Goal: Task Accomplishment & Management: Use online tool/utility

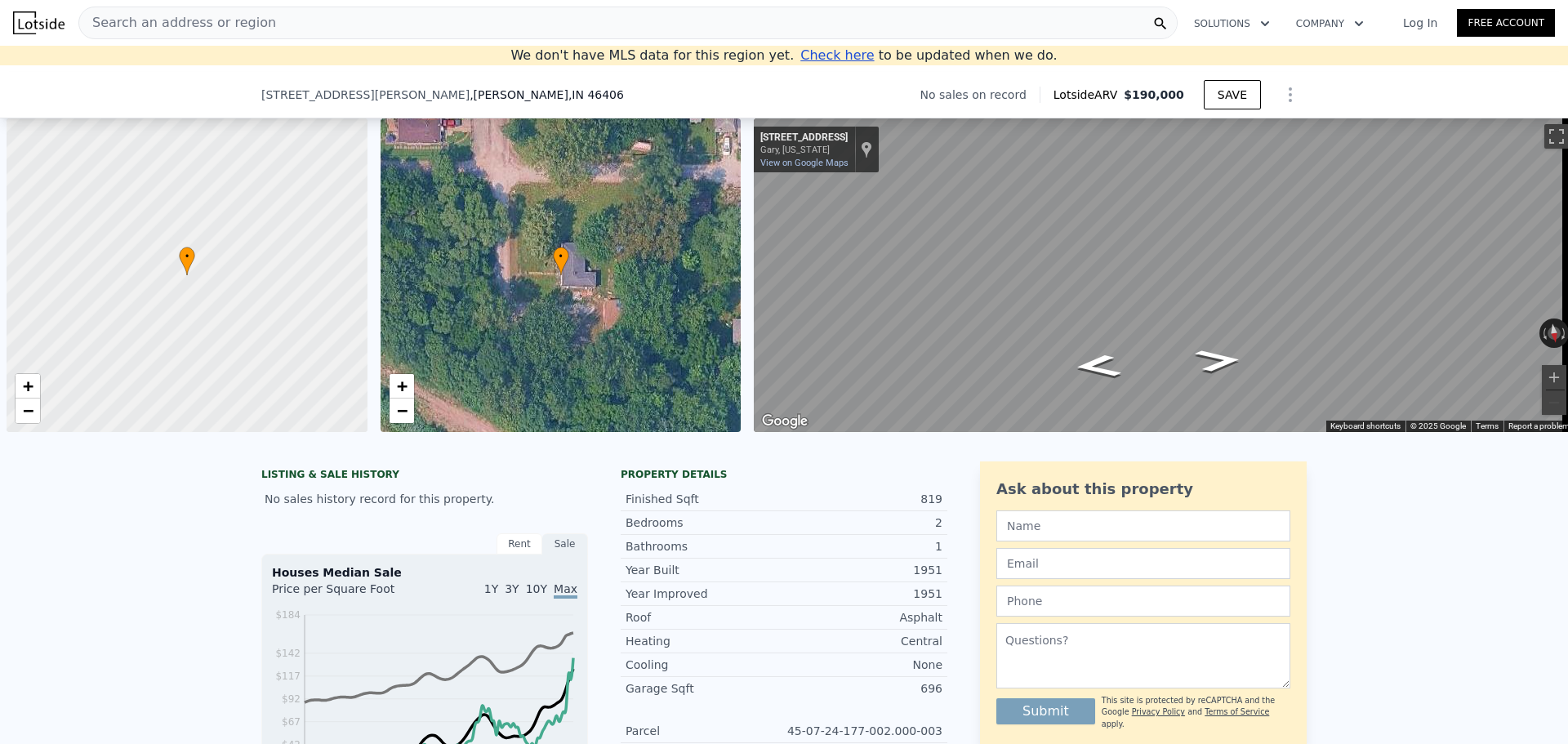
scroll to position [0, 7]
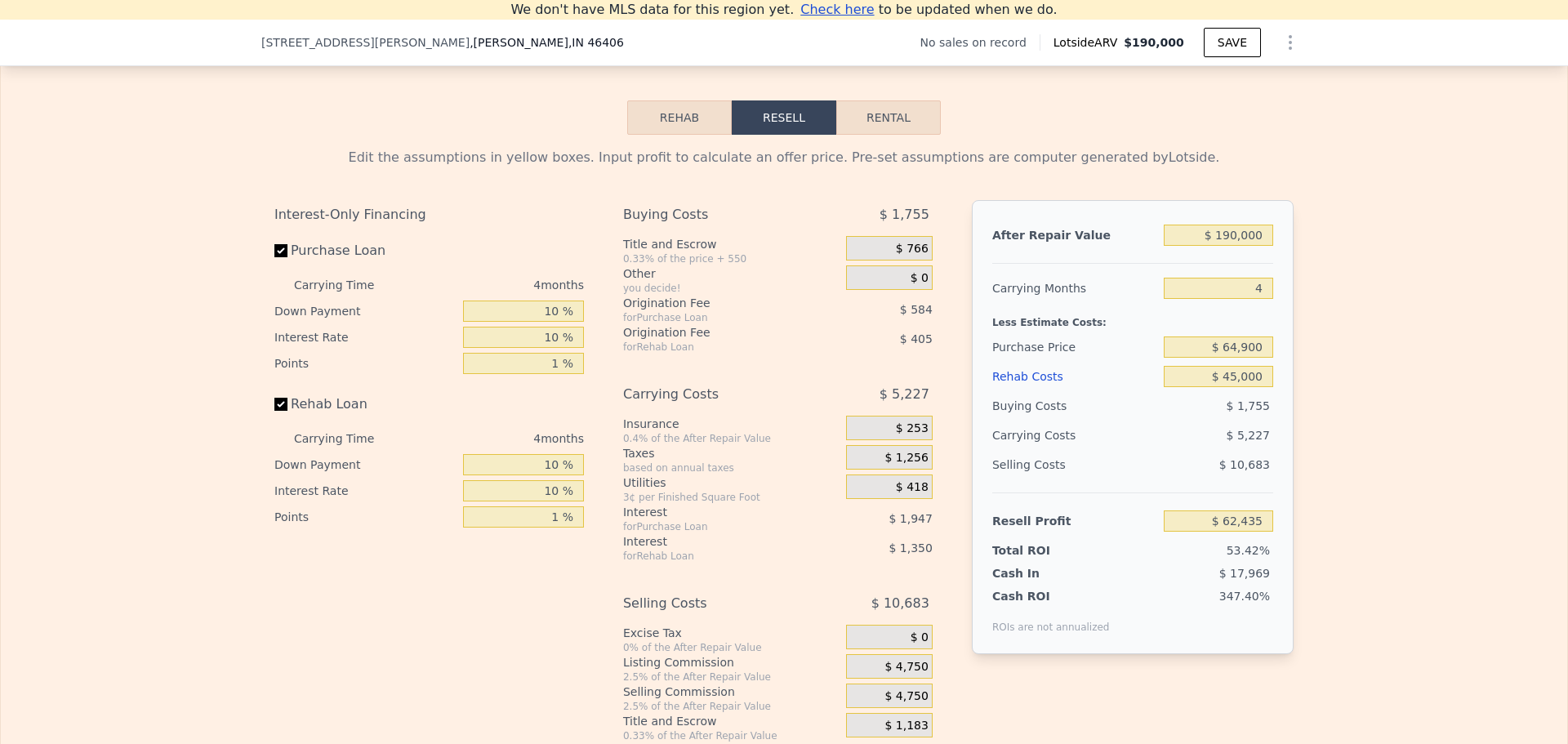
type input "$ 0"
type input "$ 30,001"
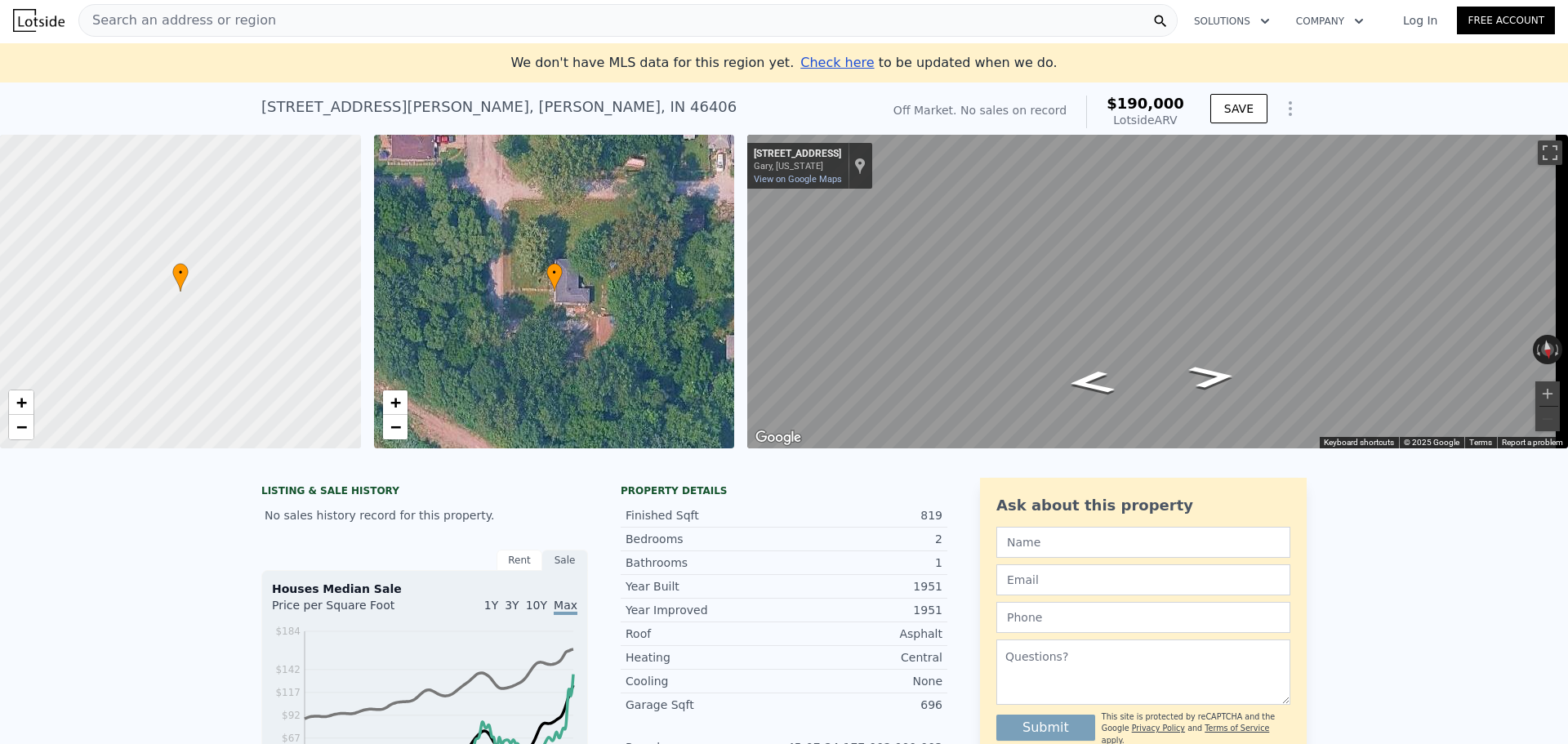
scroll to position [0, 0]
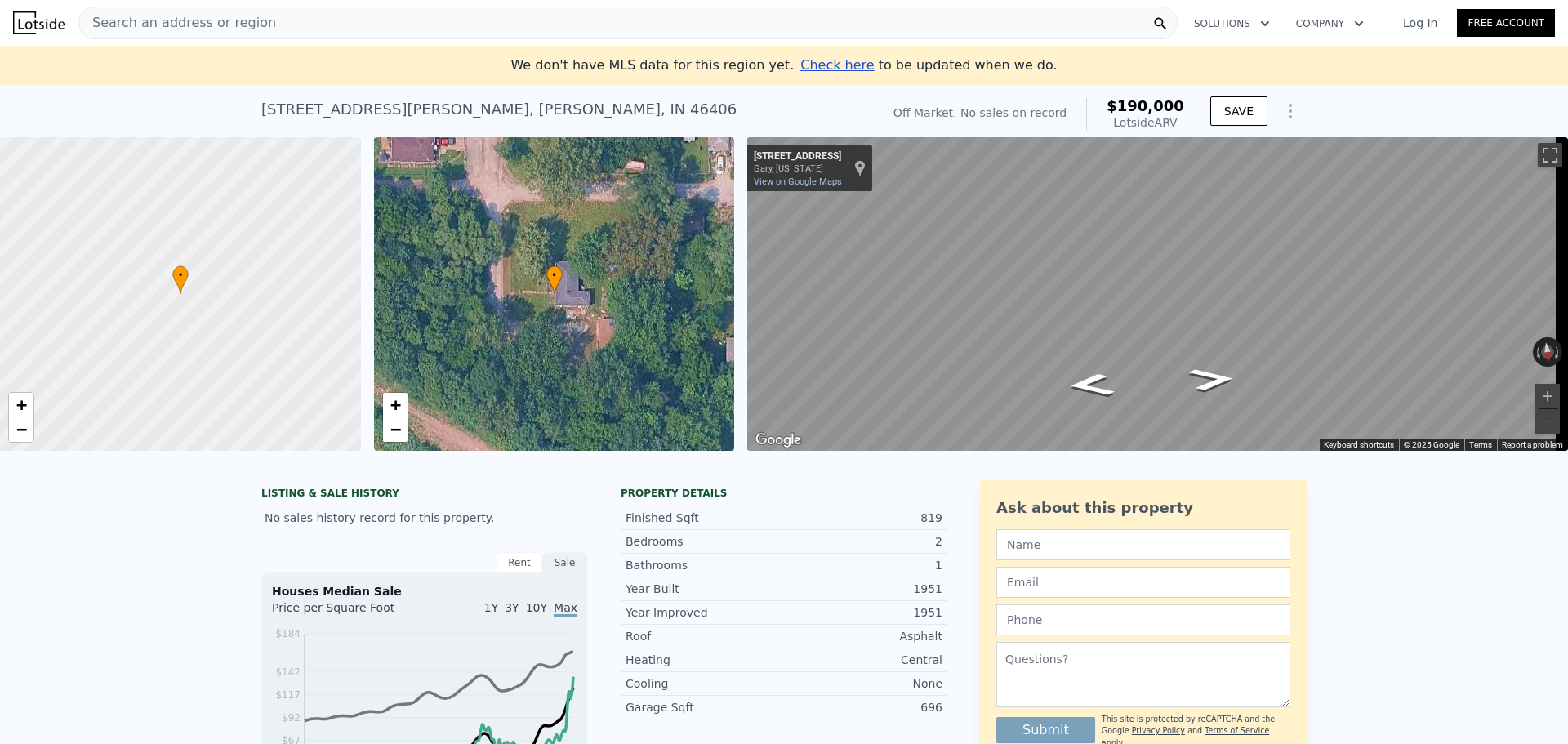
click at [184, 32] on span "Search an address or region" at bounding box center [177, 23] width 197 height 20
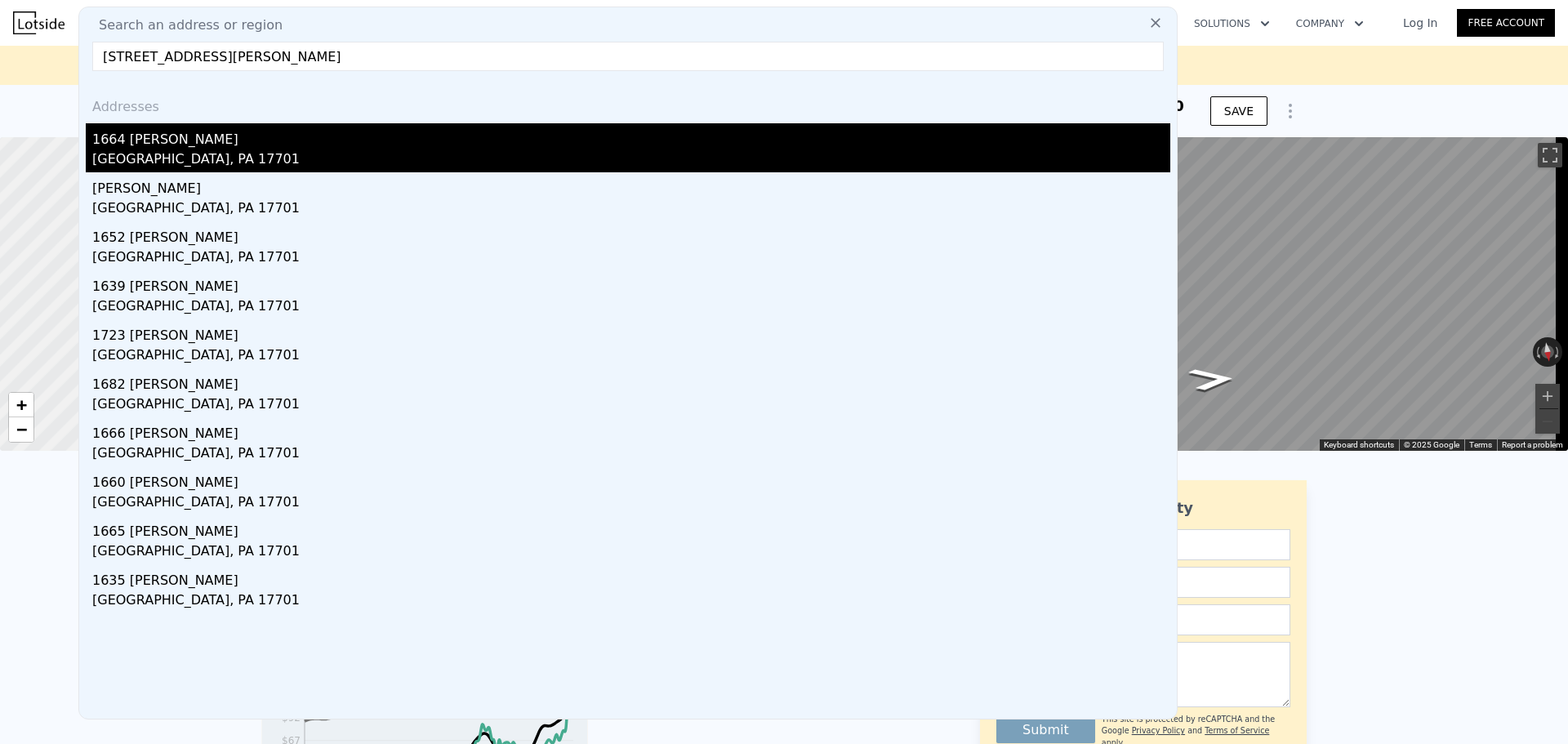
type input "1664 Andrews Place, Williamsport, PA 17701"
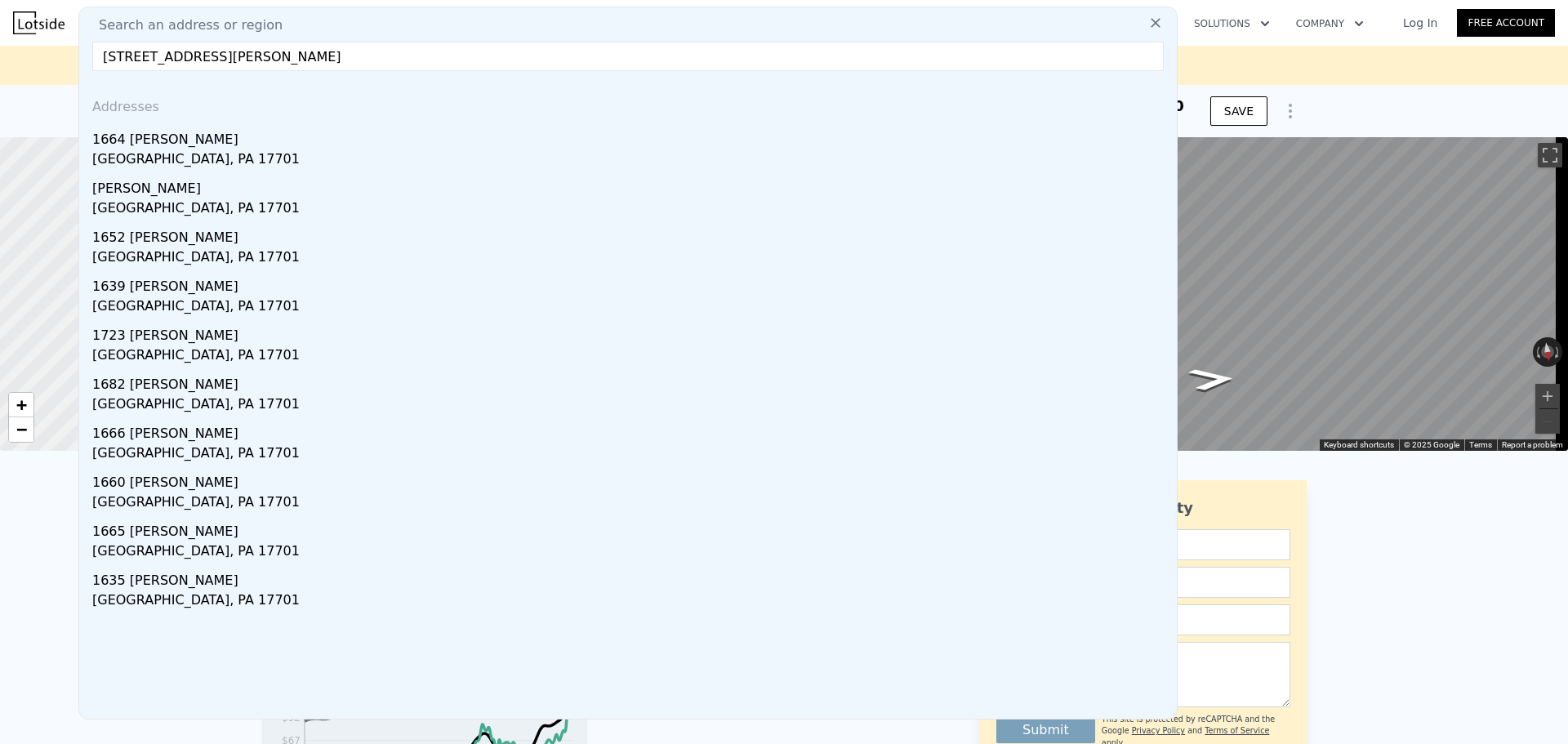
drag, startPoint x: 214, startPoint y: 143, endPoint x: 224, endPoint y: 138, distance: 11.2
click at [214, 143] on div "1664 Andrews Pl" at bounding box center [631, 135] width 1078 height 26
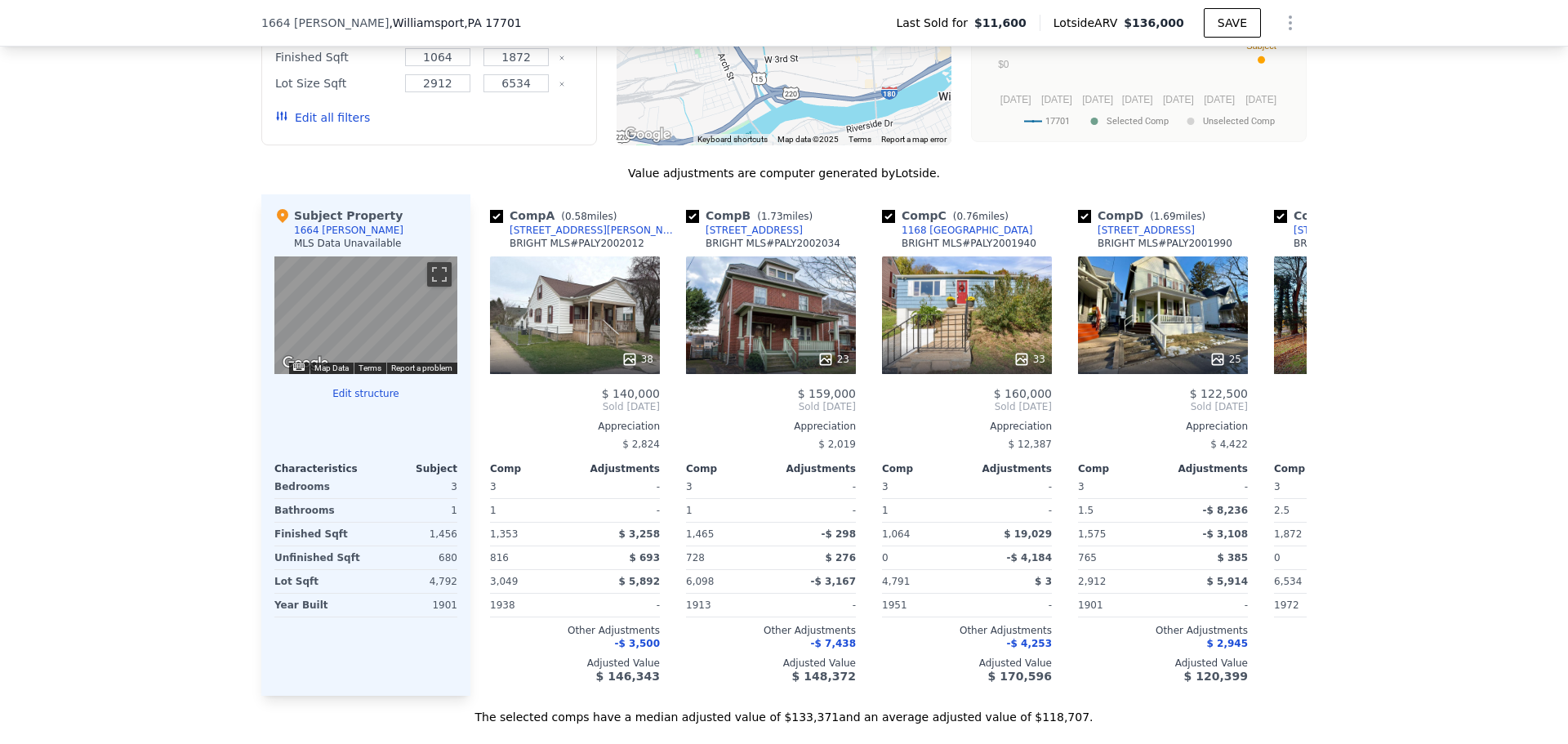
scroll to position [1470, 0]
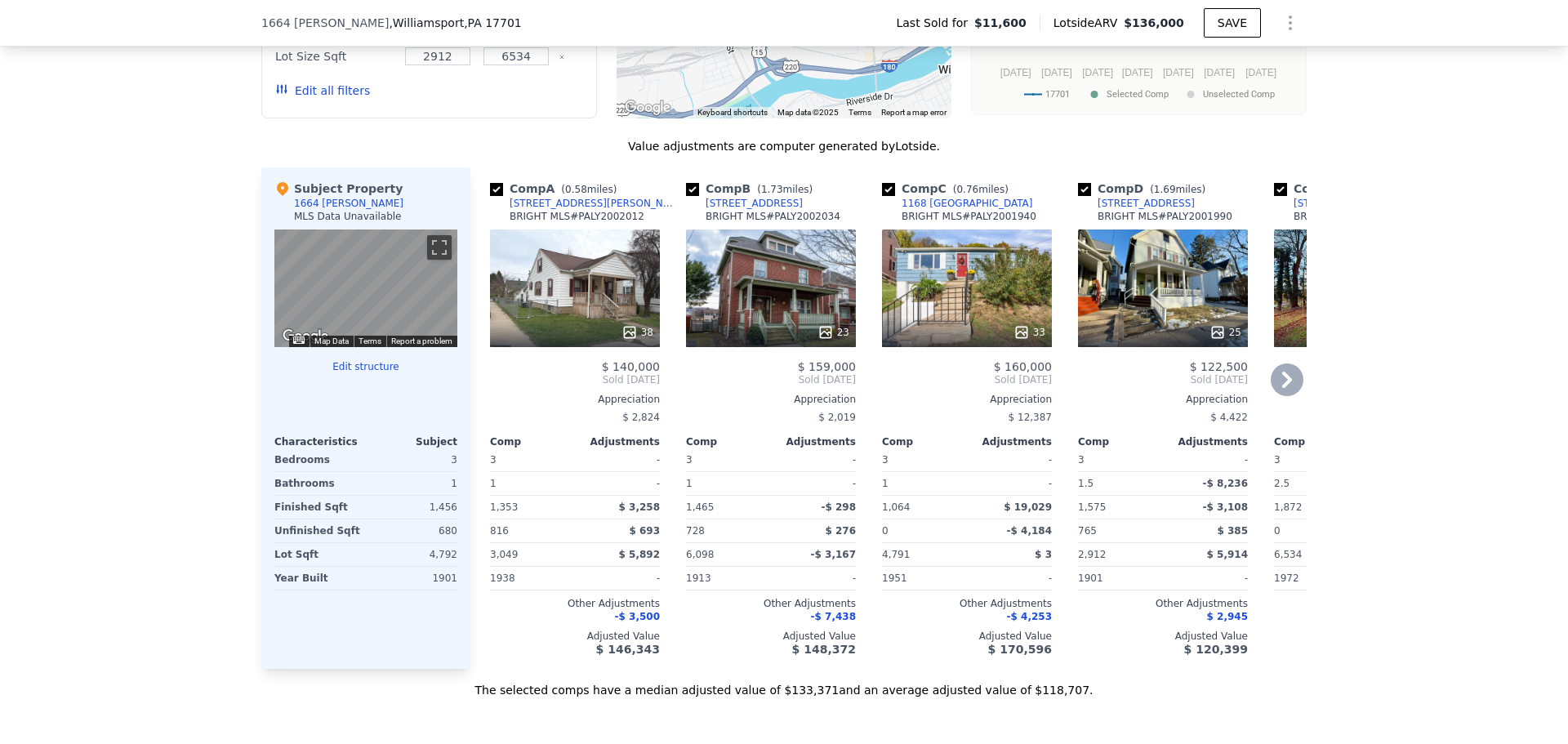
click at [624, 337] on icon at bounding box center [629, 331] width 11 height 11
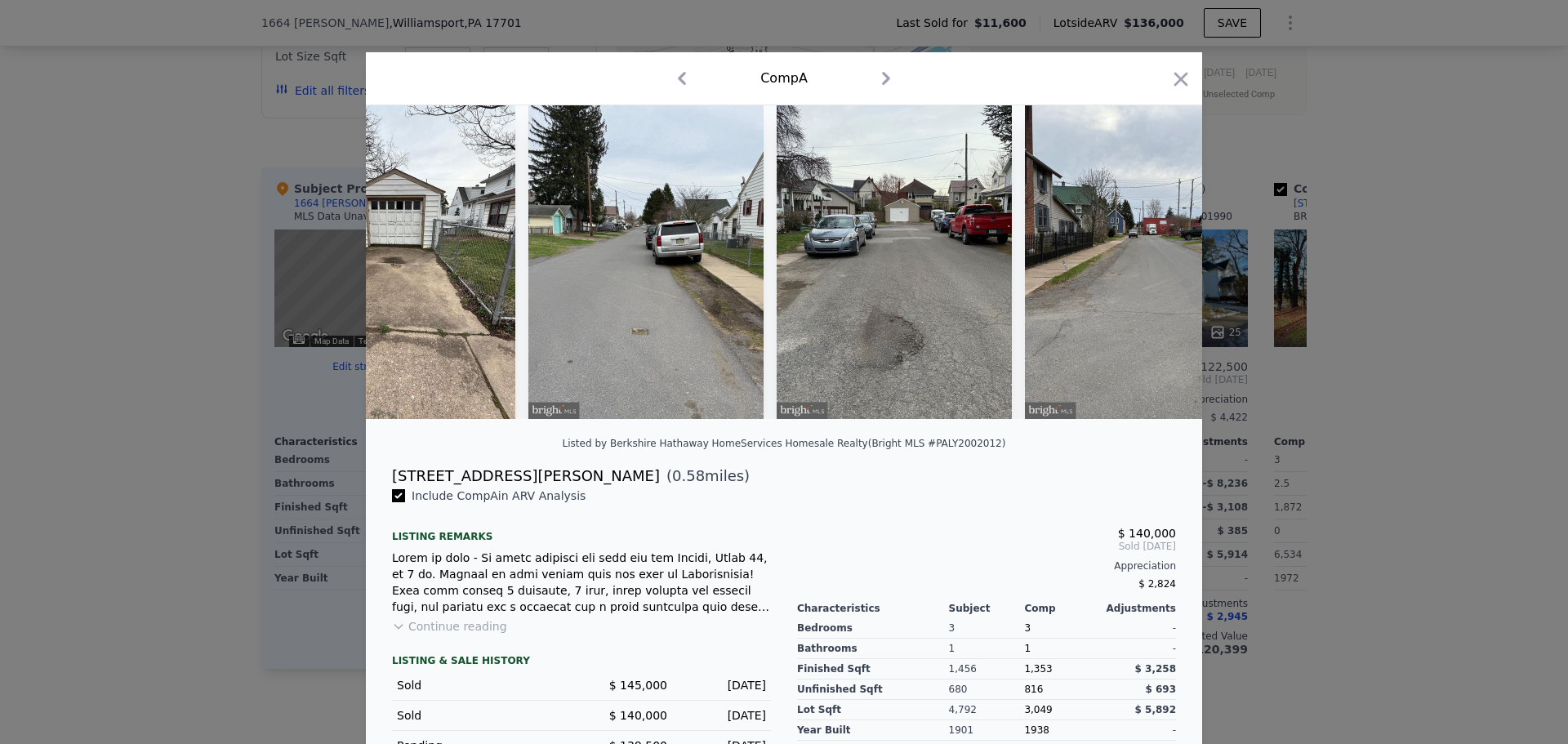
scroll to position [0, 13495]
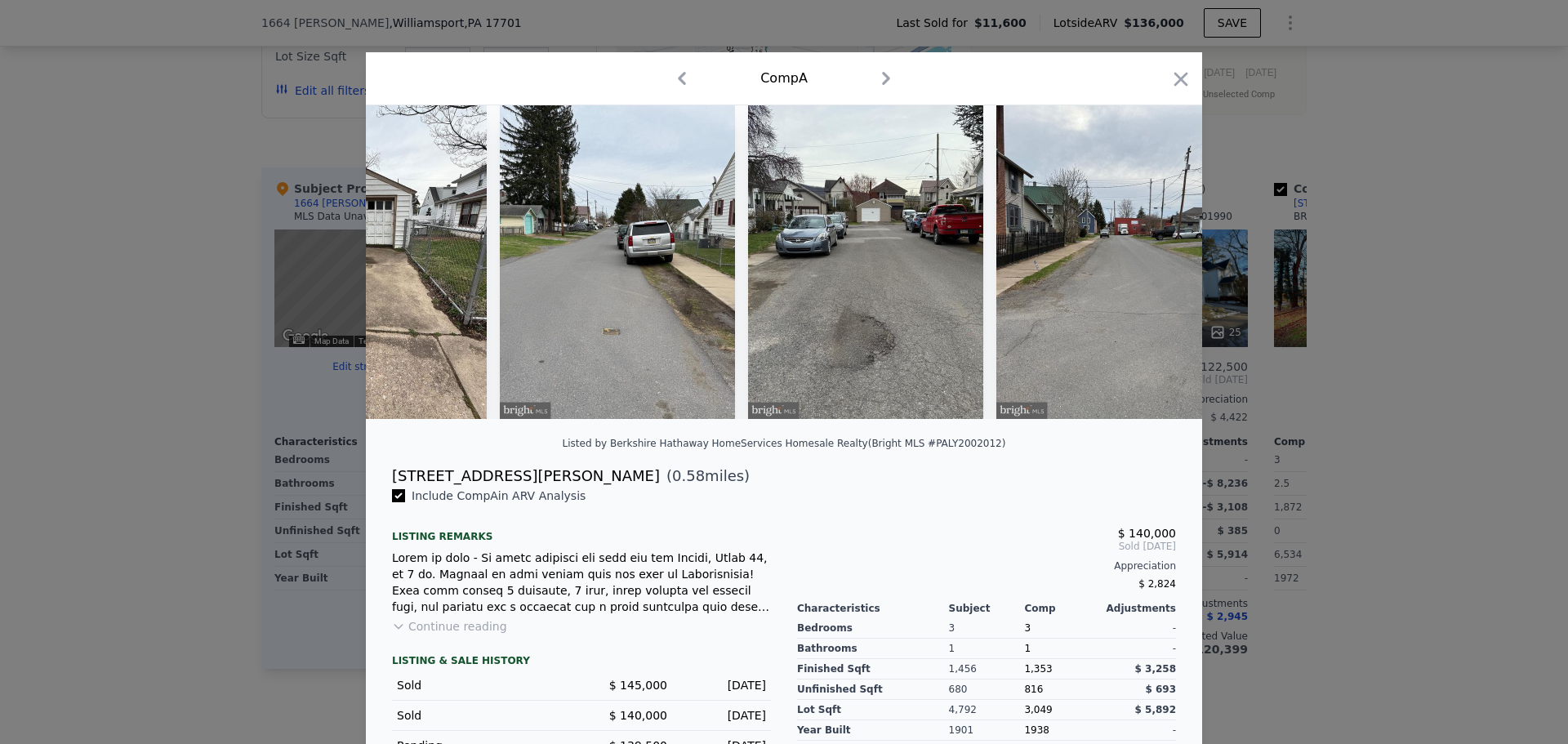
click at [1175, 78] on icon "button" at bounding box center [1181, 79] width 14 height 14
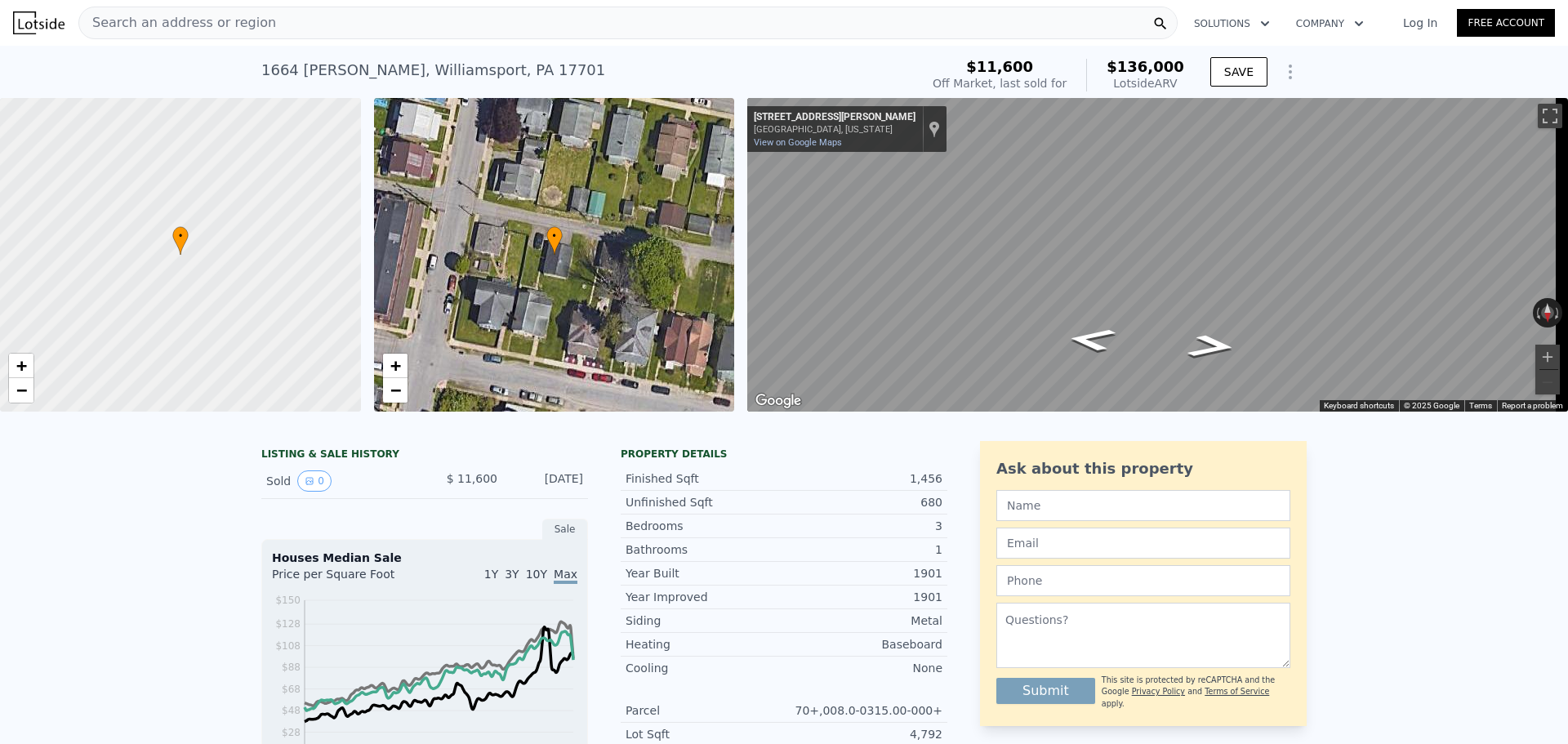
click at [217, 21] on span "Search an address or region" at bounding box center [177, 23] width 197 height 20
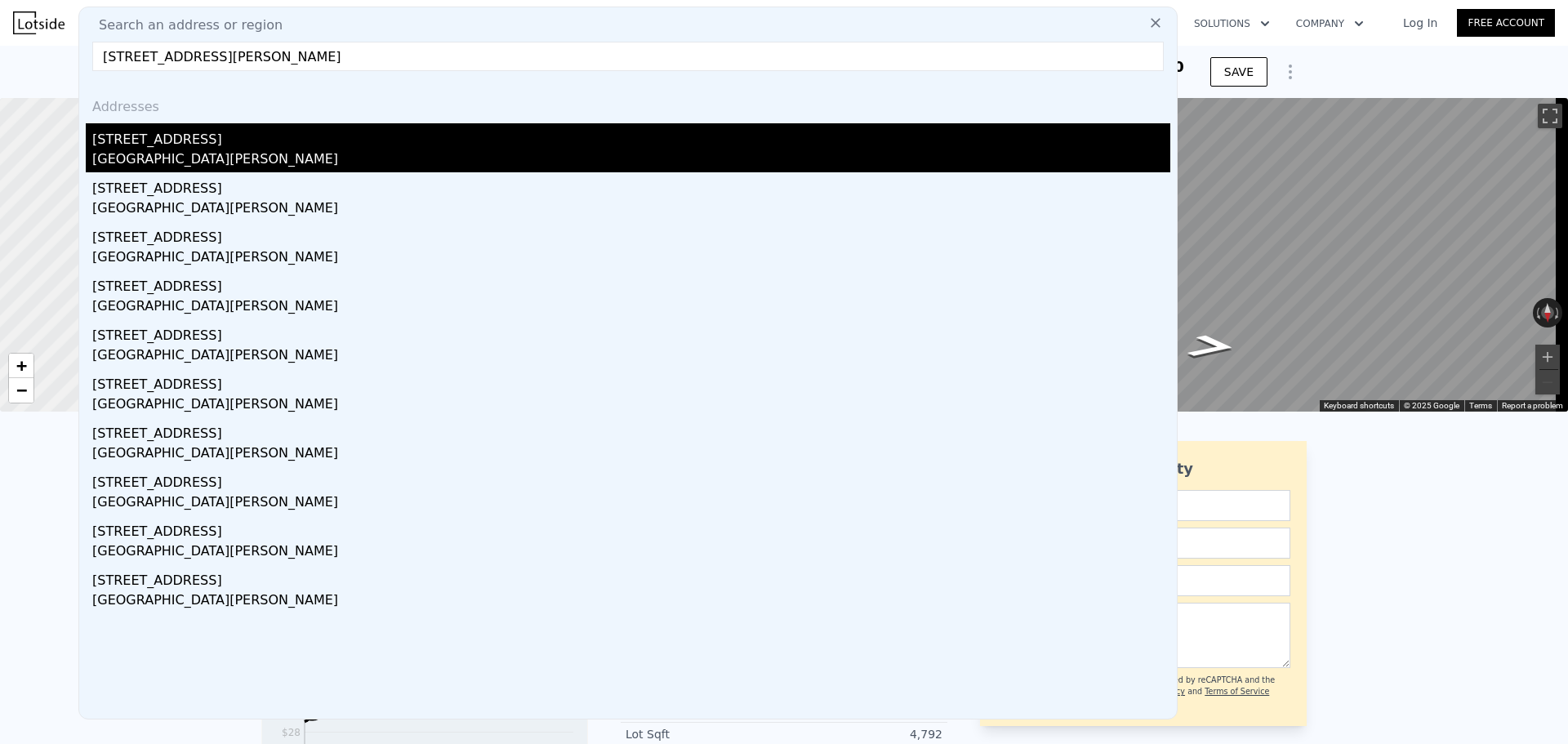
type input "506 83rd Ave Se, Lake Stevens, WA 98258"
click at [189, 140] on div "[STREET_ADDRESS]" at bounding box center [631, 135] width 1078 height 26
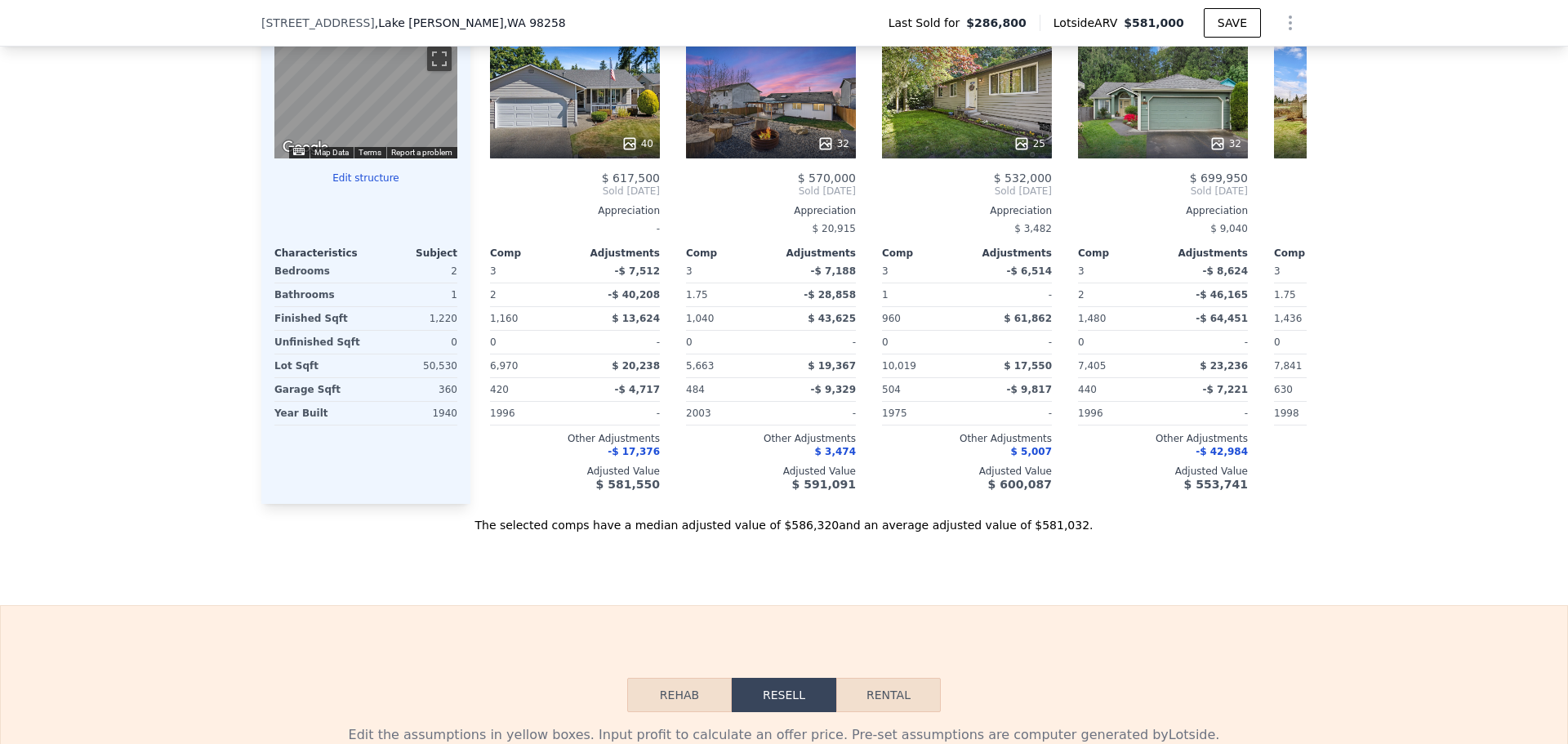
scroll to position [1709, 0]
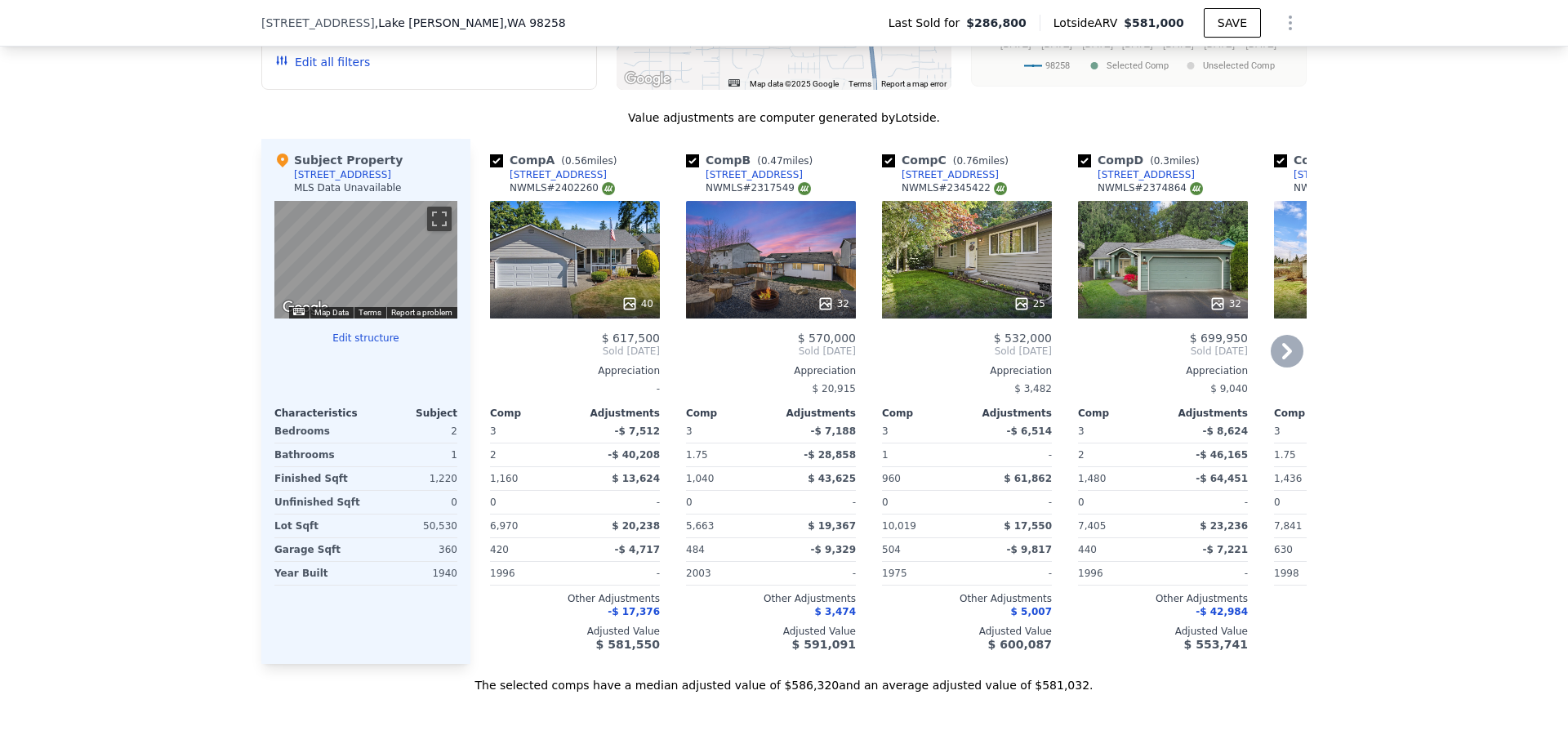
click at [1013, 297] on icon at bounding box center [1022, 304] width 17 height 17
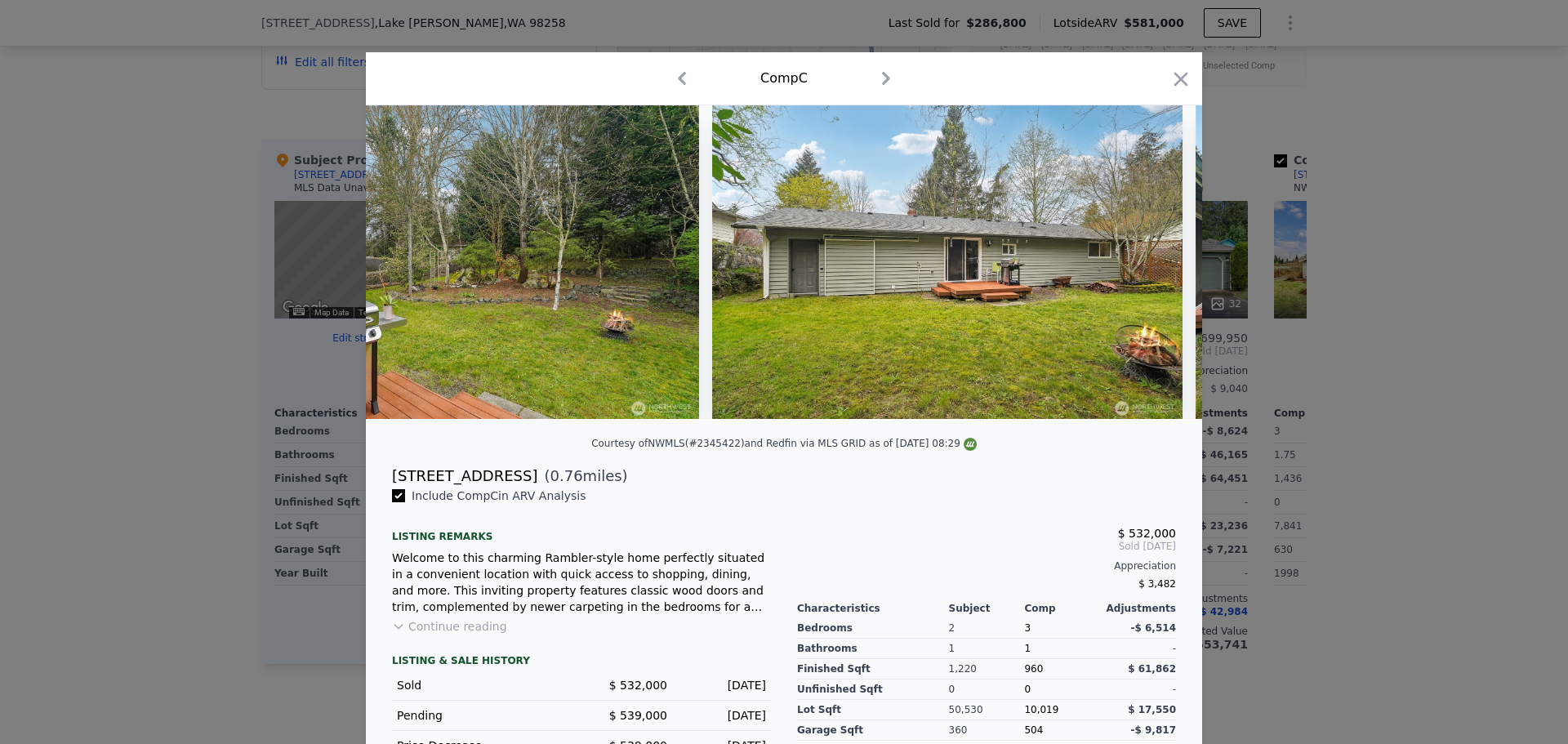
scroll to position [0, 8626]
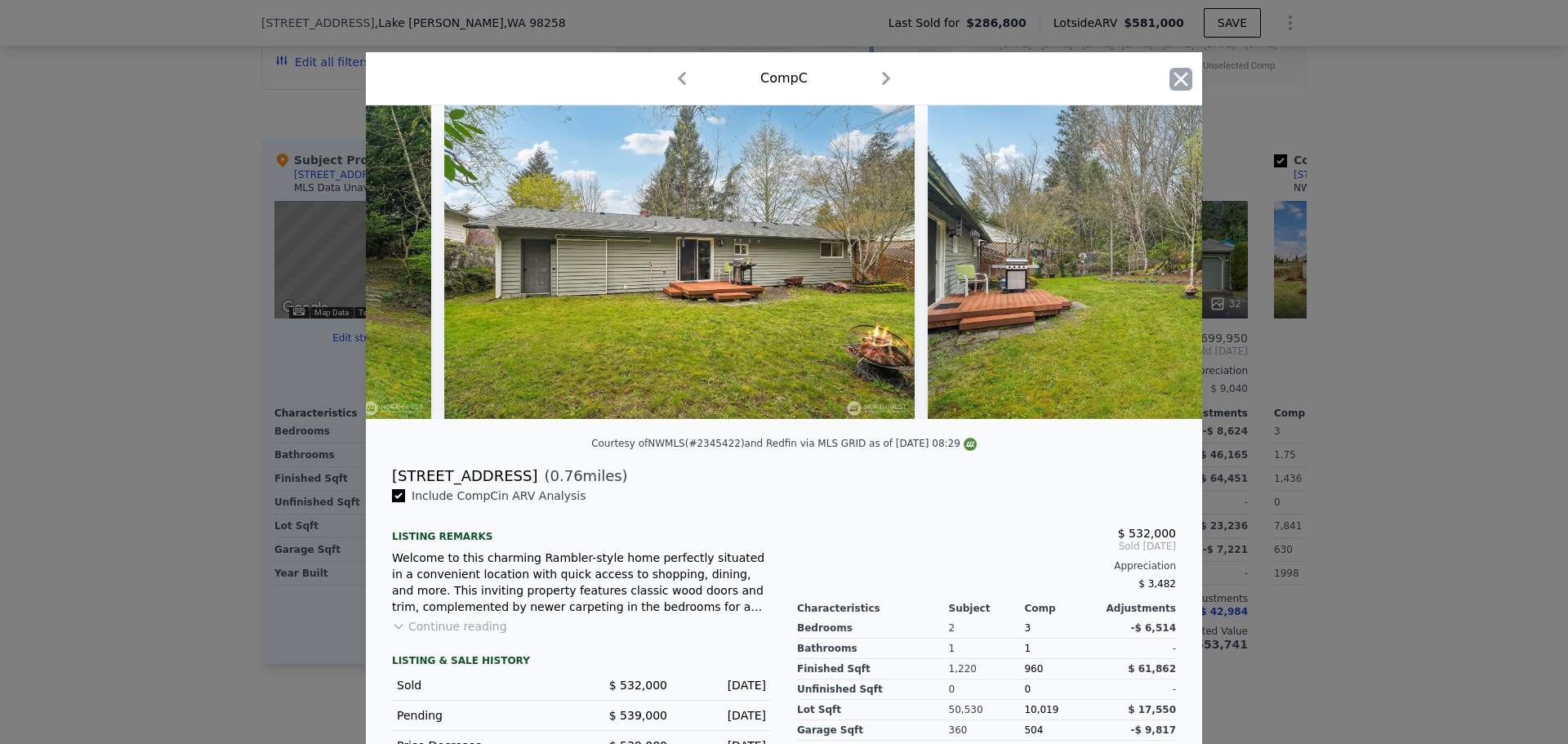
click at [1169, 76] on icon "button" at bounding box center [1181, 80] width 23 height 23
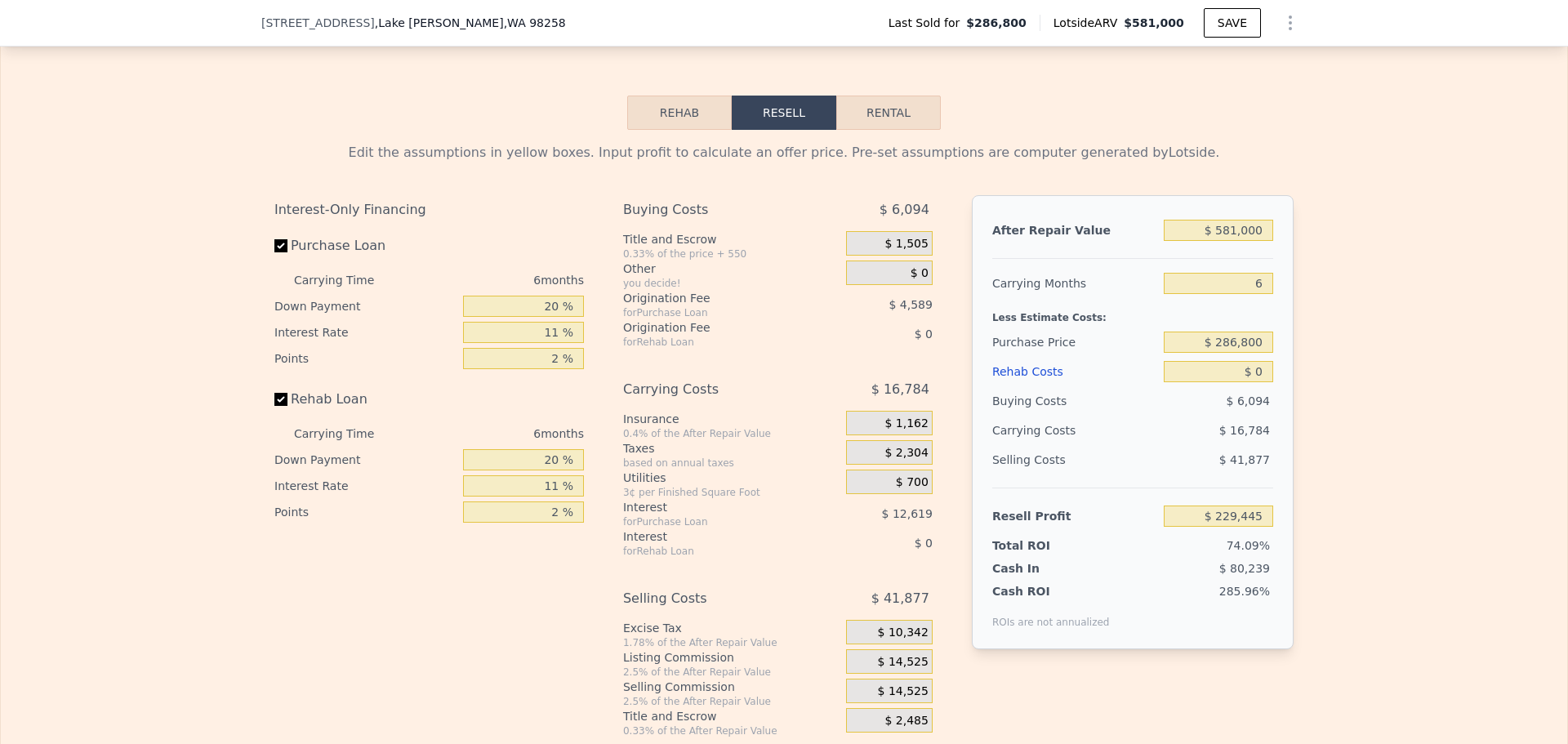
scroll to position [2525, 0]
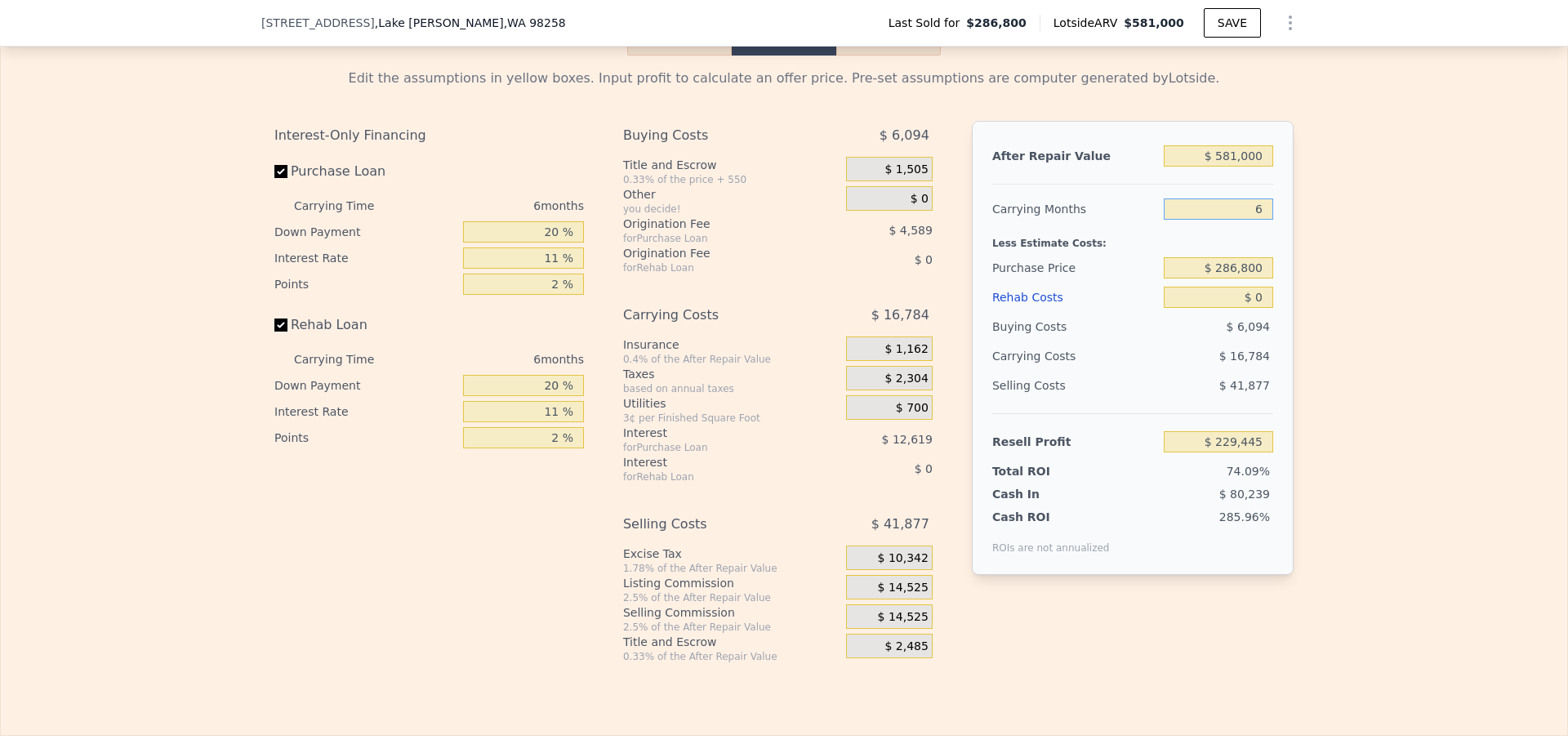
drag, startPoint x: 1263, startPoint y: 219, endPoint x: 1203, endPoint y: 217, distance: 60.0
click at [1203, 217] on input "6" at bounding box center [1218, 209] width 110 height 22
type input "5"
type input "$ 232,243"
type input "5"
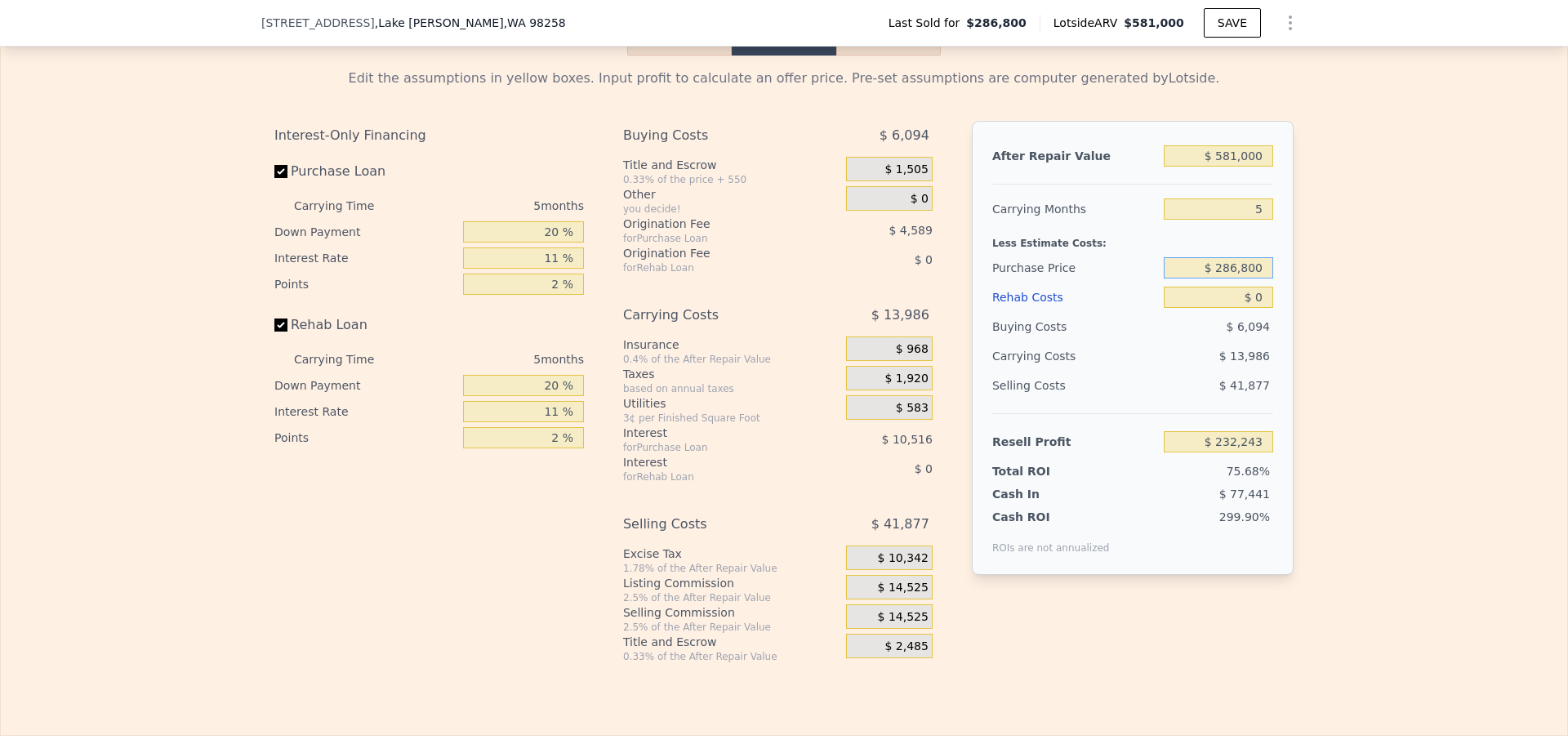
click at [1231, 277] on input "$ 286,800" at bounding box center [1218, 268] width 110 height 22
type input "$ 450,000"
drag, startPoint x: 1260, startPoint y: 301, endPoint x: 1241, endPoint y: 306, distance: 19.6
click at [1252, 301] on input "$ 0" at bounding box center [1218, 297] width 110 height 22
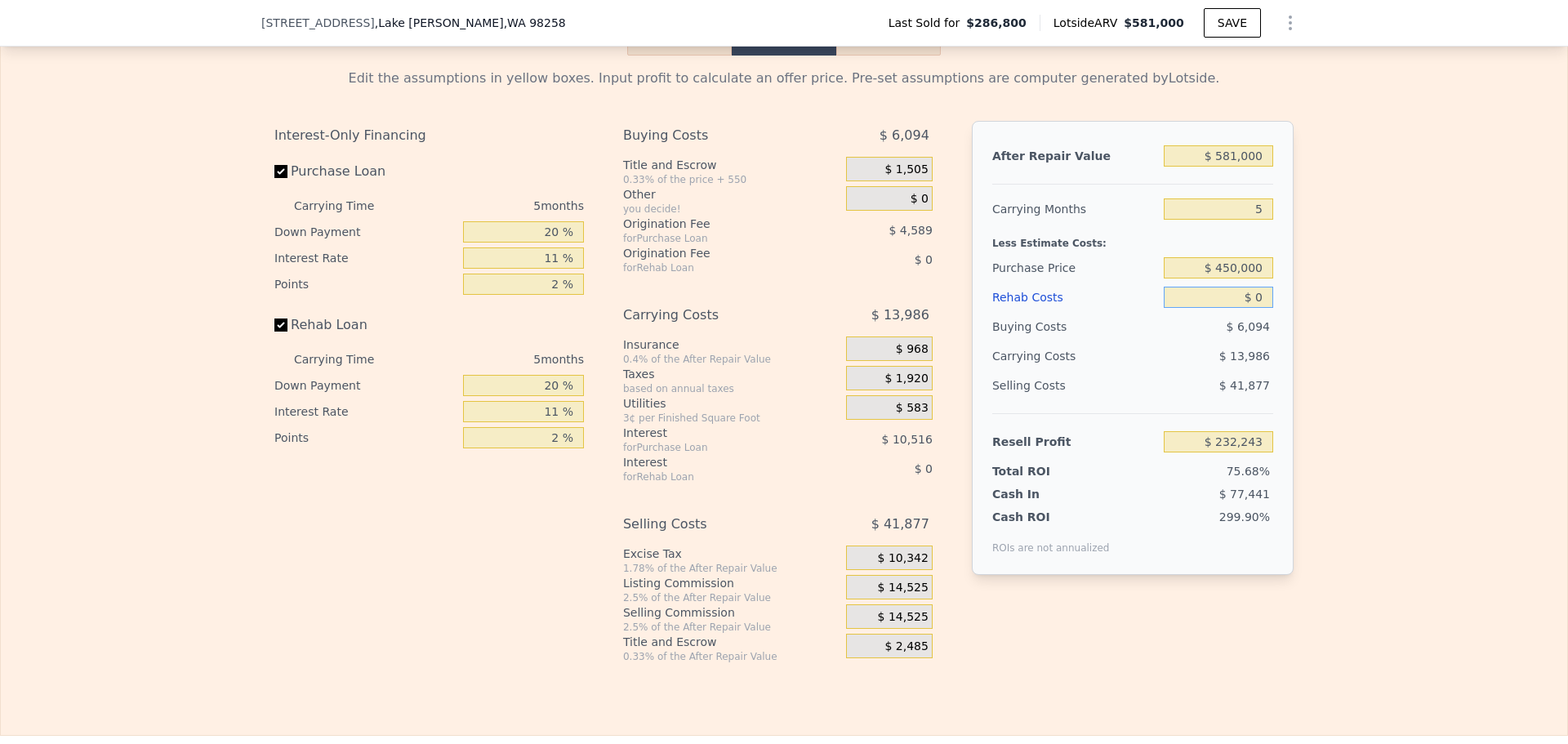
type input "$ 59,903"
type input "$ 45,000"
type input "$ 12,533"
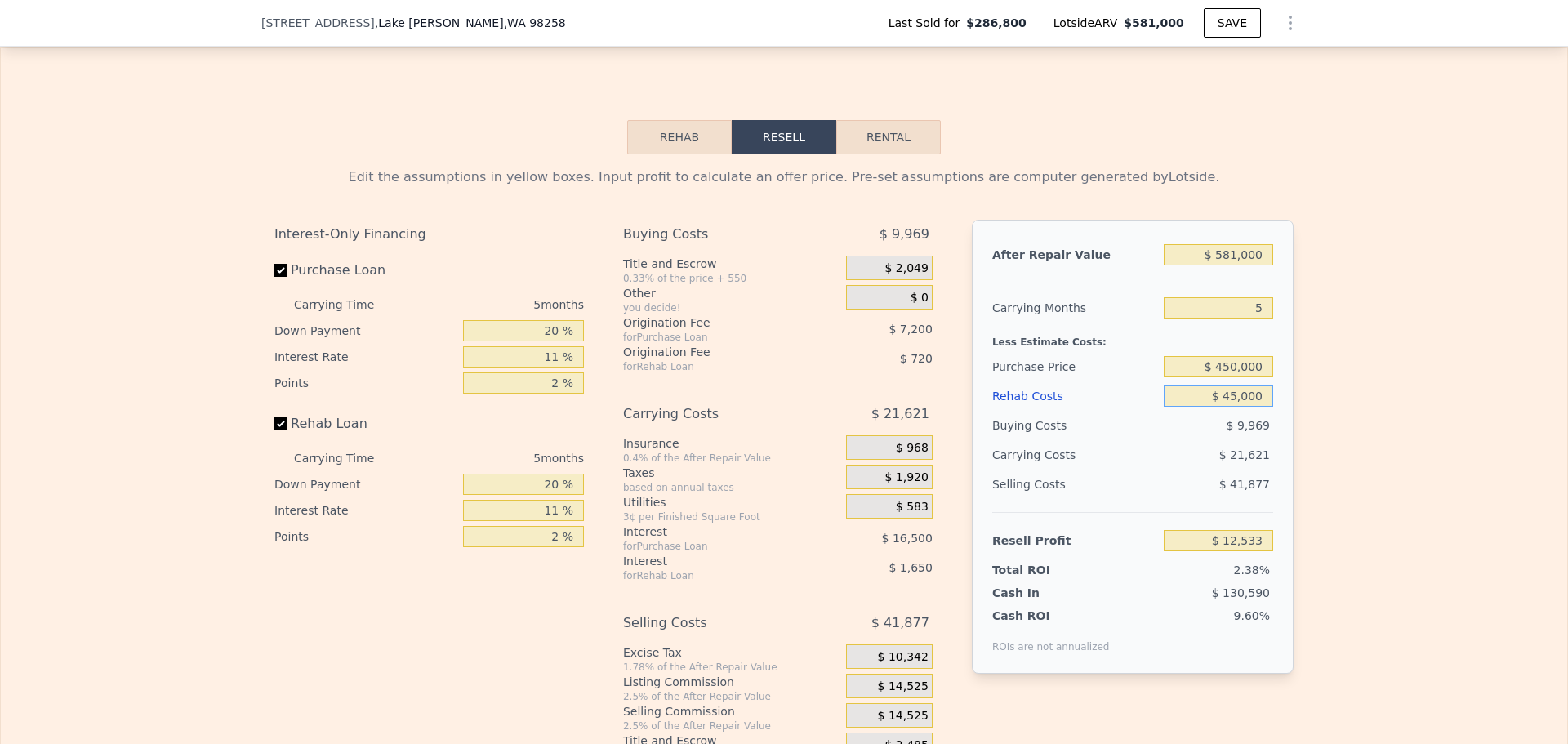
scroll to position [2444, 0]
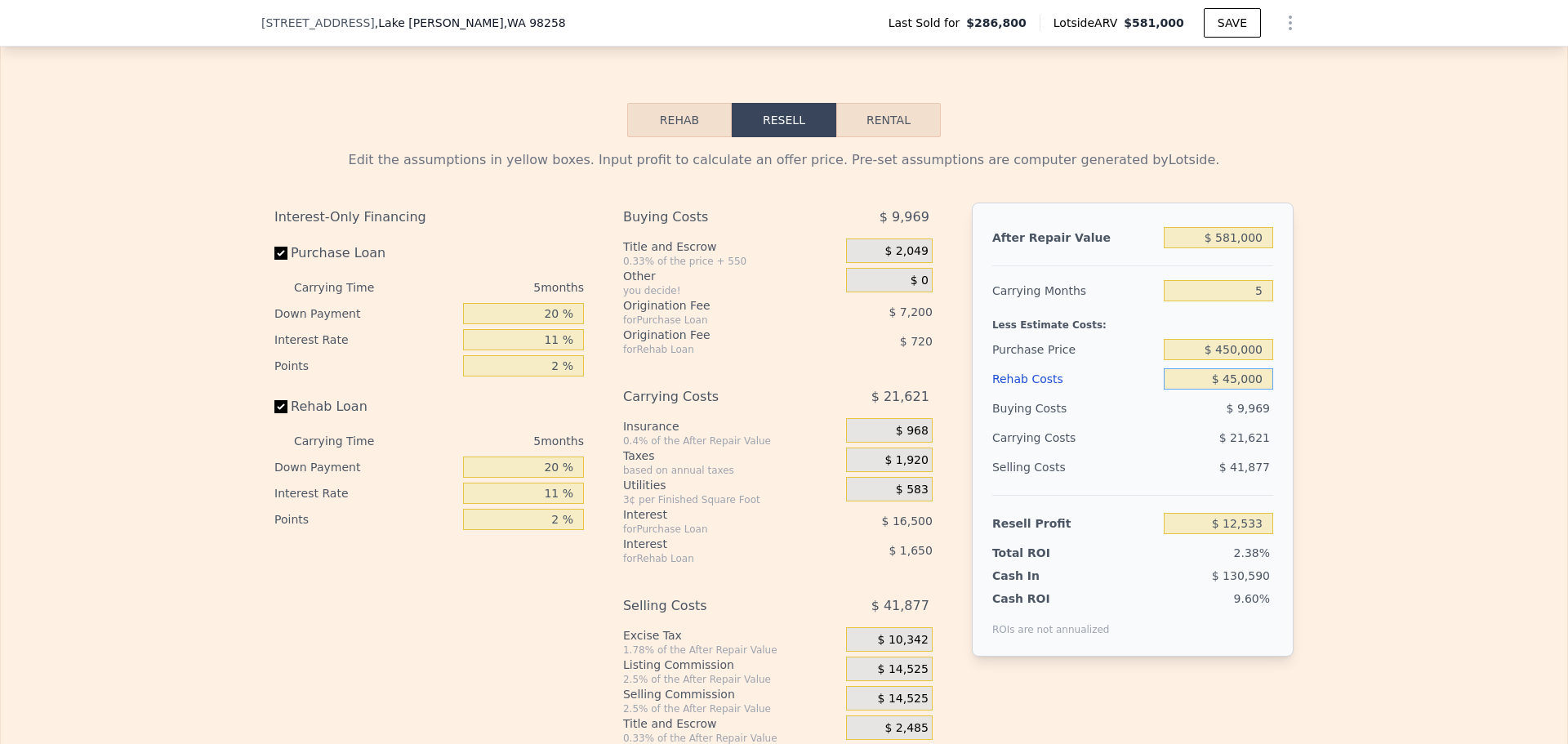
click at [1242, 384] on input "$ 45,000" at bounding box center [1218, 379] width 110 height 22
type input "$ 4,000"
type input "$ 55,694"
type input "$ 40,000"
type input "$ 17,798"
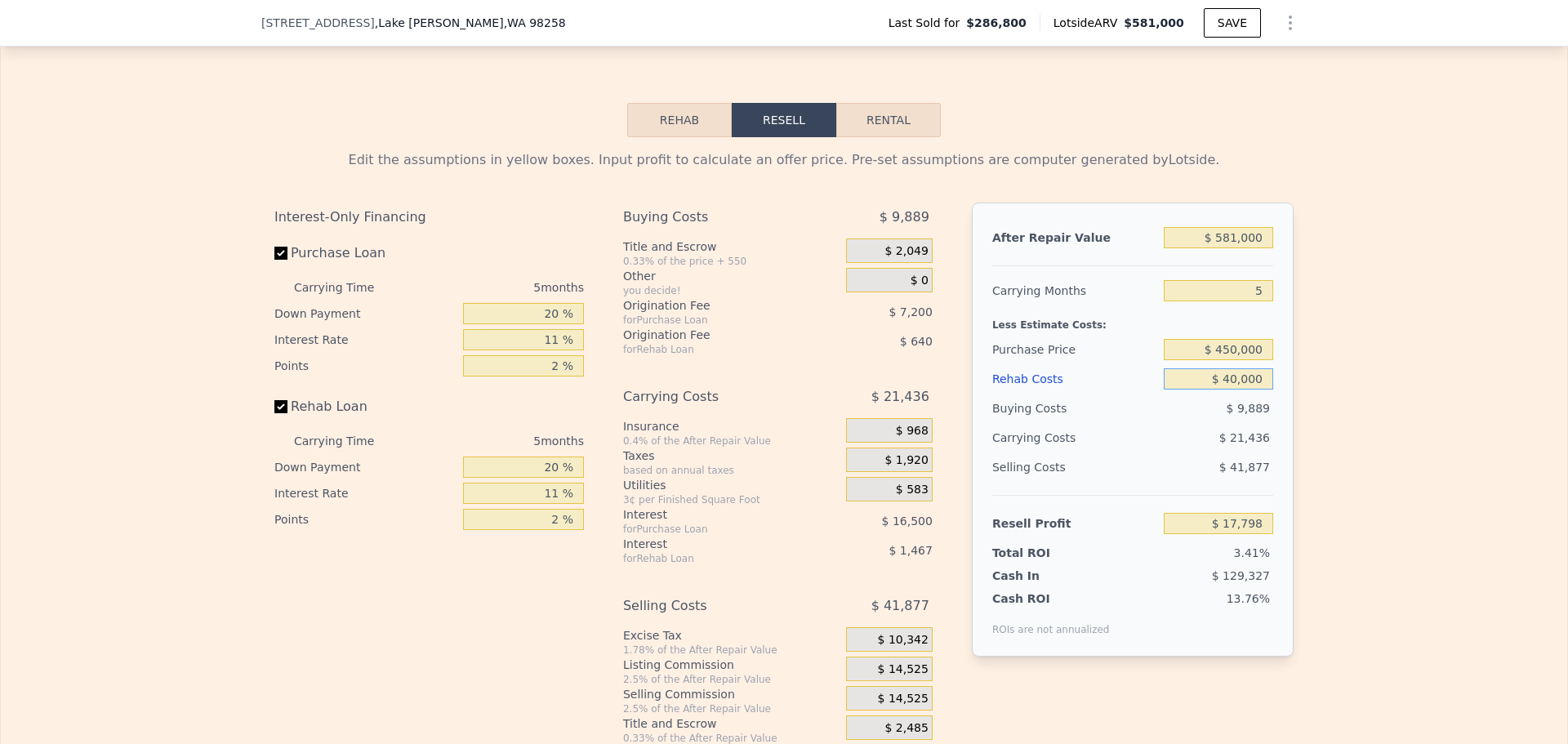
type input "$ 40,000"
click at [1387, 359] on div "Edit the assumptions in yellow boxes. Input profit to calculate an offer price.…" at bounding box center [784, 441] width 1566 height 608
click at [549, 319] on input "20 %" at bounding box center [524, 314] width 121 height 22
type input "10 %"
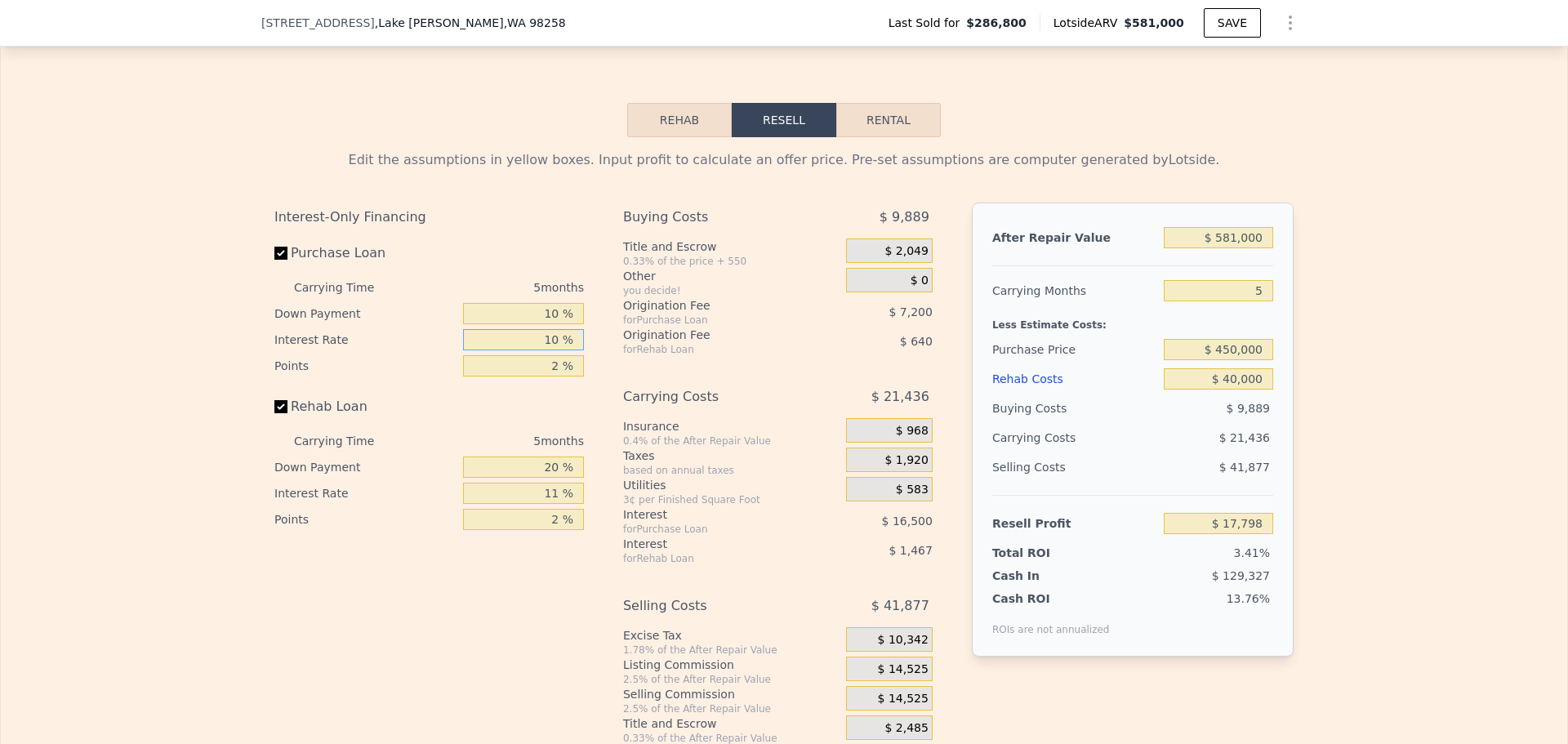
type input "10 %"
type input "1 %"
type input "$ 20,573"
type input "10 %"
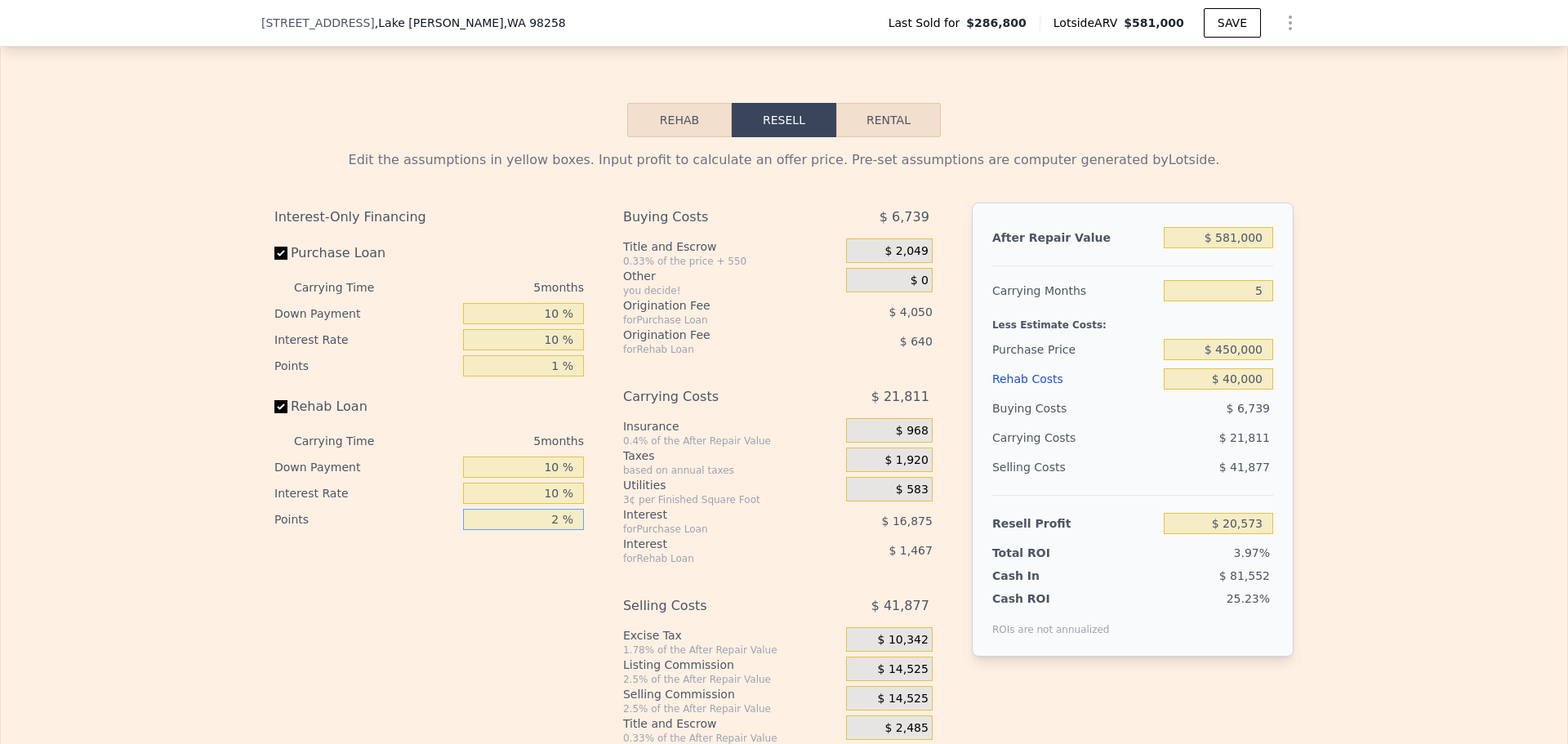
type input "1 %"
type input "$ 20,818"
type input "1 %"
click at [904, 675] on span "$ 14,525" at bounding box center [903, 669] width 51 height 15
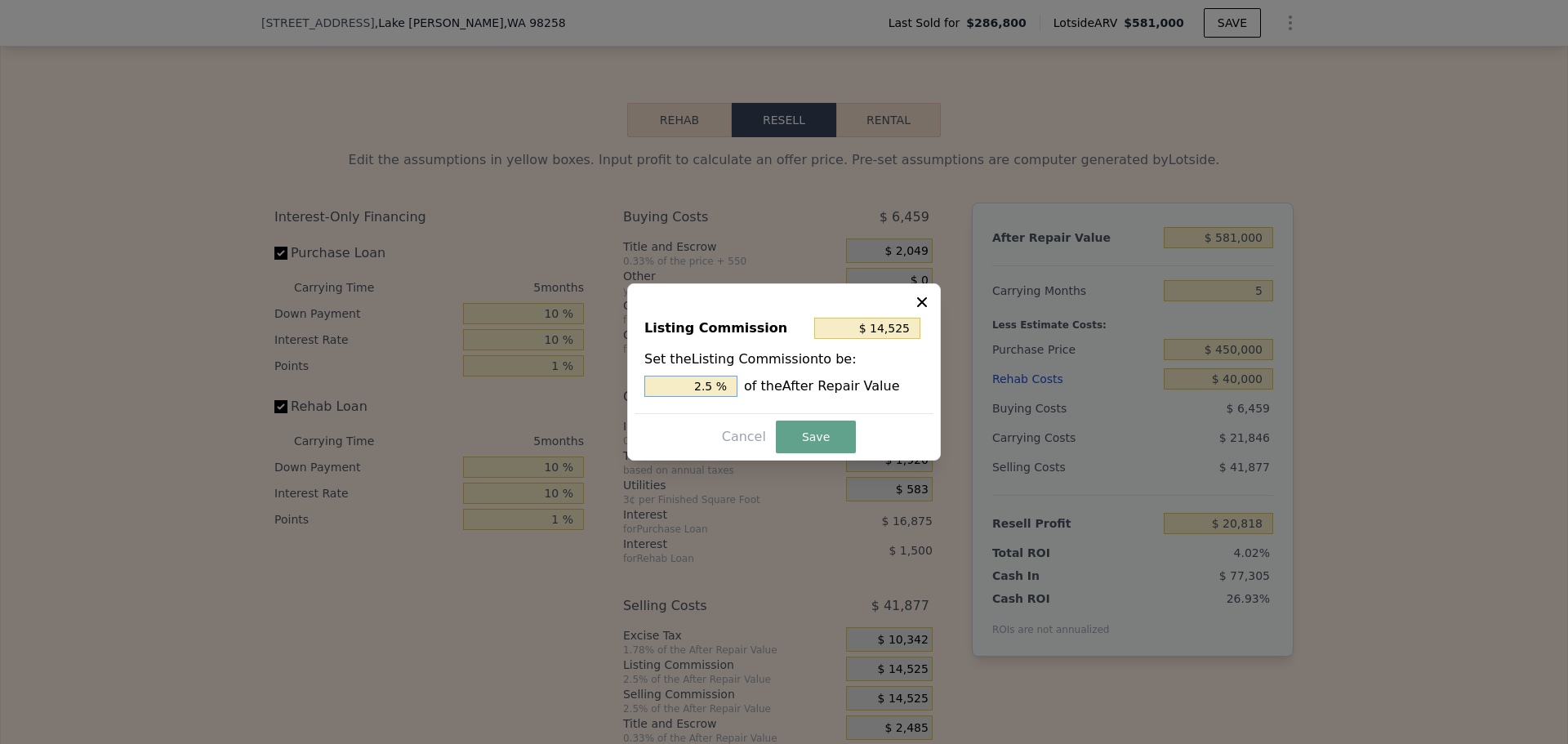
click at [713, 385] on input "2.5 %" at bounding box center [691, 386] width 93 height 22
type input "$ 11,620"
type input "2 %"
click at [791, 422] on button "Save" at bounding box center [816, 436] width 80 height 32
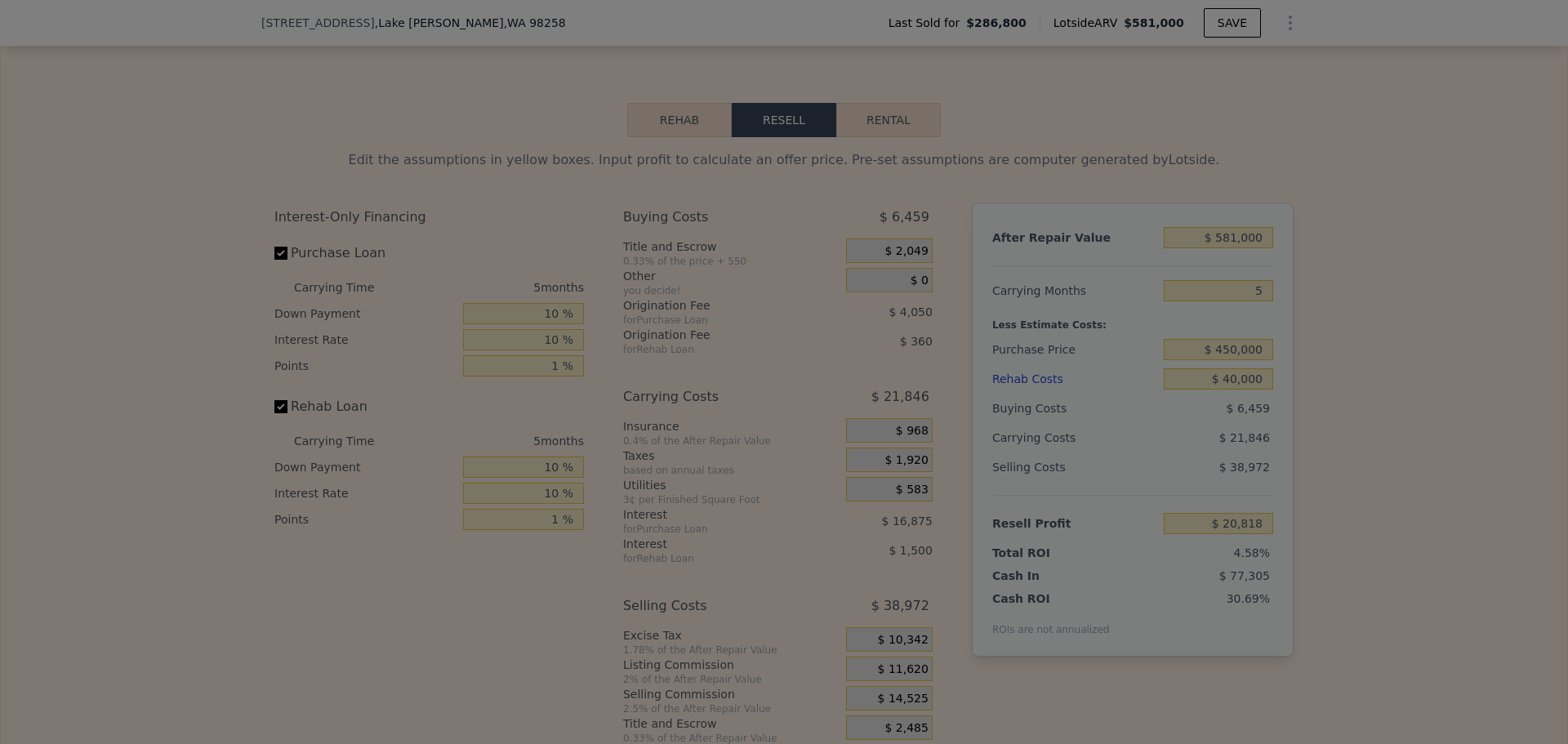
type input "$ 23,723"
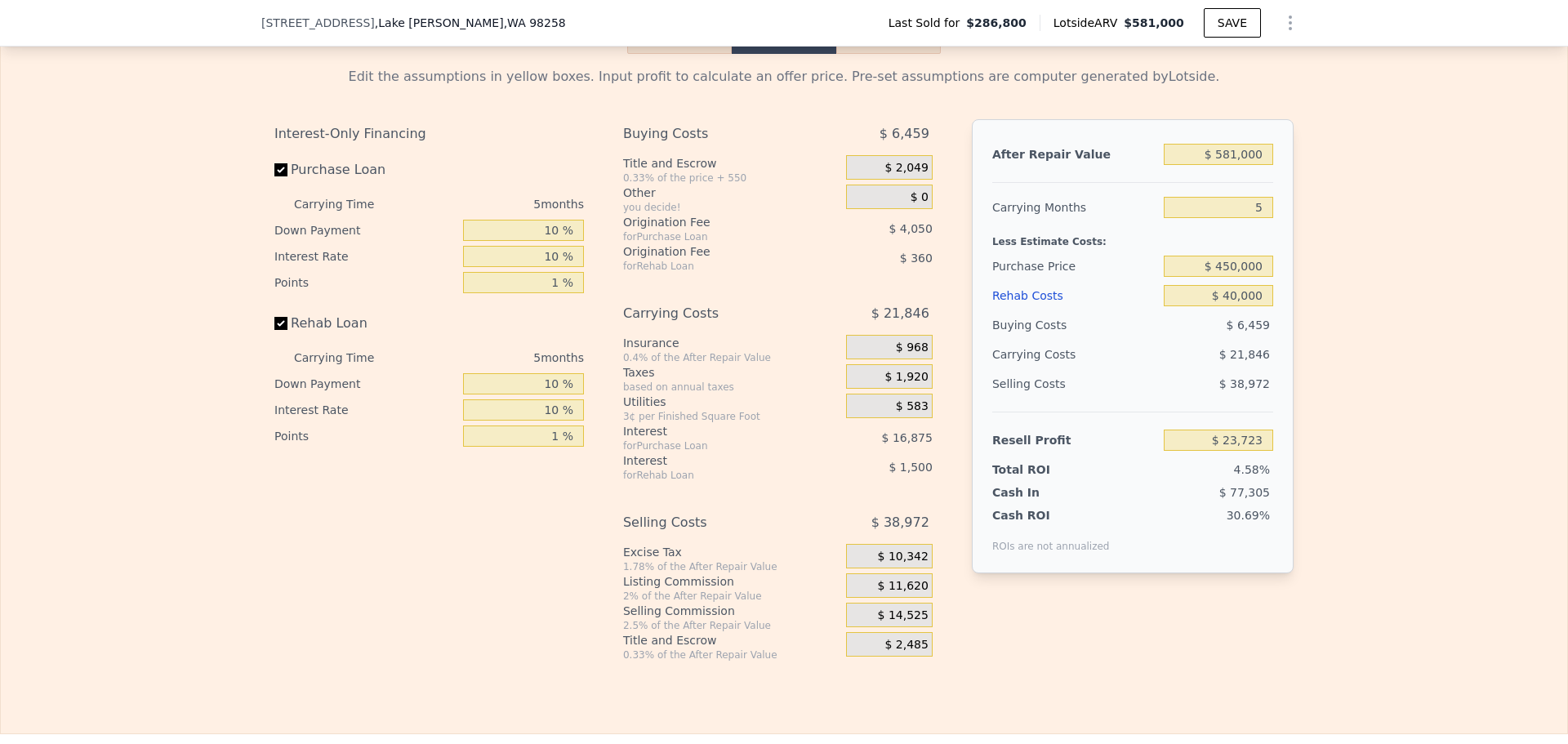
scroll to position [2525, 0]
click at [1251, 216] on input "5" at bounding box center [1218, 209] width 110 height 22
type input "4"
type input "$ 28,092"
type input "4"
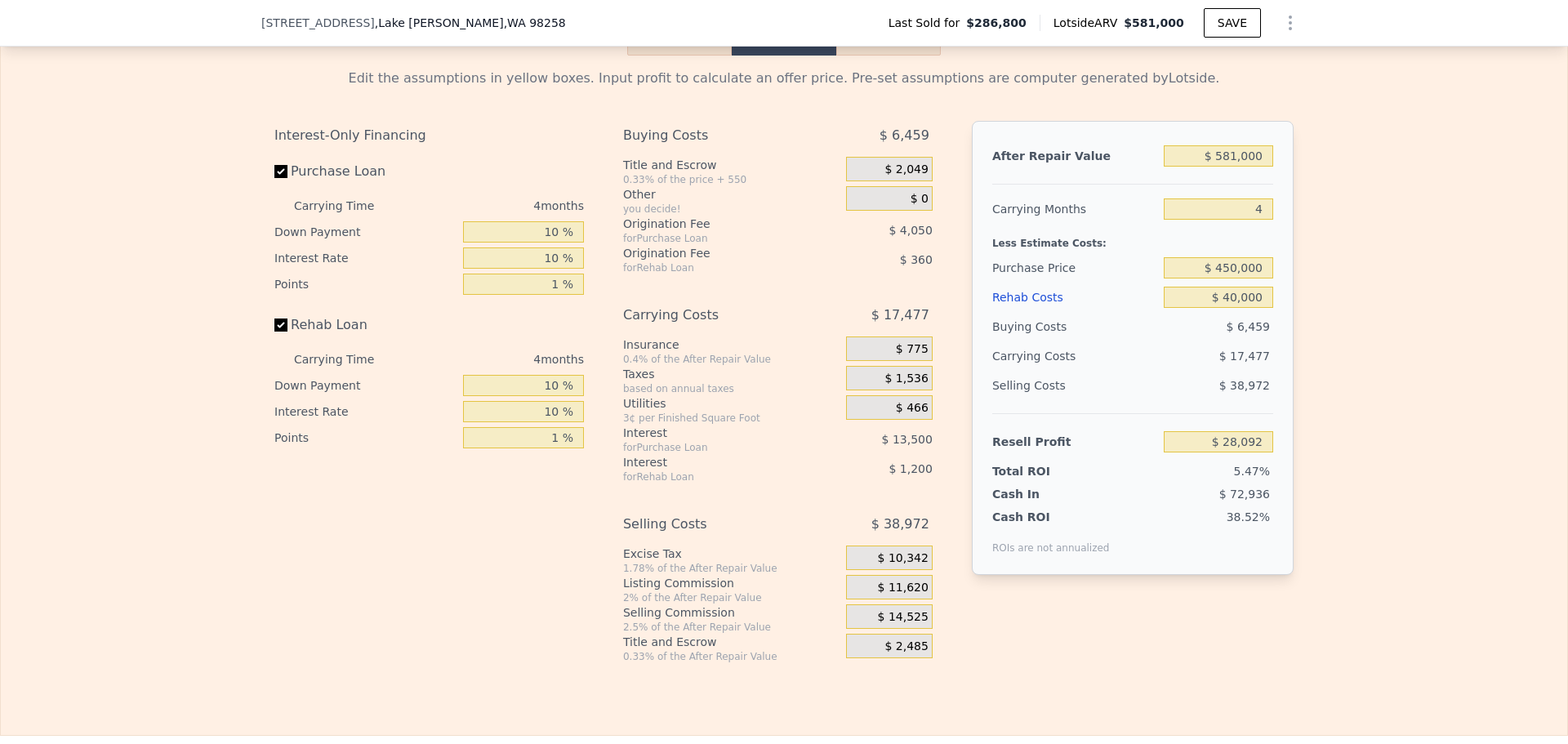
click at [1359, 257] on div "Edit the assumptions in yellow boxes. Input profit to calculate an offer price.…" at bounding box center [784, 360] width 1566 height 608
click at [1232, 273] on input "$ 450,000" at bounding box center [1218, 268] width 110 height 22
type input "$ 440,000"
click at [1315, 321] on div "Edit the assumptions in yellow boxes. Input profit to calculate an offer price.…" at bounding box center [784, 360] width 1566 height 608
type input "$ 38,516"
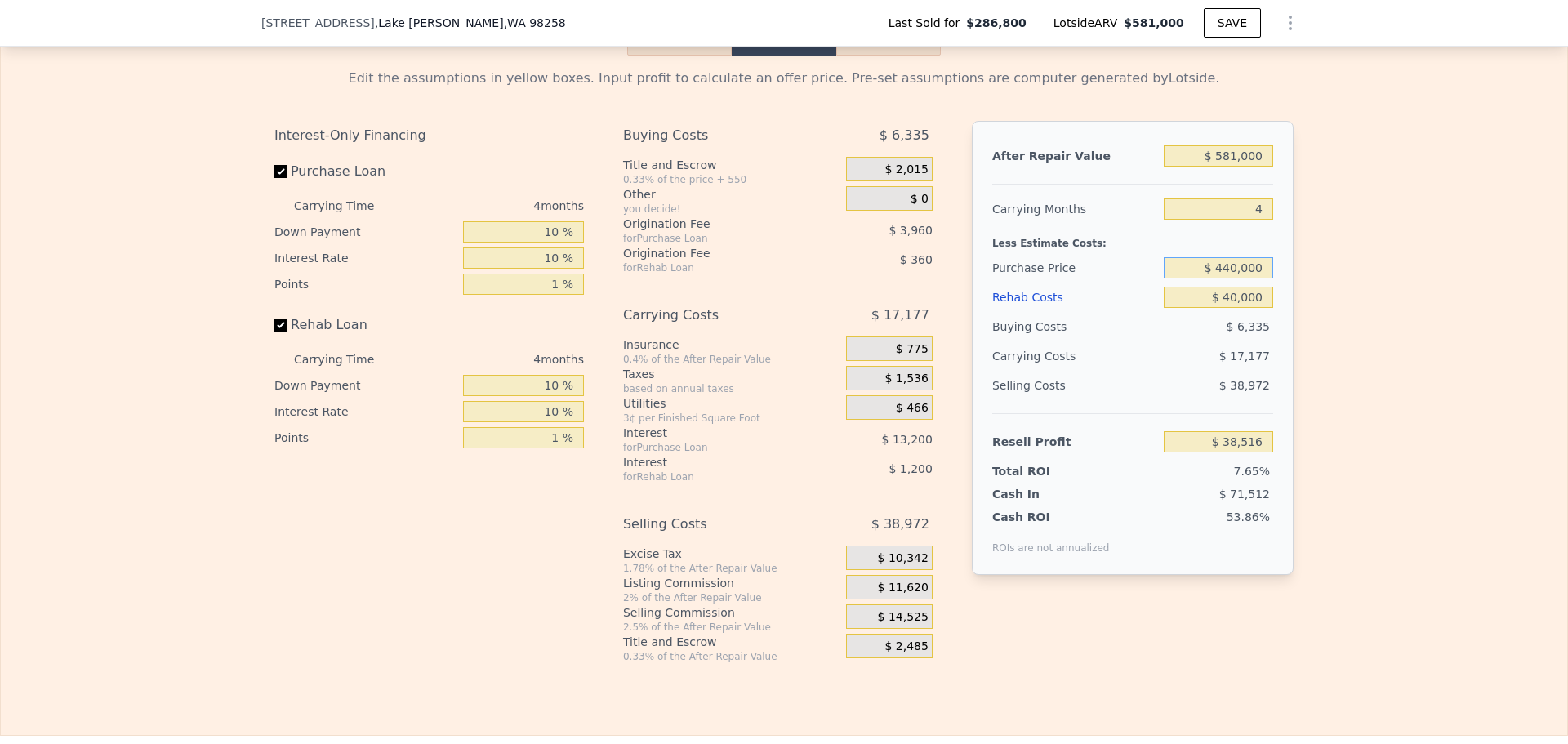
click at [1231, 273] on input "$ 440,000" at bounding box center [1218, 268] width 110 height 22
type input "$ 410,000"
click at [1291, 267] on div "Edit the assumptions in yellow boxes. Input profit to calculate an offer price.…" at bounding box center [784, 360] width 1046 height 608
type input "$ 69,786"
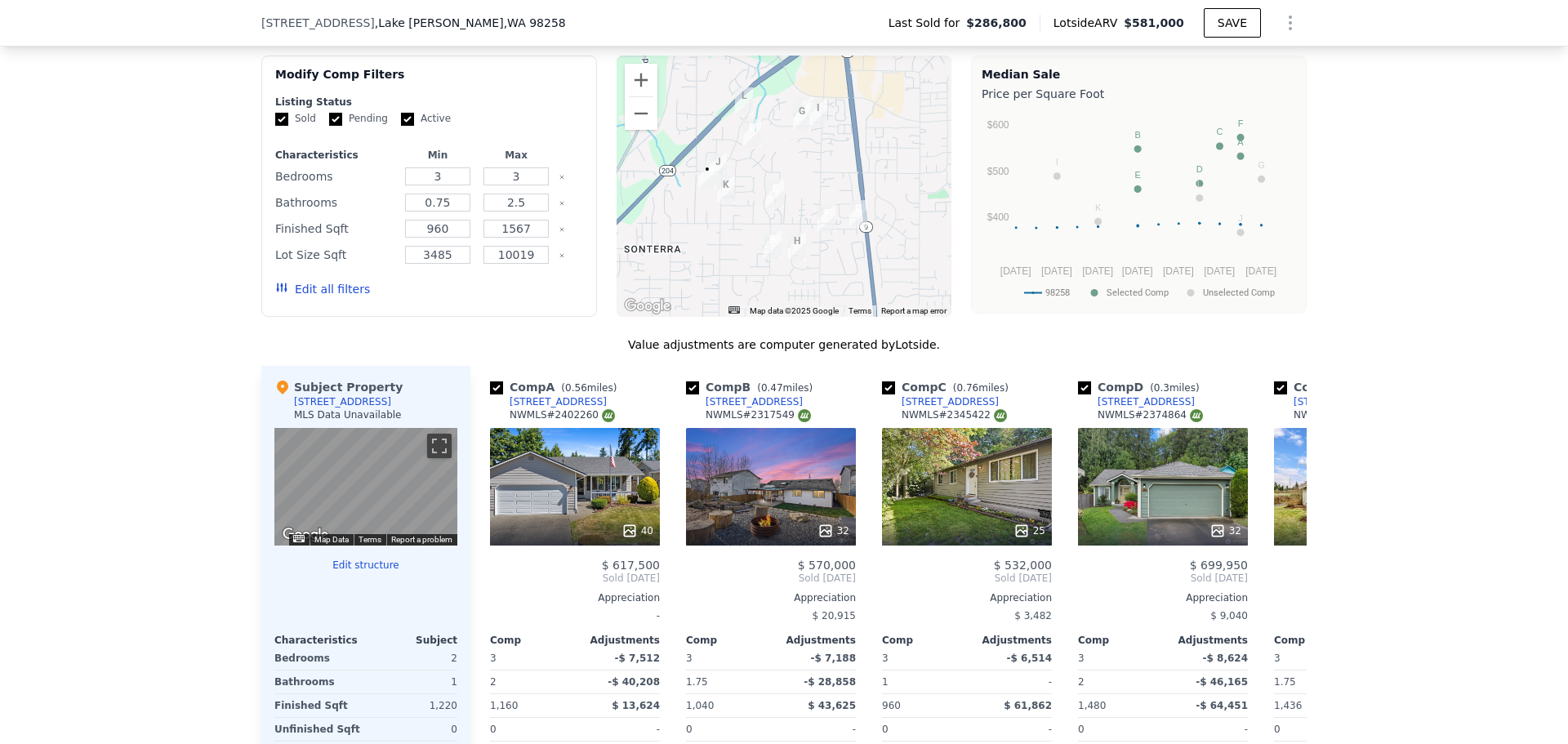
scroll to position [1300, 0]
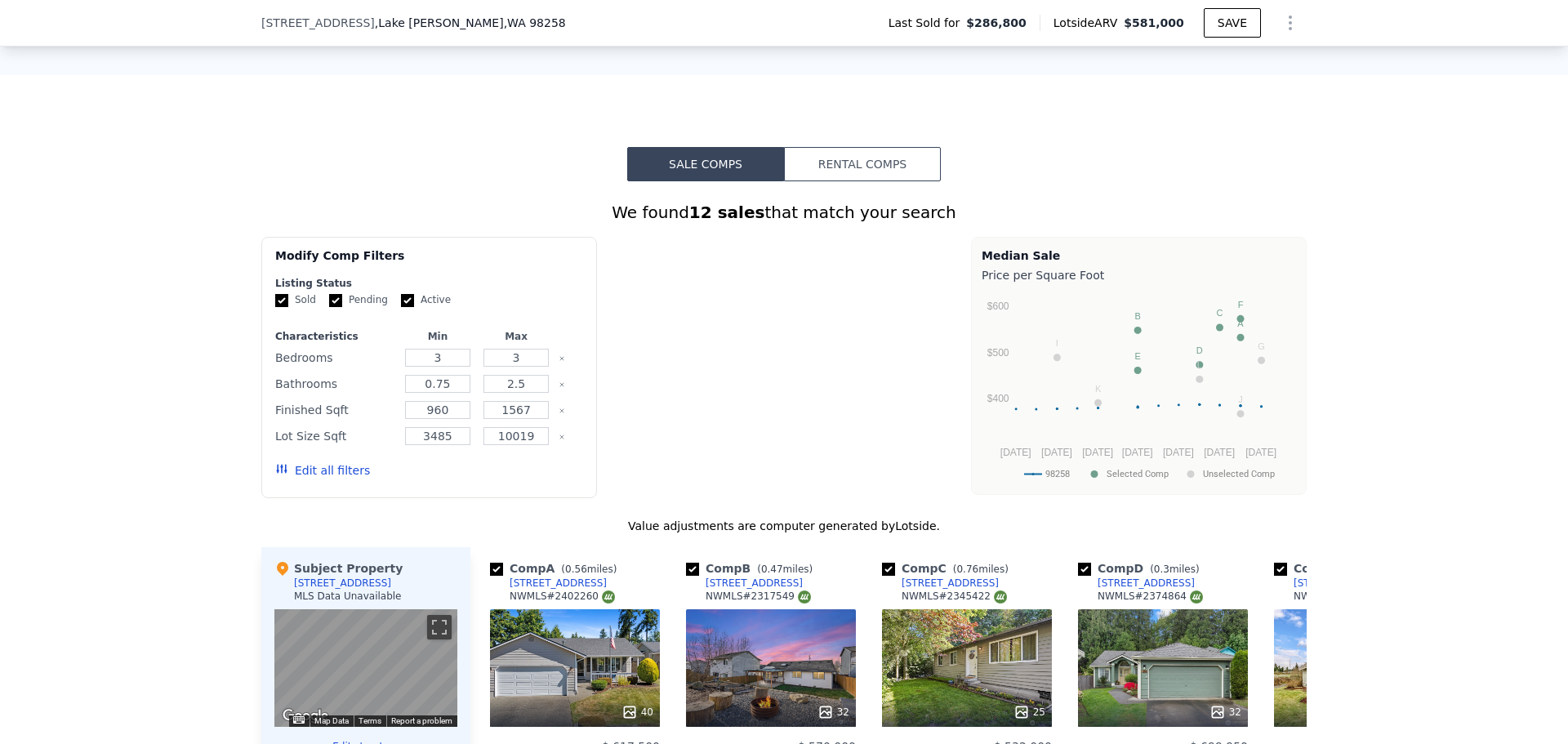
type input "6"
type input "$ 0"
type input "$ 229,445"
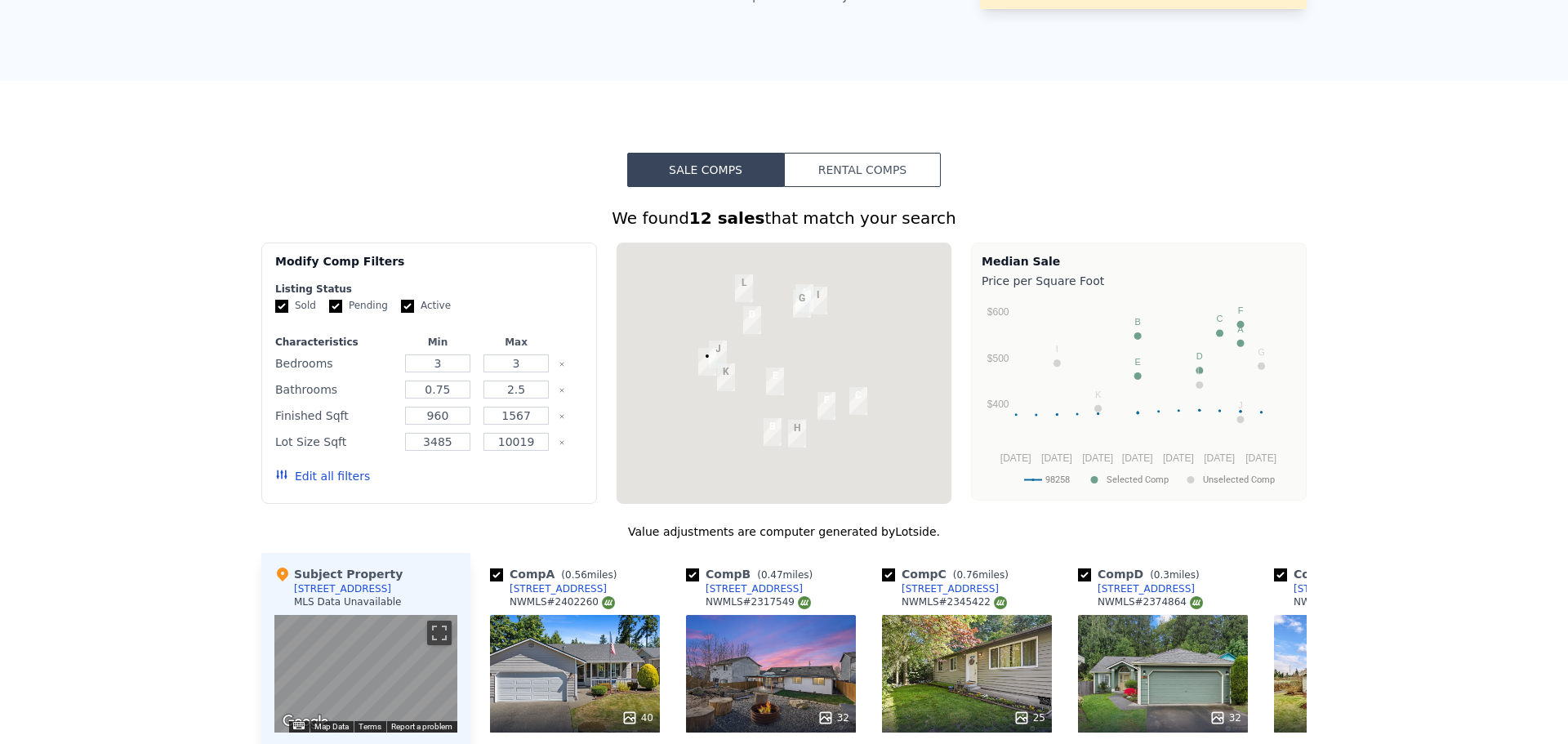
scroll to position [0, 0]
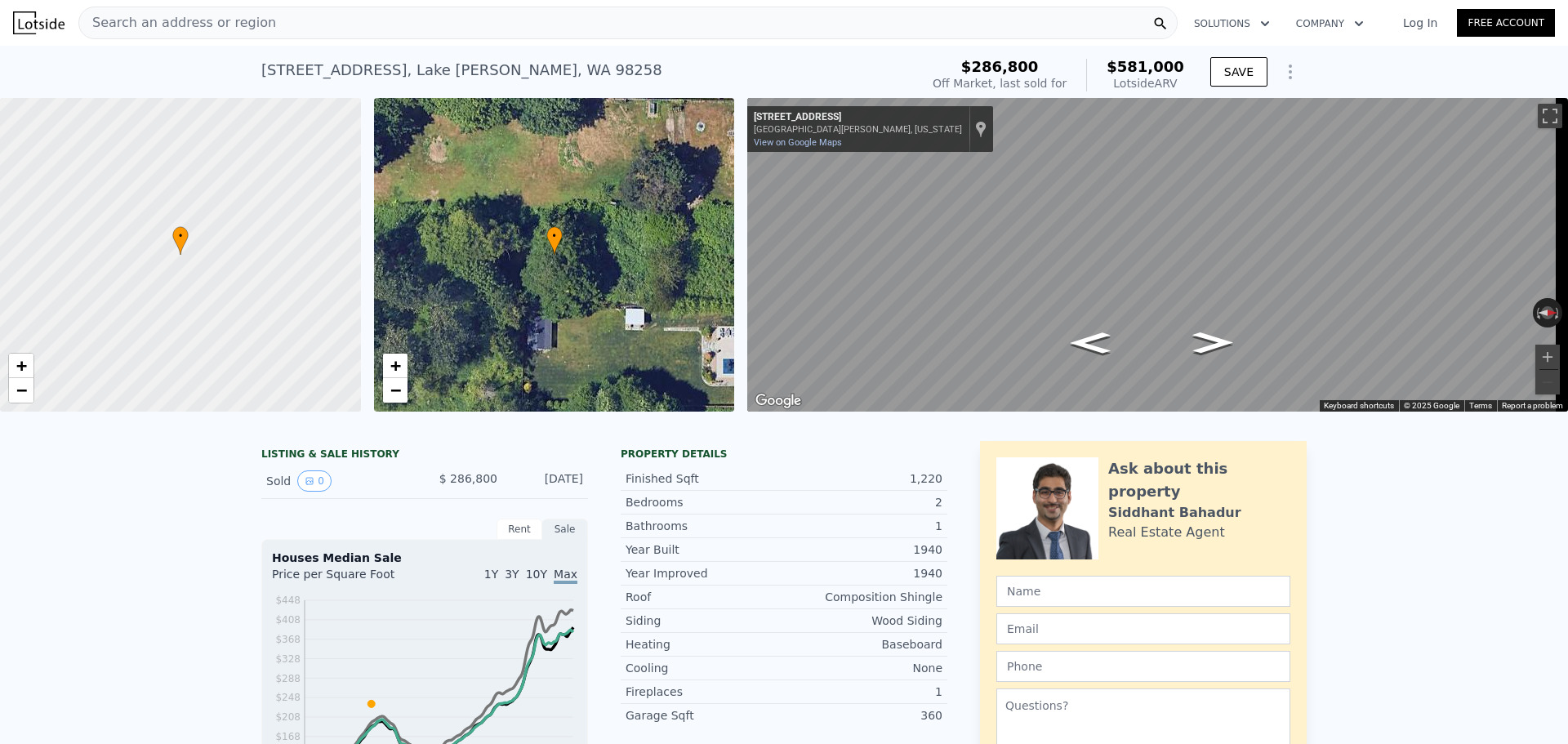
click at [228, 26] on span "Search an address or region" at bounding box center [177, 23] width 197 height 20
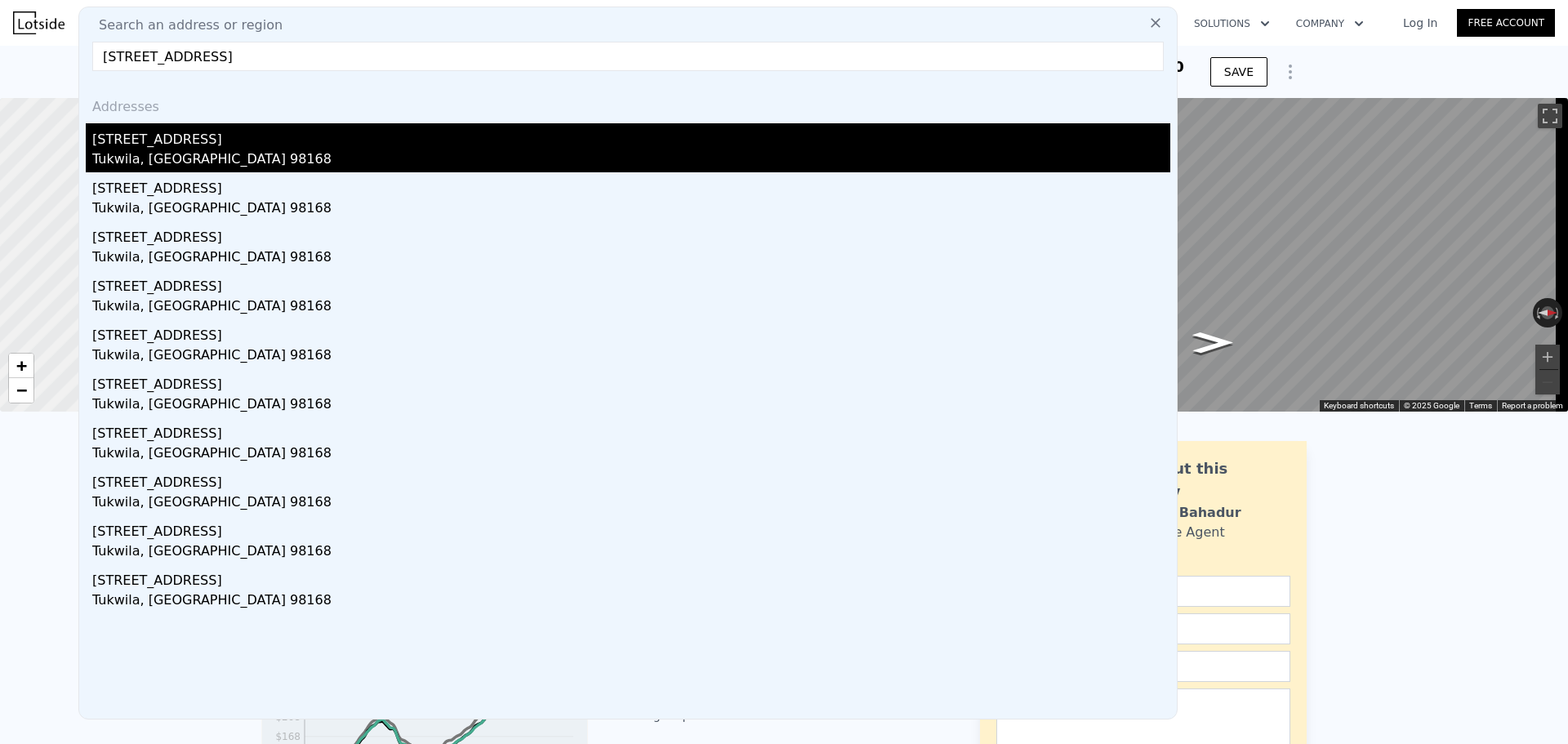
type input "4033 S 128th St Tukwila, WA 98168"
click at [196, 148] on div "[STREET_ADDRESS]" at bounding box center [631, 135] width 1078 height 26
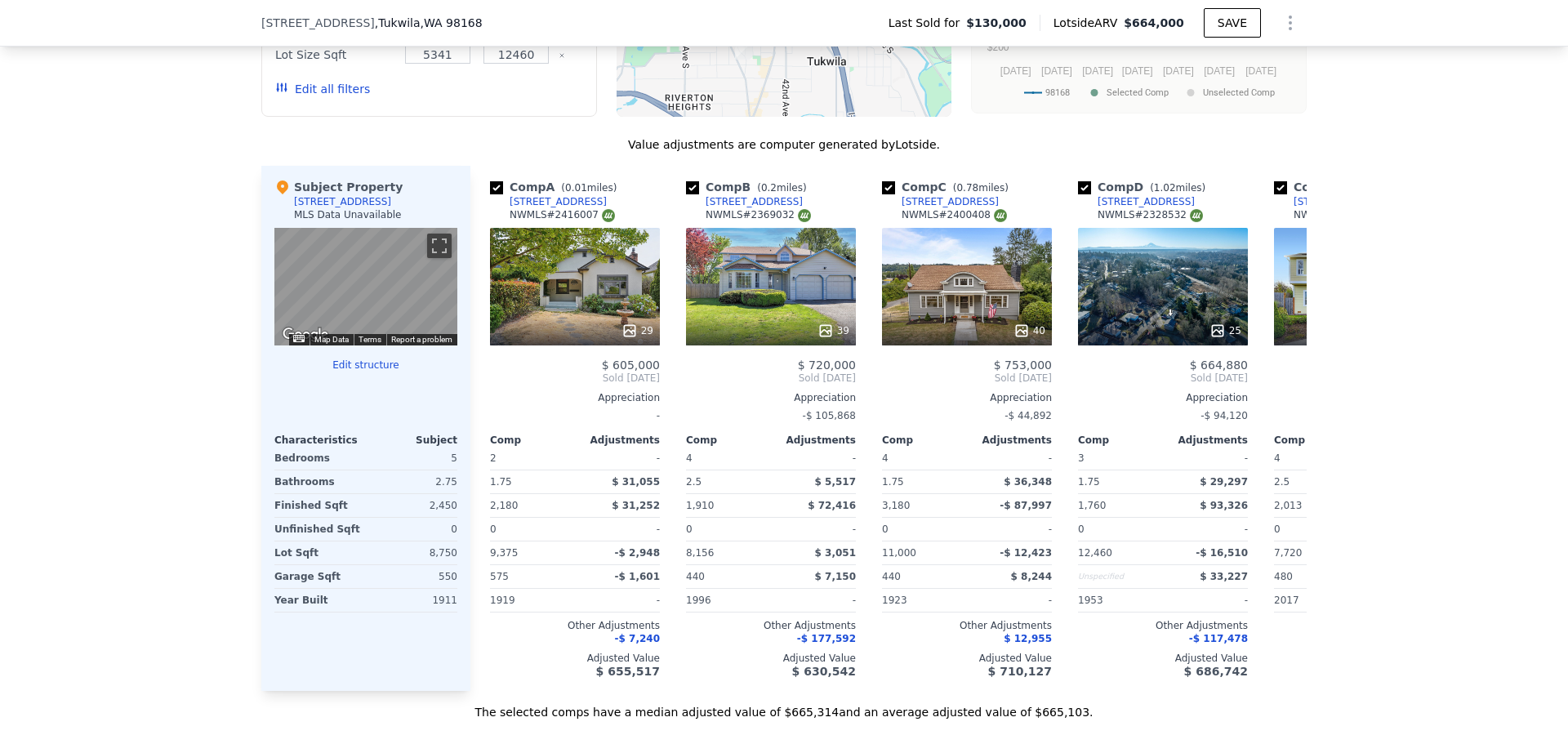
scroll to position [1545, 0]
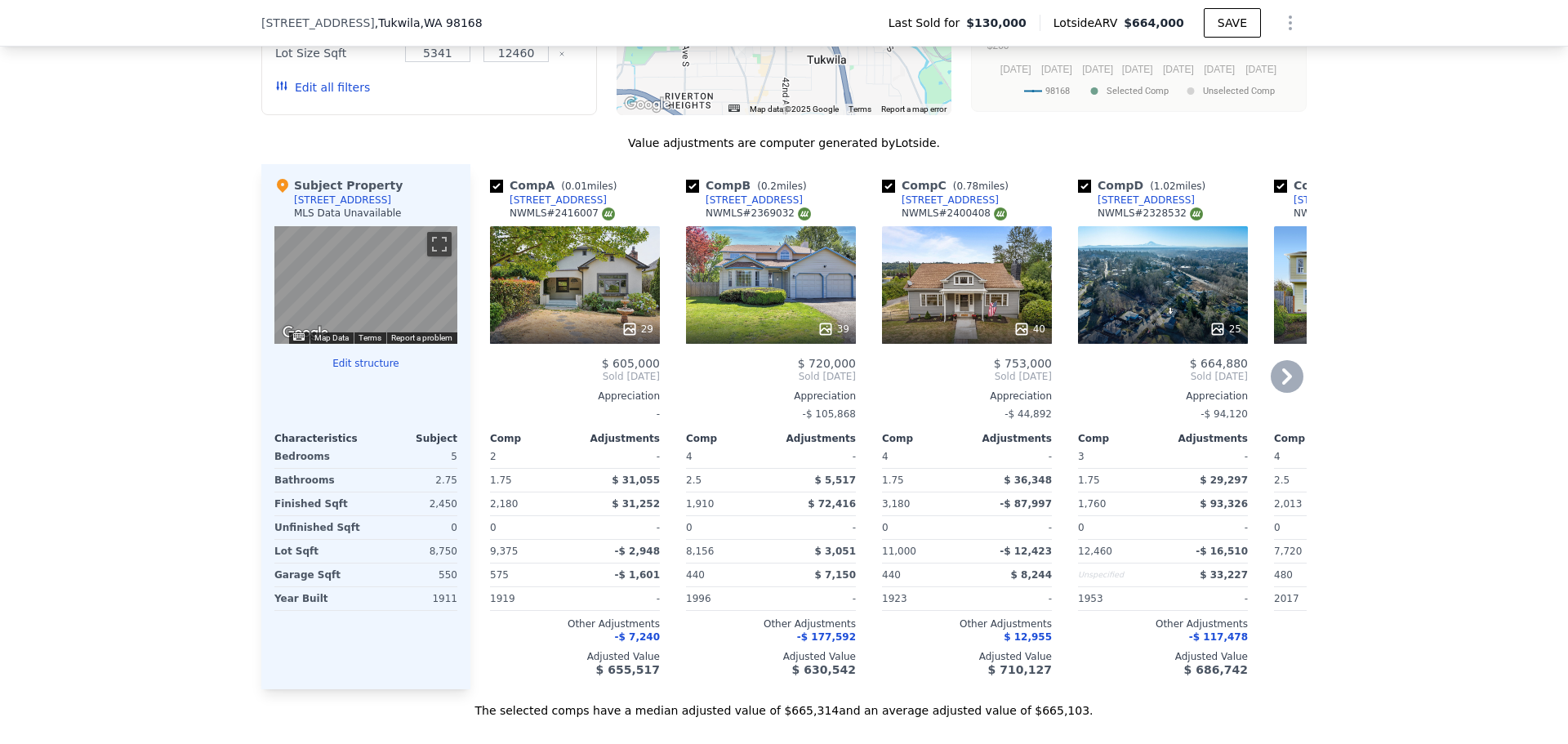
click at [1282, 384] on icon at bounding box center [1287, 376] width 10 height 17
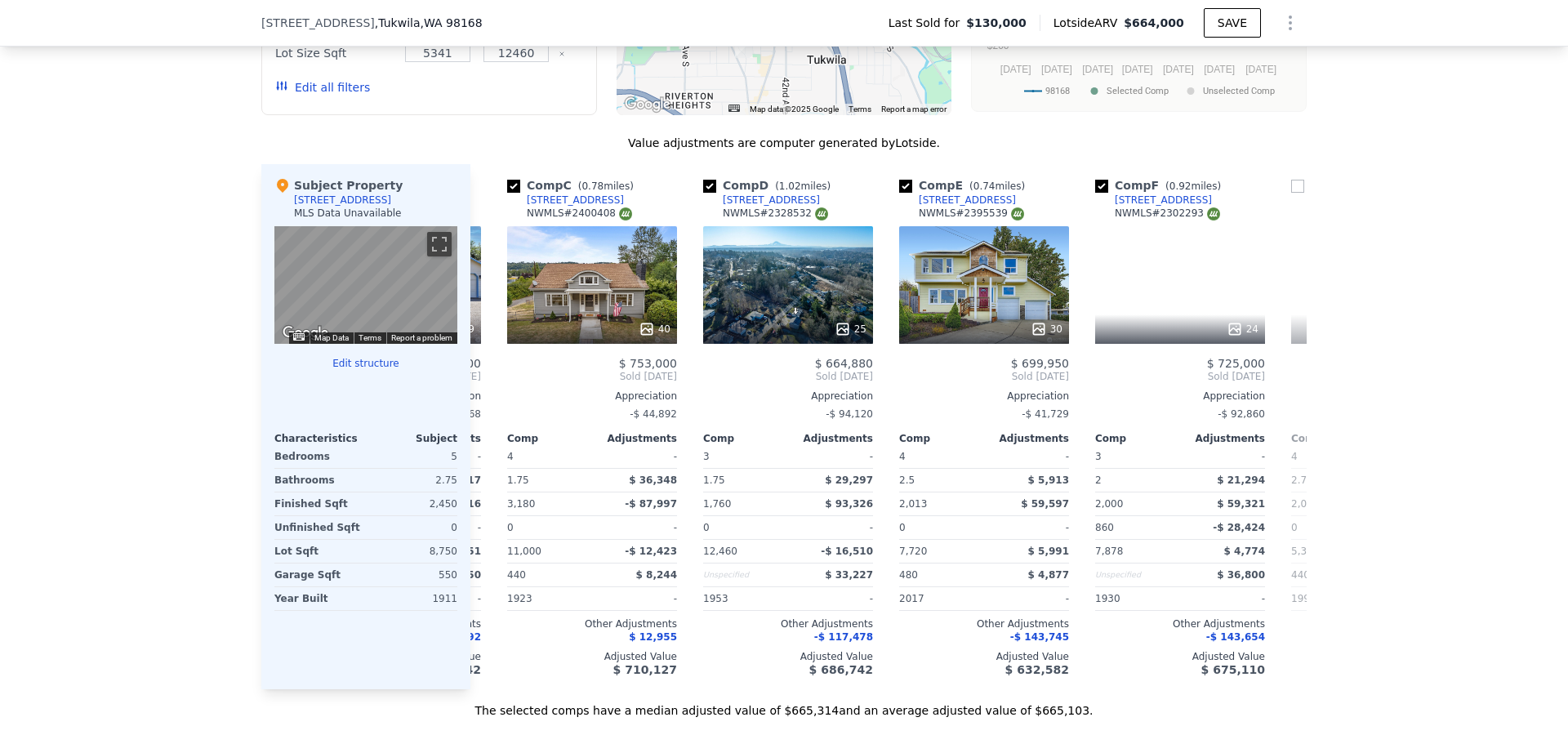
scroll to position [0, 392]
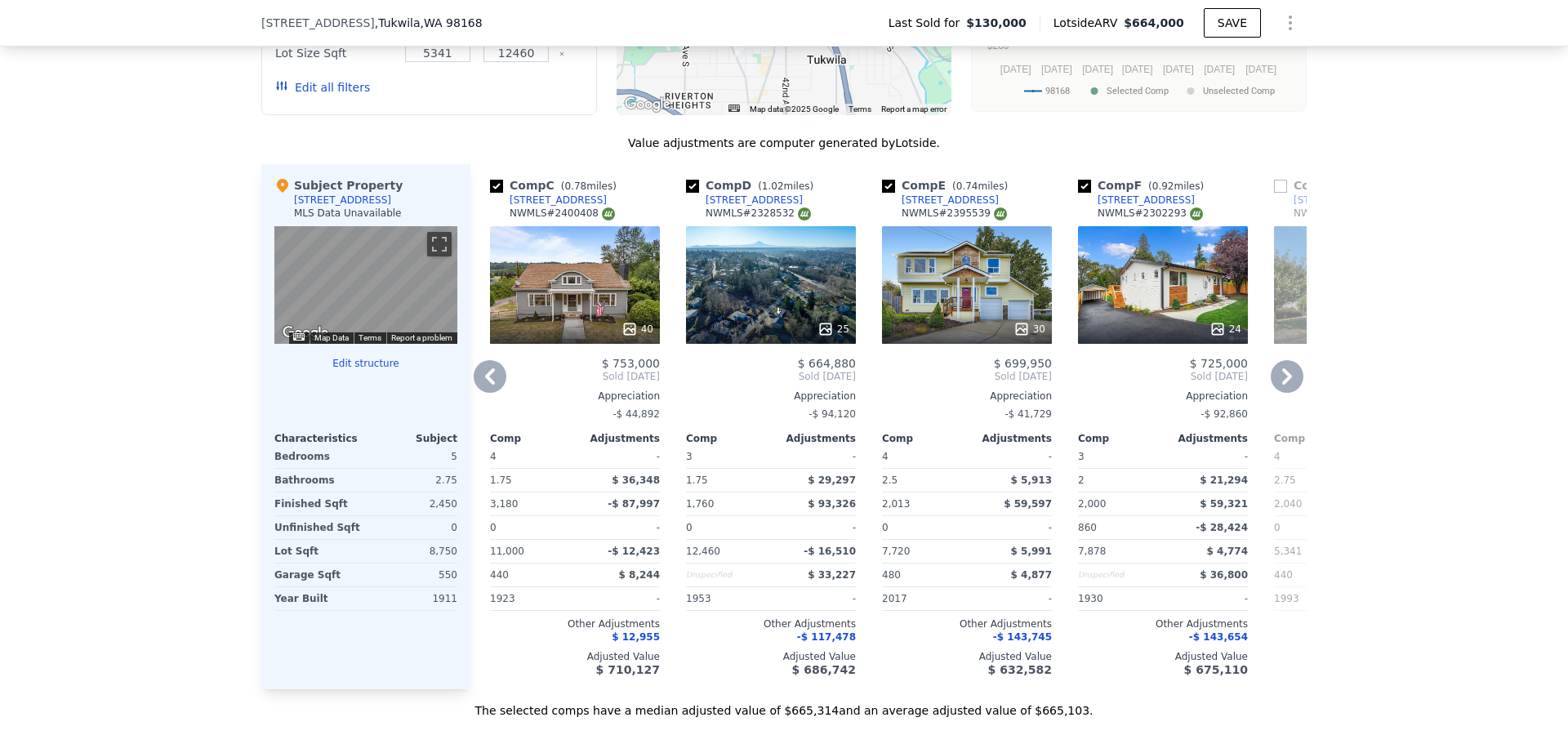
click at [1282, 384] on icon at bounding box center [1287, 376] width 10 height 17
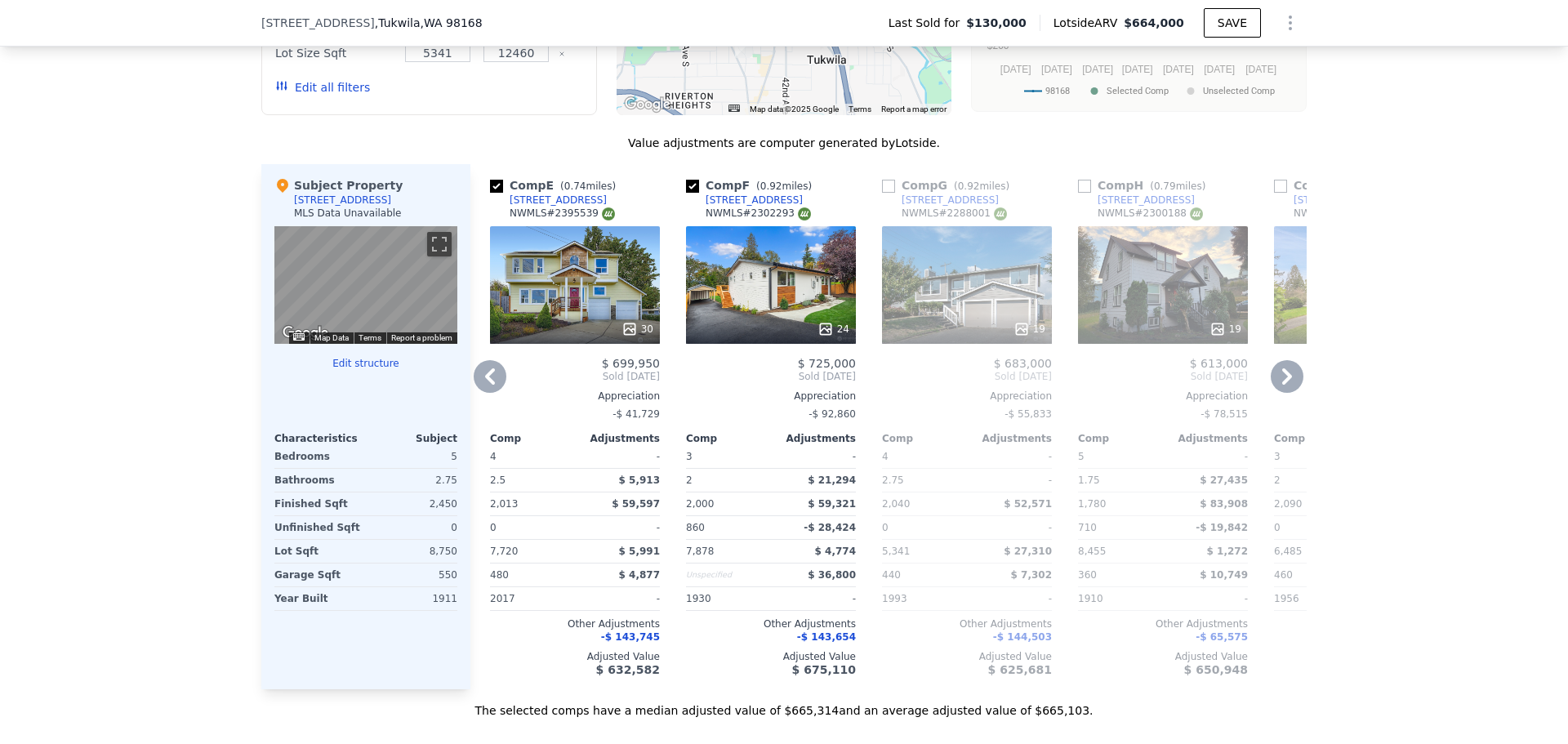
click at [1282, 384] on icon at bounding box center [1287, 376] width 10 height 17
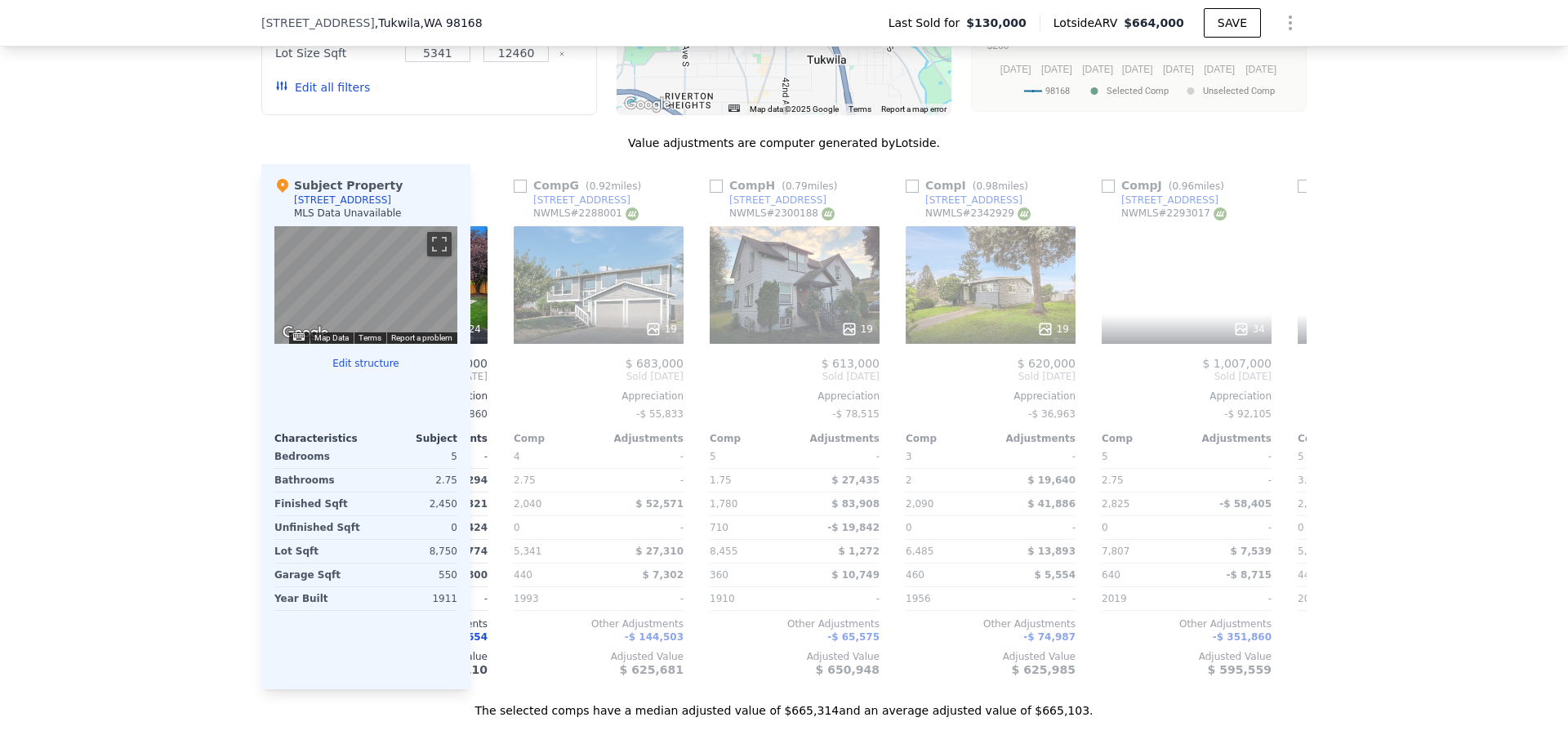
scroll to position [0, 1176]
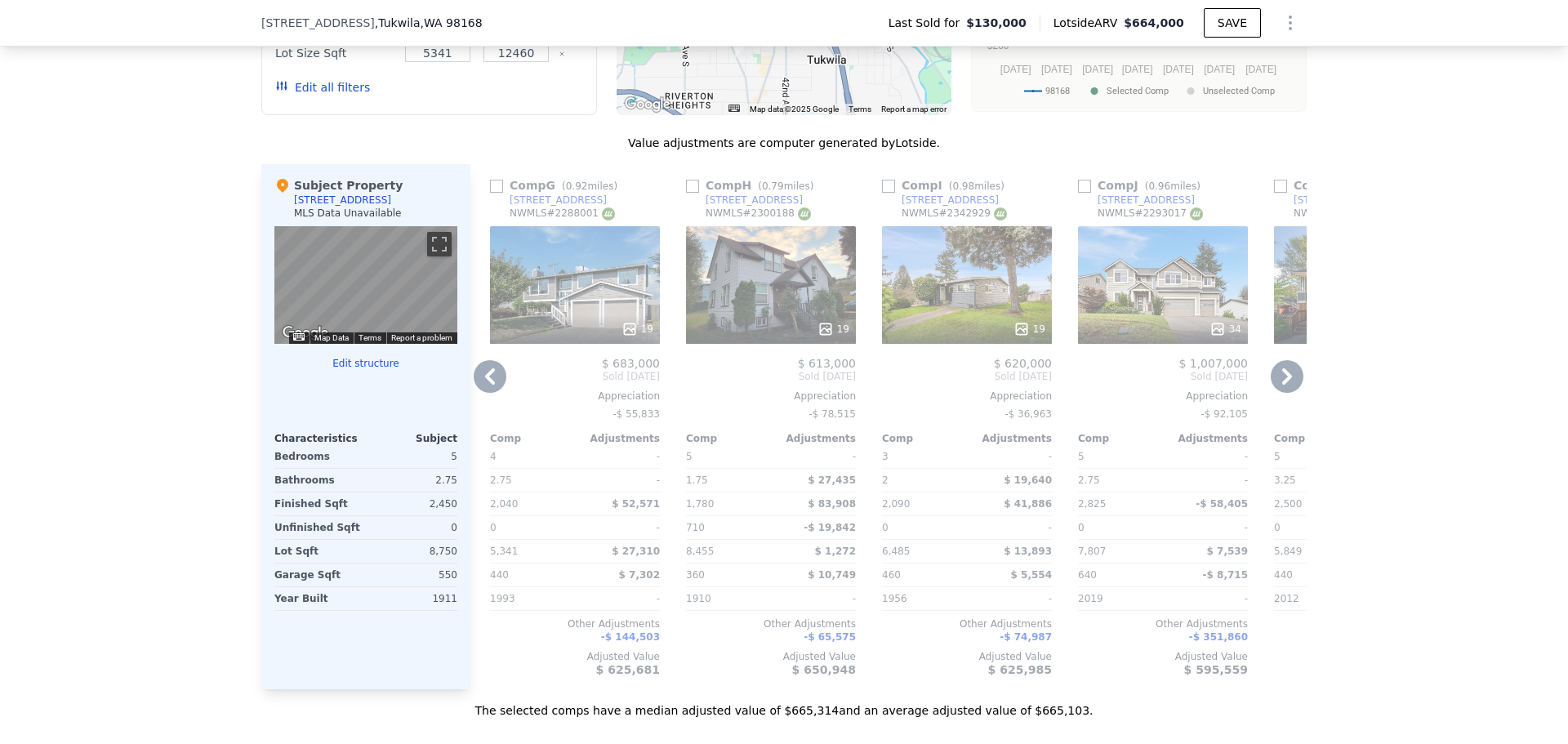
click at [1281, 380] on icon at bounding box center [1286, 376] width 32 height 32
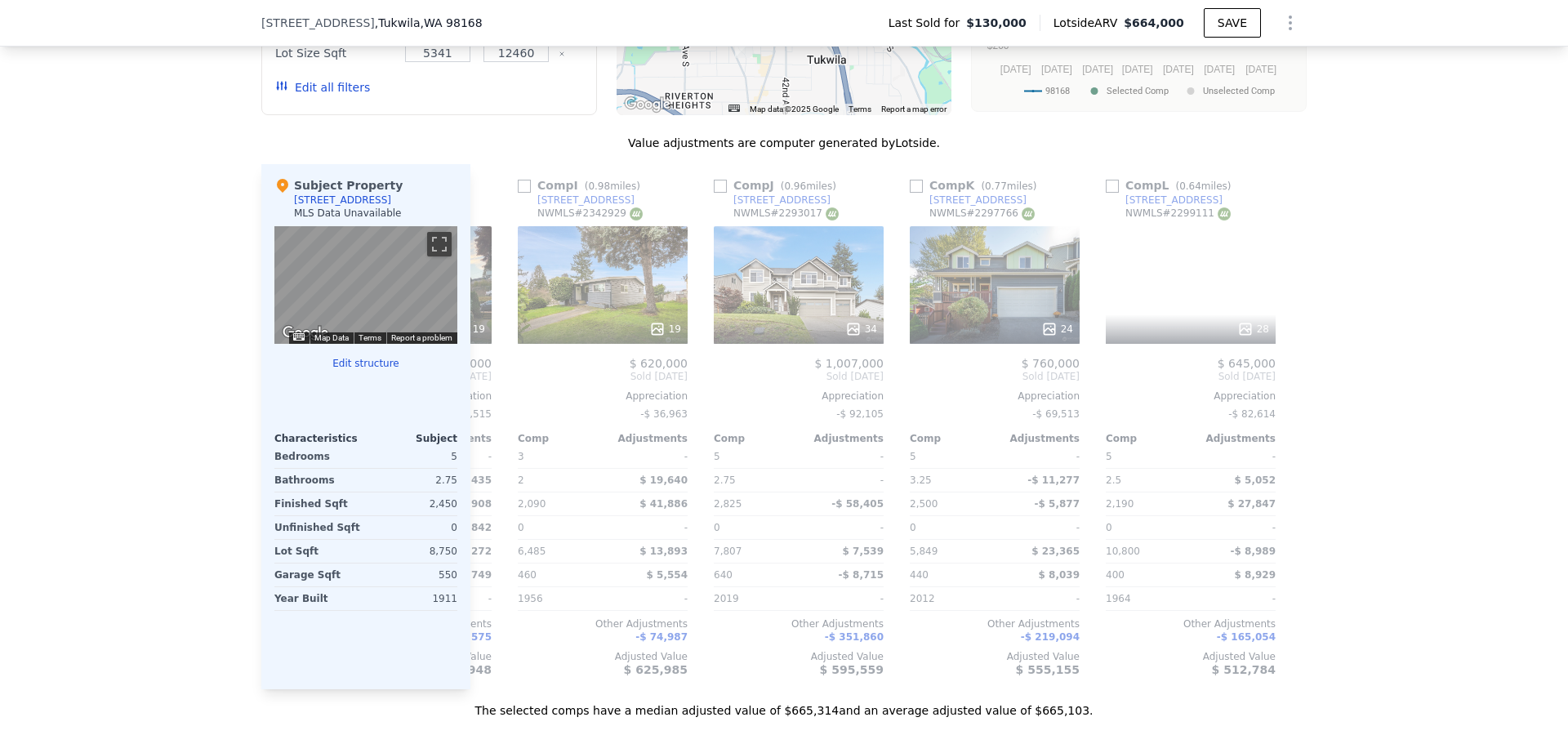
scroll to position [0, 1555]
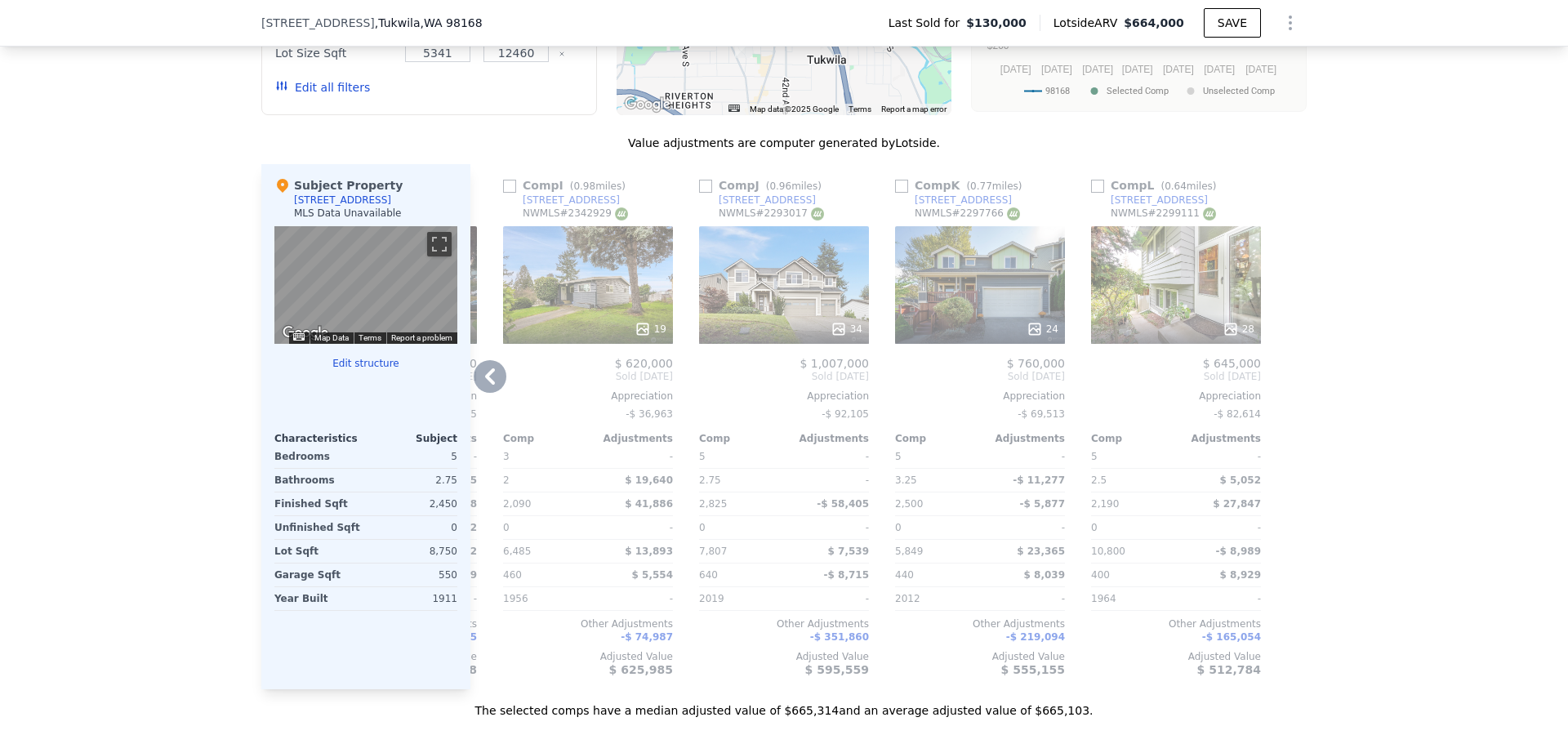
click at [1281, 380] on div at bounding box center [1293, 427] width 26 height 525
click at [485, 384] on icon at bounding box center [490, 376] width 10 height 17
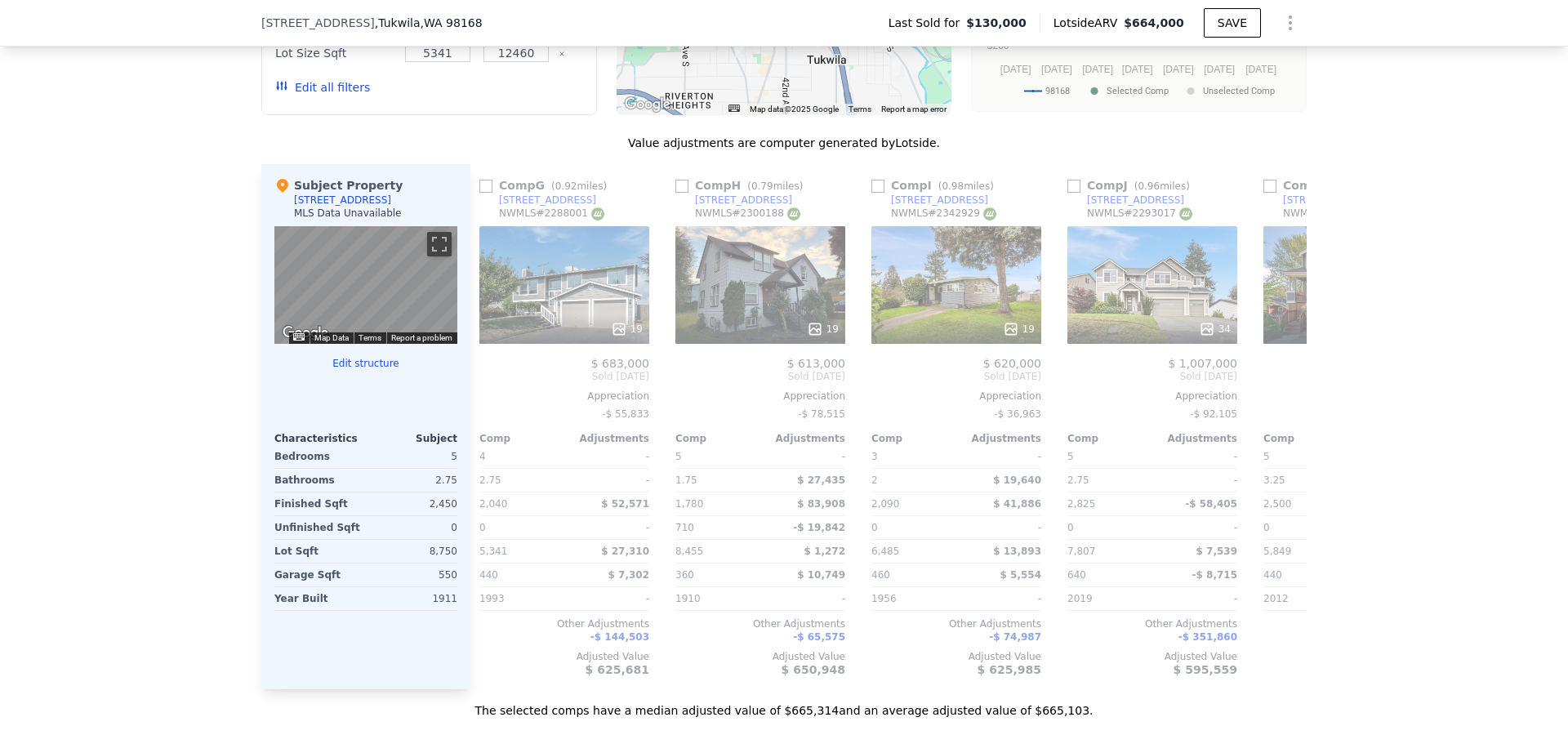
scroll to position [0, 1163]
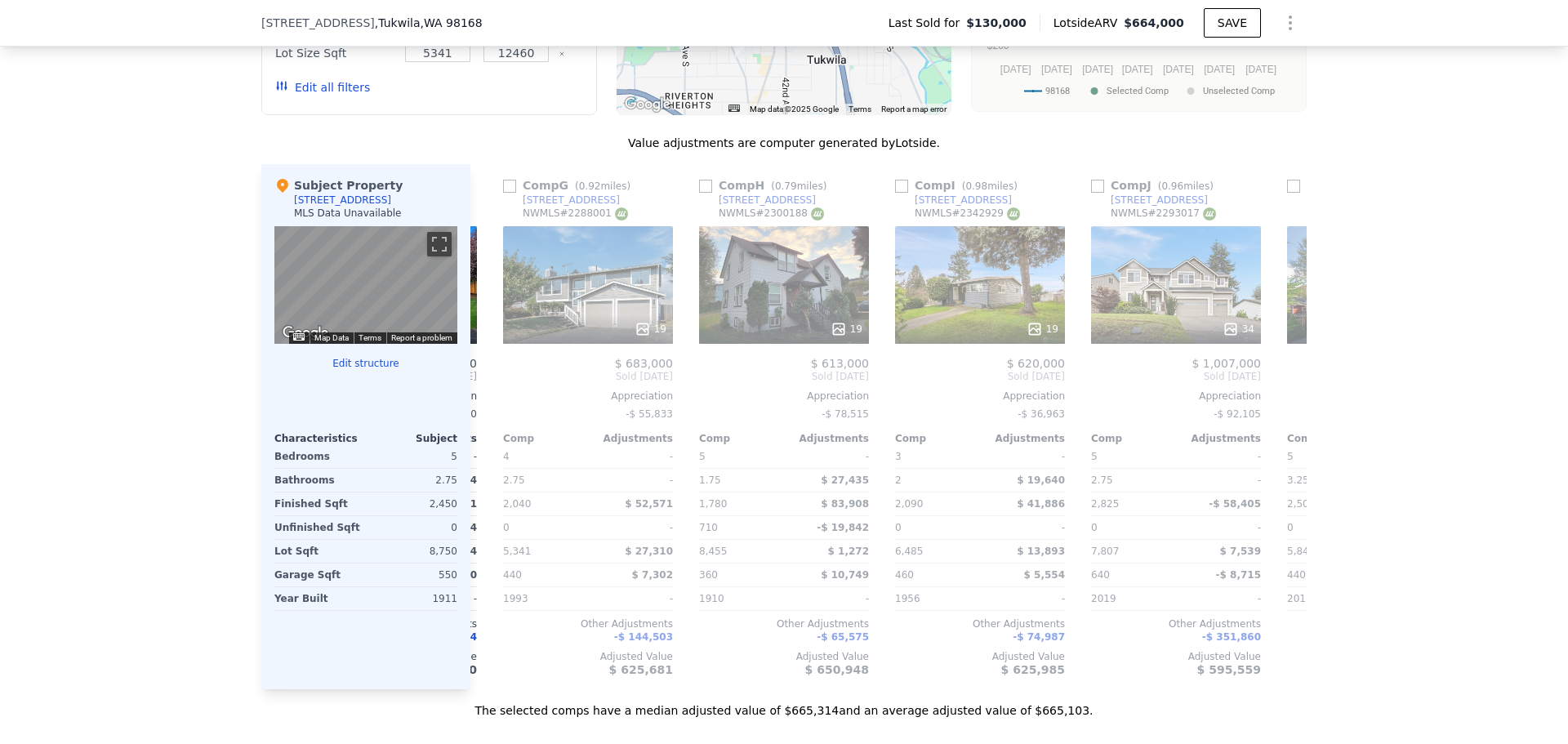
click at [483, 388] on div "Comp A ( 0.01 miles) 4027 S 128th St NWMLS # 2416007 29 $ 605,000 Sold Sep 2025…" at bounding box center [888, 427] width 836 height 525
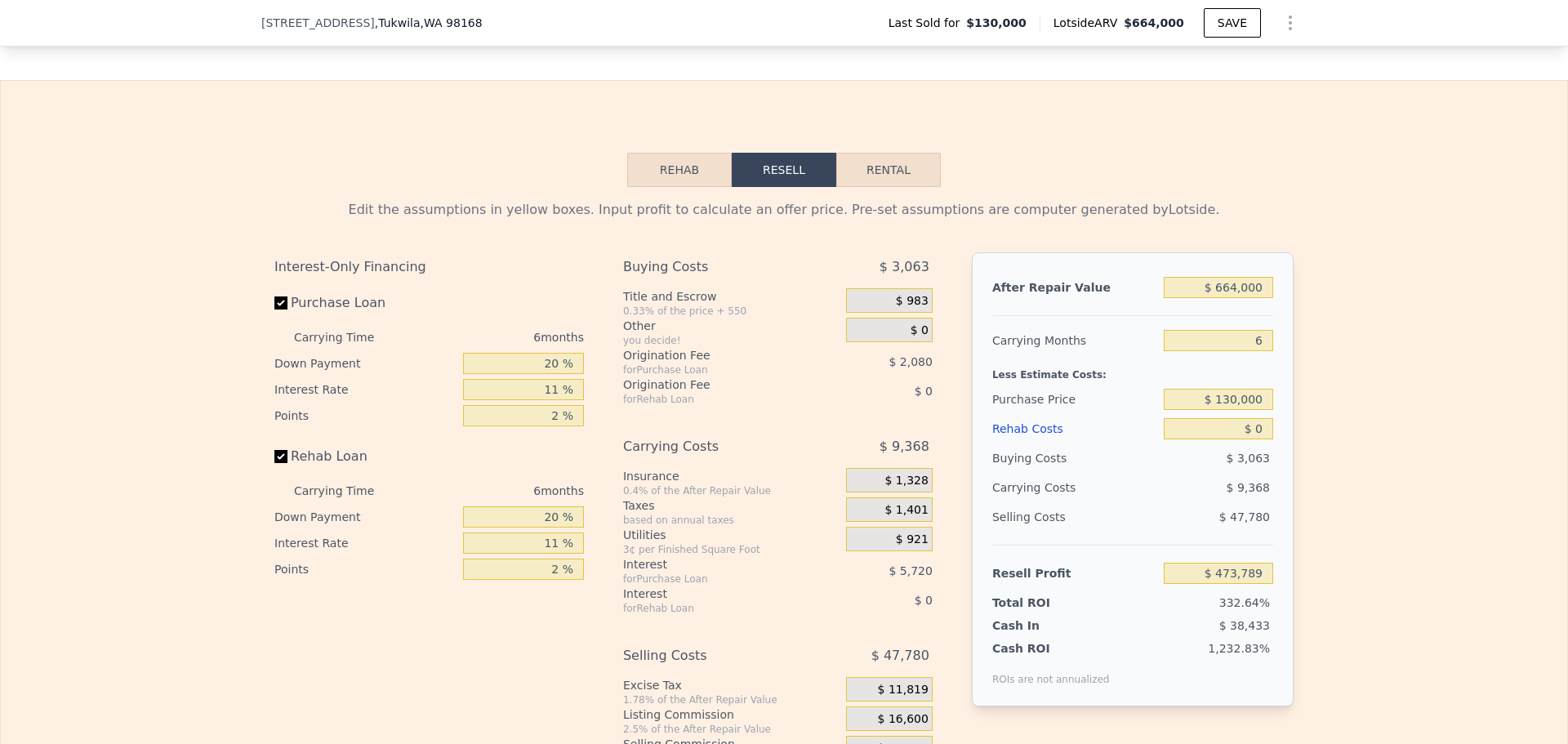
scroll to position [2362, 0]
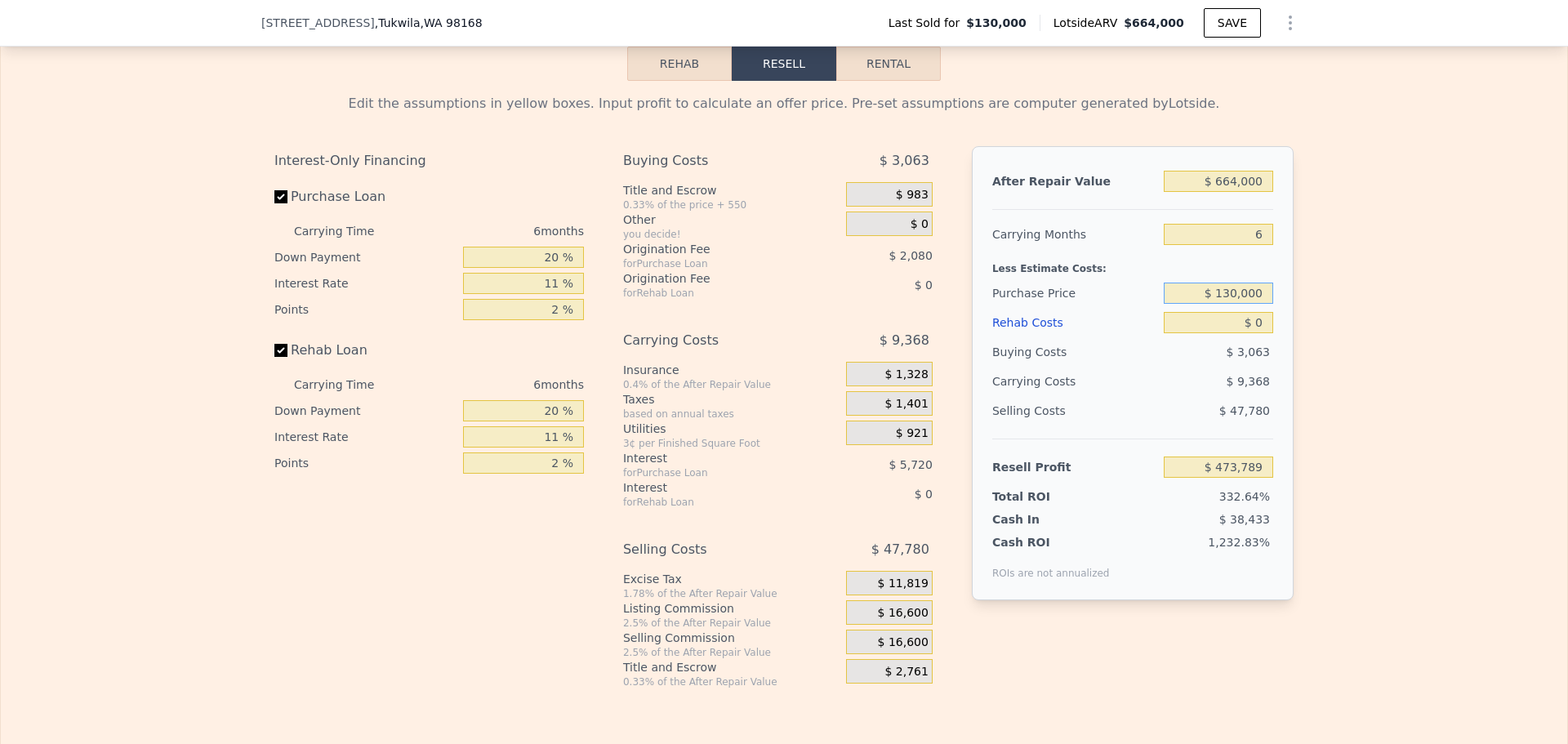
click at [1234, 304] on input "$ 130,000" at bounding box center [1218, 293] width 110 height 22
click at [1237, 304] on input "$ 130,000" at bounding box center [1218, 293] width 110 height 22
type input "$ 450,000"
click at [1248, 333] on input "$ 0" at bounding box center [1218, 323] width 110 height 22
type input "$ 133,521"
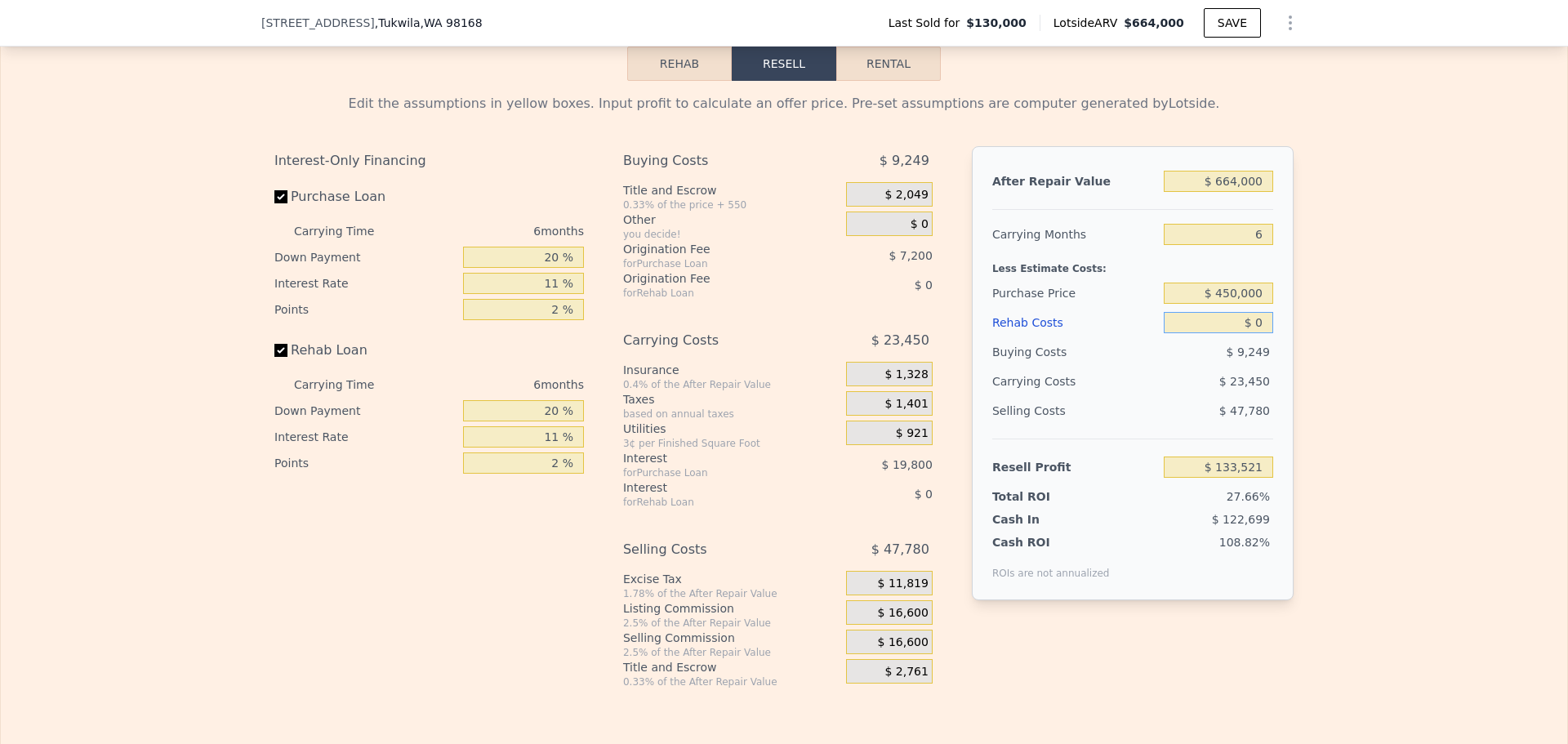
click at [1253, 333] on input "$ 0" at bounding box center [1218, 323] width 110 height 22
type input "$ 1"
type input "$ 133,520"
type input "$ 140,000"
type input "-$ 14,881"
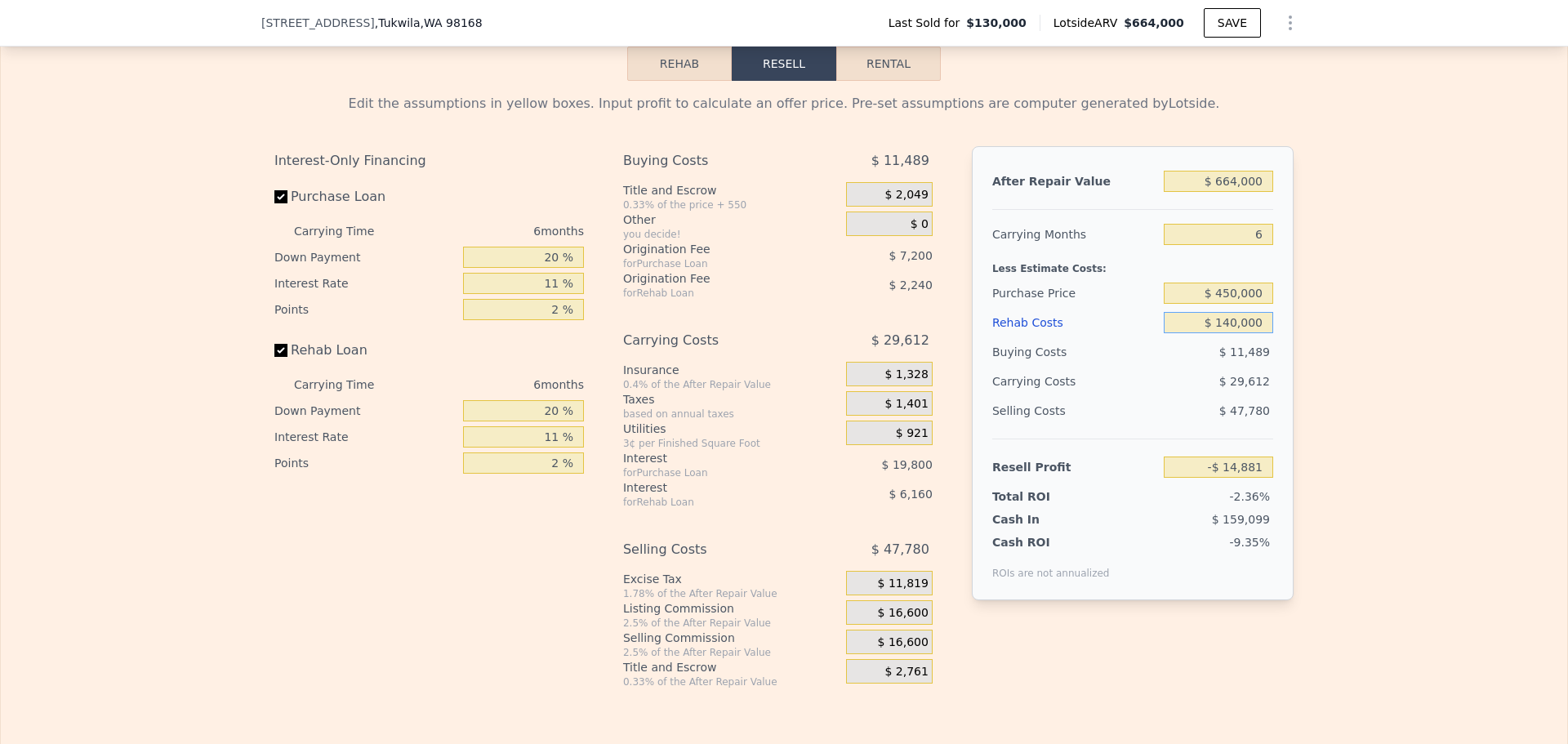
type input "$ 140,000"
click at [545, 268] on input "20 %" at bounding box center [524, 257] width 121 height 22
type input "10 %"
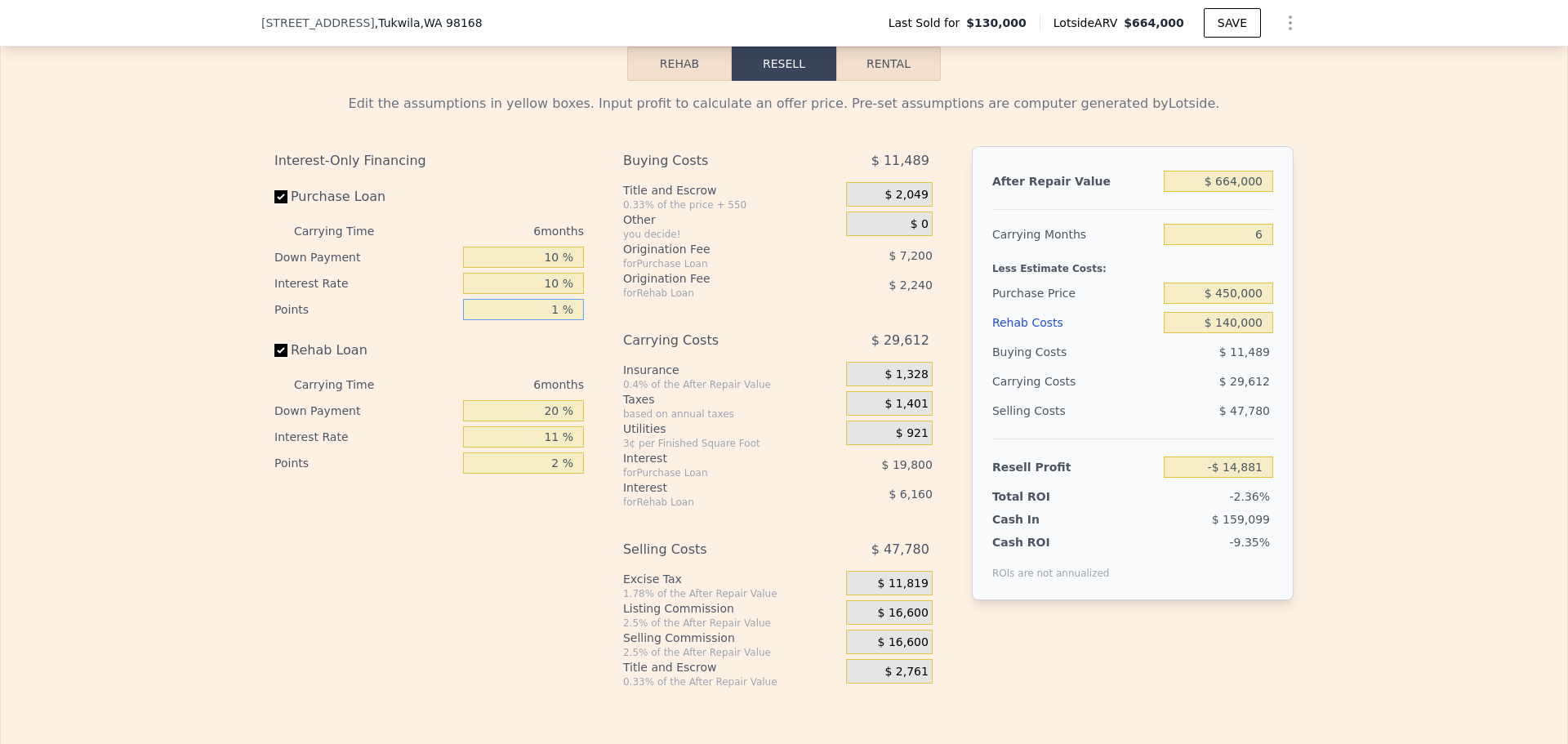
type input "1 %"
type input "10 %"
type input "1 %"
type input "-$ 11,339"
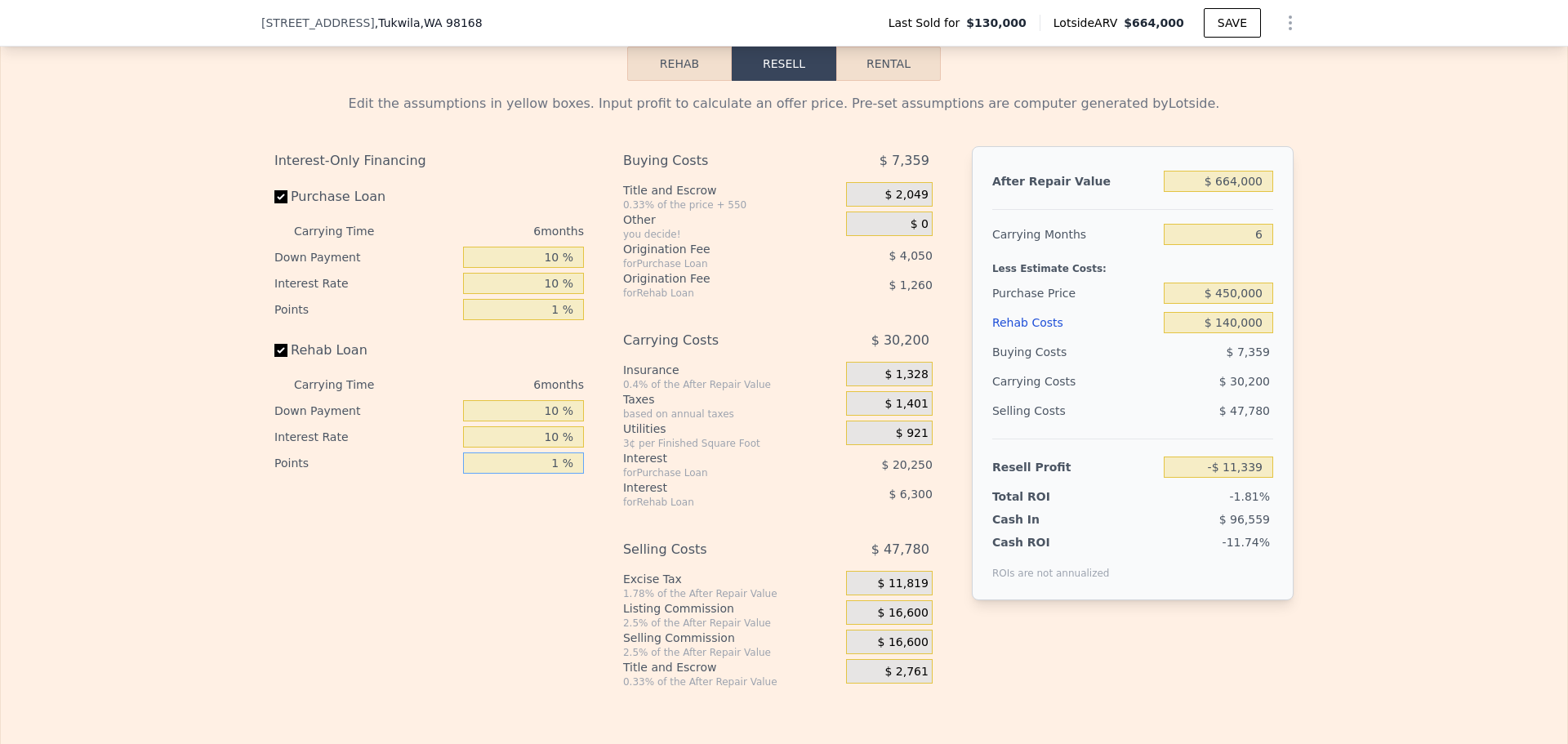
type input "1 %"
click at [905, 620] on span "$ 16,600" at bounding box center [903, 614] width 51 height 15
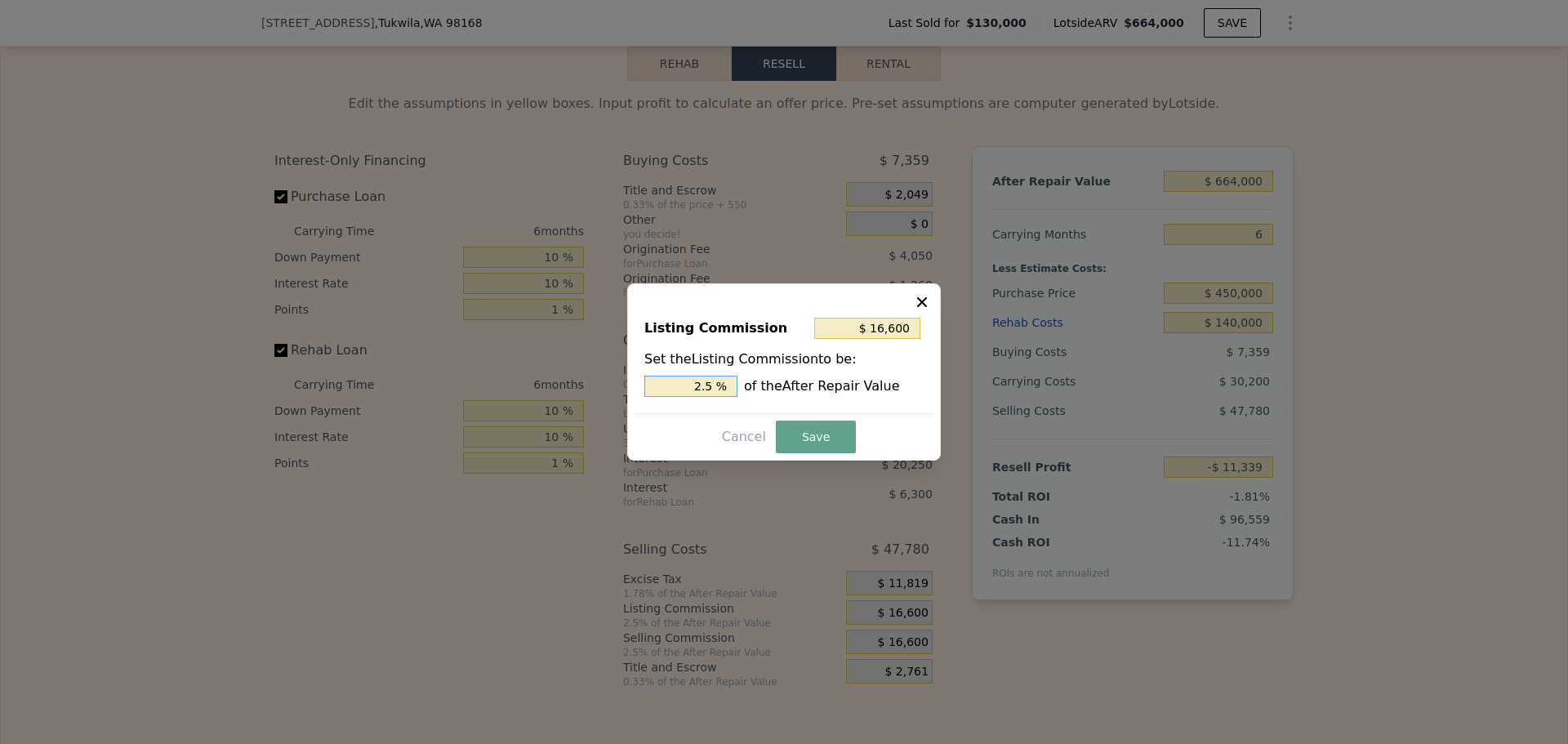
click at [713, 390] on input "2.5 %" at bounding box center [691, 386] width 93 height 22
type input "$ 13,280"
type input "2 %"
click at [791, 433] on button "Save" at bounding box center [816, 436] width 80 height 32
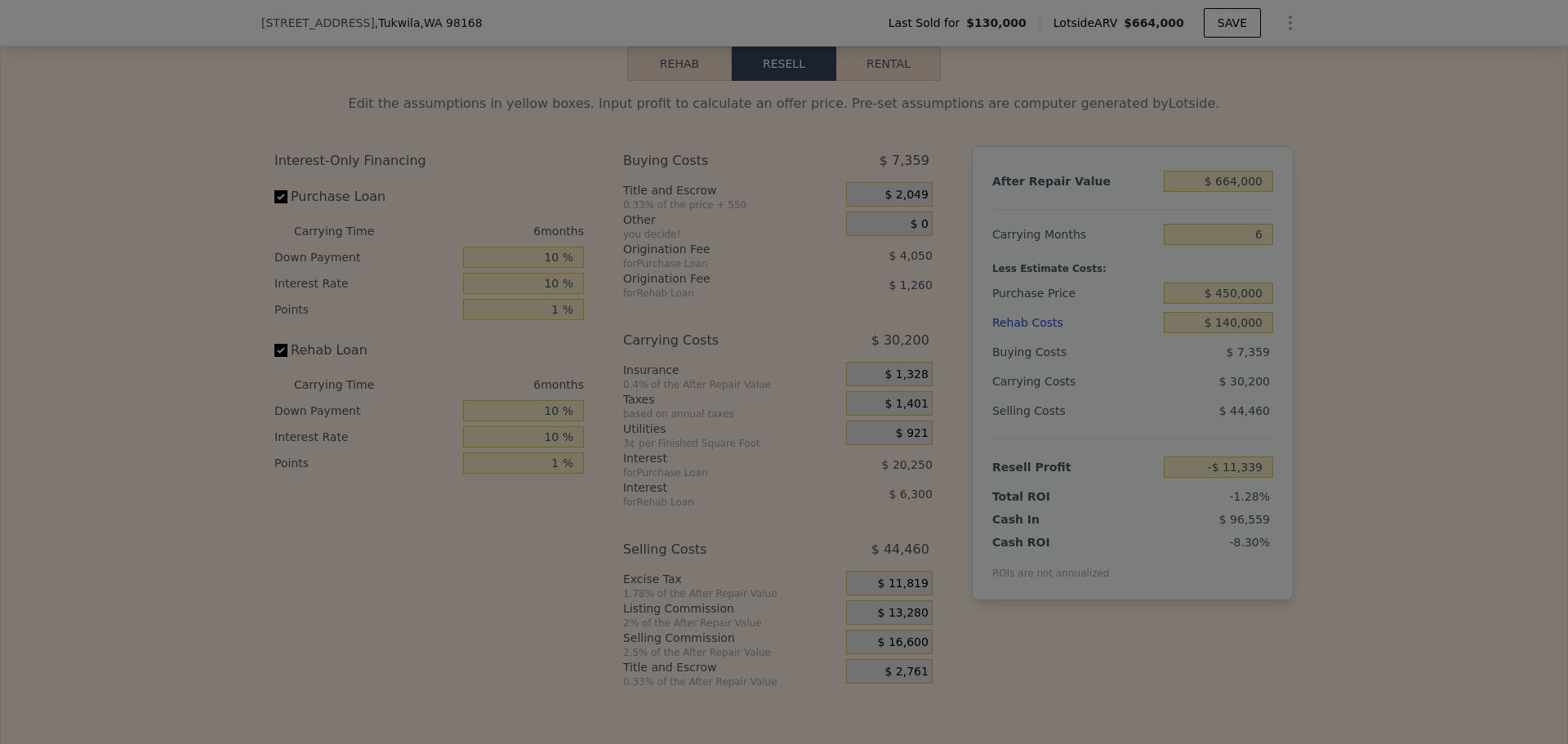
type input "-$ 8,019"
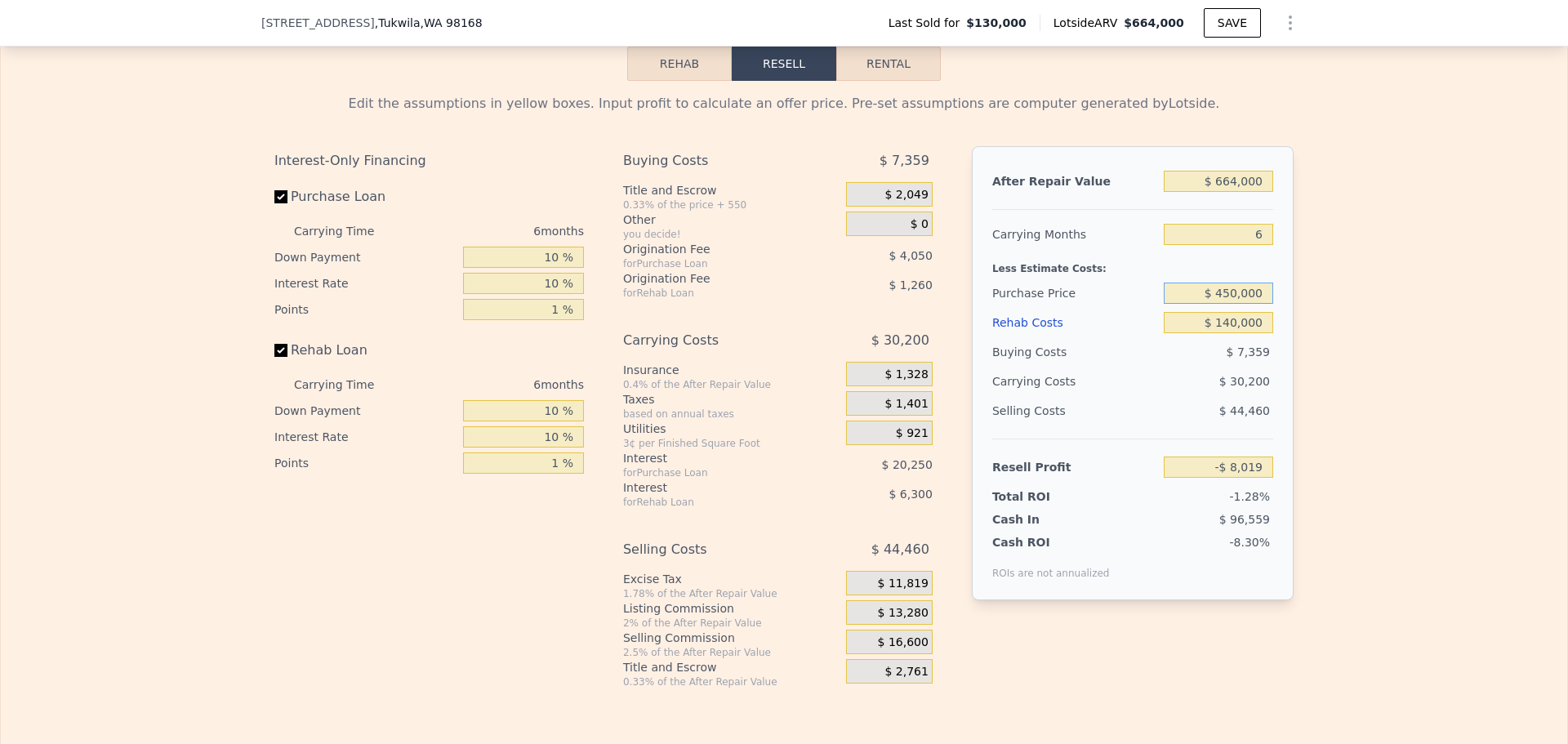
drag, startPoint x: 1222, startPoint y: 317, endPoint x: 1232, endPoint y: 316, distance: 10.0
click at [1232, 304] on input "$ 450,000" at bounding box center [1218, 293] width 110 height 22
type input "$ 400,000"
click at [1309, 287] on div "Edit the assumptions in yellow boxes. Input profit to calculate an offer price.…" at bounding box center [784, 384] width 1566 height 608
type input "$ 44,848"
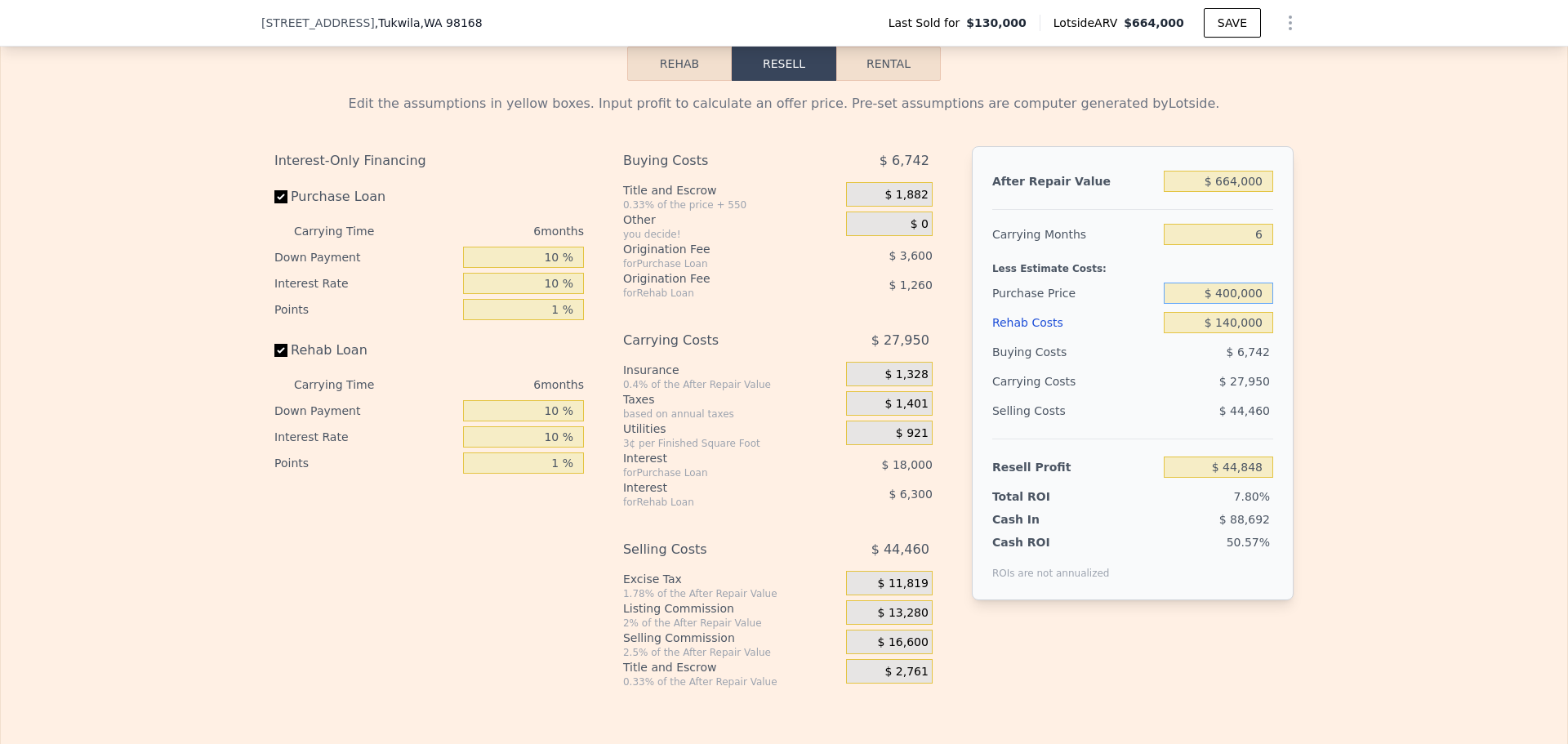
click at [1228, 304] on input "$ 400,000" at bounding box center [1218, 293] width 110 height 22
type input "$ 300,000"
click at [1344, 333] on div "Edit the assumptions in yellow boxes. Input profit to calculate an offer price.…" at bounding box center [784, 384] width 1566 height 608
type input "$ 150,581"
type input "$ 0"
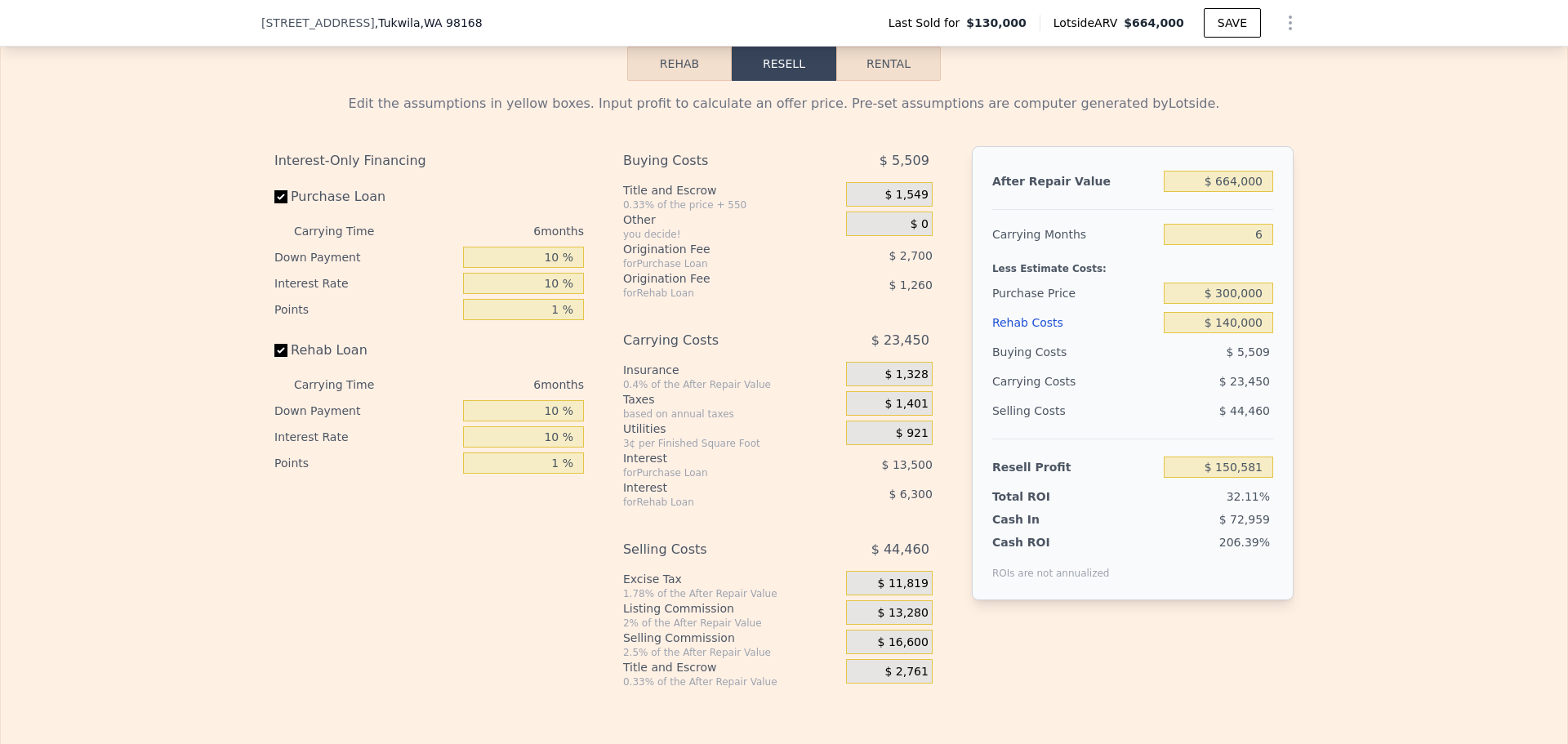
type input "$ 473,789"
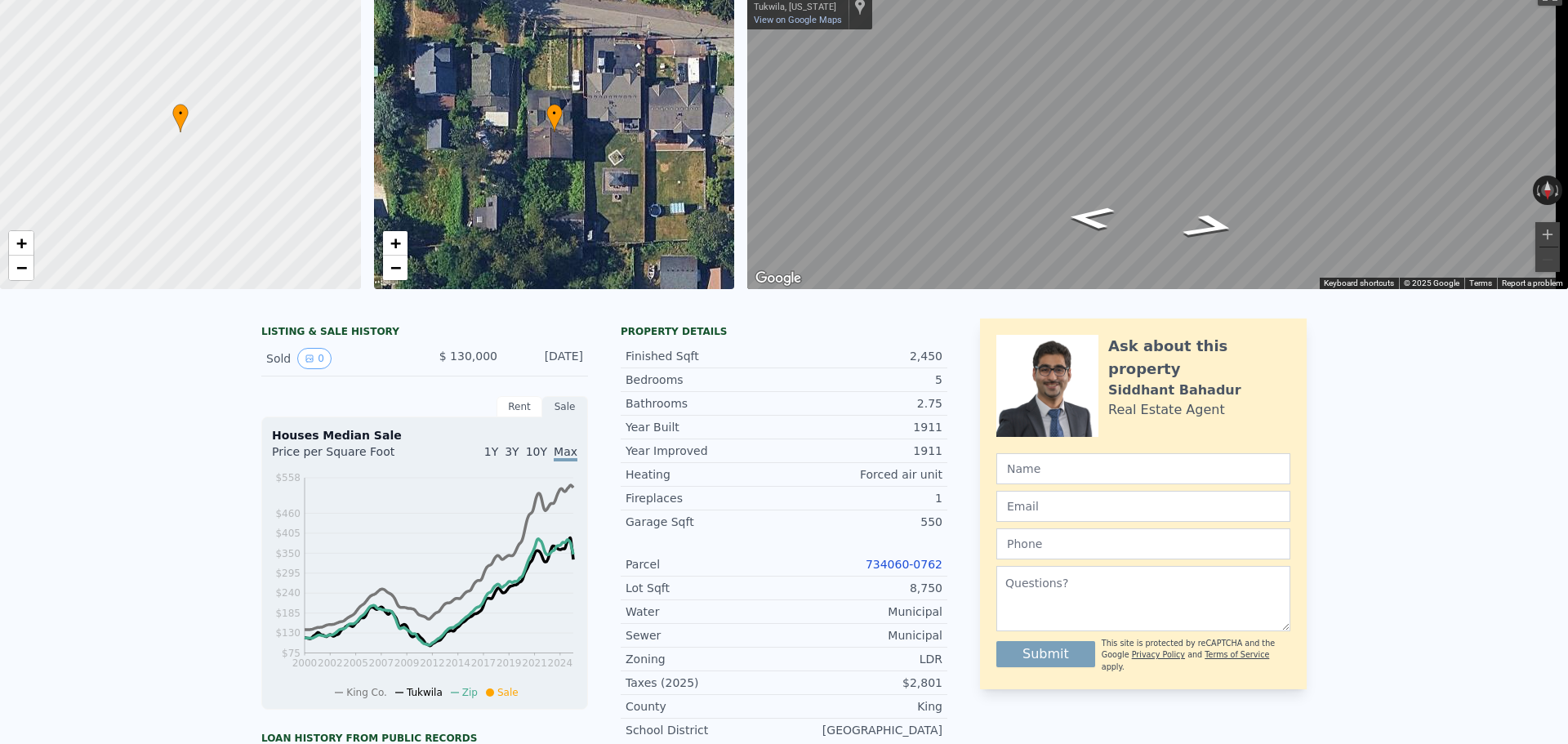
scroll to position [6, 0]
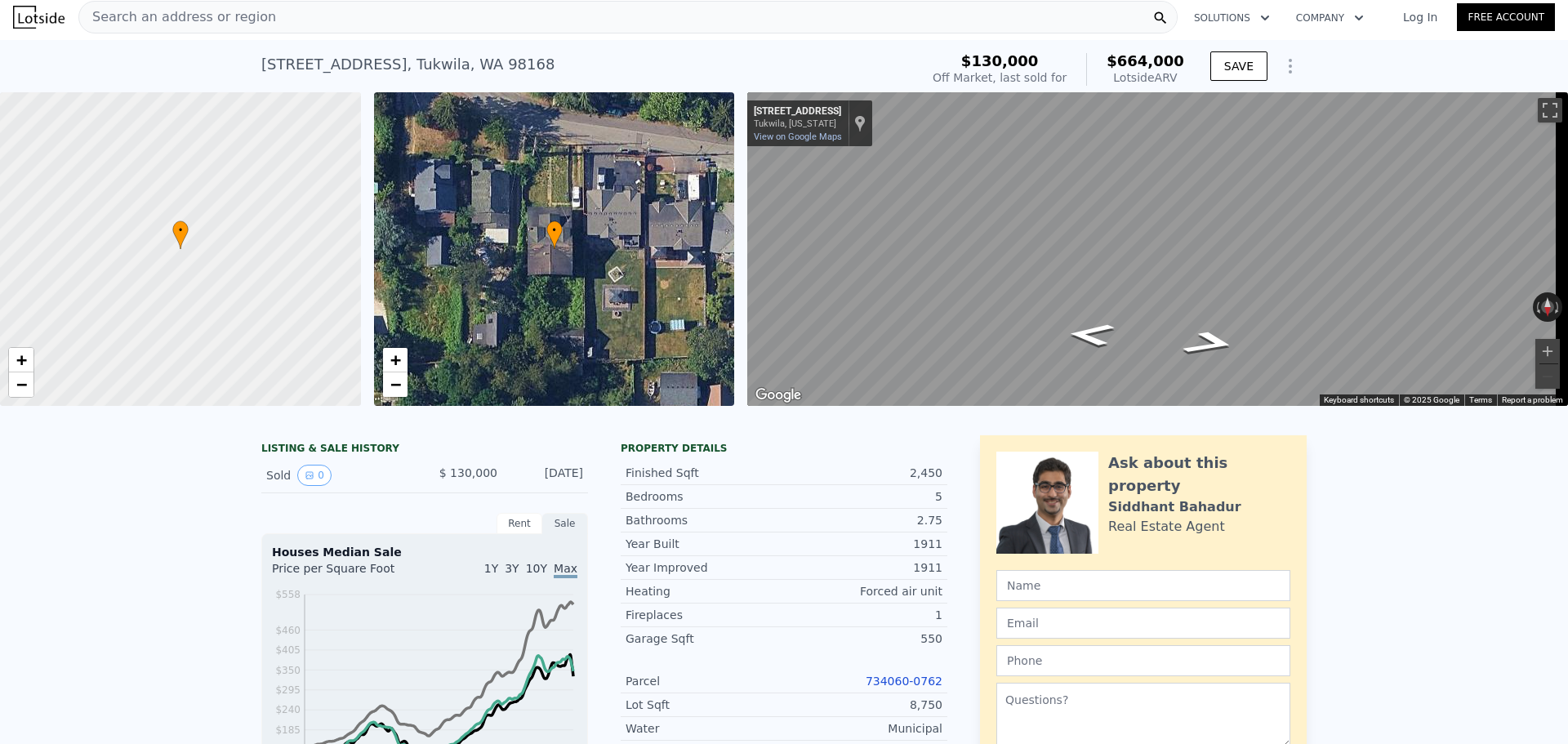
click at [145, 25] on span "Search an address or region" at bounding box center [177, 17] width 197 height 20
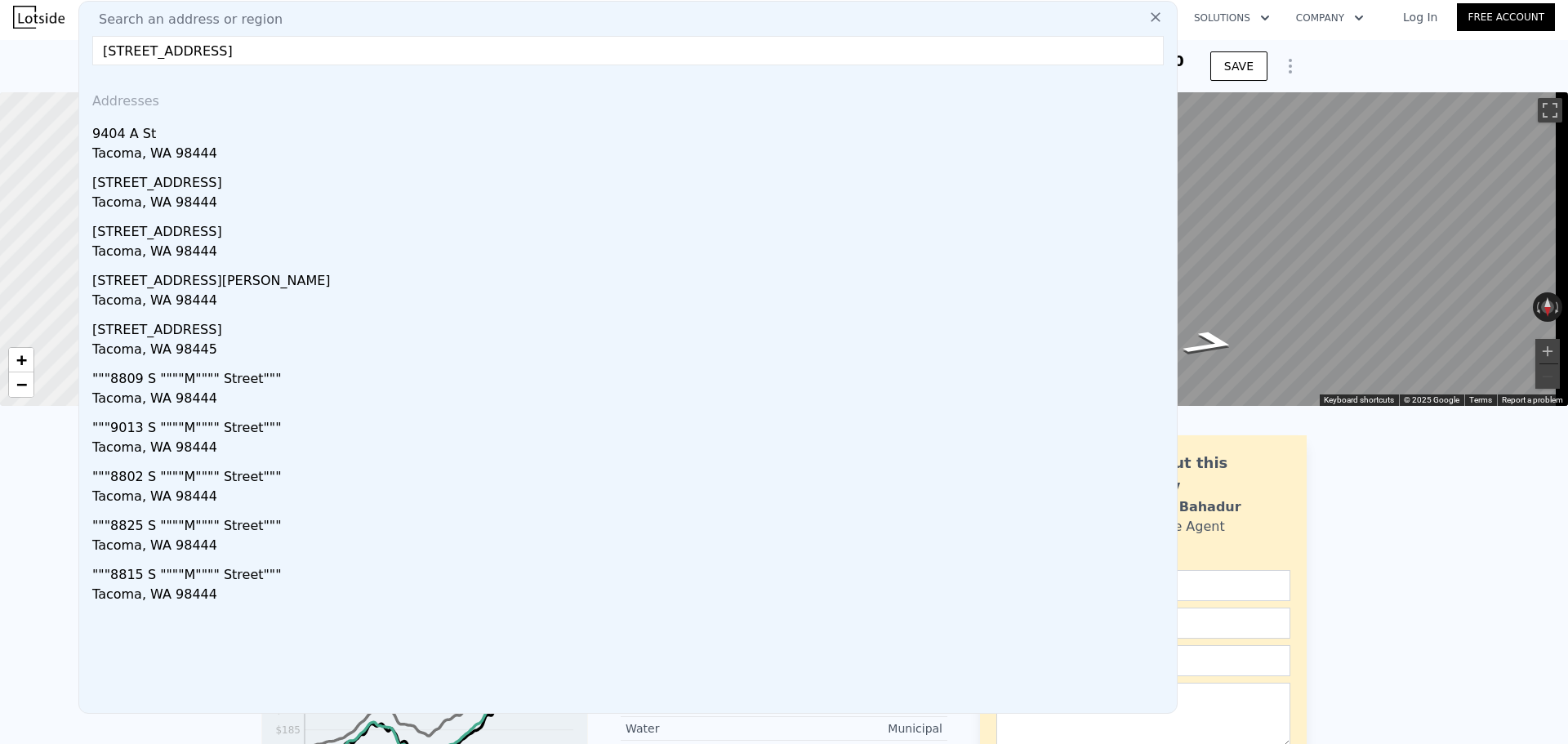
type input "9404 A St, Tacoma, WA 98444"
click at [184, 131] on div "9404 A St" at bounding box center [631, 130] width 1078 height 26
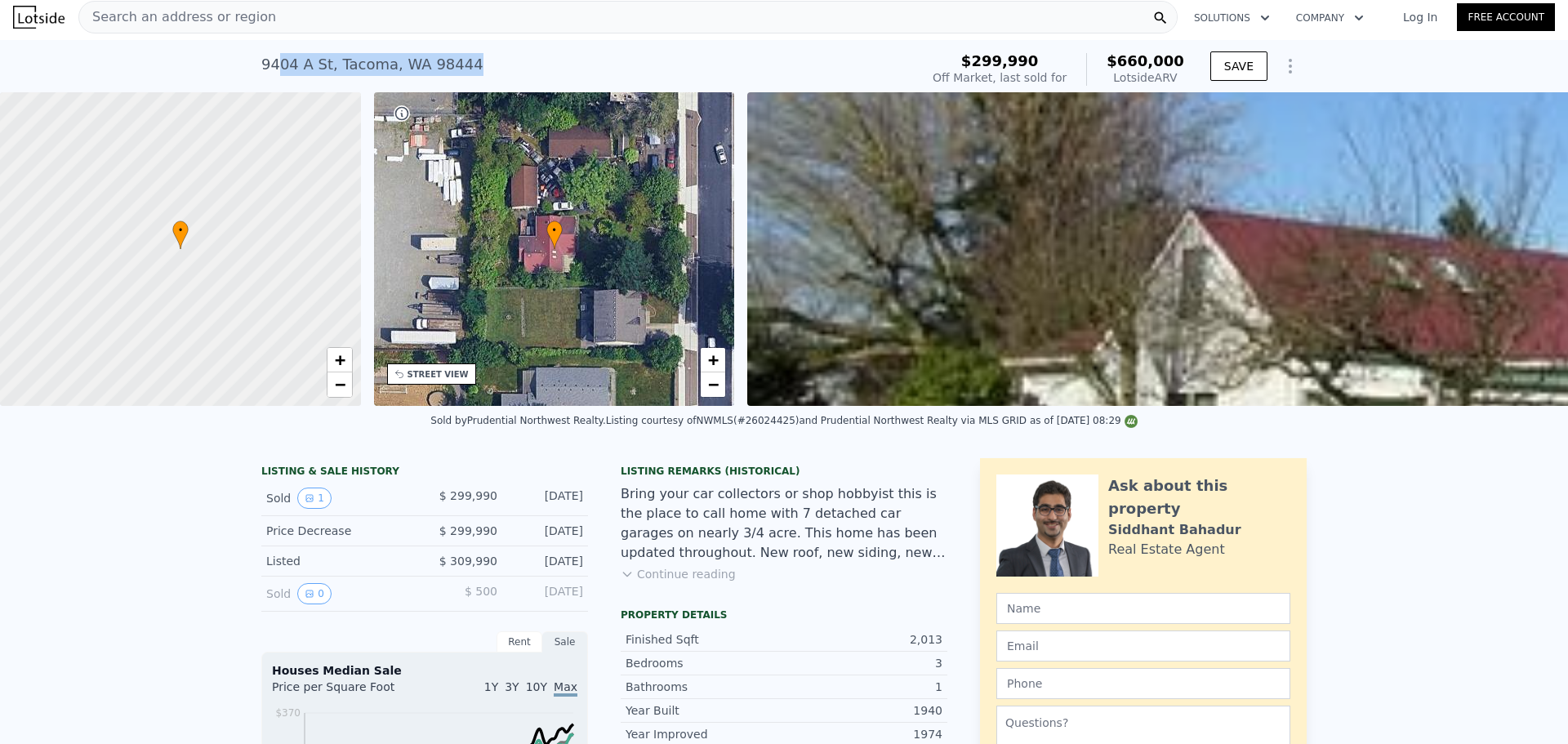
drag, startPoint x: 453, startPoint y: 66, endPoint x: 269, endPoint y: 61, distance: 184.1
click at [269, 61] on div "9404 A St , Tacoma , WA 98444" at bounding box center [372, 65] width 222 height 23
click at [466, 61] on div "9404 A St , Tacoma , WA 98444 Sold May 2006 for $299,990 (~ARV $660k )" at bounding box center [587, 69] width 652 height 46
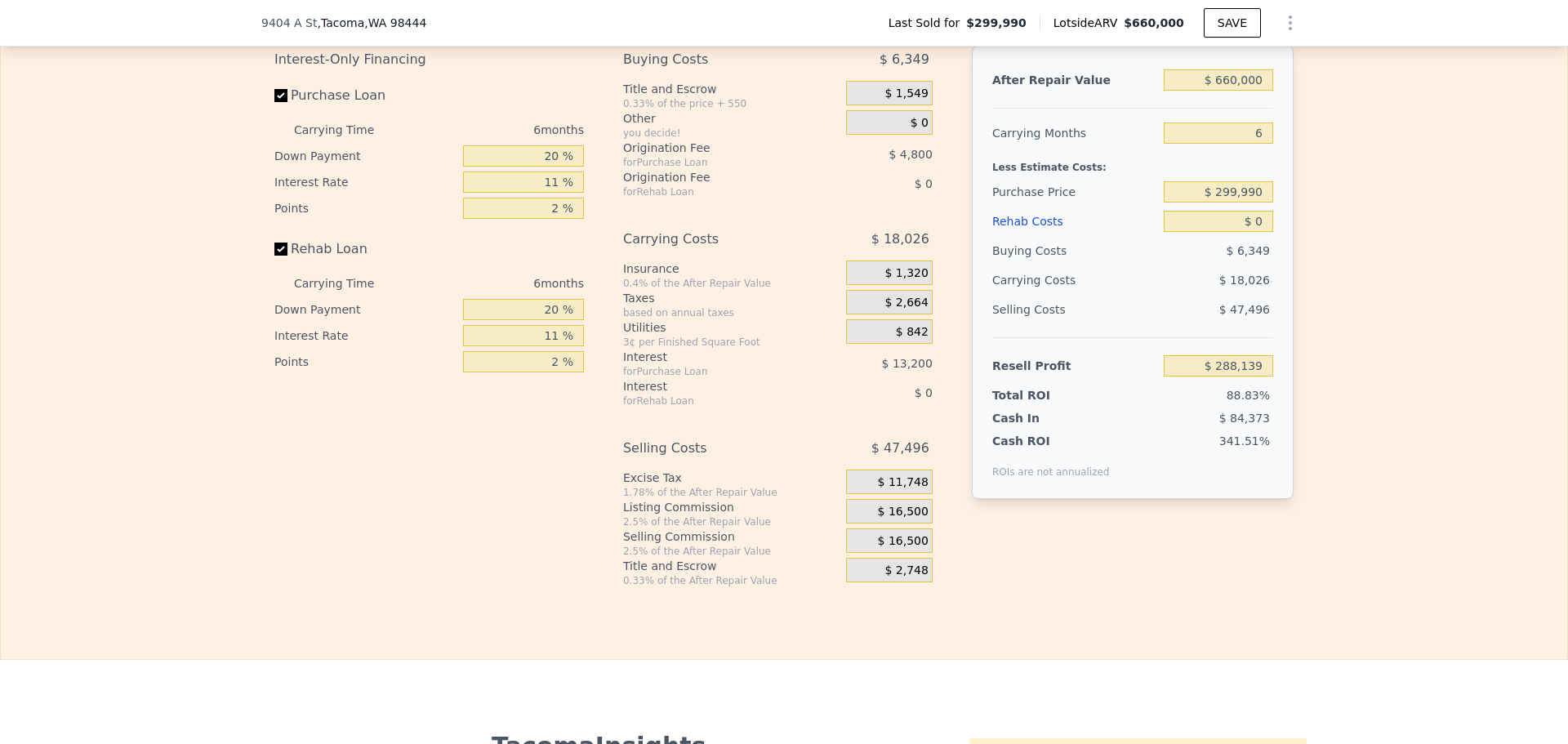
scroll to position [2695, 0]
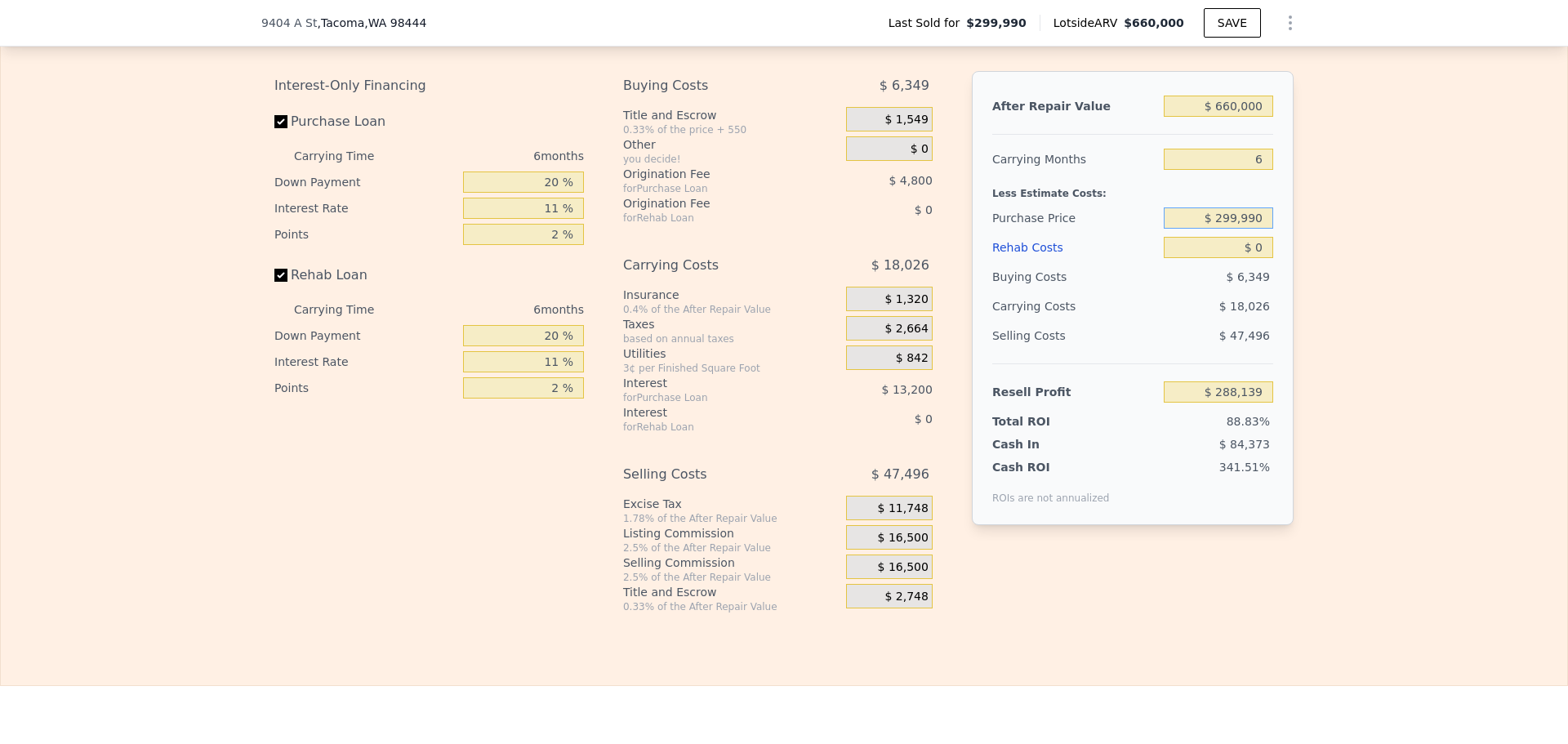
click at [1238, 228] on input "$ 299,990" at bounding box center [1218, 218] width 110 height 22
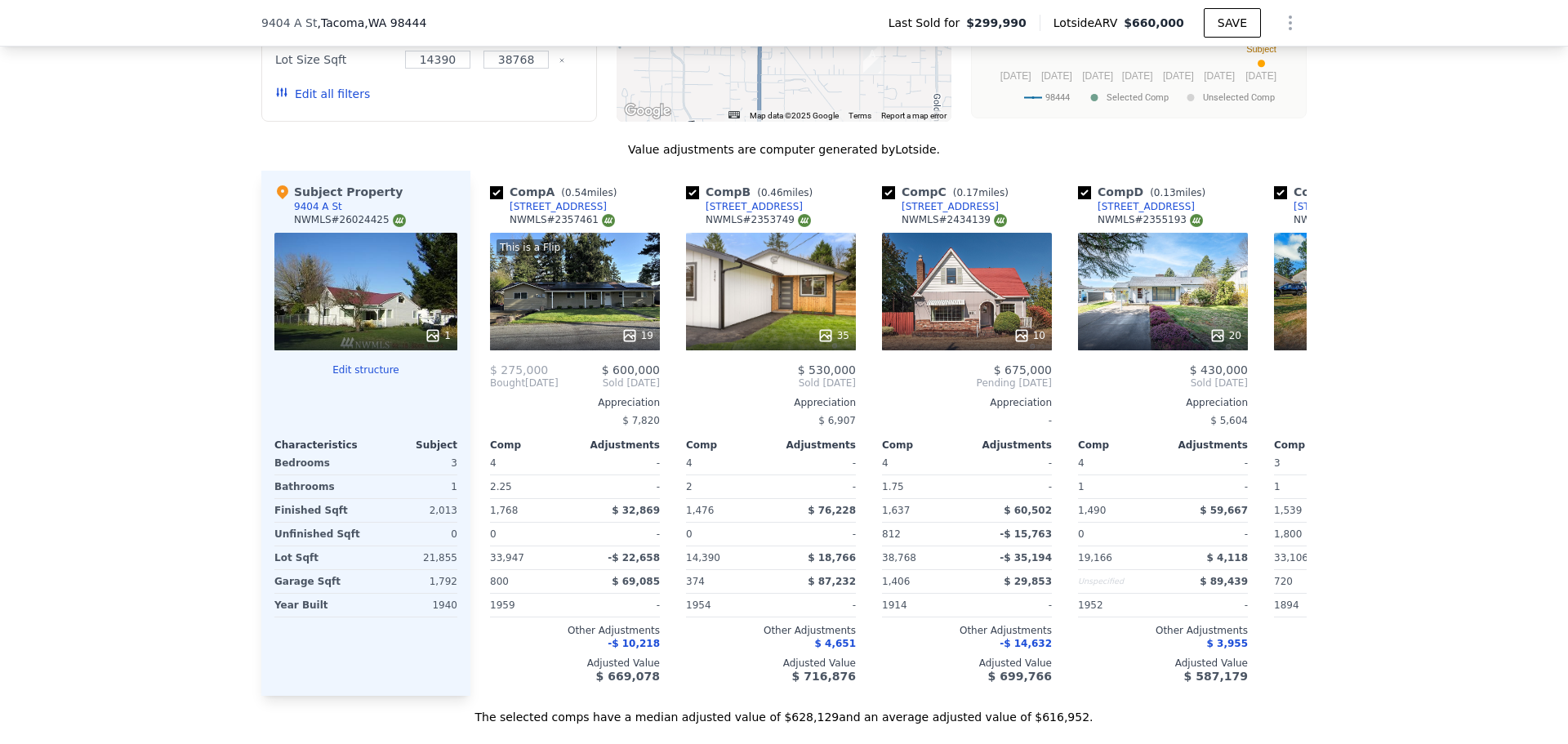
scroll to position [1878, 0]
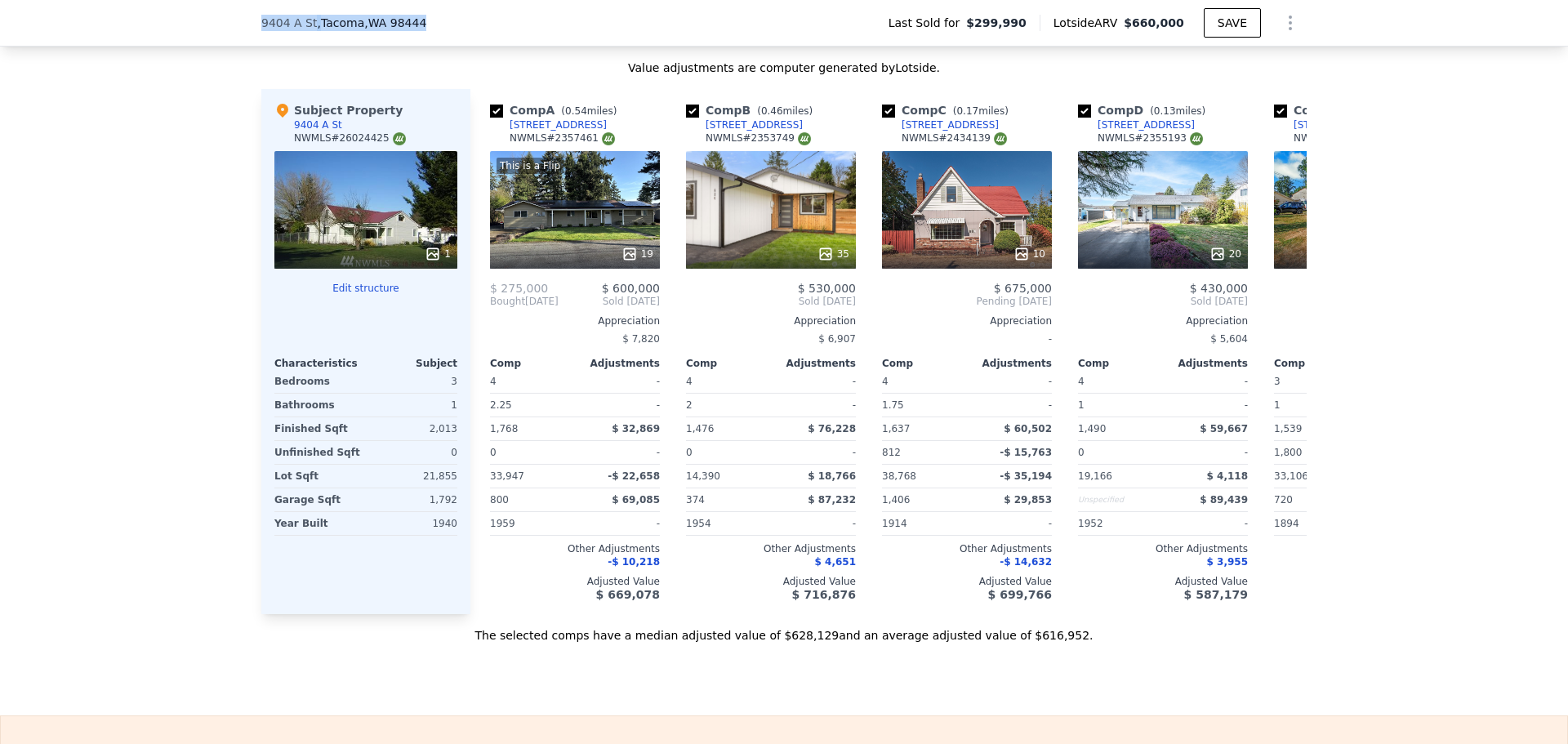
drag, startPoint x: 283, startPoint y: 29, endPoint x: 247, endPoint y: 30, distance: 36.0
click at [247, 30] on div "9404 A St , Tacoma , WA 98444 Last Sold for $299,990 Lotside ARV $660,000 SAVE" at bounding box center [784, 23] width 1568 height 46
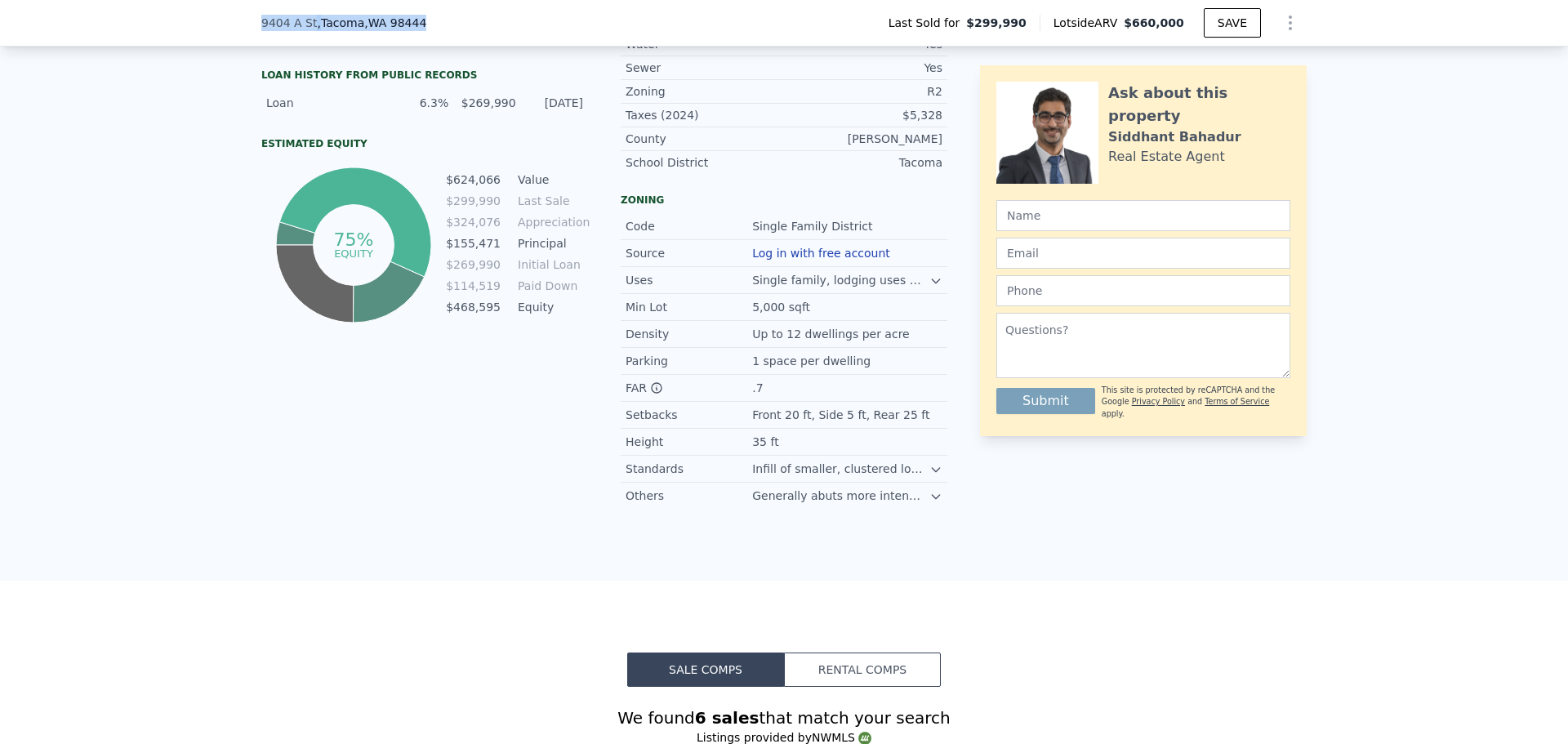
scroll to position [490, 0]
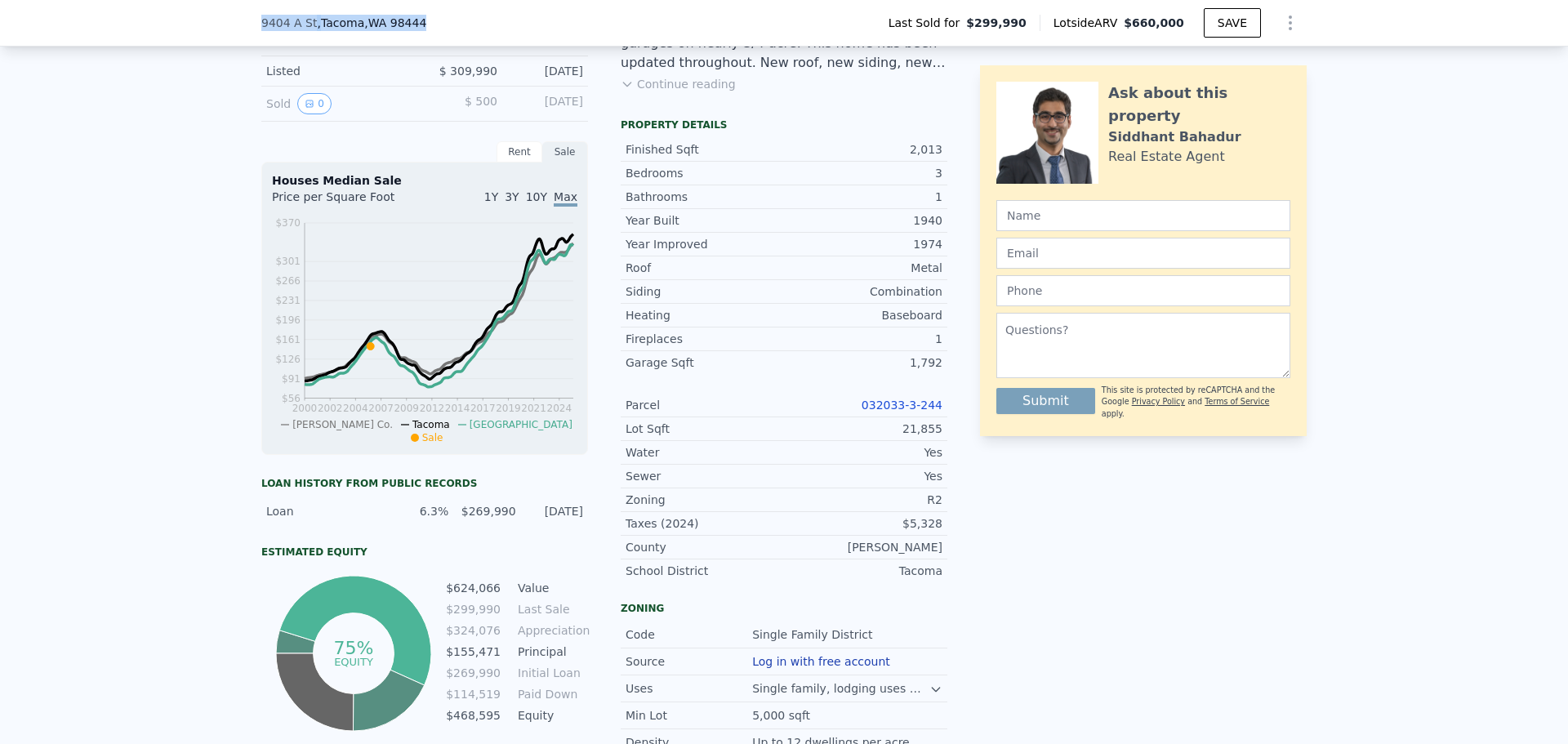
click at [914, 412] on link "032033-3-244" at bounding box center [901, 405] width 81 height 13
drag, startPoint x: 863, startPoint y: 417, endPoint x: 937, endPoint y: 419, distance: 74.0
click at [937, 417] on div "Parcel 032033-3-244" at bounding box center [783, 405] width 326 height 24
copy link "032033-3-244"
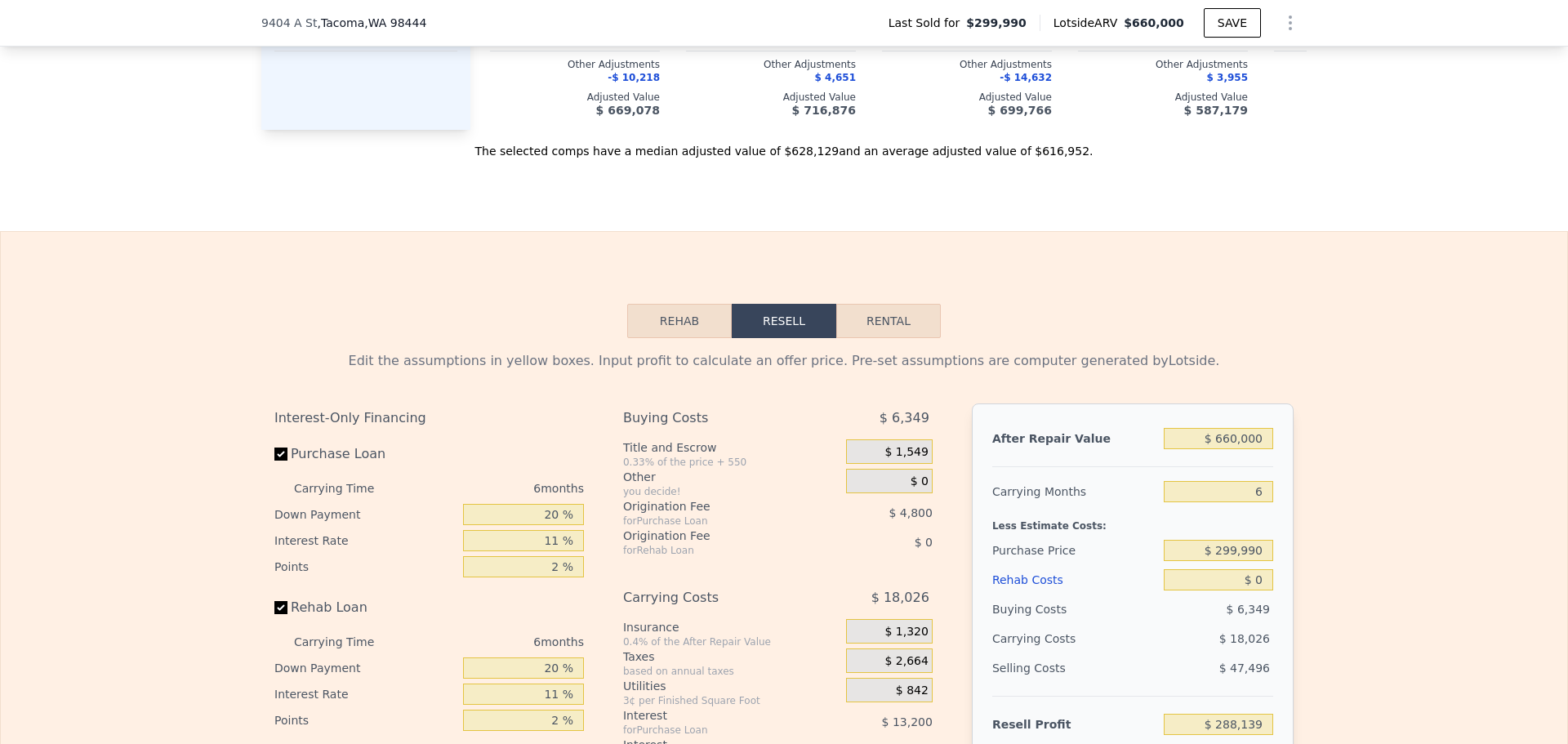
scroll to position [2689, 0]
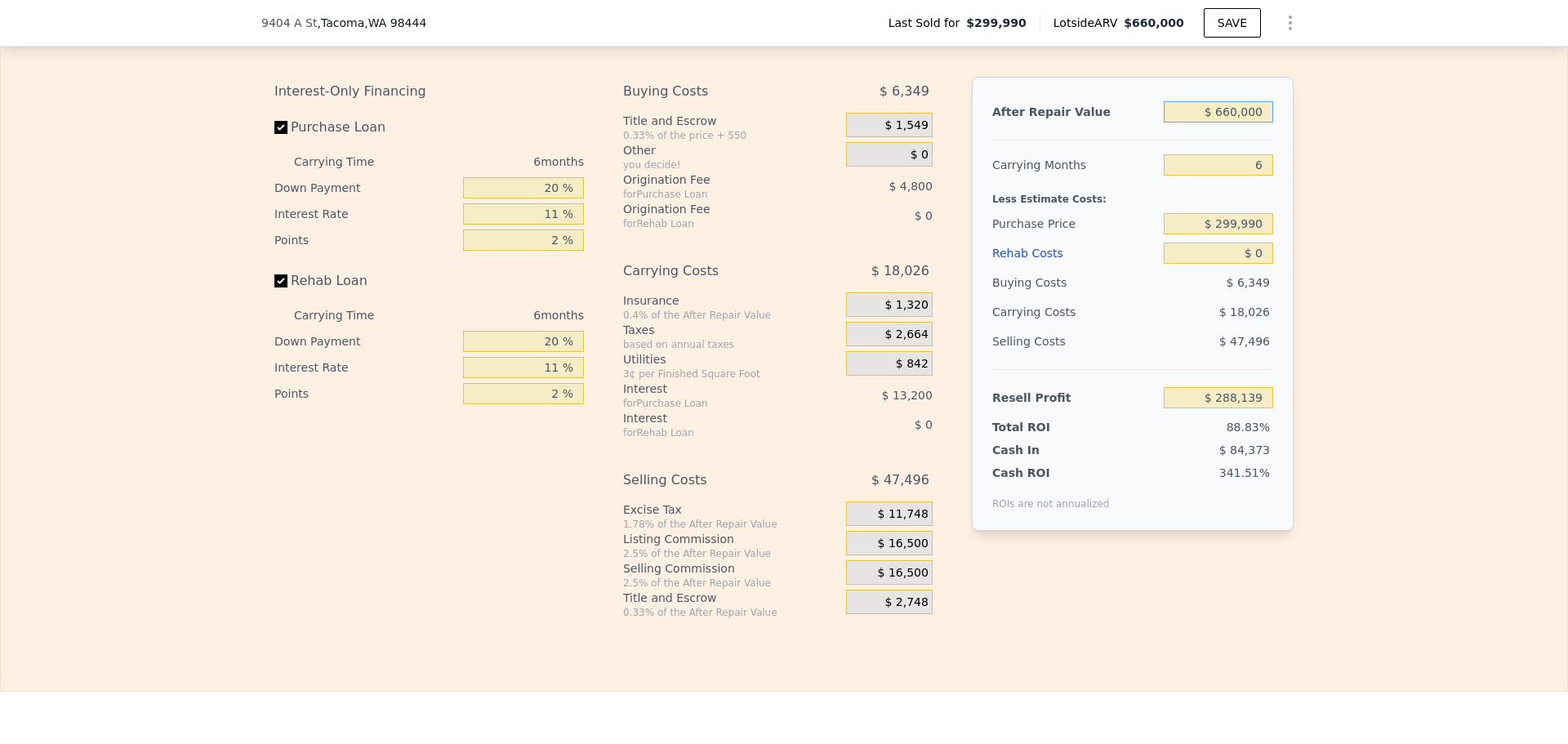
click at [1231, 123] on input "$ 660,000" at bounding box center [1218, 112] width 110 height 22
type input "$ 600,000"
type input "$ 232,527"
type input "$ 600,000"
drag, startPoint x: 1453, startPoint y: 149, endPoint x: 1430, endPoint y: 149, distance: 23.0
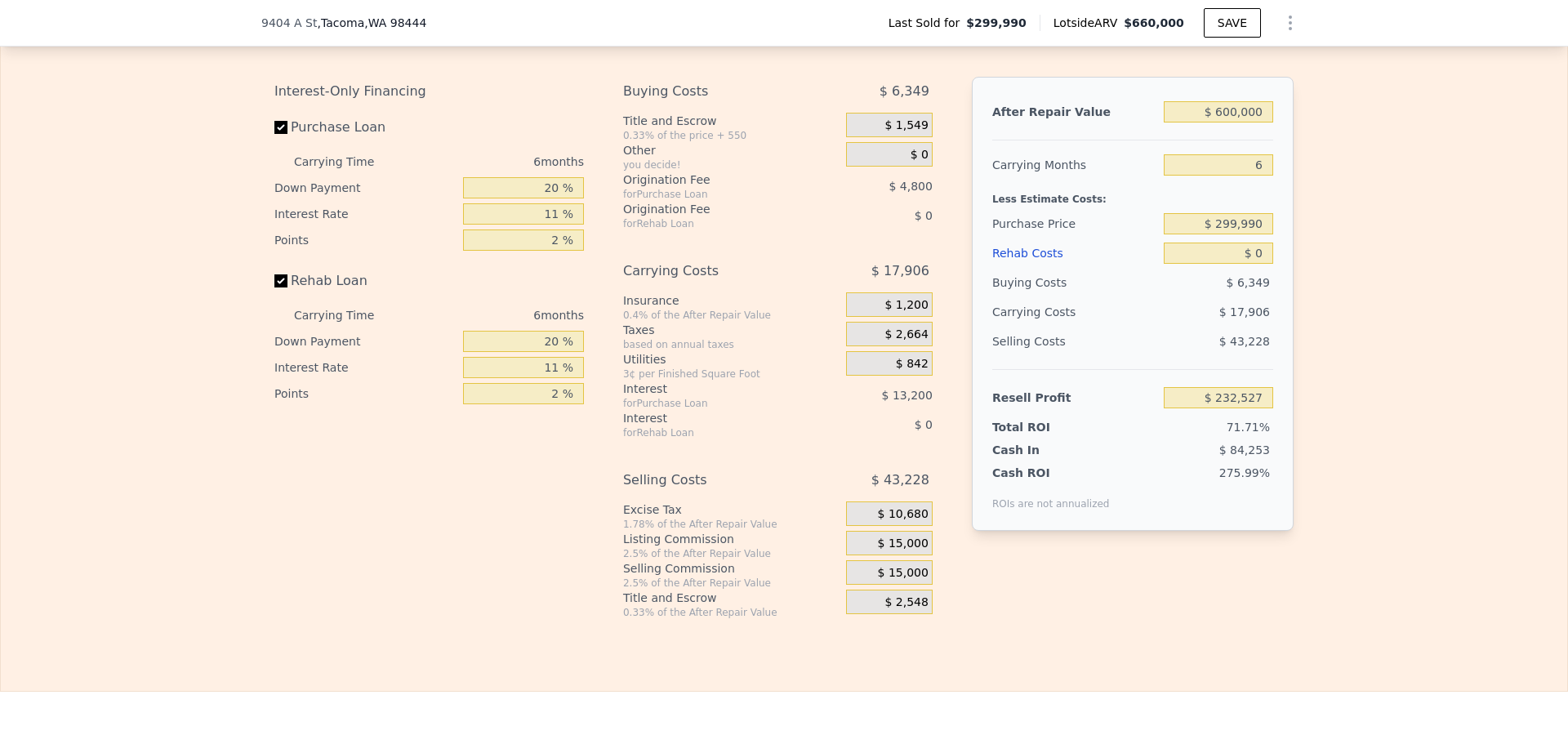
click at [1452, 149] on div "Edit the assumptions in yellow boxes. Input profit to calculate an offer price.…" at bounding box center [784, 316] width 1566 height 608
click at [1238, 234] on input "$ 299,990" at bounding box center [1218, 224] width 110 height 22
click at [1242, 234] on input "$ 299,990" at bounding box center [1218, 224] width 110 height 22
type input "$ 480,000"
click at [1389, 218] on div "Edit the assumptions in yellow boxes. Input profit to calculate an offer price.…" at bounding box center [784, 316] width 1566 height 608
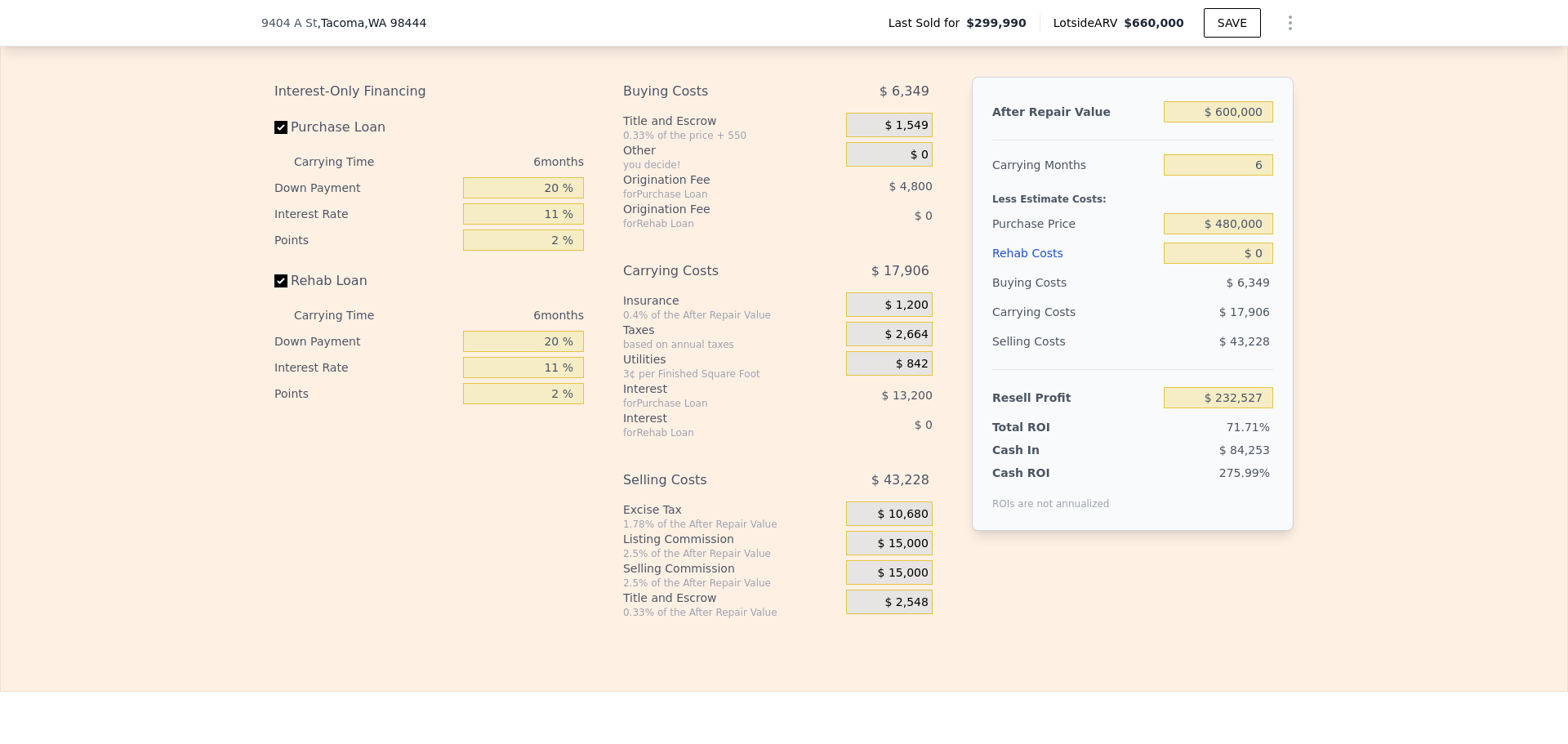
type input "$ 41,118"
click at [542, 198] on input "20 %" at bounding box center [524, 188] width 121 height 22
click at [546, 198] on input "20 %" at bounding box center [524, 188] width 121 height 22
type input "10 %"
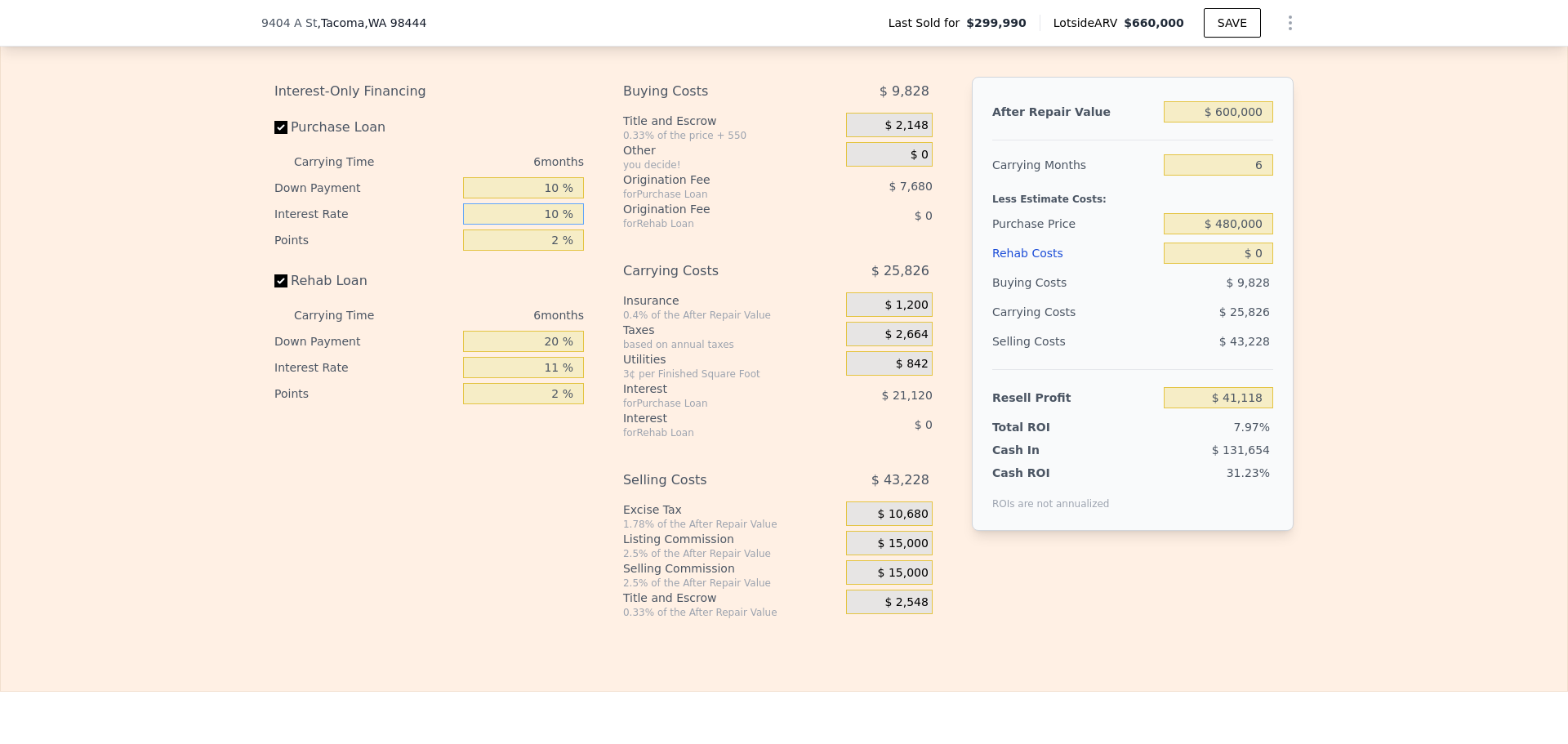
type input "10 %"
type input "$ 5,118"
type input "1 %"
type input "$ 43,998"
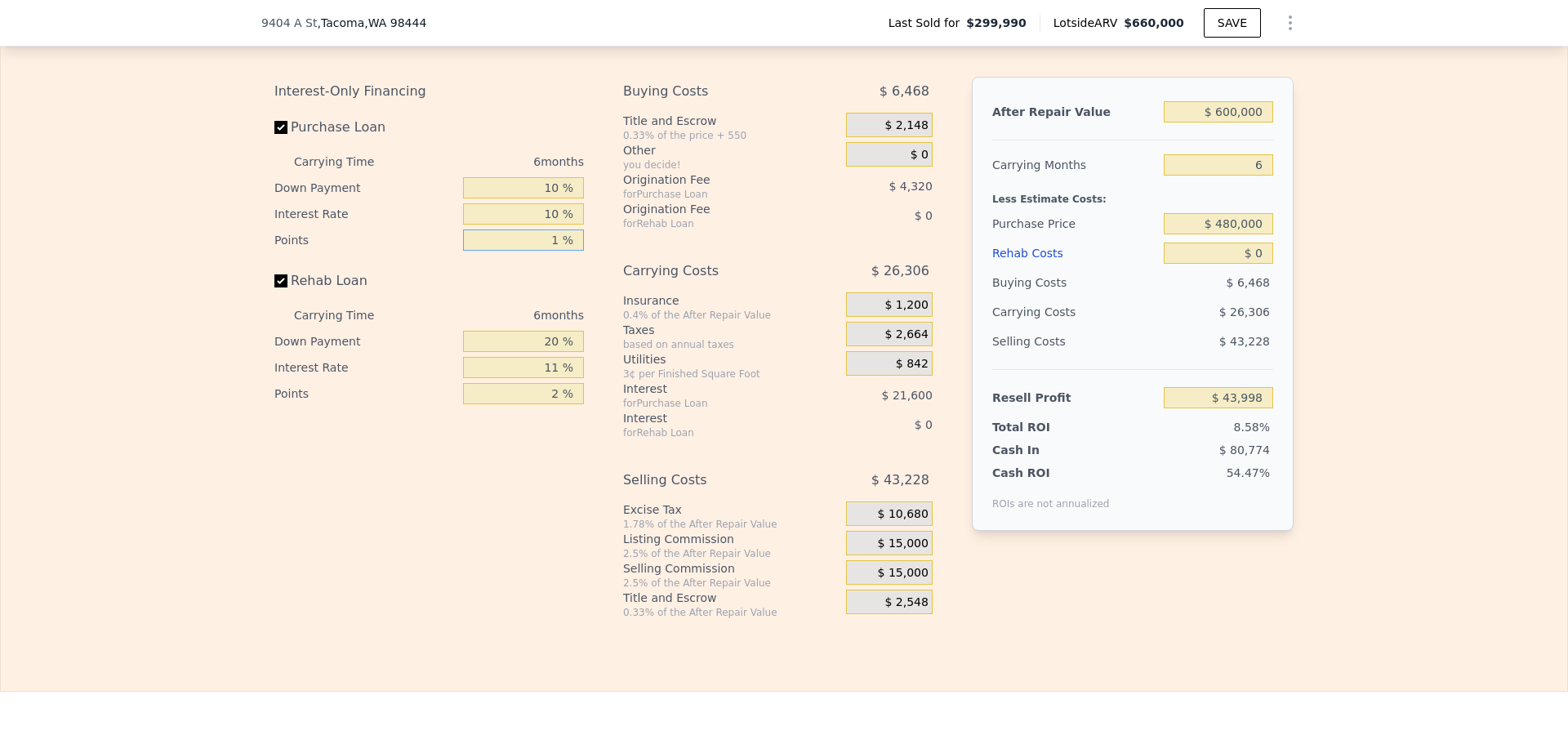
type input "1 %"
type input "10 %"
type input "1 %"
click at [913, 551] on span "$ 15,000" at bounding box center [903, 544] width 51 height 15
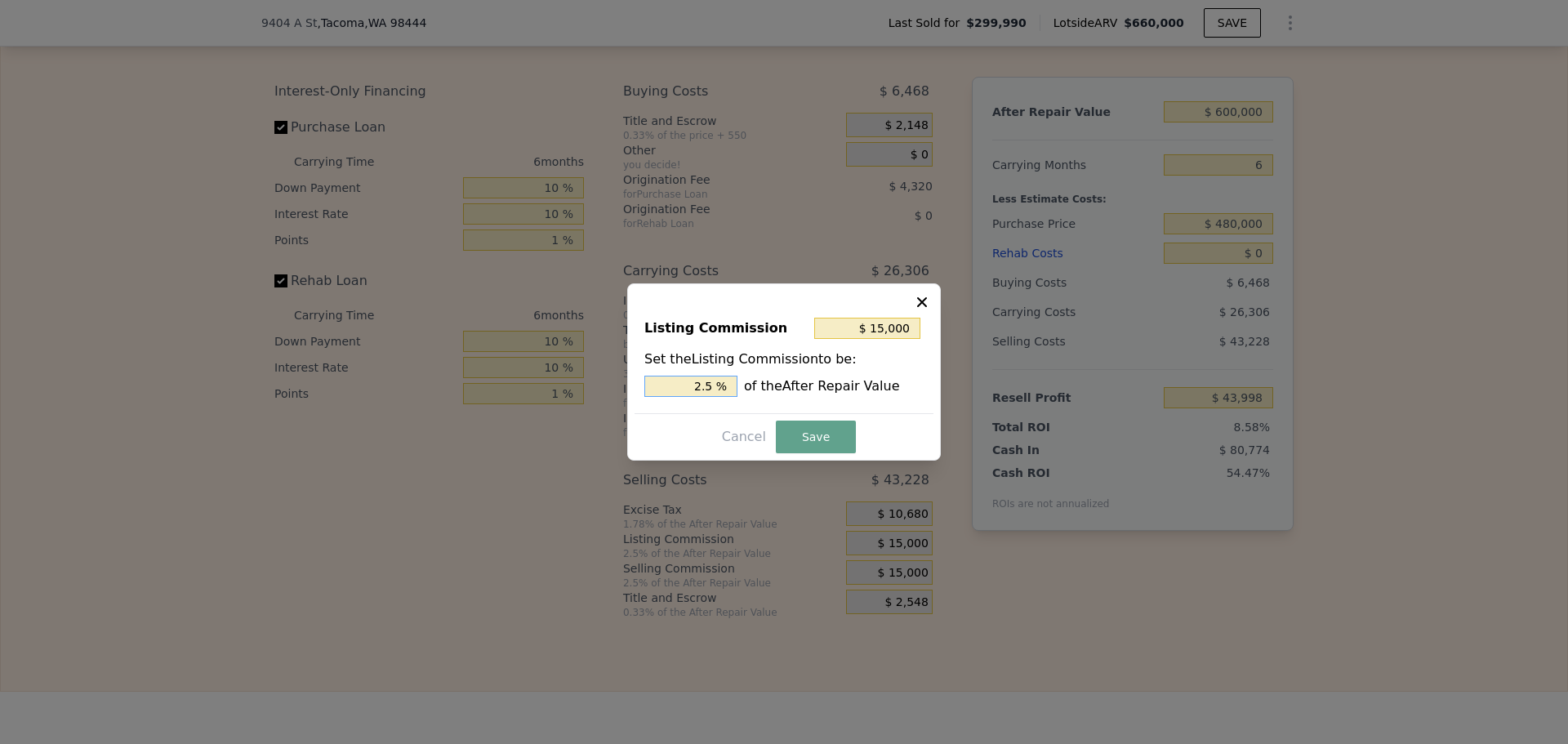
drag, startPoint x: 706, startPoint y: 385, endPoint x: 715, endPoint y: 385, distance: 9.0
click at [715, 385] on input "2.5 %" at bounding box center [691, 386] width 93 height 22
type input "$ 12,000"
type input "2 %"
click at [801, 442] on button "Save" at bounding box center [816, 436] width 80 height 32
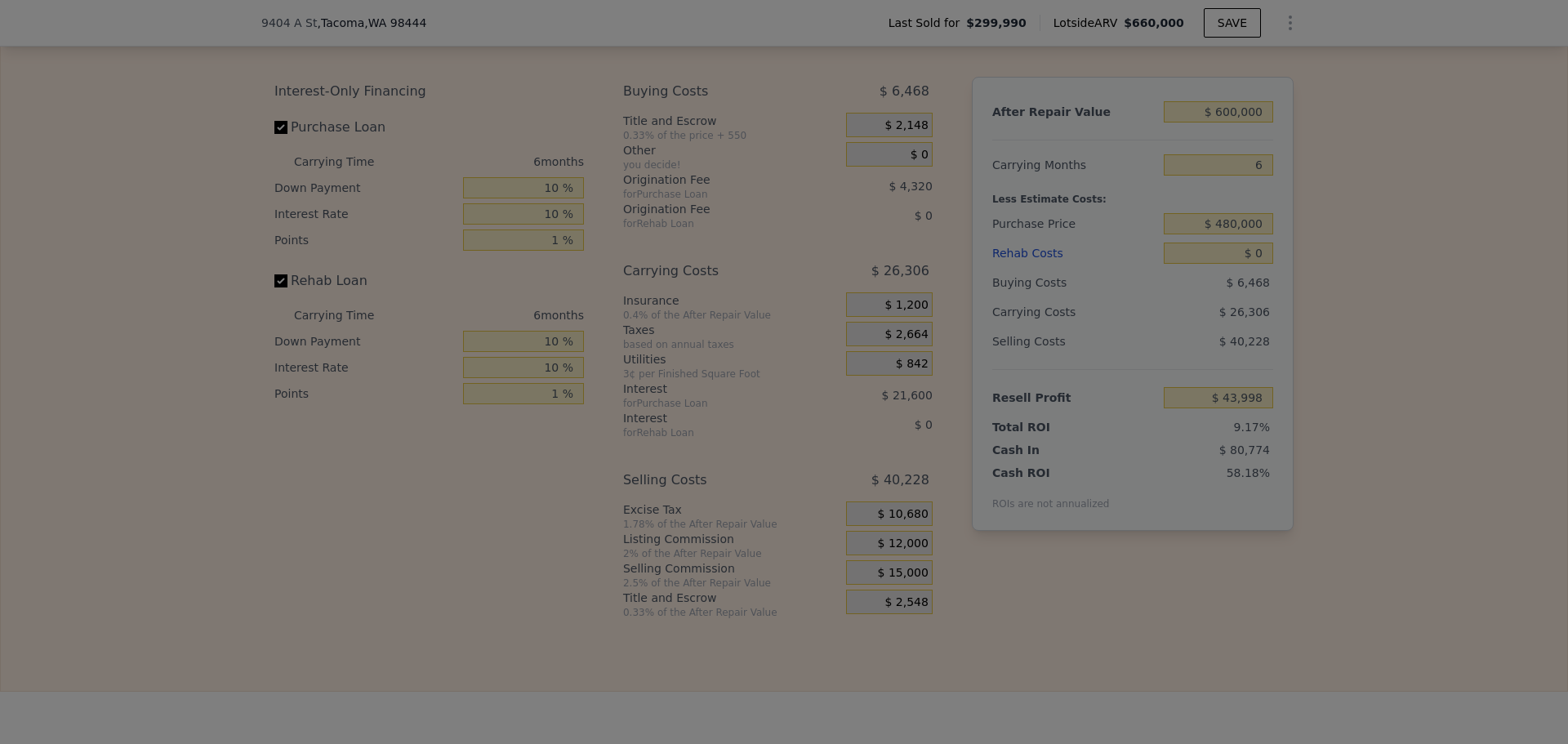
type input "$ 46,998"
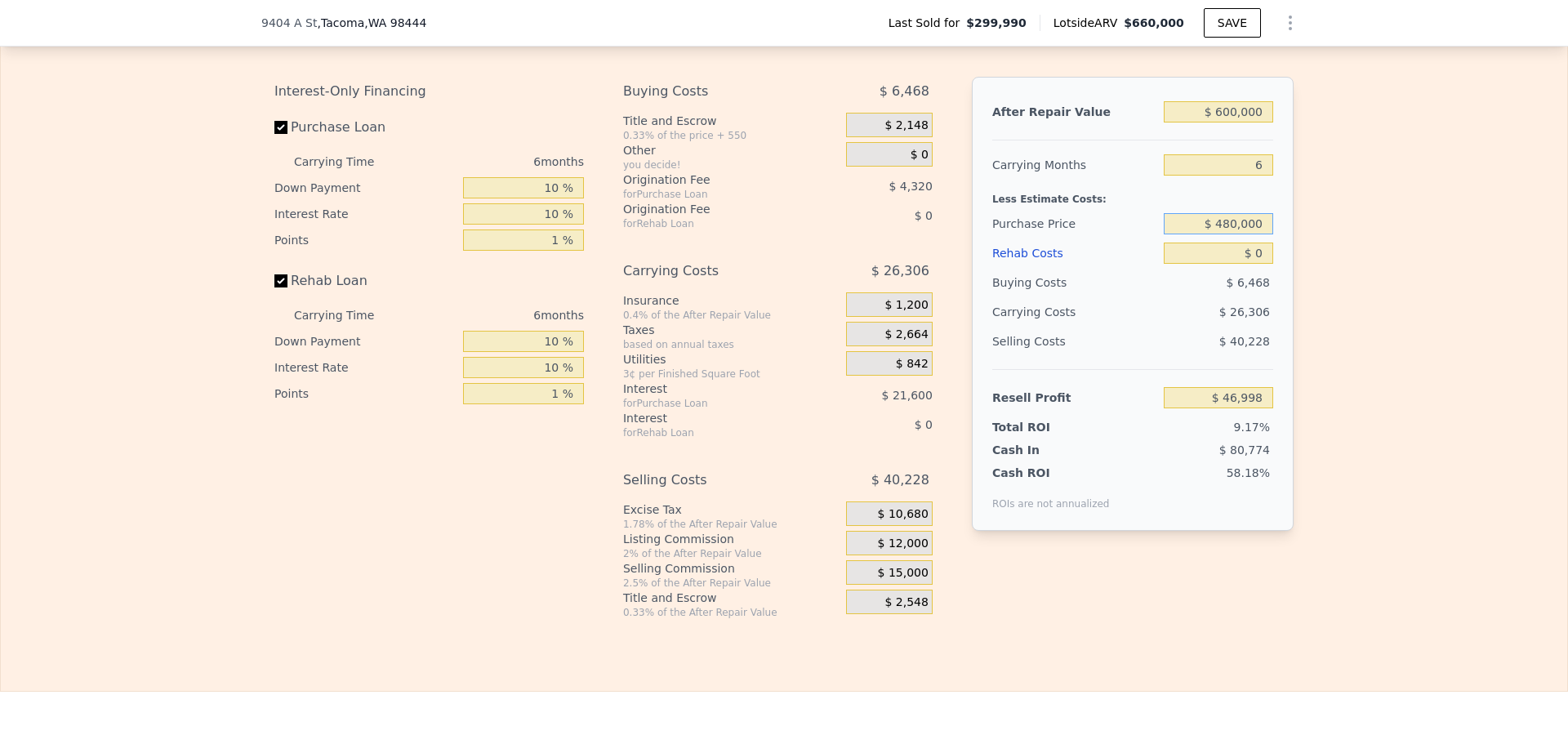
click at [1235, 234] on input "$ 480,000" at bounding box center [1218, 224] width 110 height 22
drag, startPoint x: 1221, startPoint y: 243, endPoint x: 1231, endPoint y: 243, distance: 10.0
click at [1231, 234] on input "$ 480,000" at bounding box center [1218, 224] width 110 height 22
type input "$ 450,000"
click at [1326, 215] on div "Edit the assumptions in yellow boxes. Input profit to calculate an offer price.…" at bounding box center [784, 316] width 1566 height 608
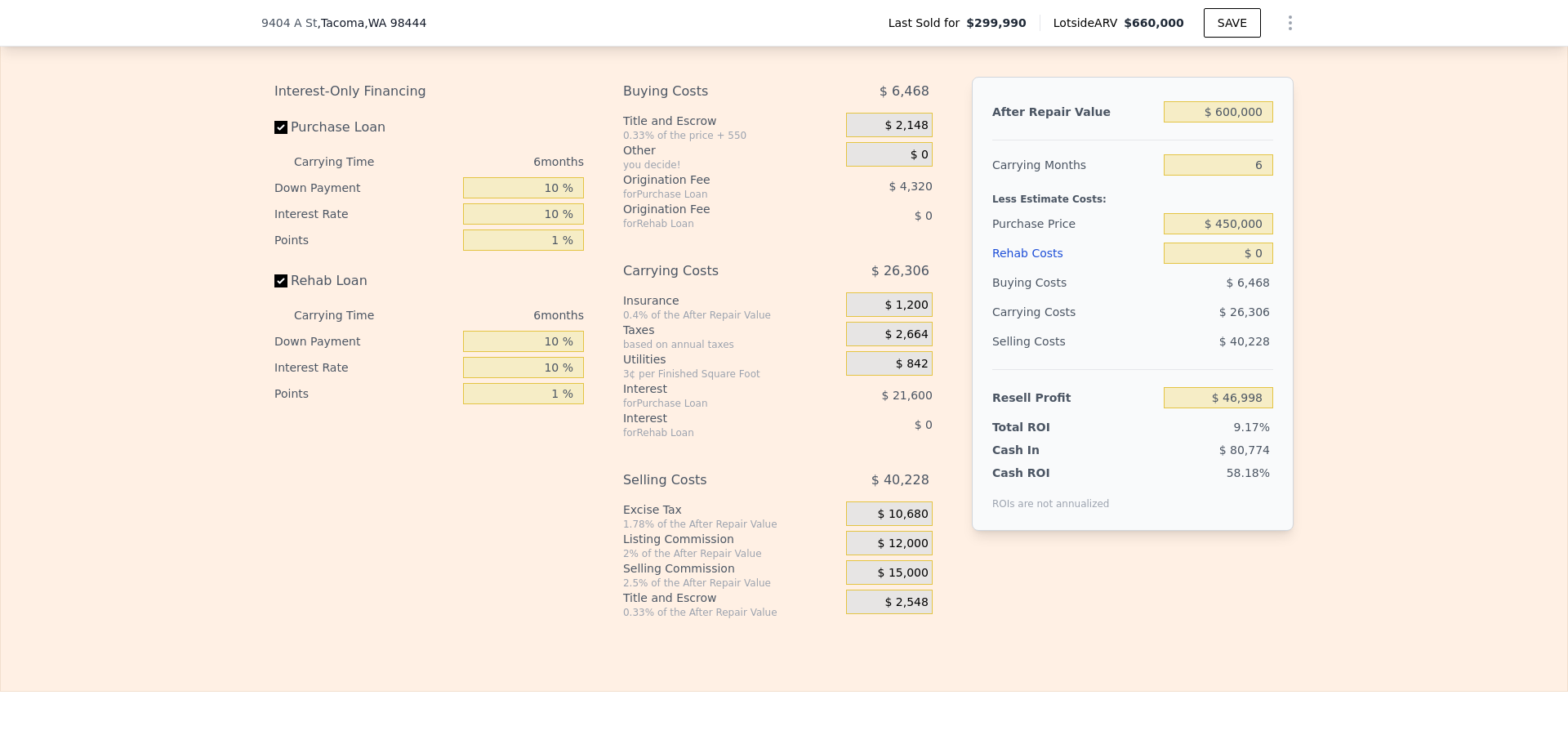
type input "$ 78,717"
click at [1252, 264] on input "$ 0" at bounding box center [1218, 253] width 110 height 22
type input "$ 60,000"
type input "$ 15,477"
type input "$ 60,000"
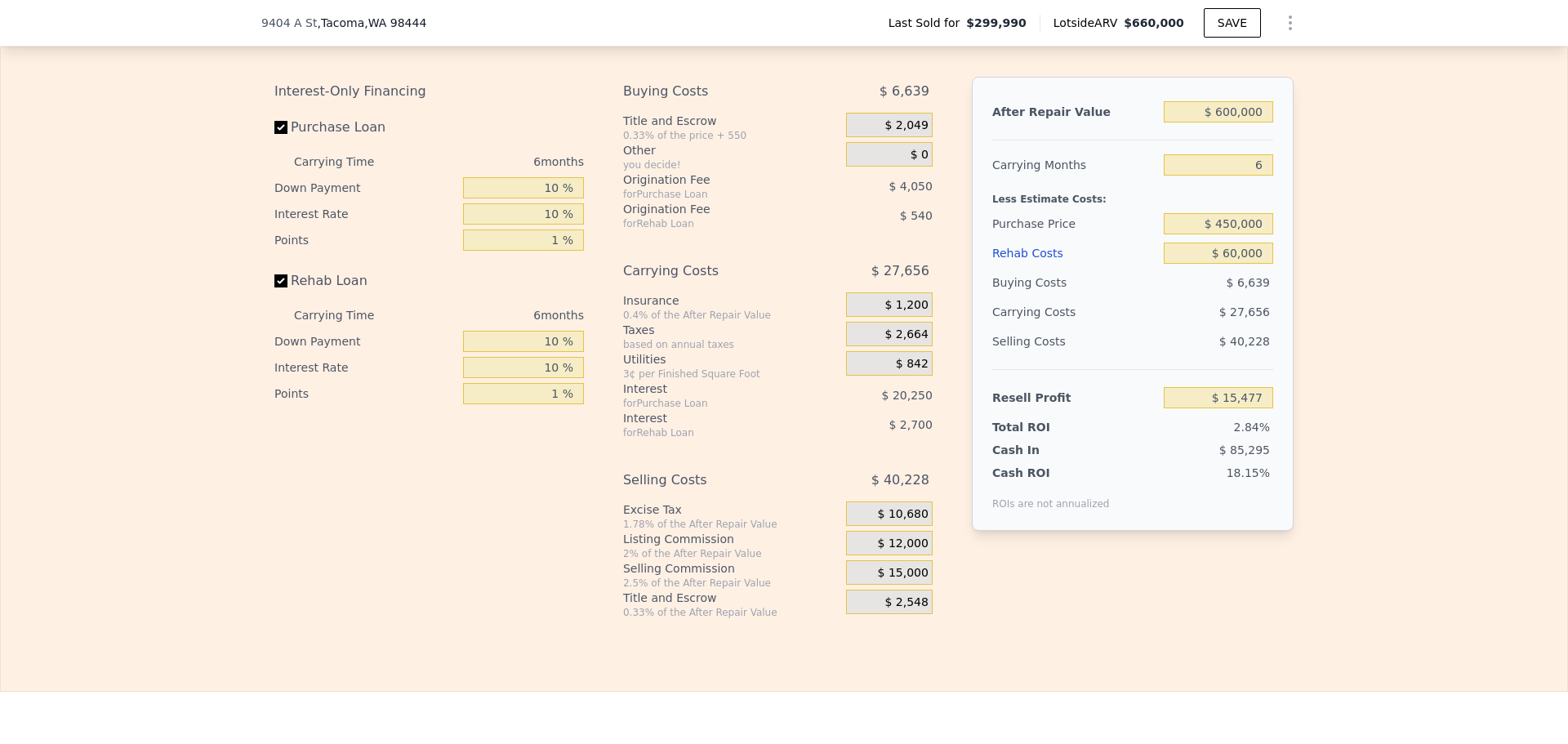
click at [1336, 254] on div "Edit the assumptions in yellow boxes. Input profit to calculate an offer price.…" at bounding box center [784, 316] width 1566 height 608
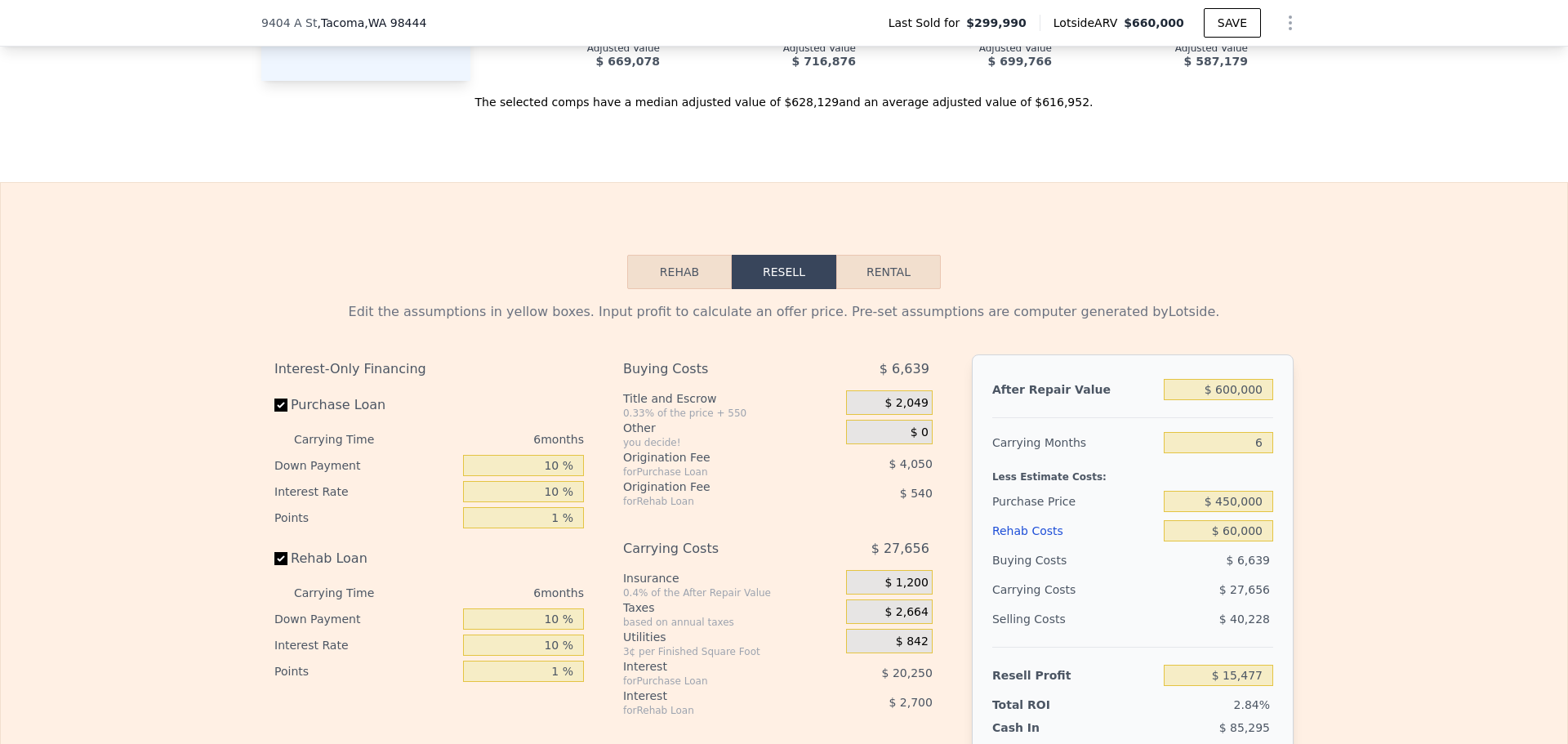
scroll to position [2199, 0]
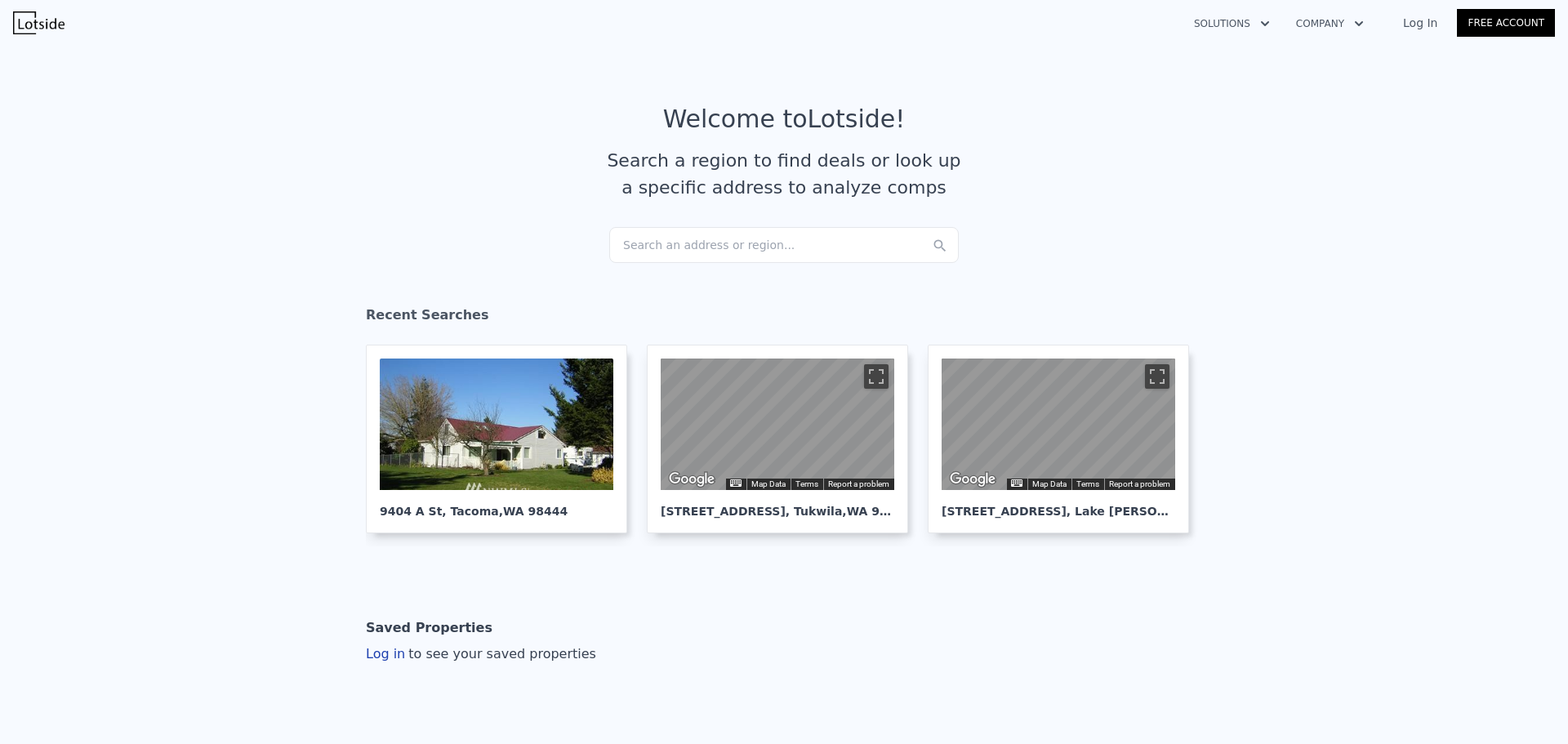
click at [715, 247] on div "Search an address or region..." at bounding box center [784, 244] width 350 height 36
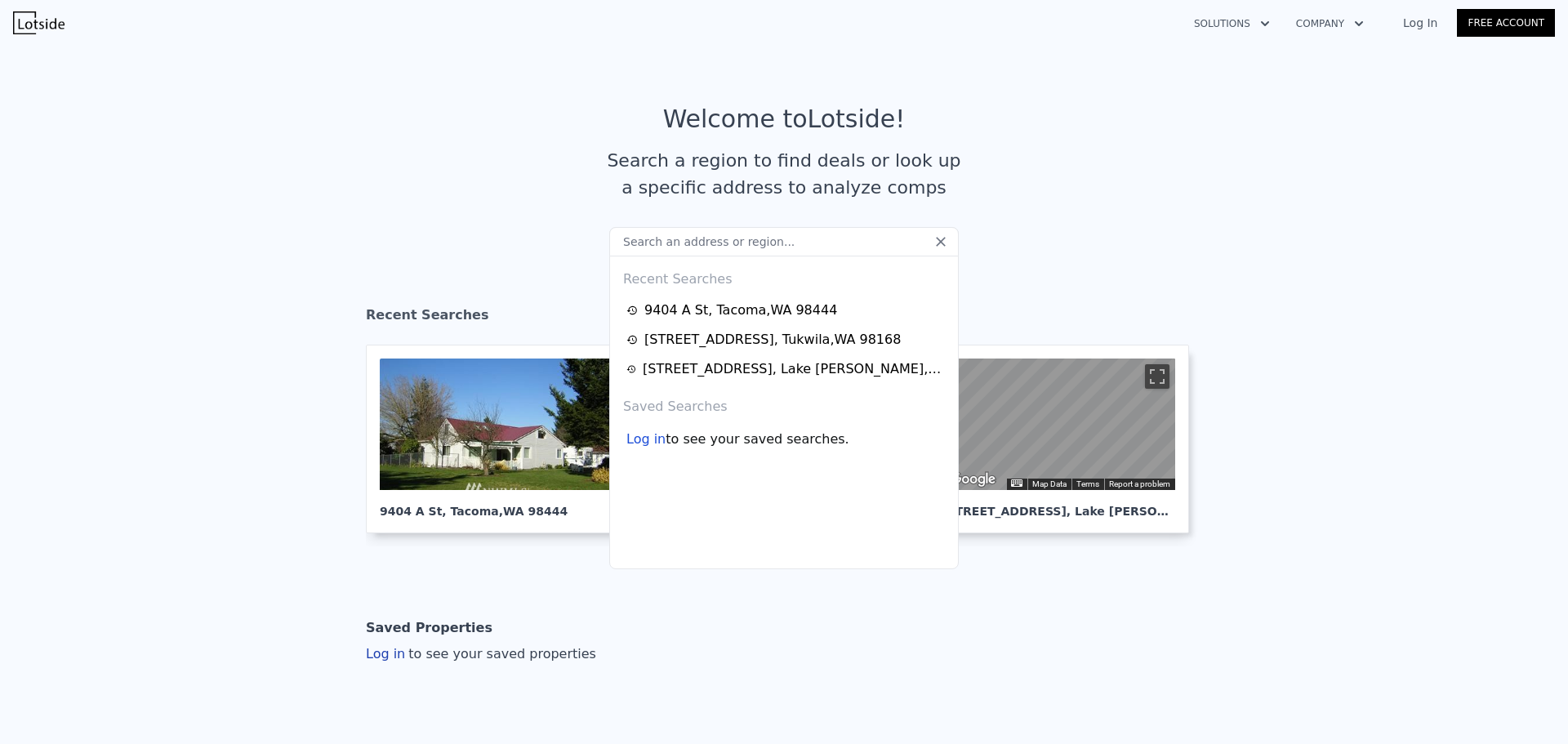
paste input "[STREET_ADDRESS][PERSON_NAME]"
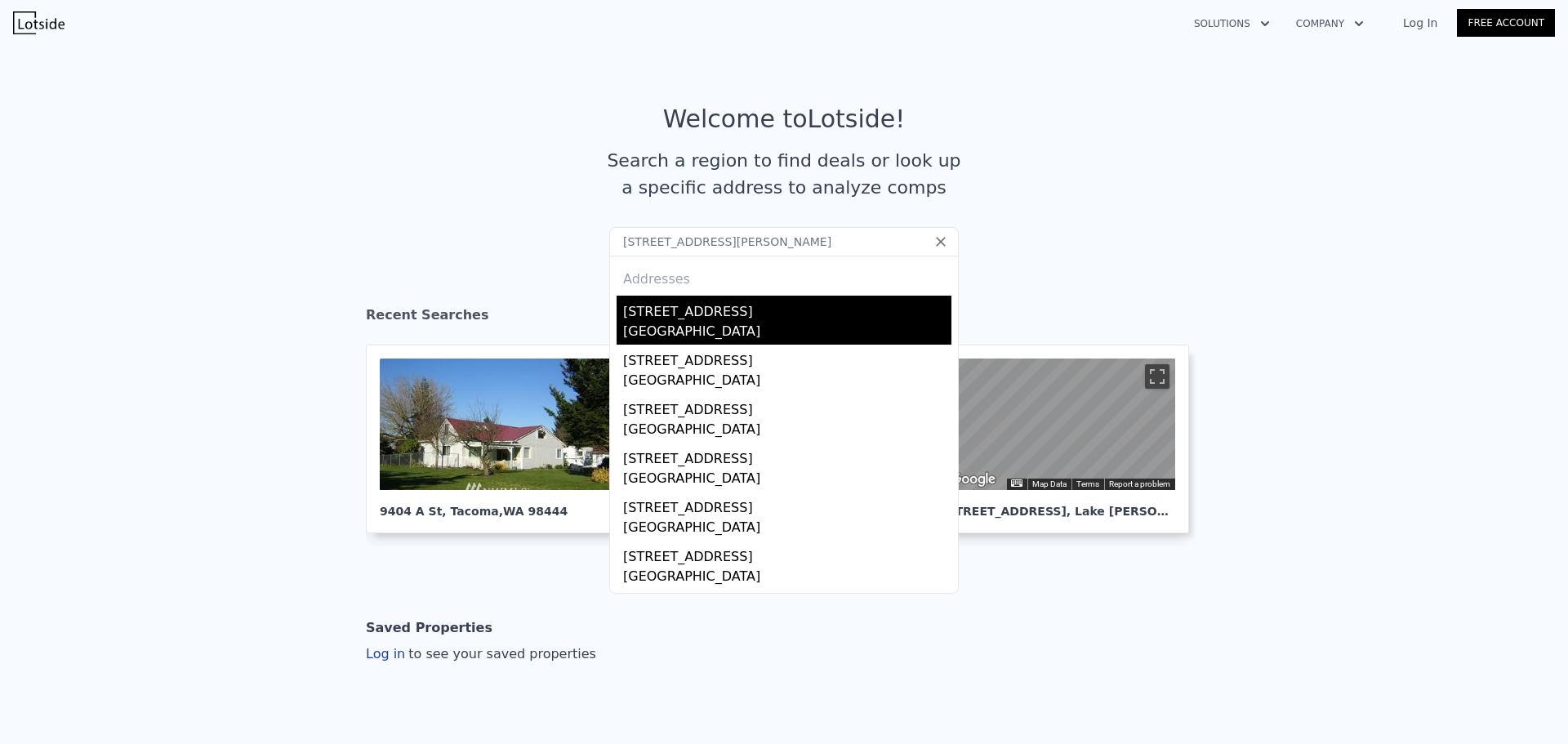
type input "[STREET_ADDRESS][PERSON_NAME]"
click at [721, 328] on div "[GEOGRAPHIC_DATA]" at bounding box center [786, 333] width 328 height 23
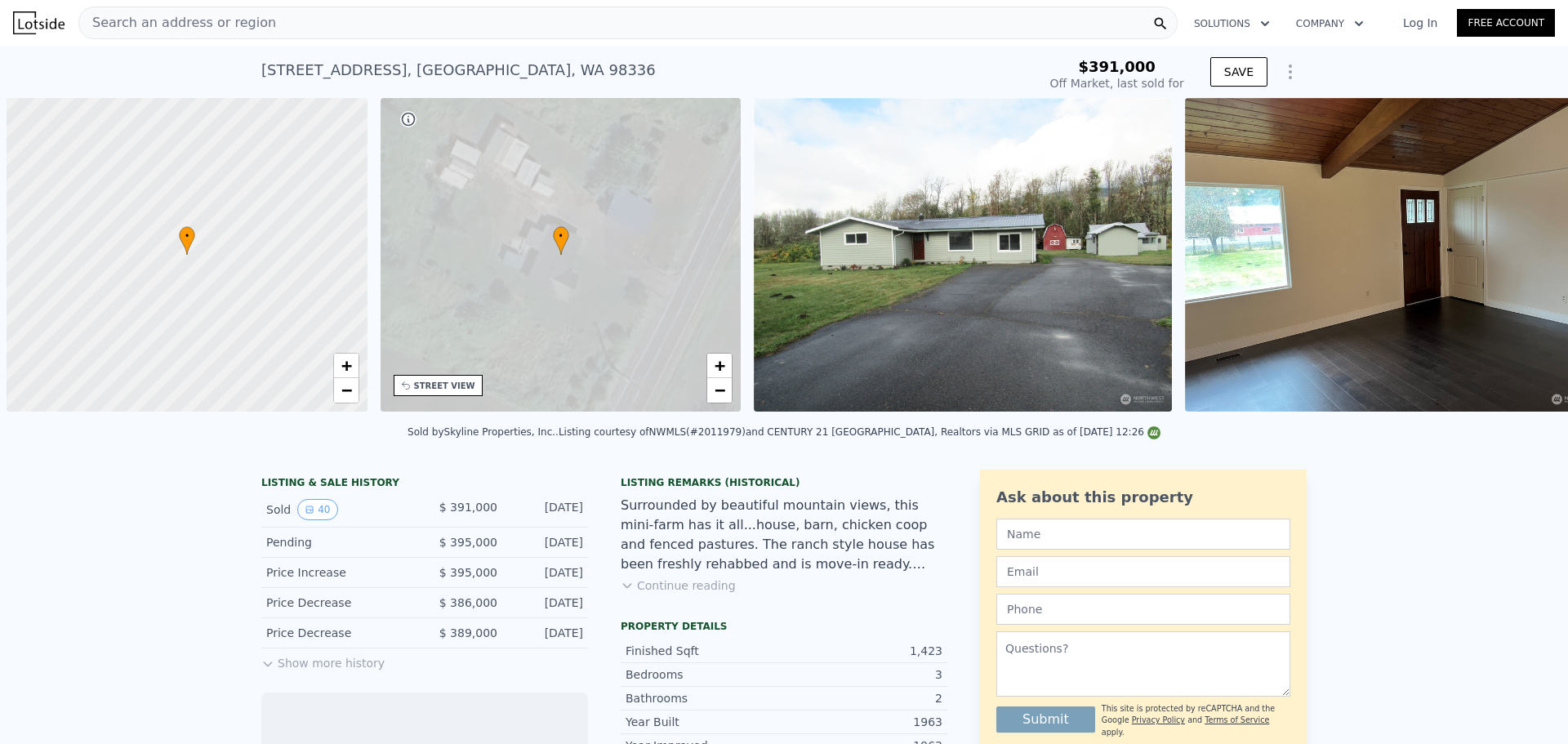
scroll to position [0, 7]
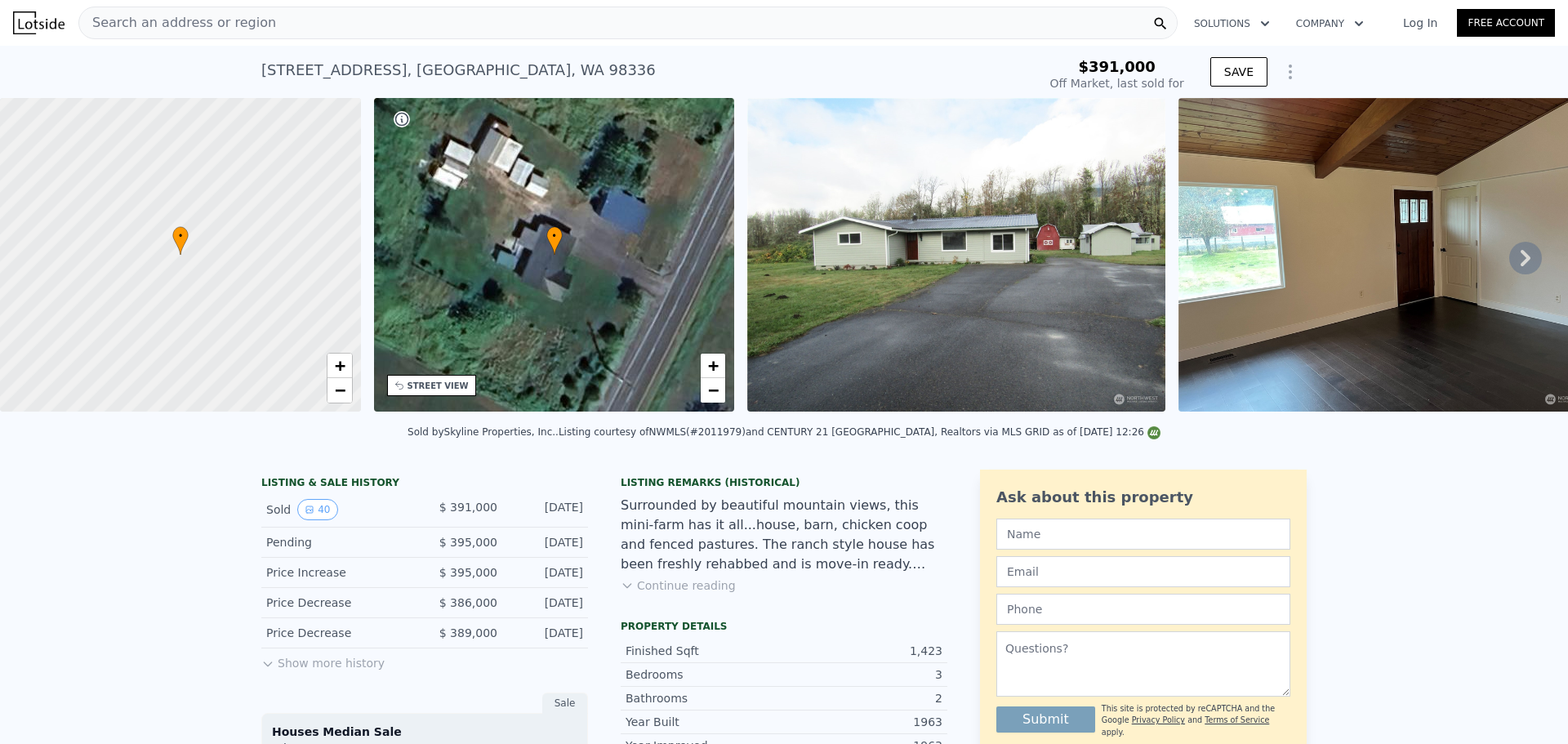
click at [205, 15] on span "Search an address or region" at bounding box center [177, 23] width 197 height 20
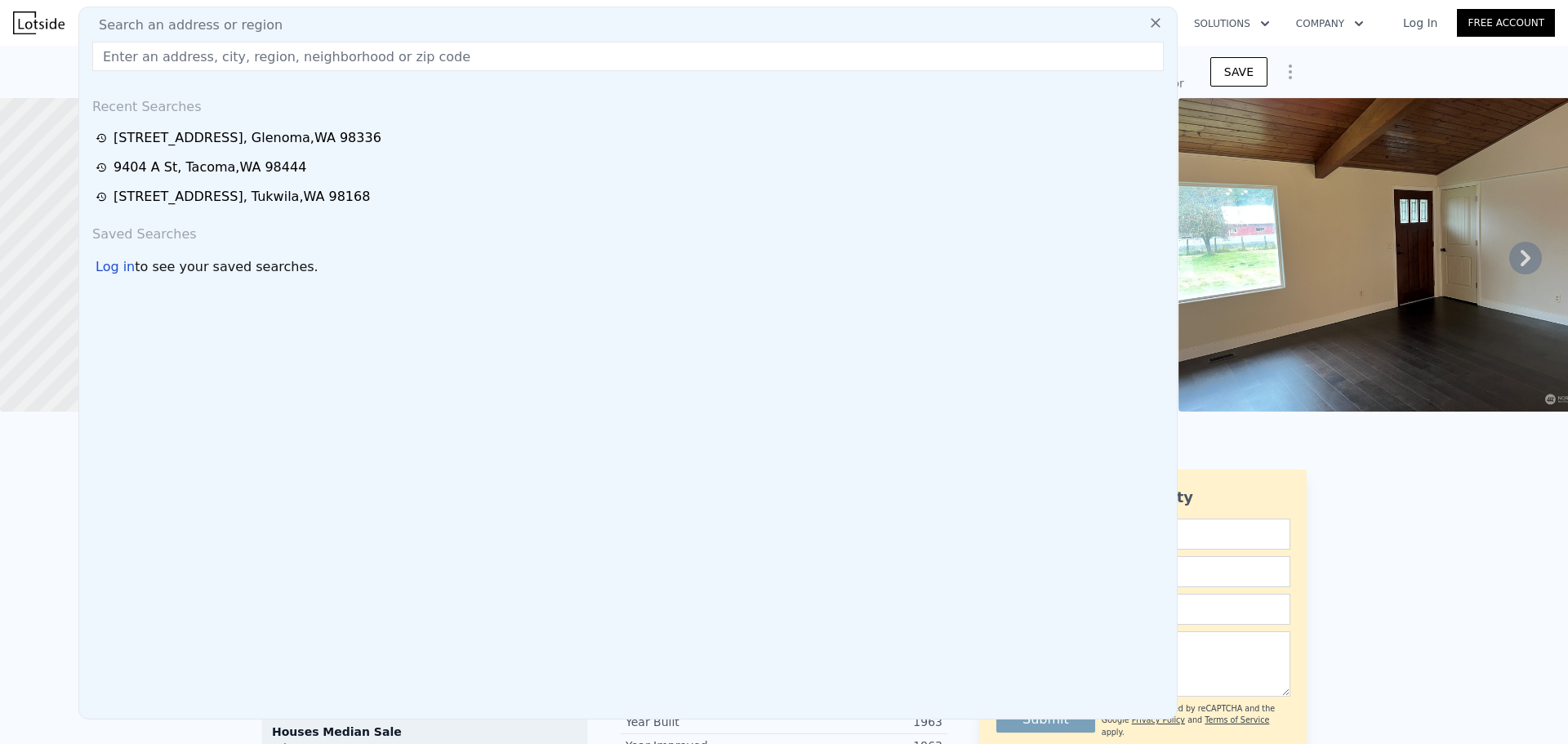
type input "[STREET_ADDRESS][PERSON_NAME]"
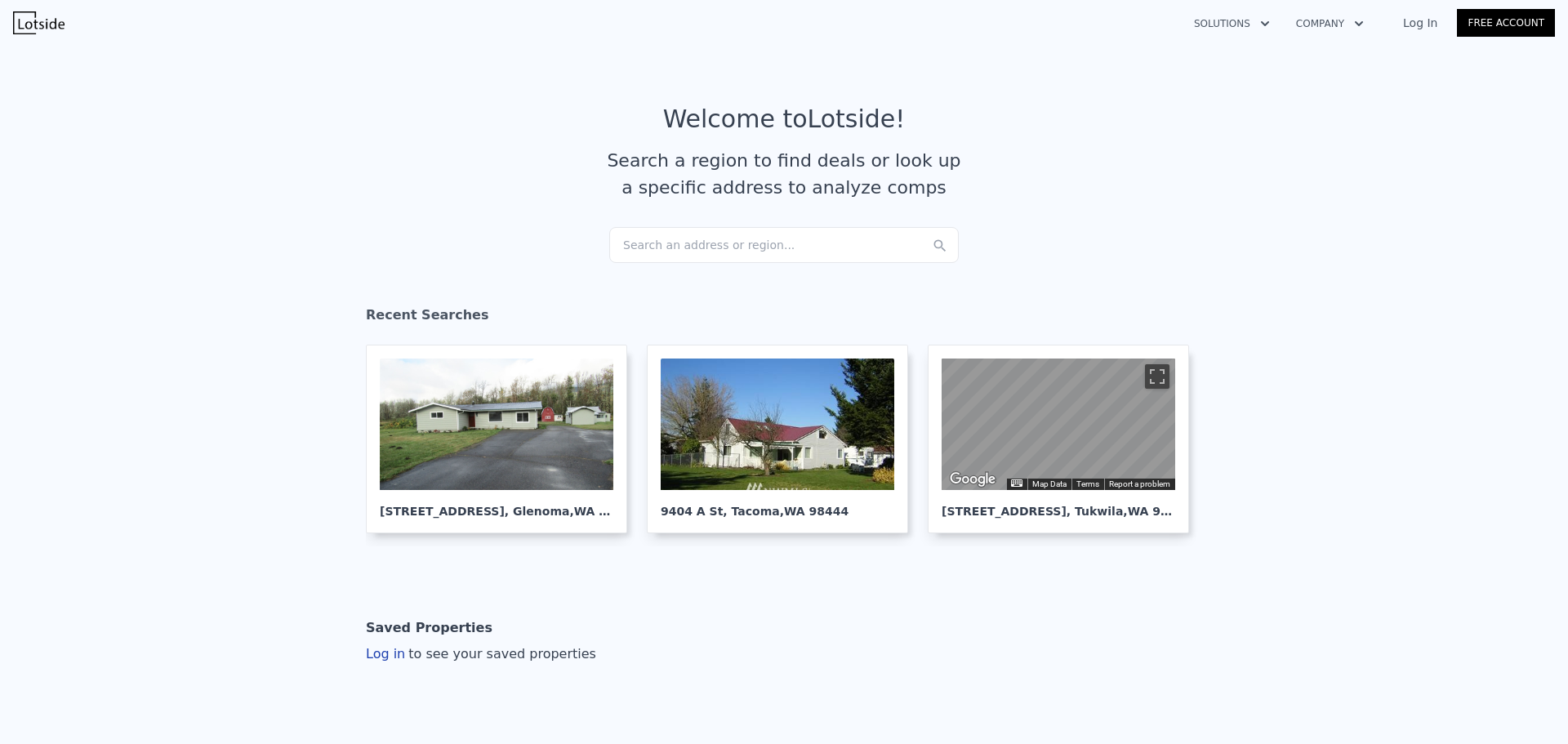
click at [674, 236] on div "Search an address or region..." at bounding box center [784, 244] width 350 height 36
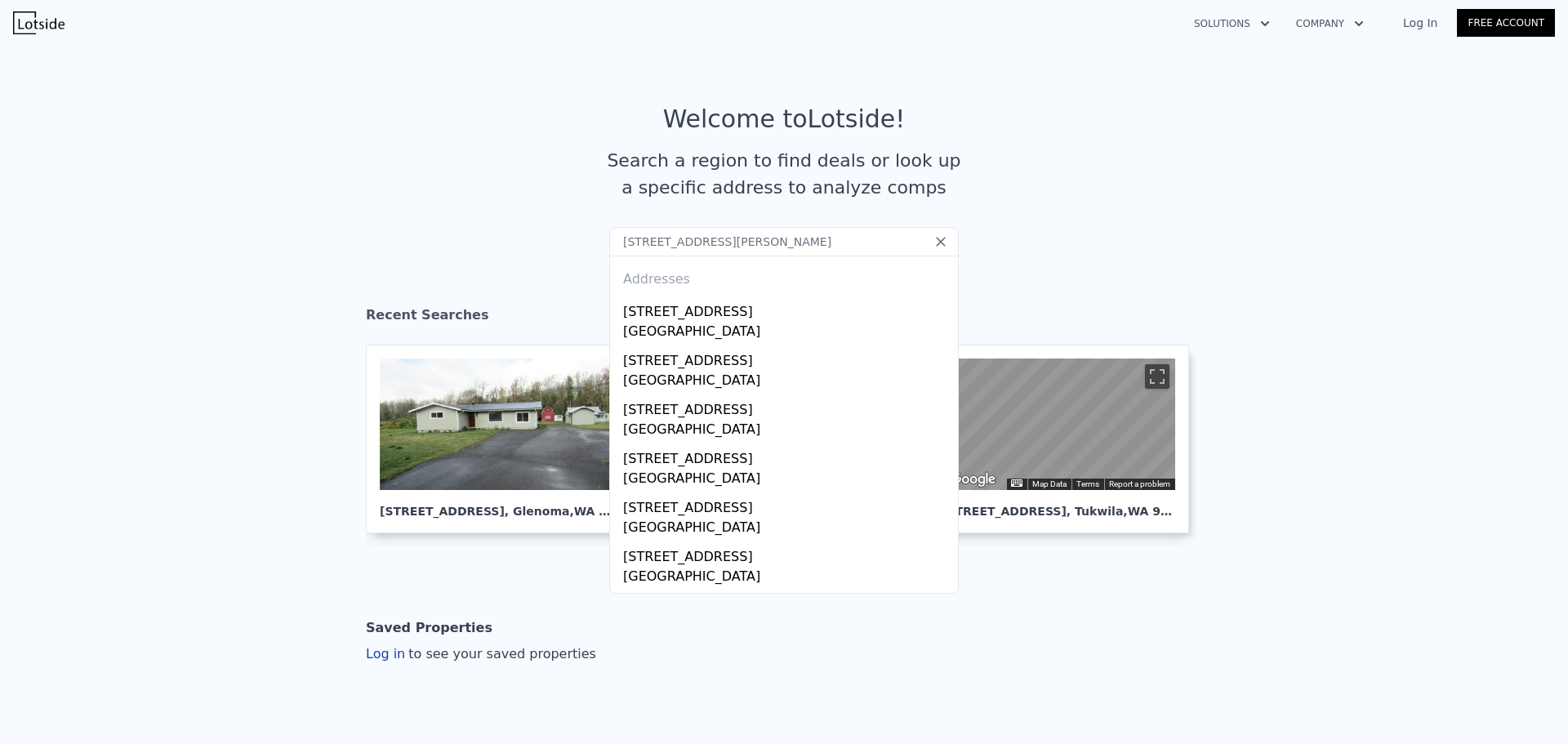
drag, startPoint x: 693, startPoint y: 242, endPoint x: 848, endPoint y: 239, distance: 155.0
click at [857, 241] on input "[STREET_ADDRESS][PERSON_NAME]" at bounding box center [784, 241] width 350 height 29
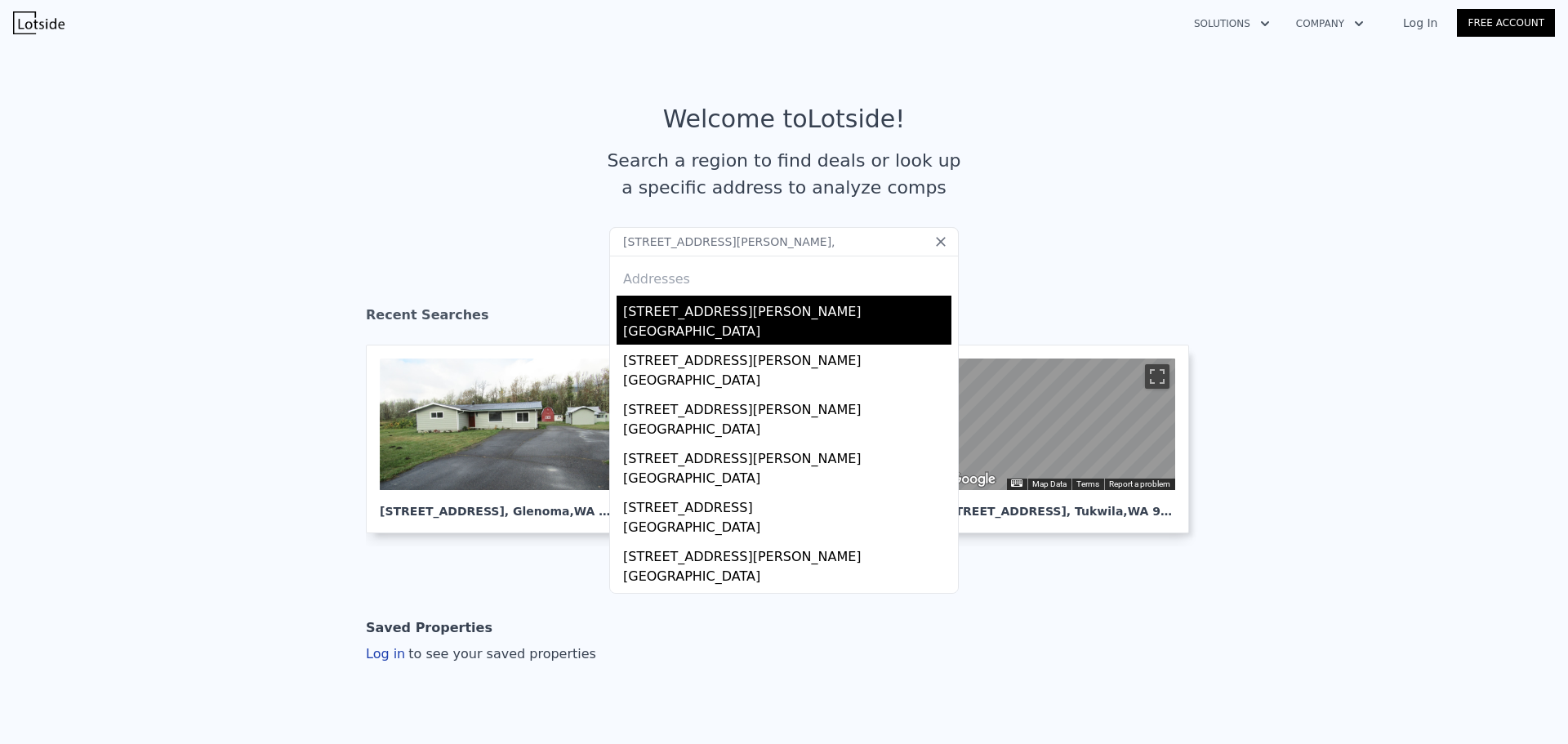
type input "121 Belcher Rd,"
click at [688, 325] on div "[GEOGRAPHIC_DATA]" at bounding box center [786, 333] width 328 height 23
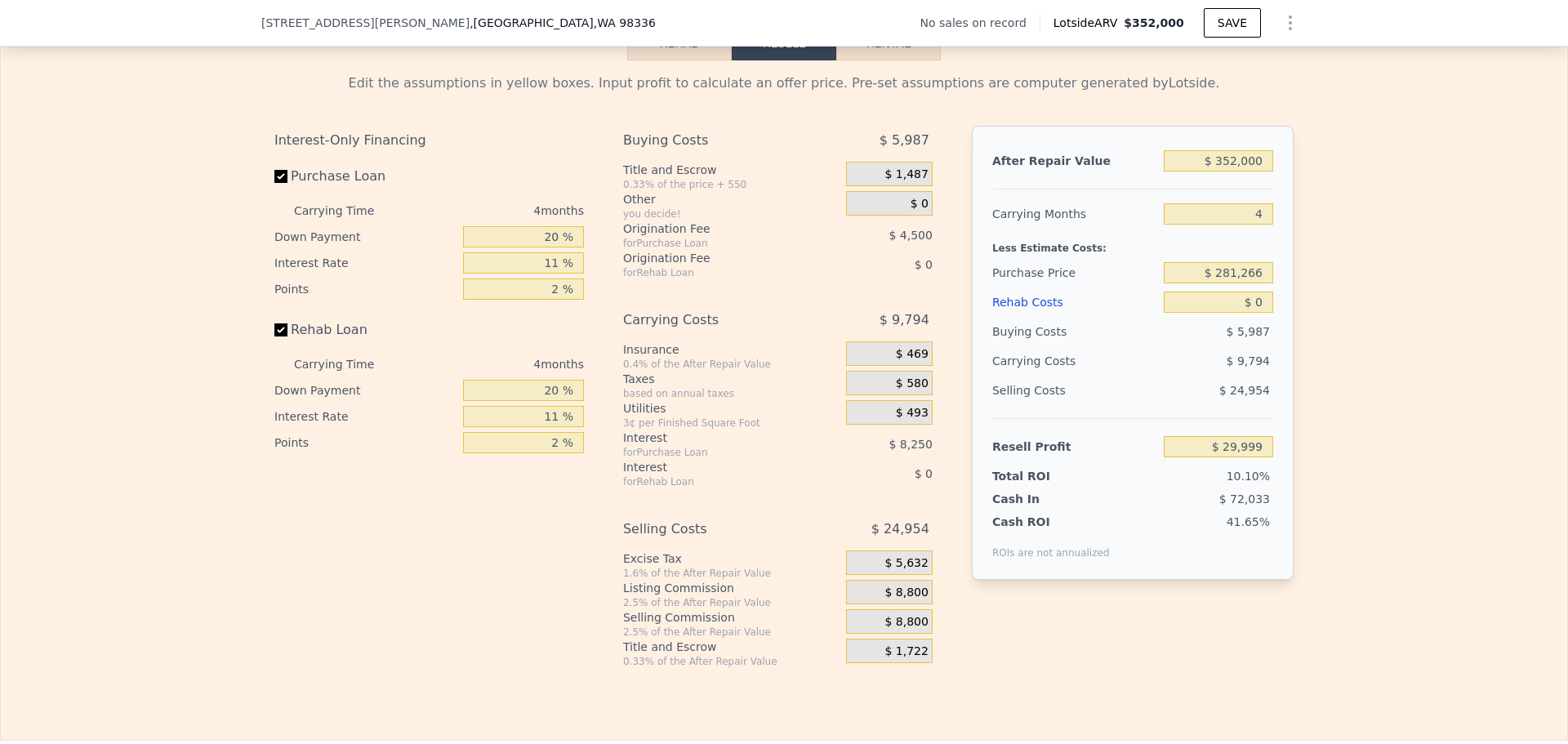
scroll to position [2362, 0]
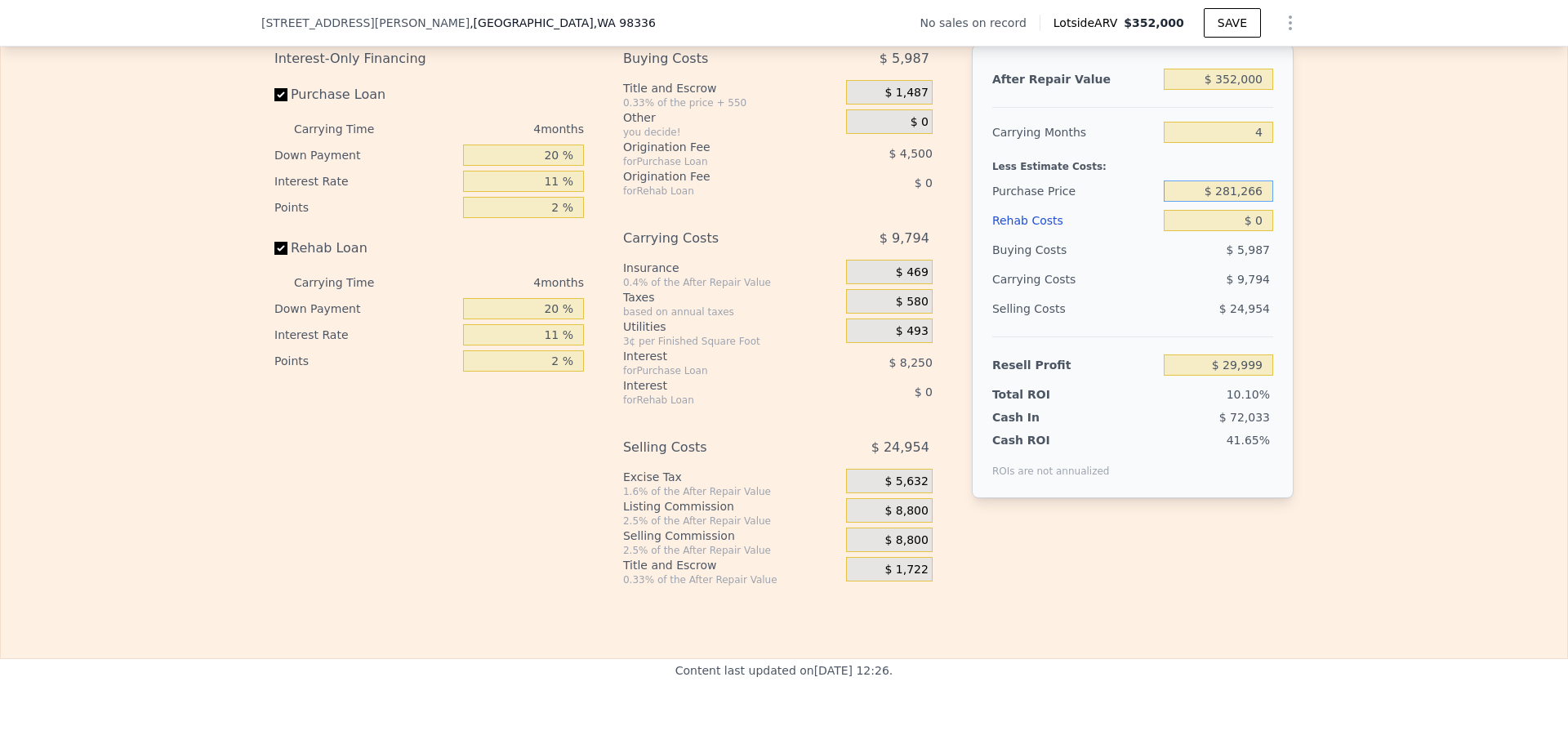
click at [1240, 202] on input "$ 281,266" at bounding box center [1218, 191] width 110 height 22
type input "$ 70,000"
click at [1248, 228] on input "$ 0" at bounding box center [1218, 221] width 110 height 22
type input "$ 251,549"
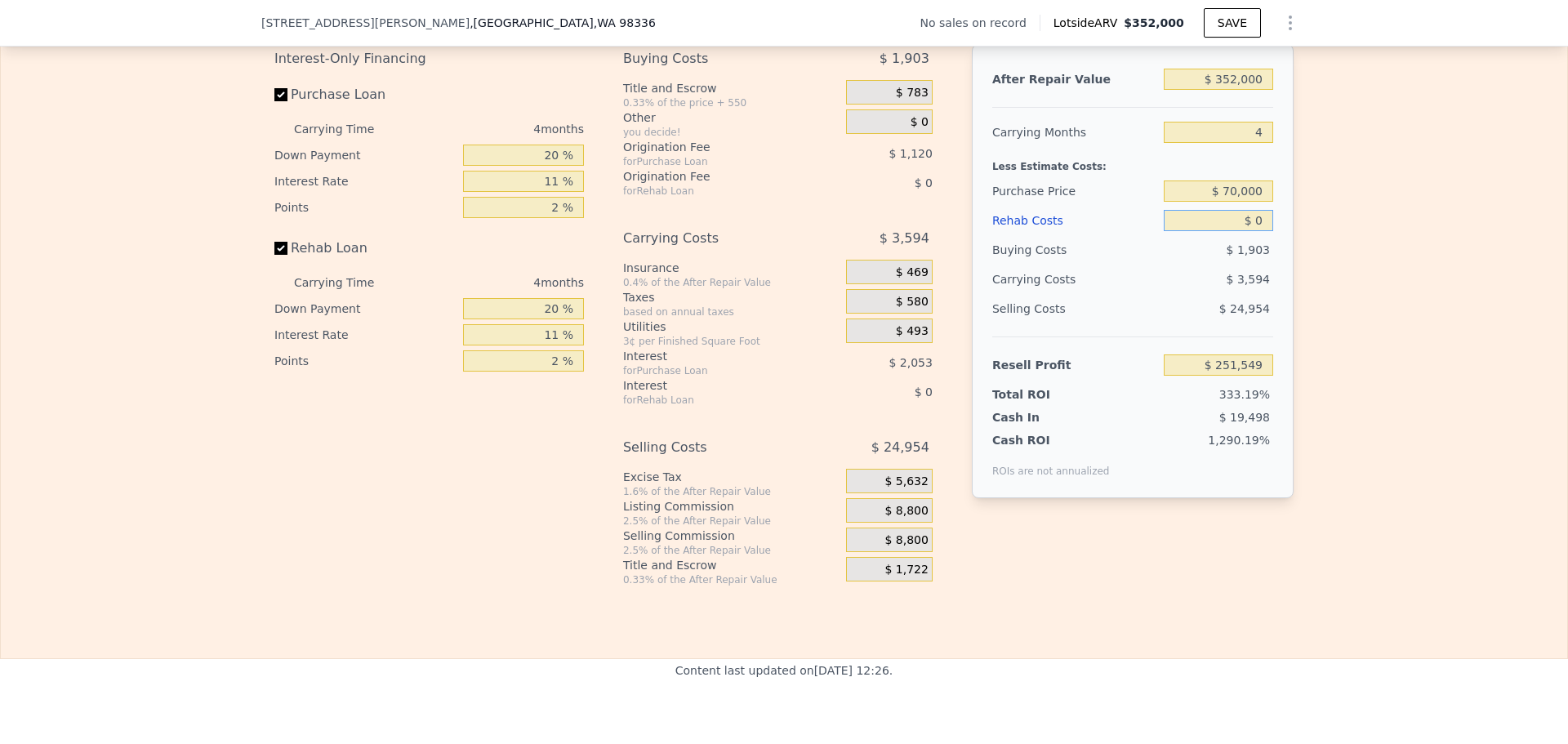
click at [1249, 231] on input "$ 0" at bounding box center [1218, 221] width 110 height 22
type input "$ 250"
type input "$ 251,287"
type input "$ 250,000"
type input "-$ 9,783"
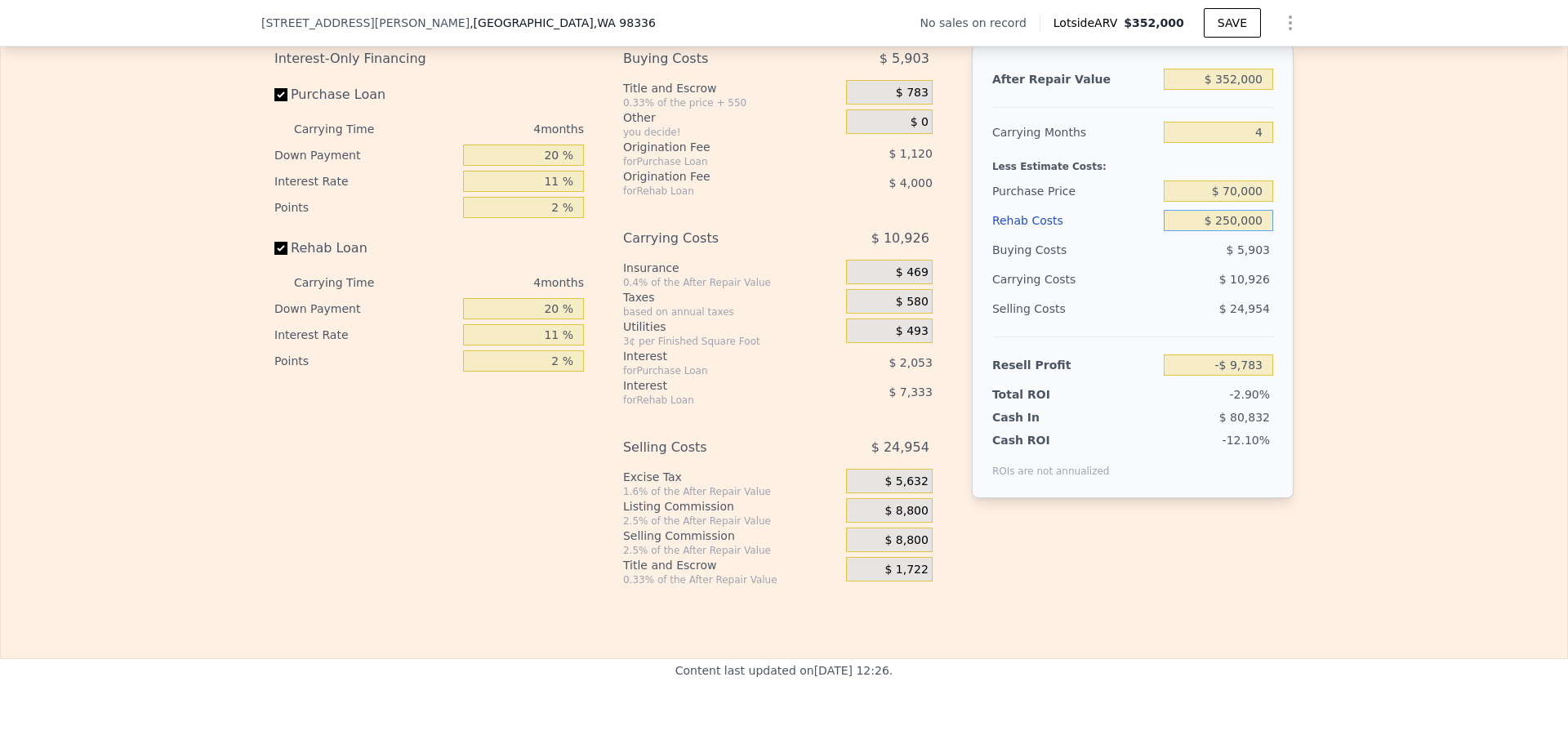
click at [1230, 231] on input "$ 250,000" at bounding box center [1218, 221] width 110 height 22
type input "$ 220,000"
type input "$ 21,577"
type input "$ 220,000"
click at [1442, 231] on div "Edit the assumptions in yellow boxes. Input profit to calculate an offer price.…" at bounding box center [784, 282] width 1566 height 608
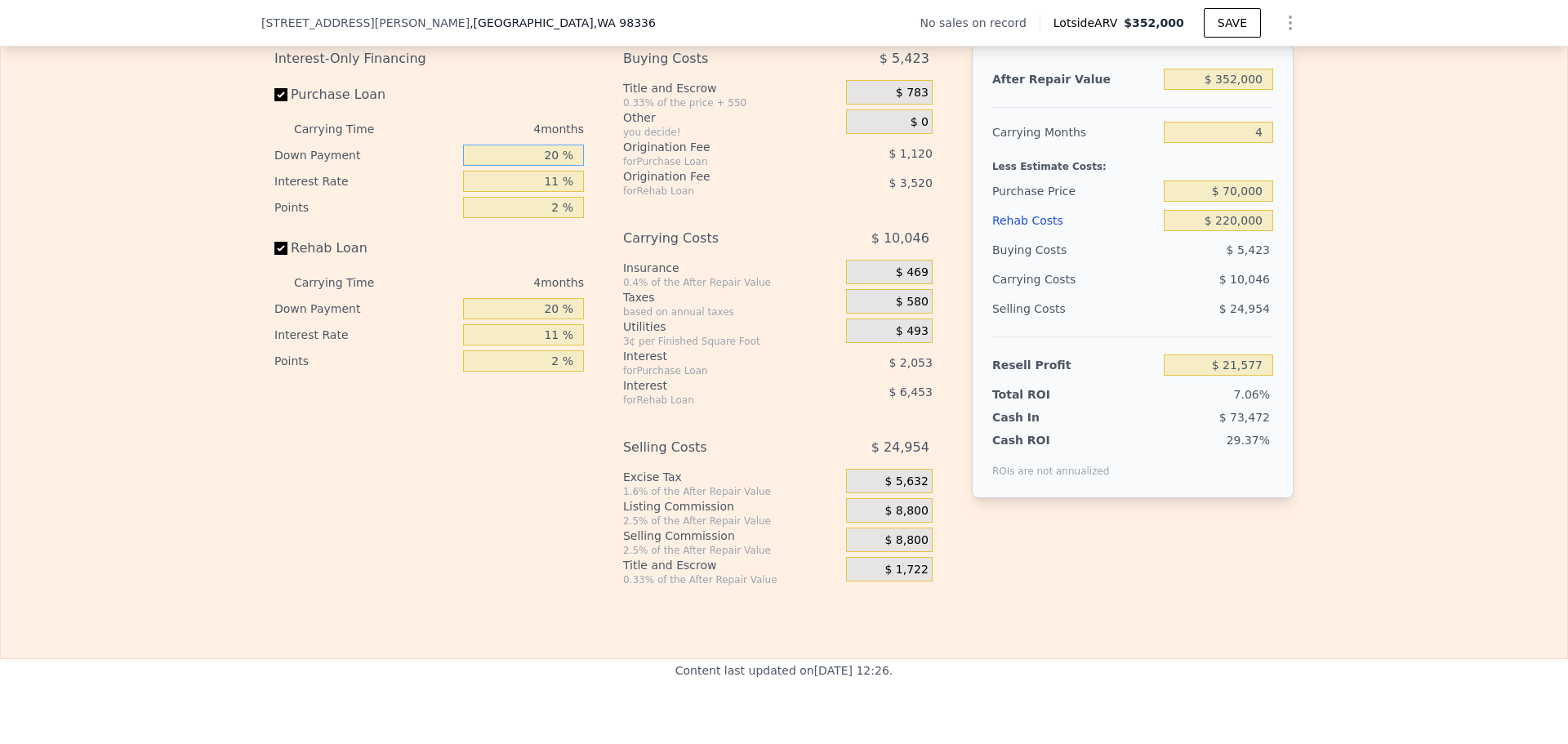
click at [549, 166] on input "20 %" at bounding box center [524, 155] width 121 height 22
type input "10 %"
type input "$ 21,177"
type input "10 %"
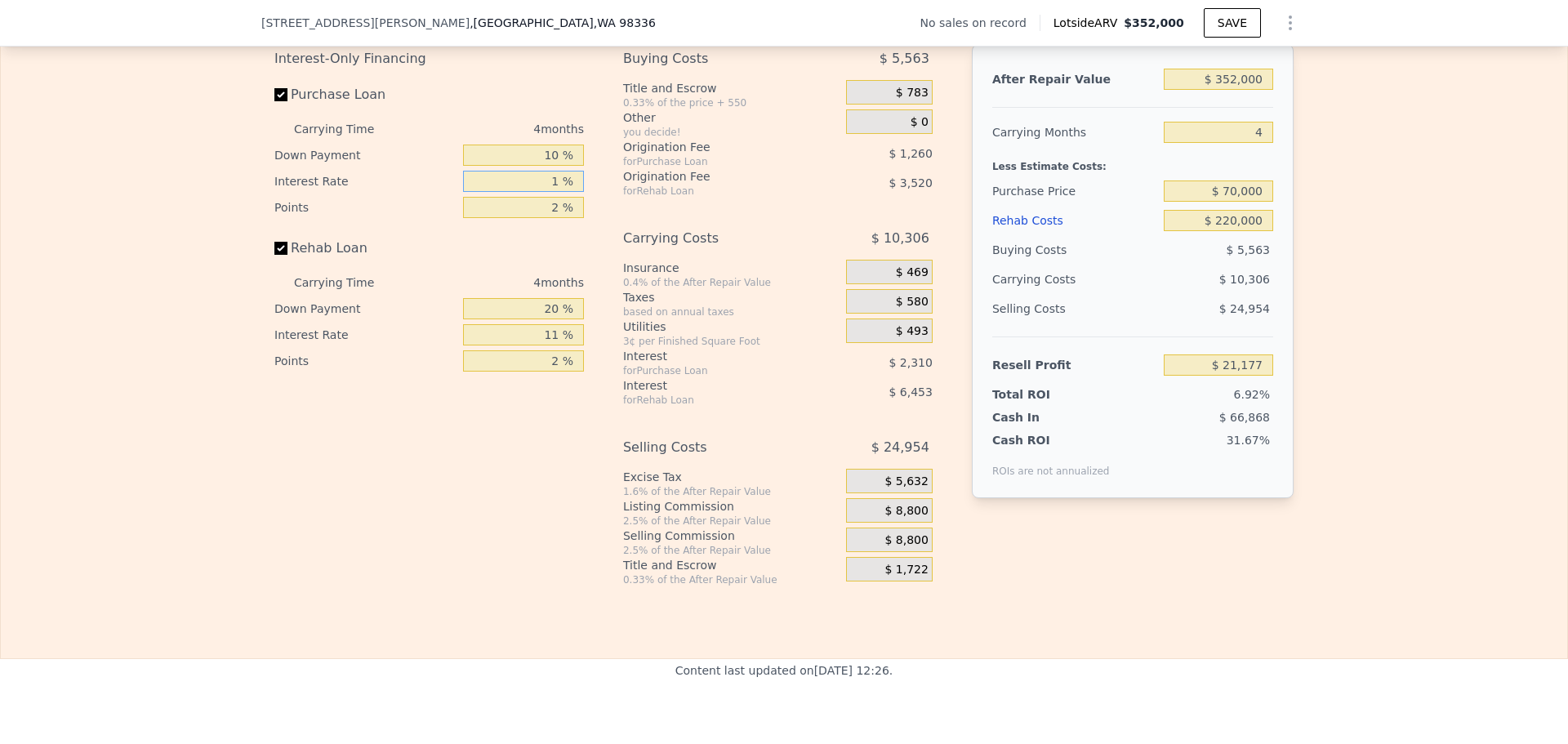
type input "10 %"
type input "$ 21,389"
type input "10 %"
type input "1 %"
type input "$ 22,019"
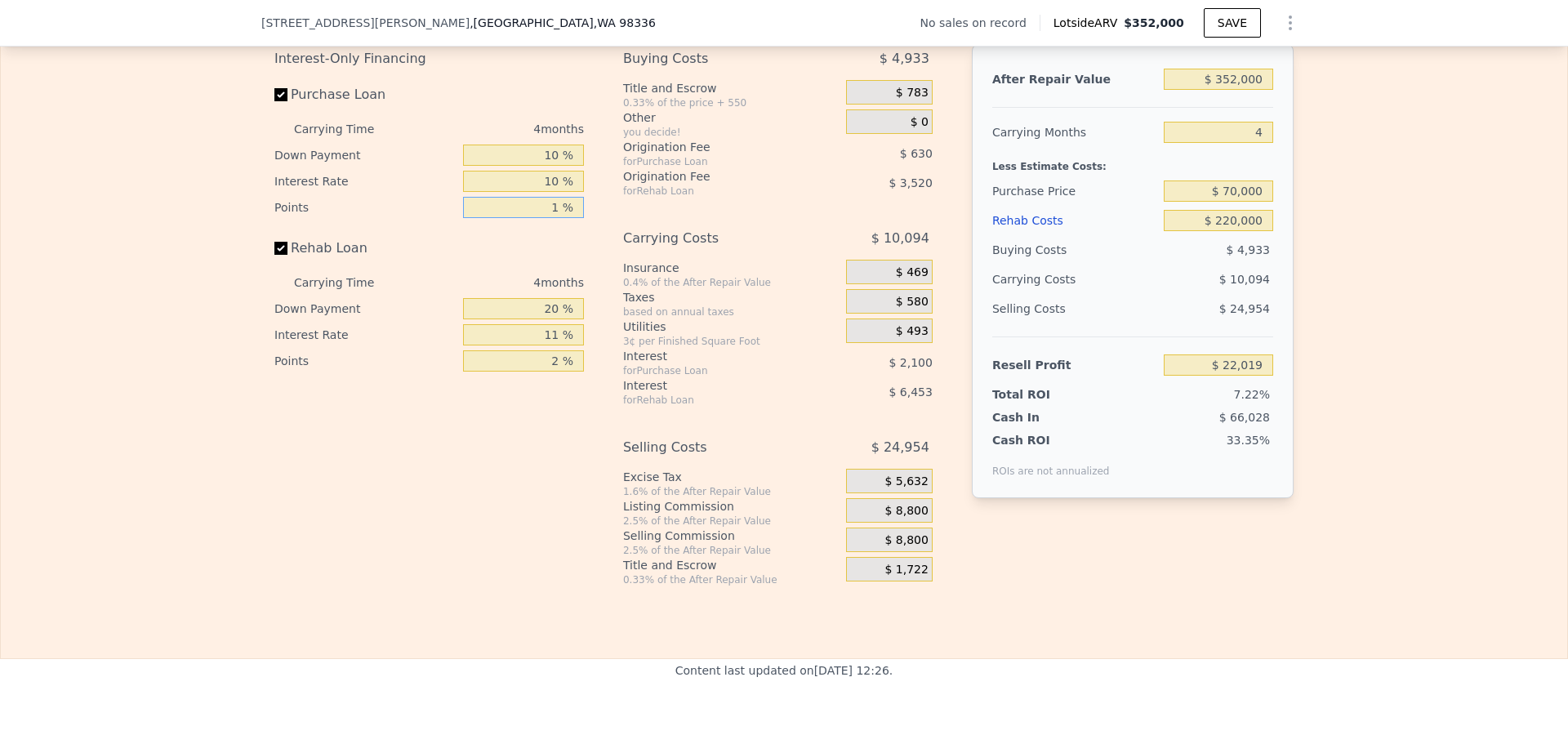
type input "1 %"
type input "0 %"
type input "$ 19,523"
type input "10 %"
type input "$ 20,771"
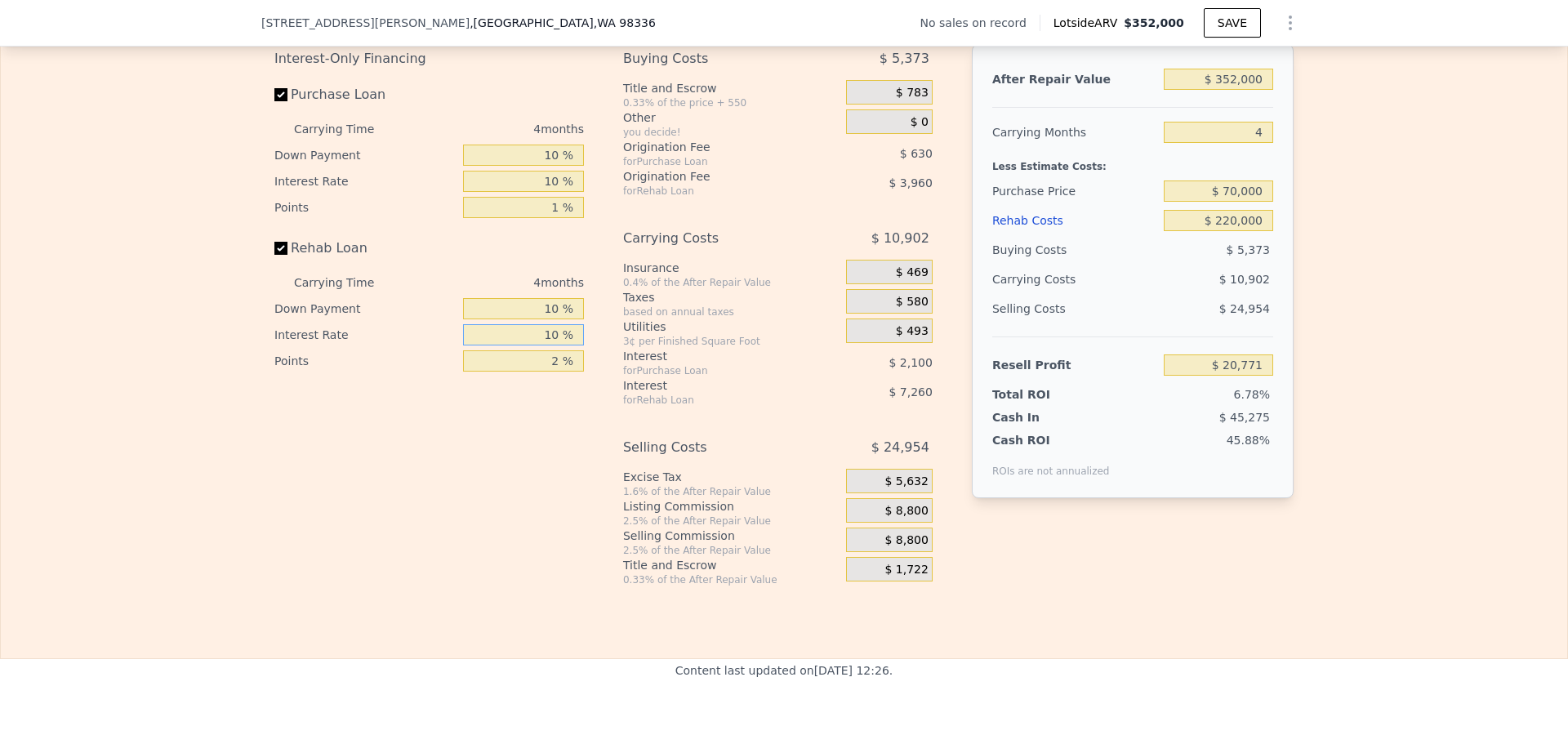
type input "10 %"
type input "$ 21,431"
type input "1 %"
type input "$ 23,411"
type input "1 %"
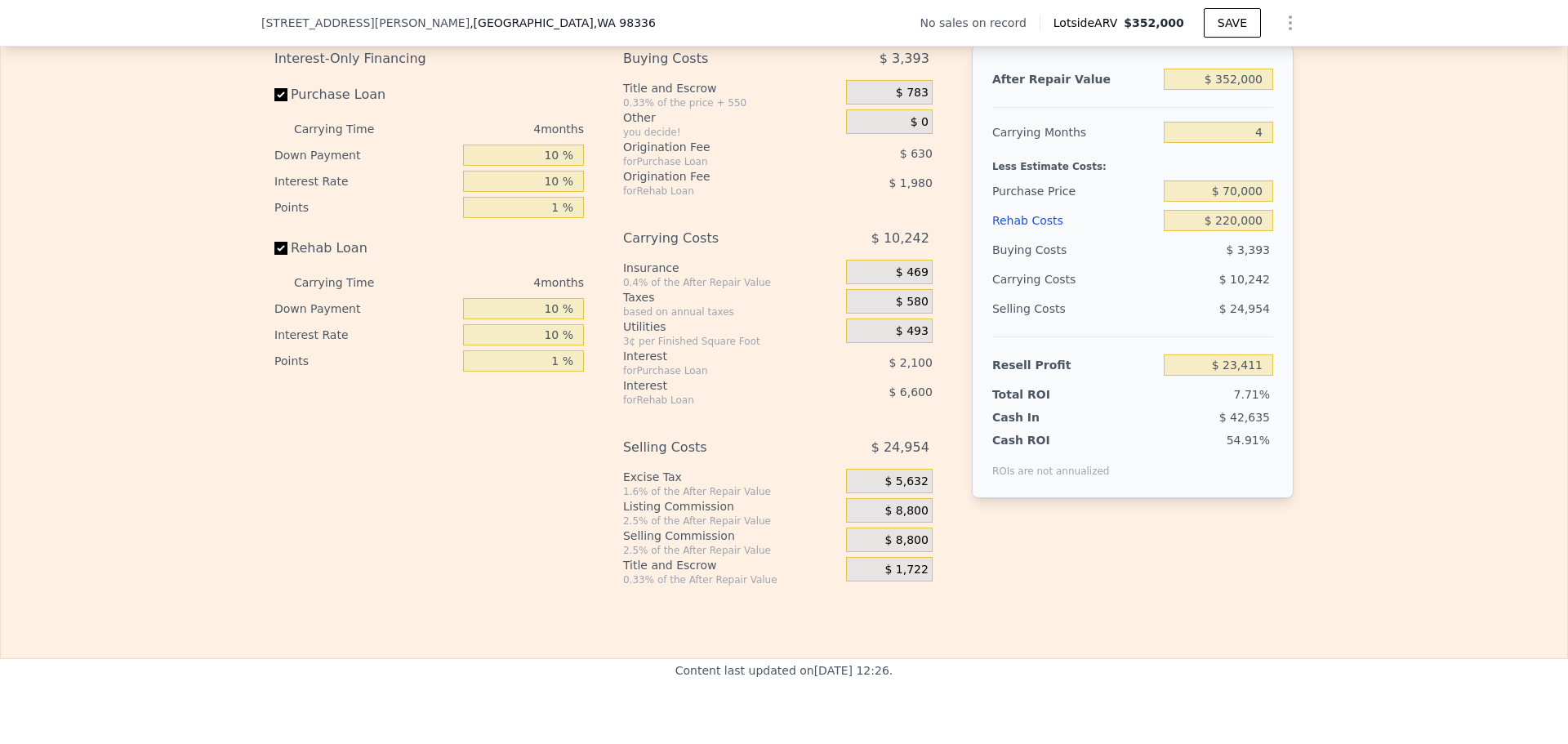
click at [903, 518] on span "$ 8,800" at bounding box center [906, 512] width 43 height 15
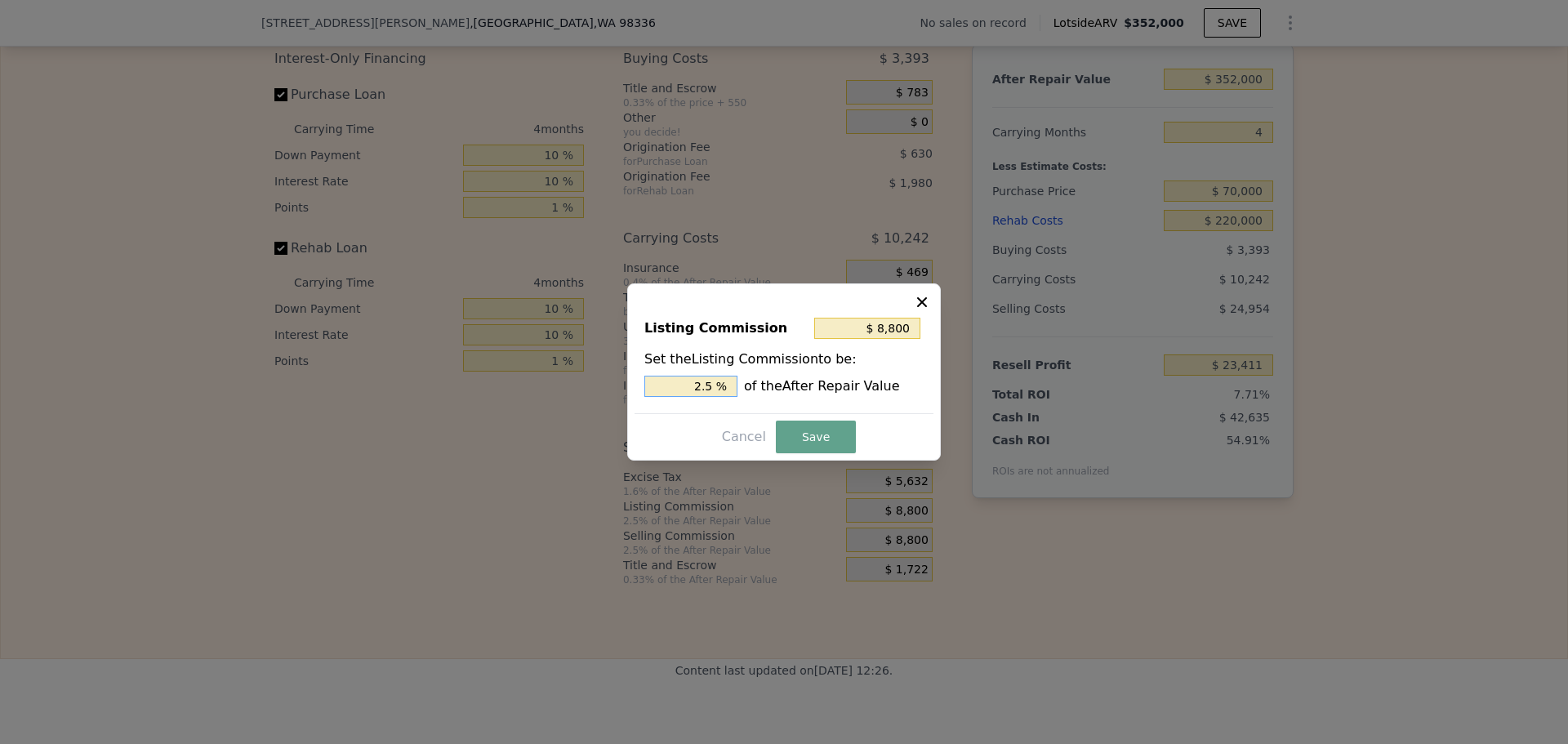
click at [713, 384] on input "2.5 %" at bounding box center [691, 386] width 93 height 22
type input "$ 7,040"
type input "2 %"
click at [805, 433] on button "Save" at bounding box center [816, 436] width 80 height 32
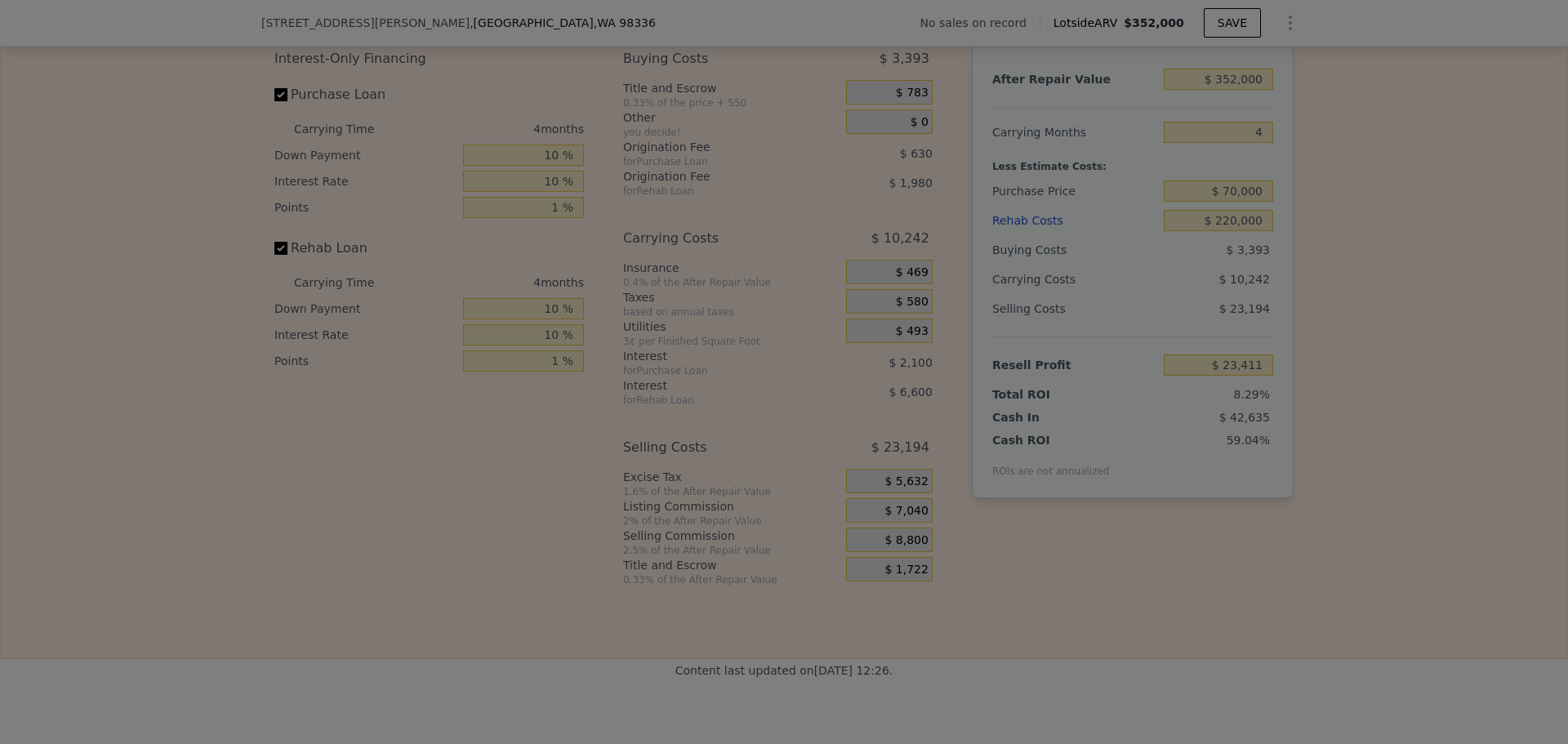
type input "$ 25,171"
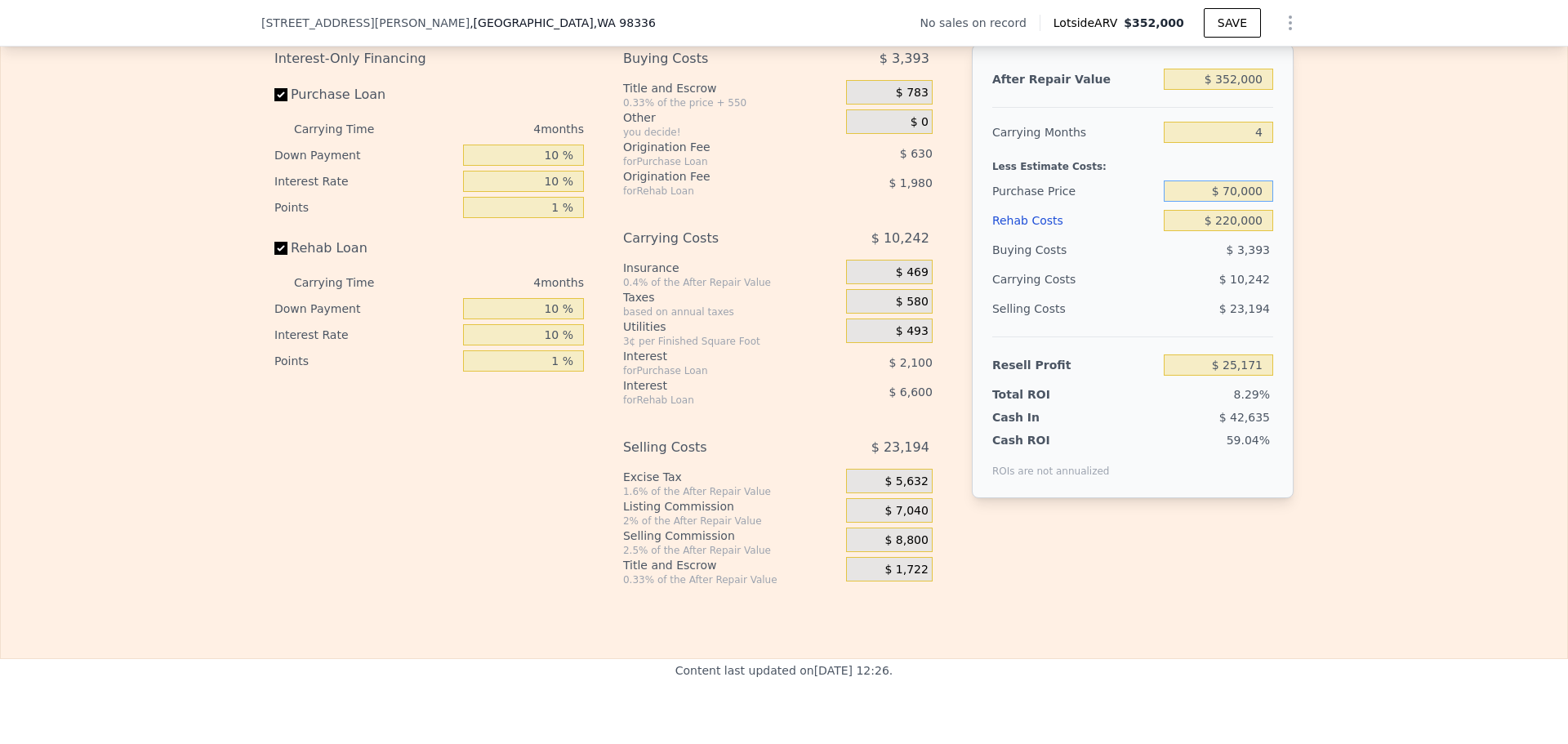
click at [1228, 200] on input "$ 70,000" at bounding box center [1218, 191] width 110 height 22
type input "$ 50,000"
click at [1317, 208] on div "Edit the assumptions in yellow boxes. Input profit to calculate an offer price.…" at bounding box center [784, 282] width 1566 height 608
type input "$ 46,017"
click at [1234, 200] on input "$ 50,000" at bounding box center [1218, 191] width 110 height 22
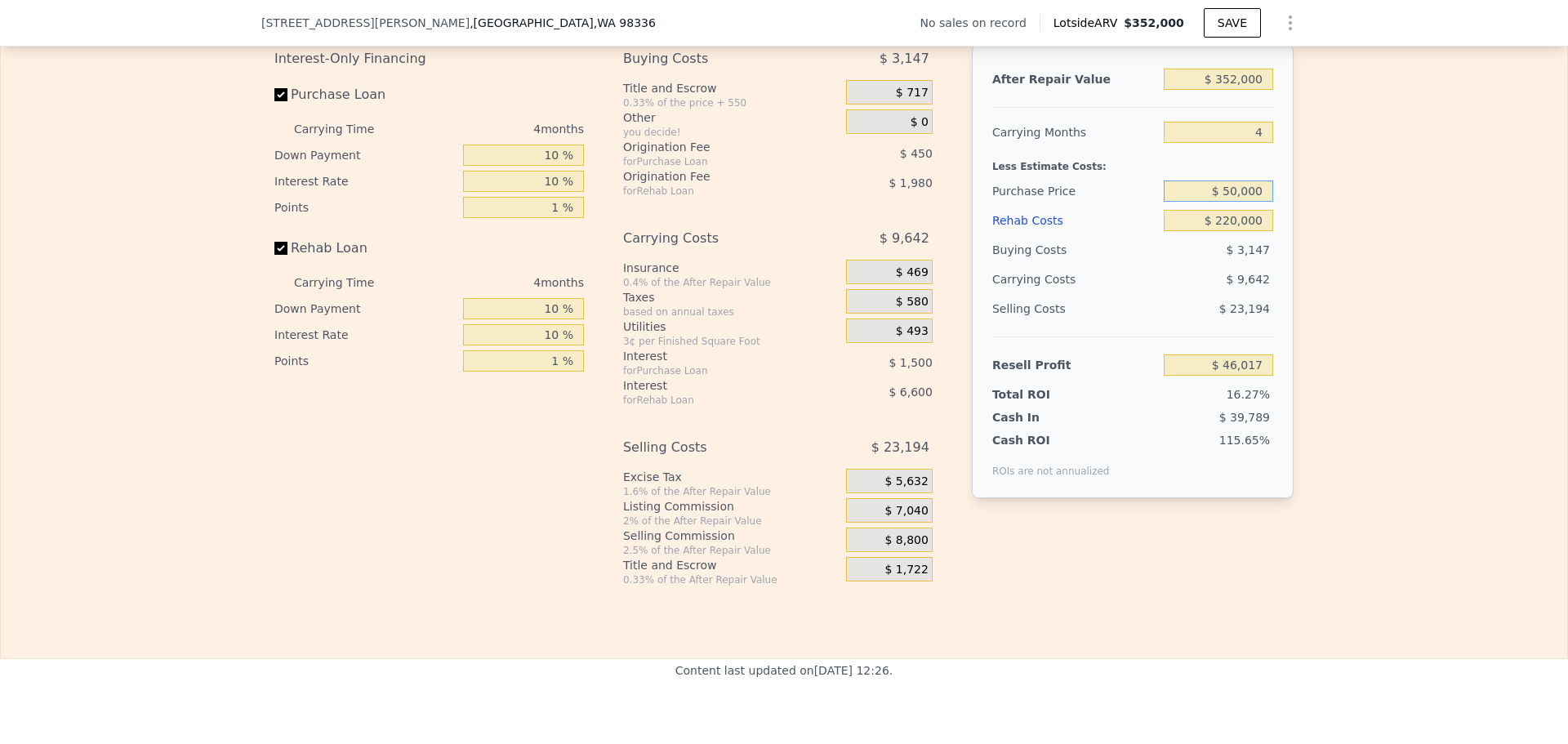
click at [1224, 202] on input "$ 50,000" at bounding box center [1218, 191] width 110 height 22
click at [1228, 202] on input "$ 50,000" at bounding box center [1218, 191] width 110 height 22
type input "$ 40,000"
click at [1329, 256] on div "Edit the assumptions in yellow boxes. Input profit to calculate an offer price.…" at bounding box center [784, 282] width 1566 height 608
type input "$ 56,441"
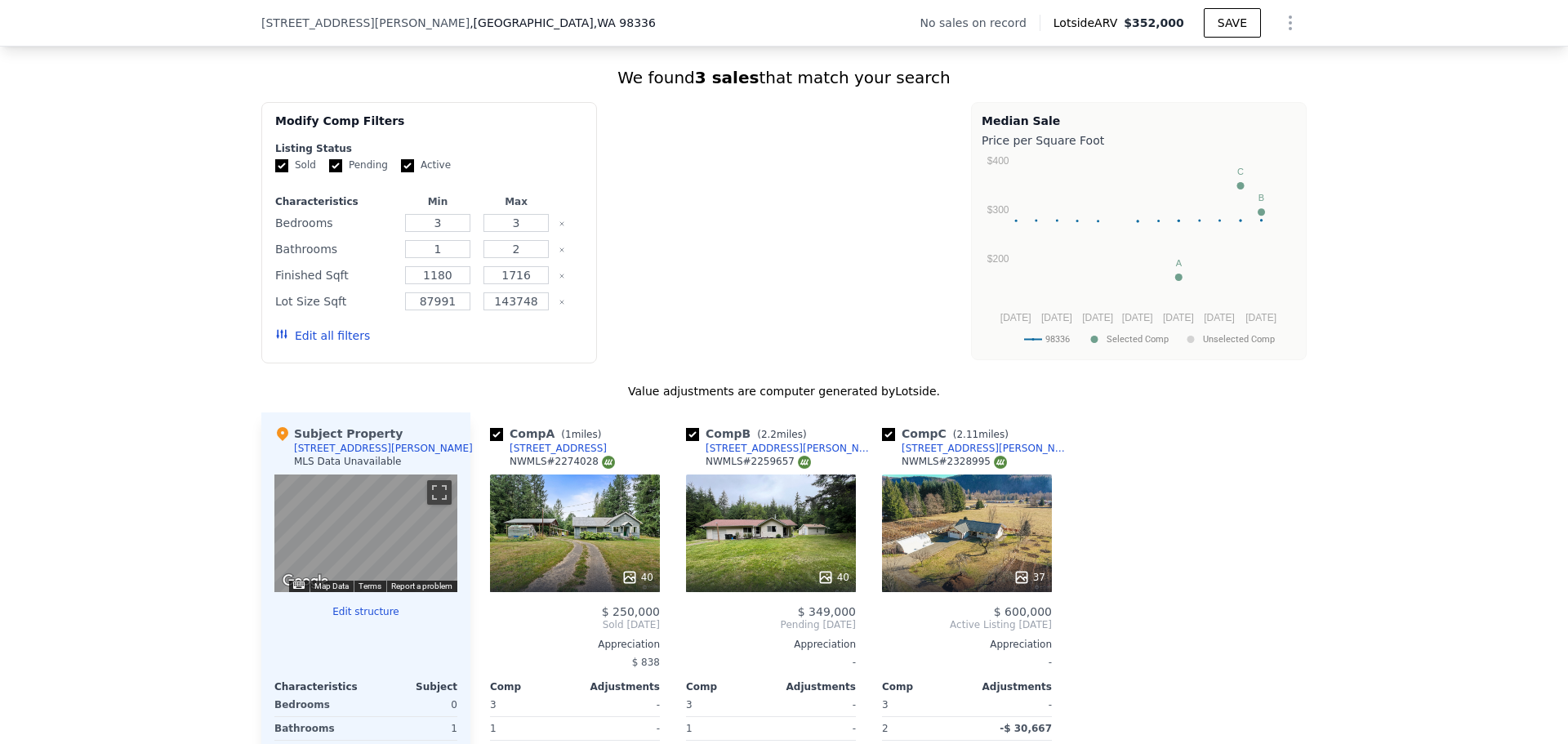
type input "$ 0"
type input "$ 29,999"
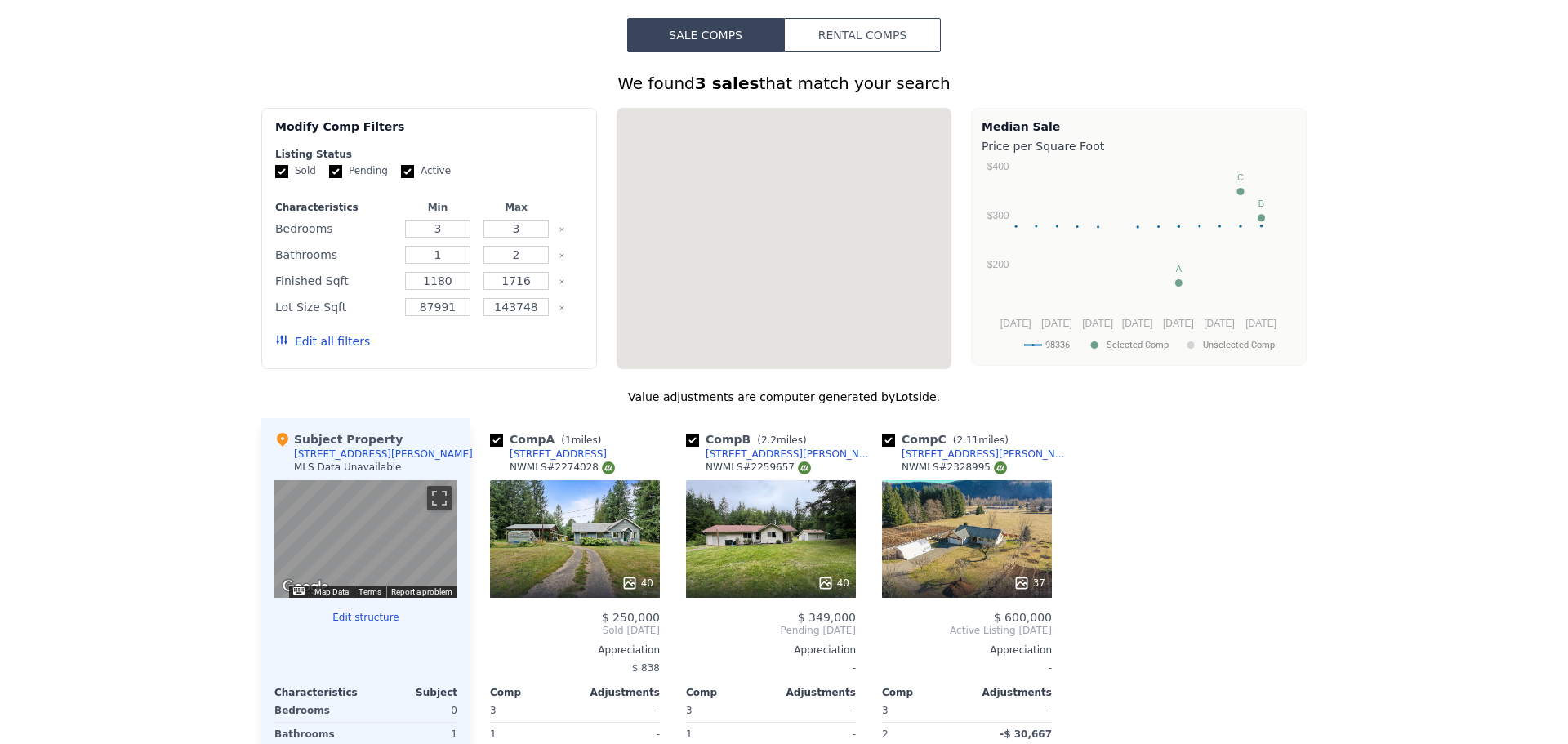
scroll to position [6, 0]
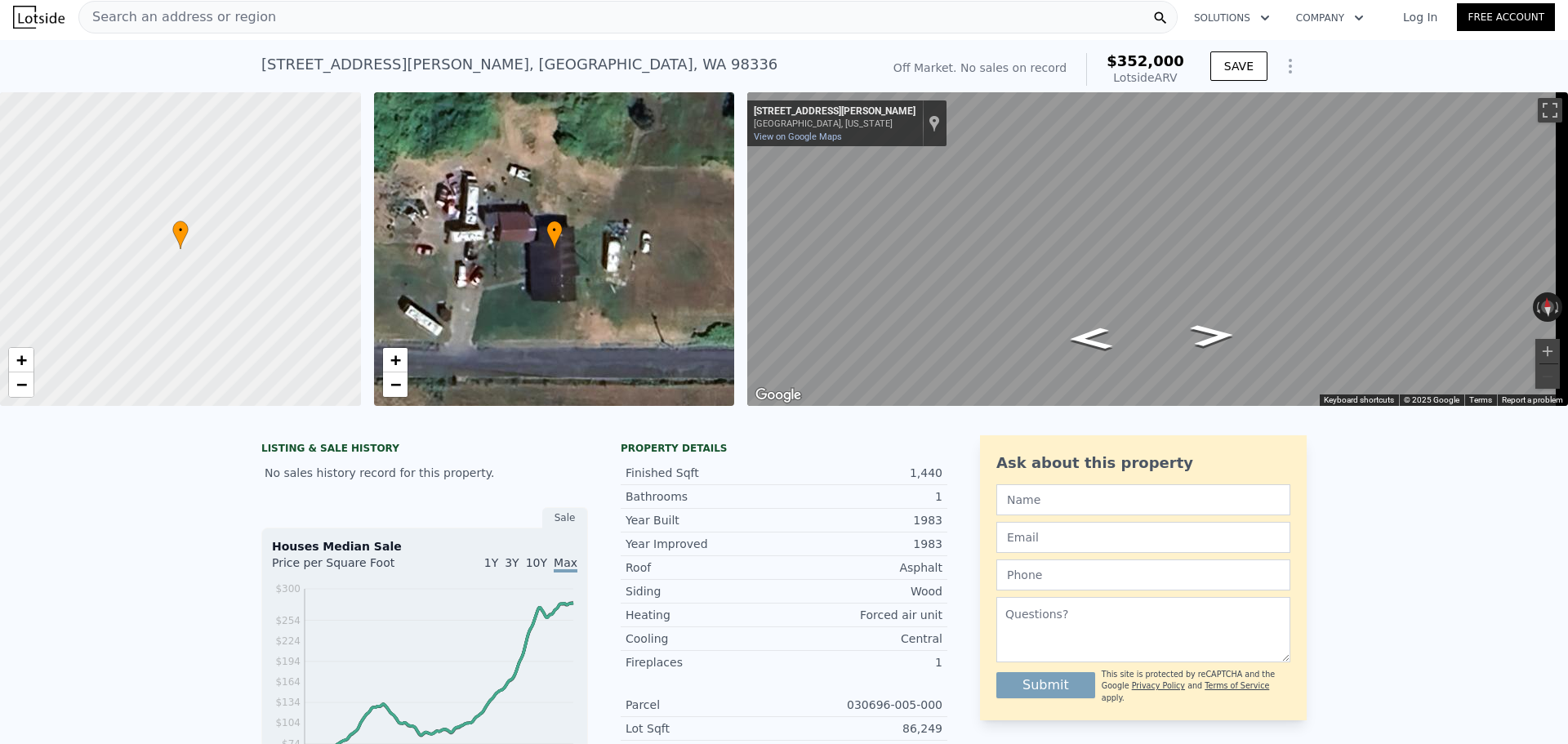
click at [215, 12] on span "Search an address or region" at bounding box center [177, 17] width 197 height 20
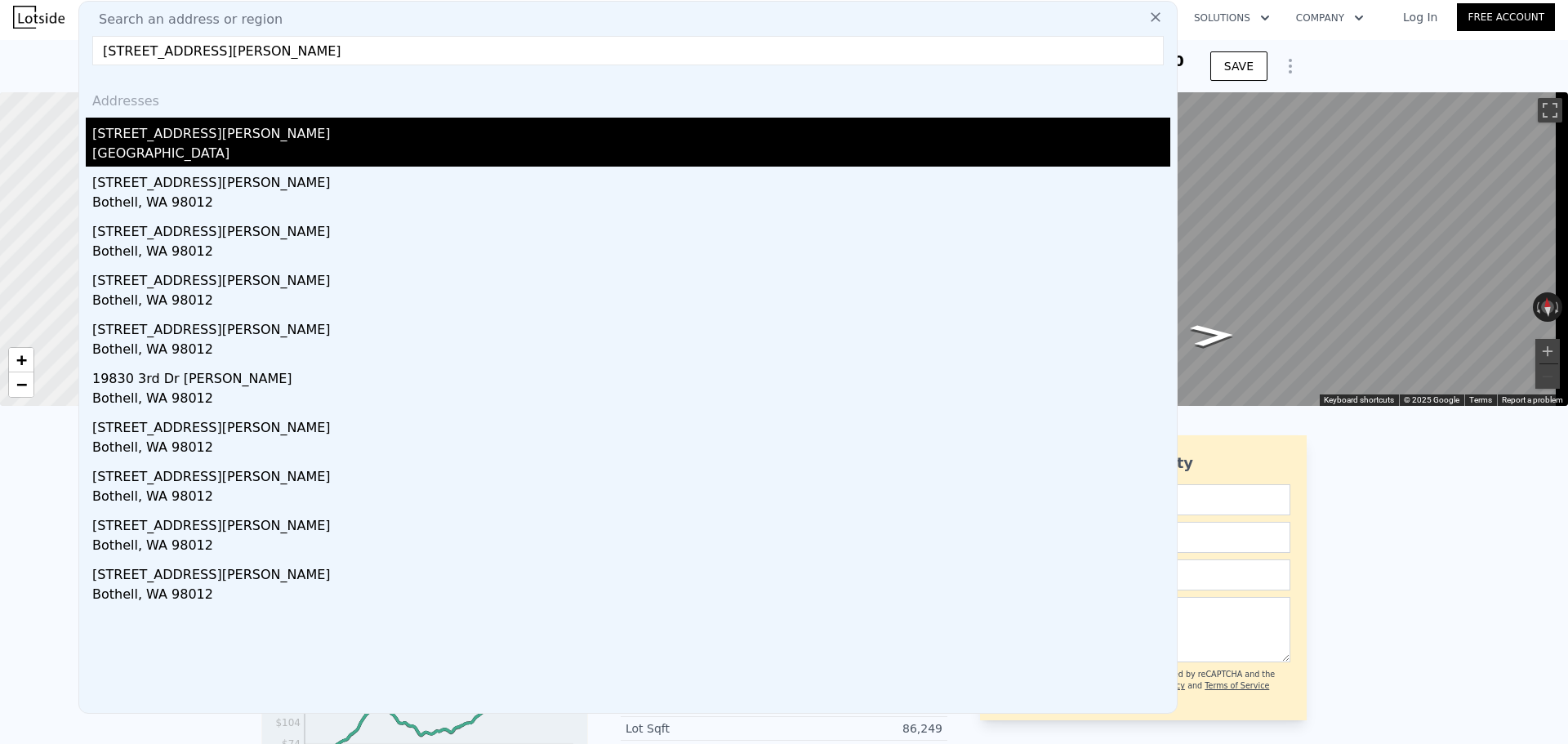
type input "15617 3rd Dr SE Bothell, WA 98012"
click at [184, 135] on div "15617 3rd Dr SE" at bounding box center [631, 130] width 1078 height 26
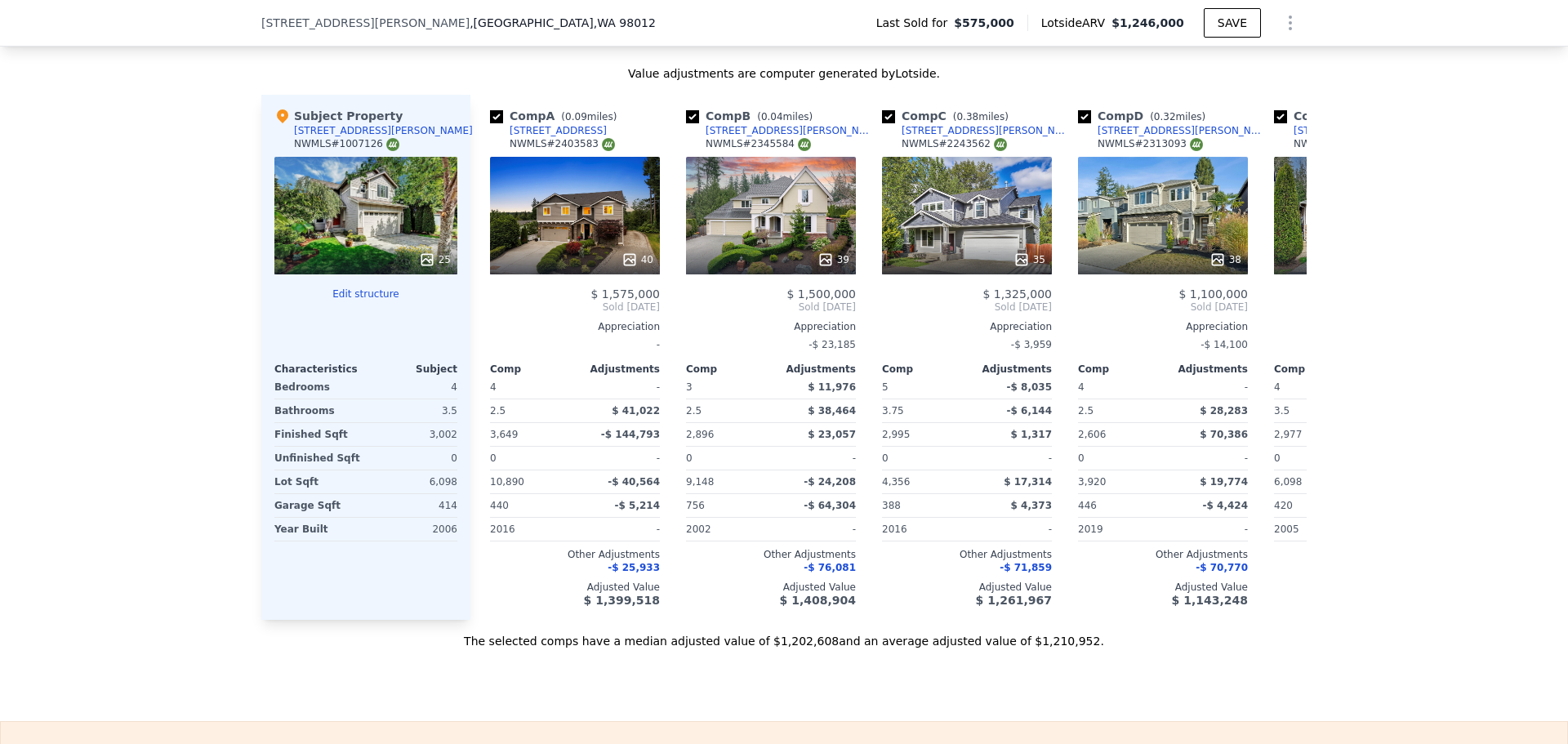
scroll to position [1796, 0]
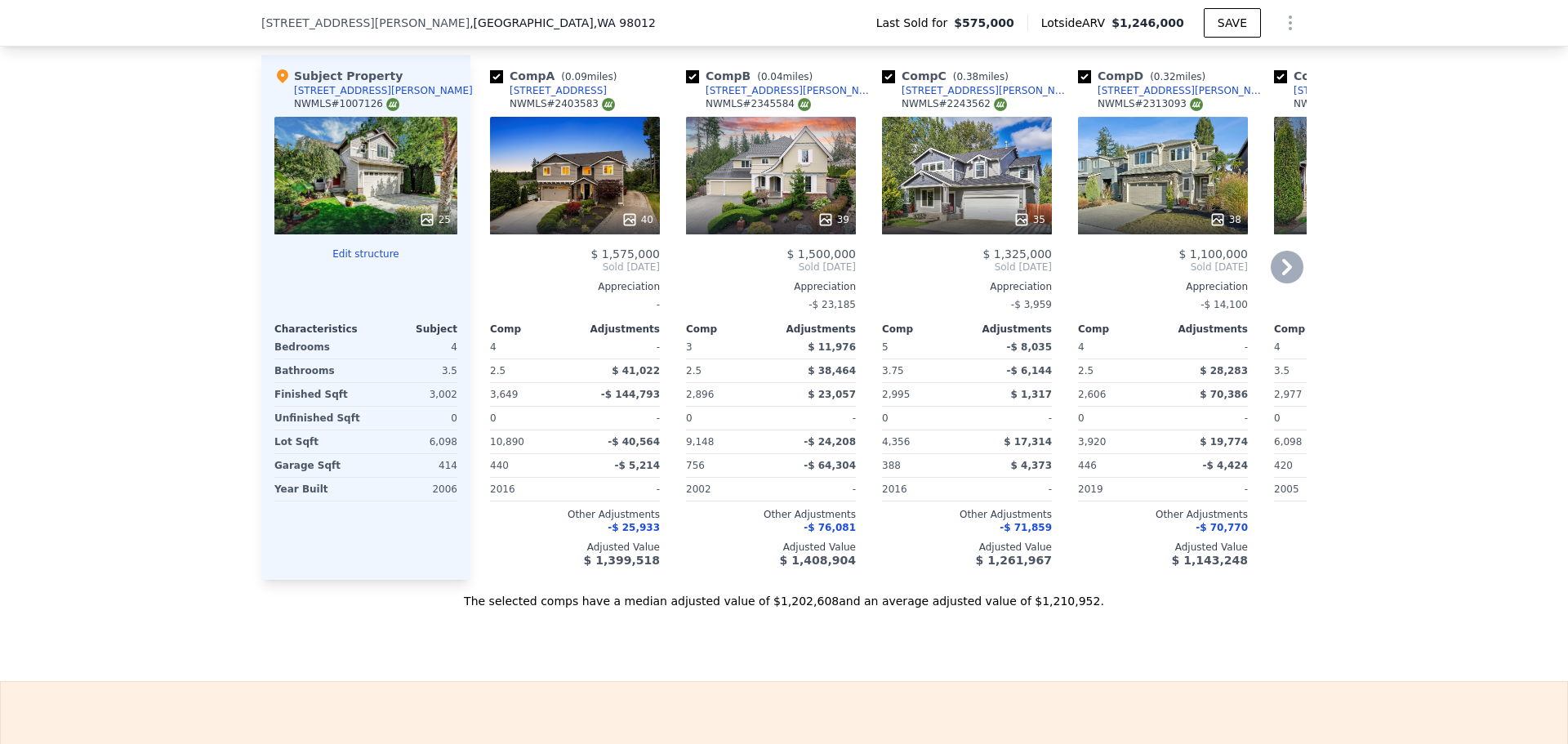
click at [824, 228] on icon at bounding box center [826, 220] width 17 height 17
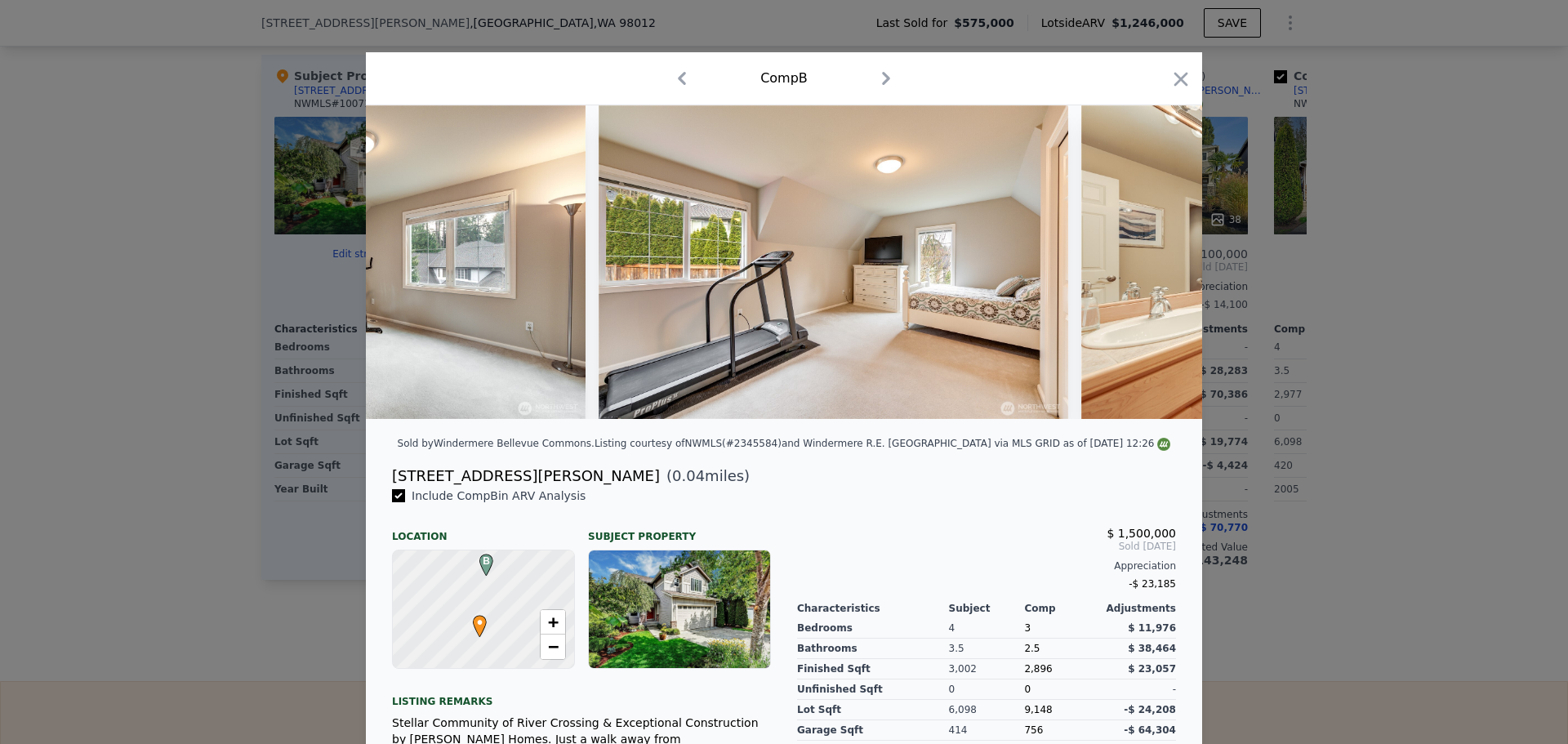
scroll to position [0, 11520]
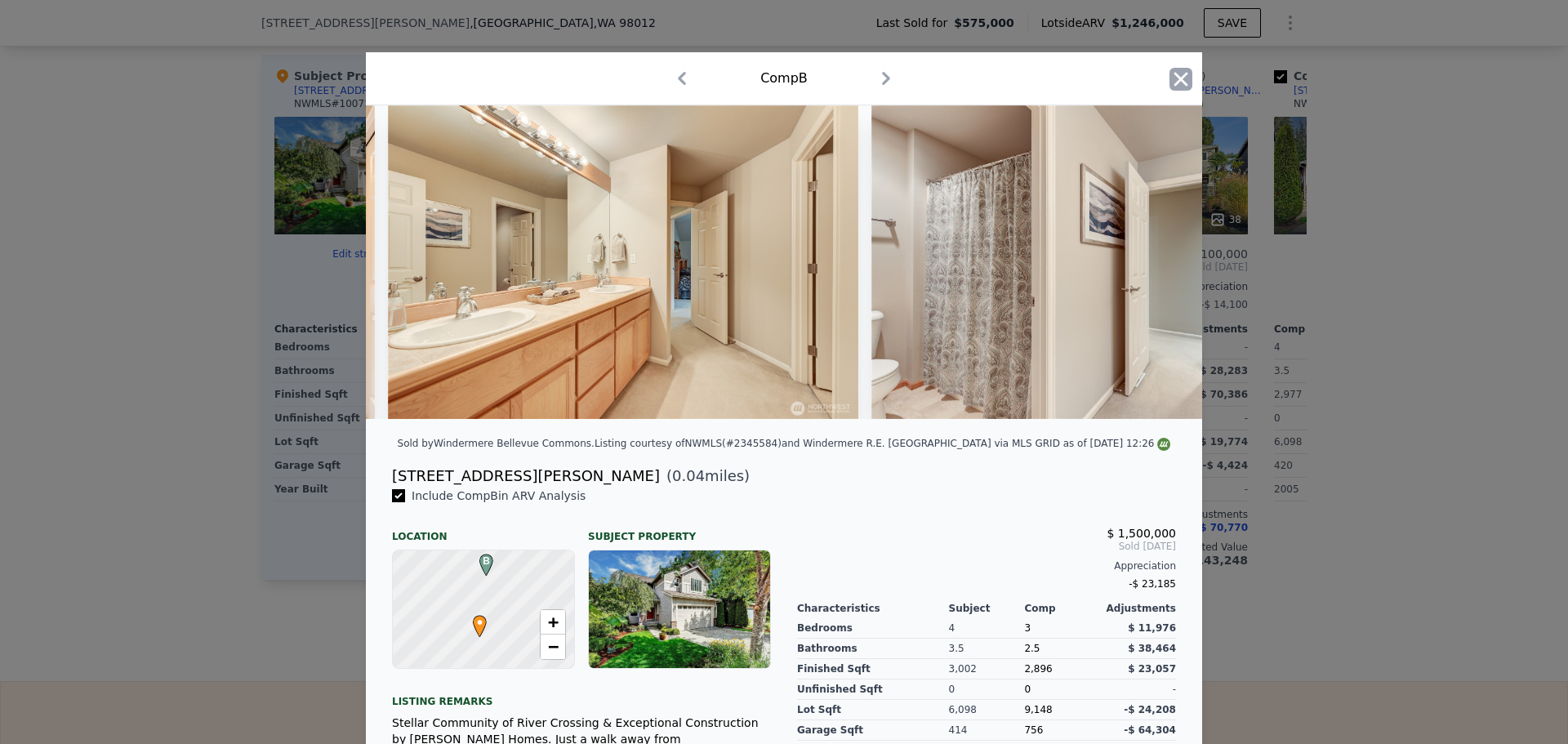
click at [1181, 81] on icon "button" at bounding box center [1181, 80] width 23 height 23
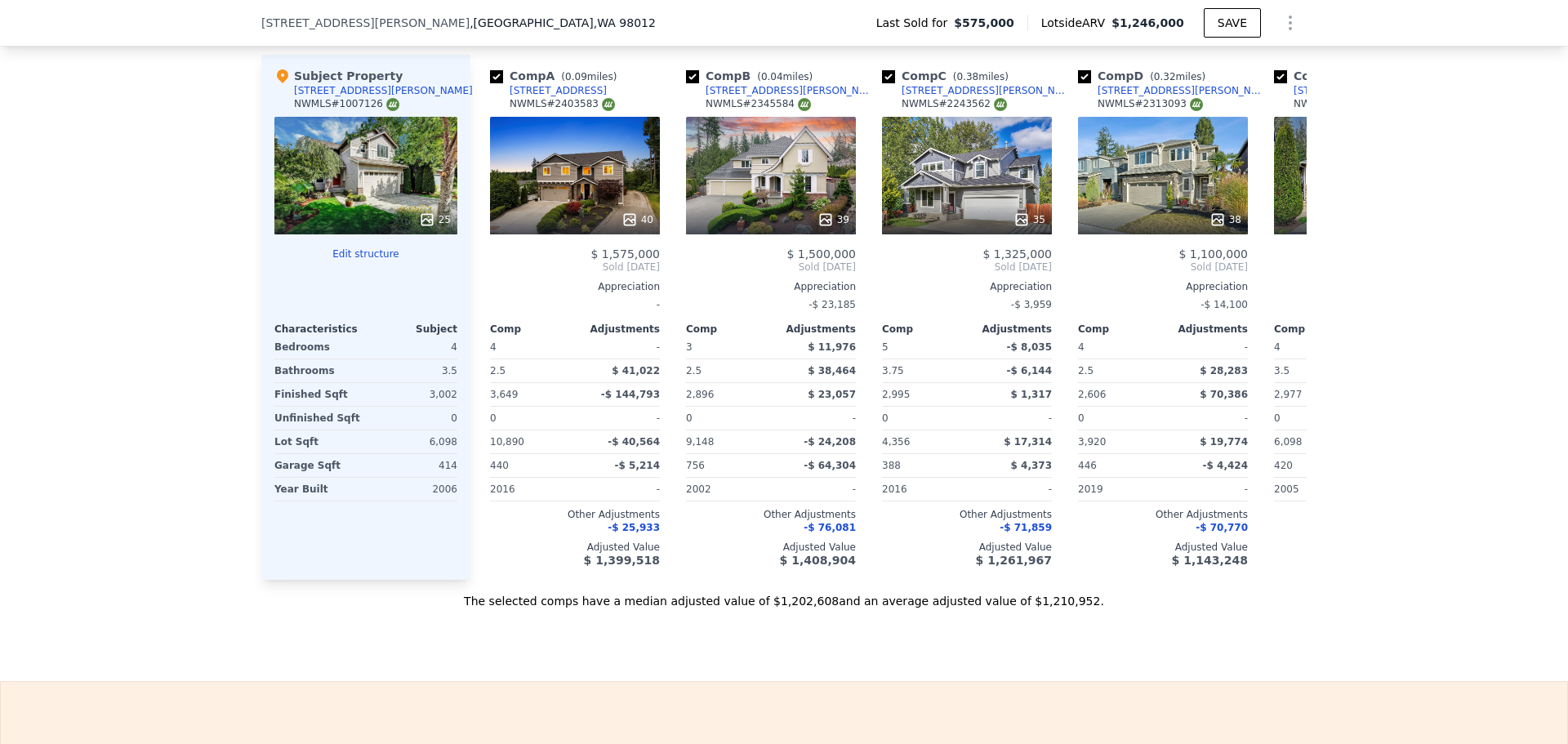
click at [434, 223] on div "25" at bounding box center [434, 220] width 32 height 17
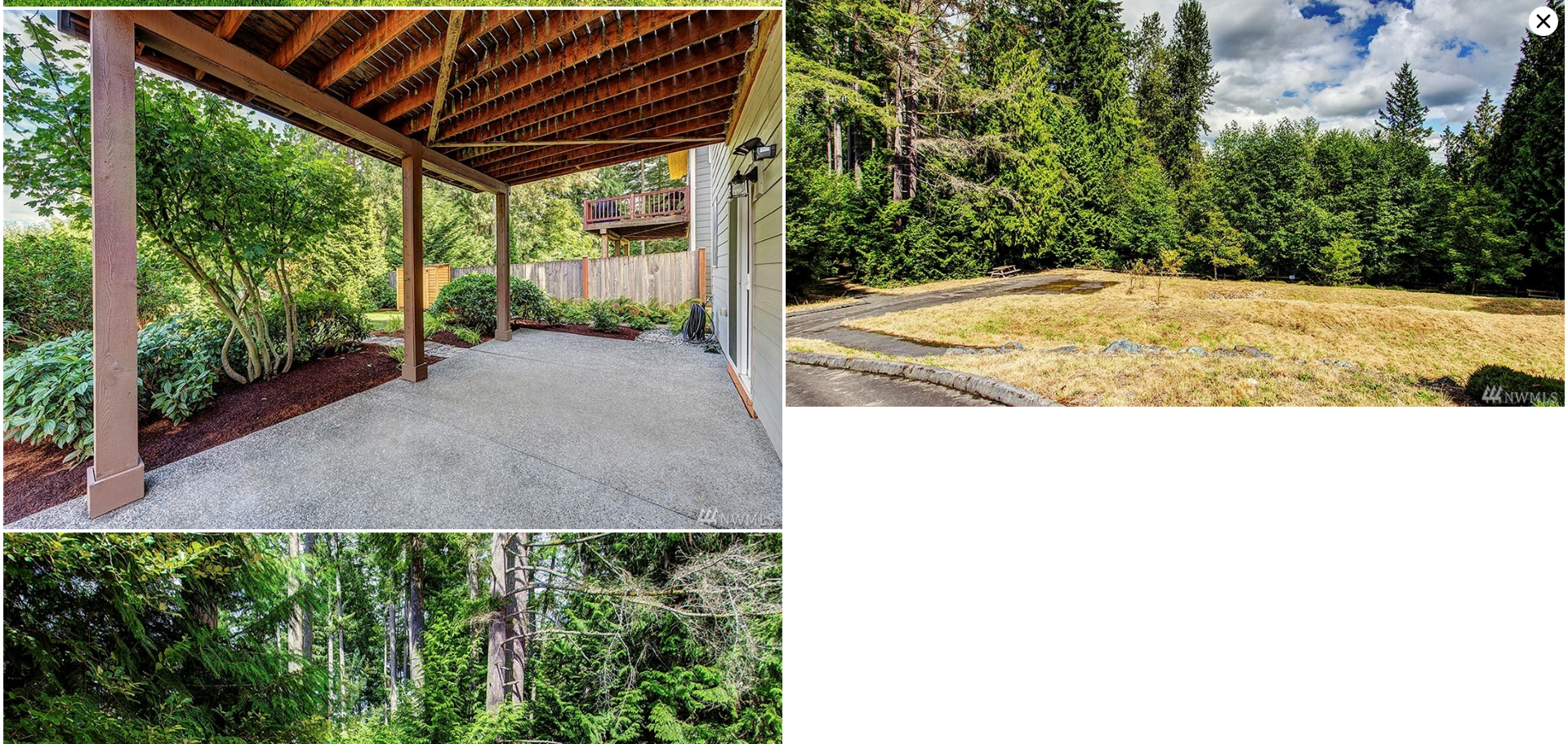
scroll to position [6070, 0]
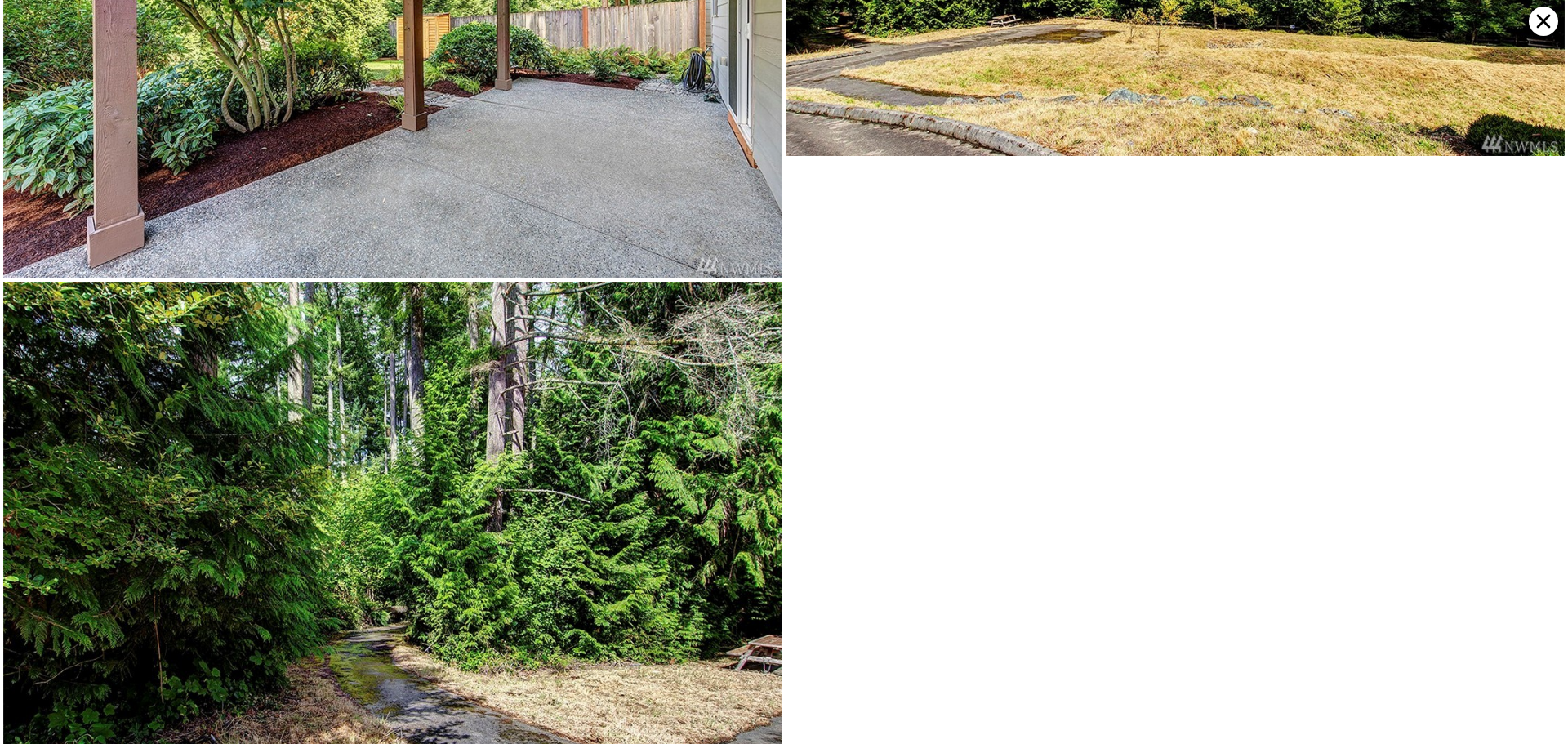
click at [1544, 15] on icon at bounding box center [1543, 21] width 29 height 29
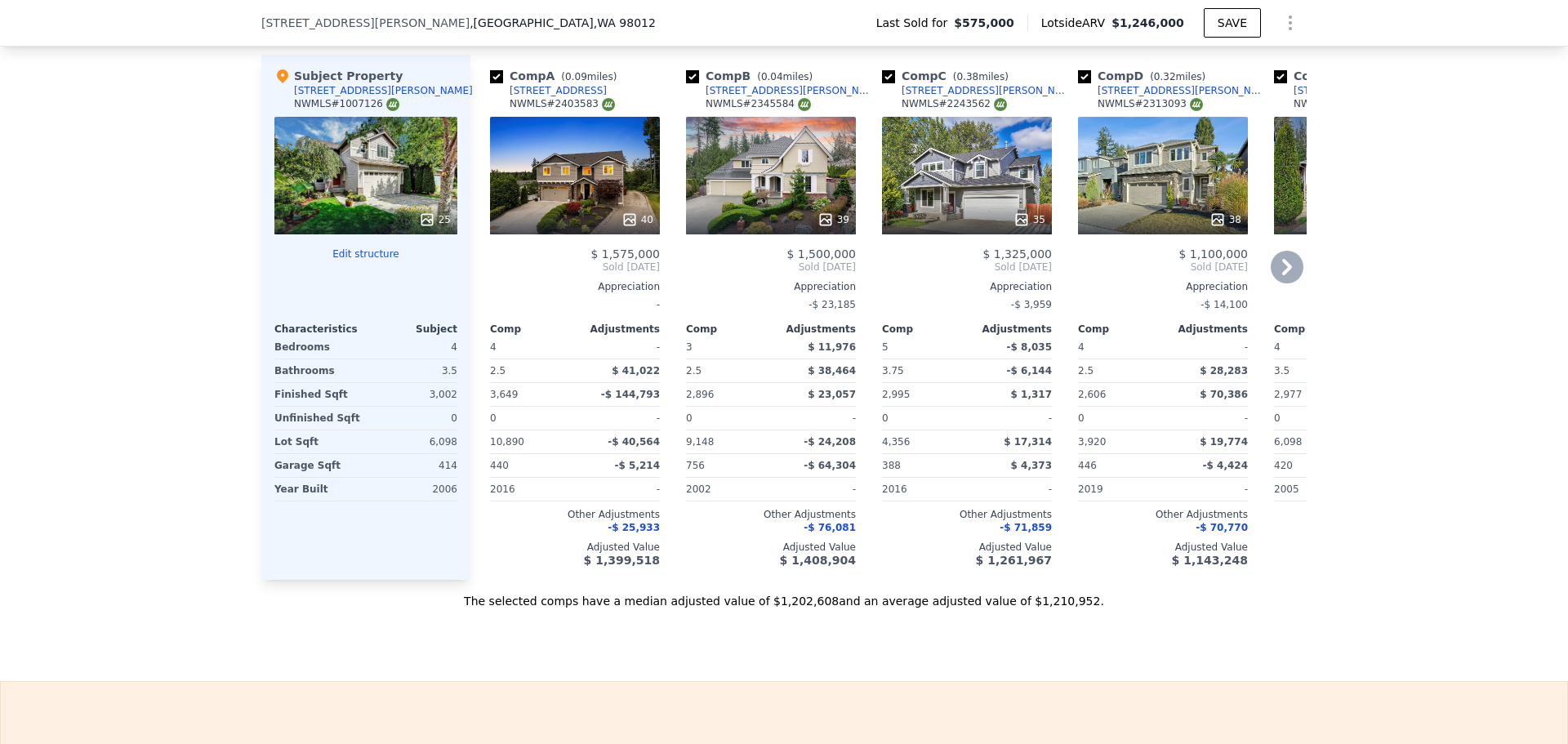
click at [1286, 277] on icon at bounding box center [1286, 267] width 32 height 32
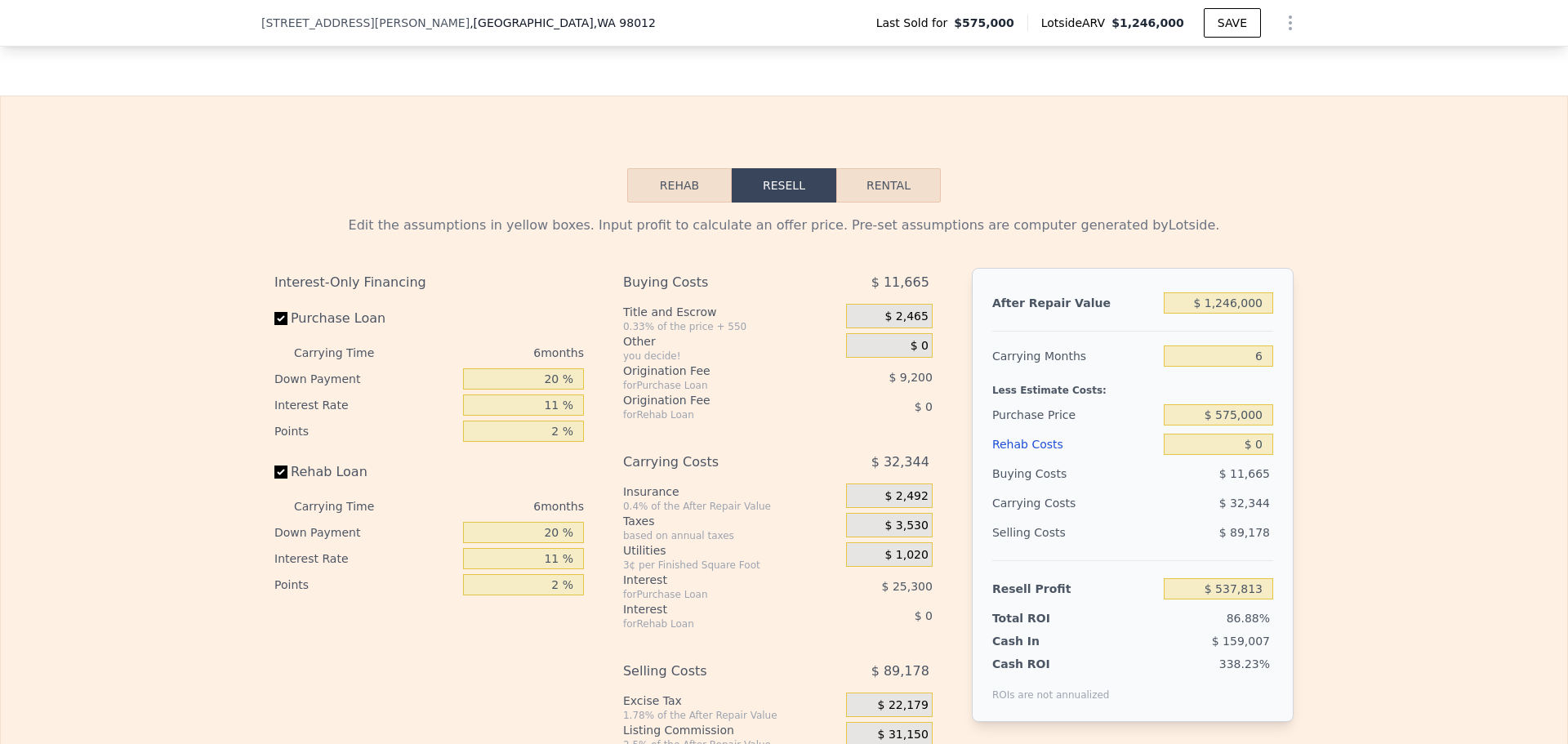
scroll to position [2531, 0]
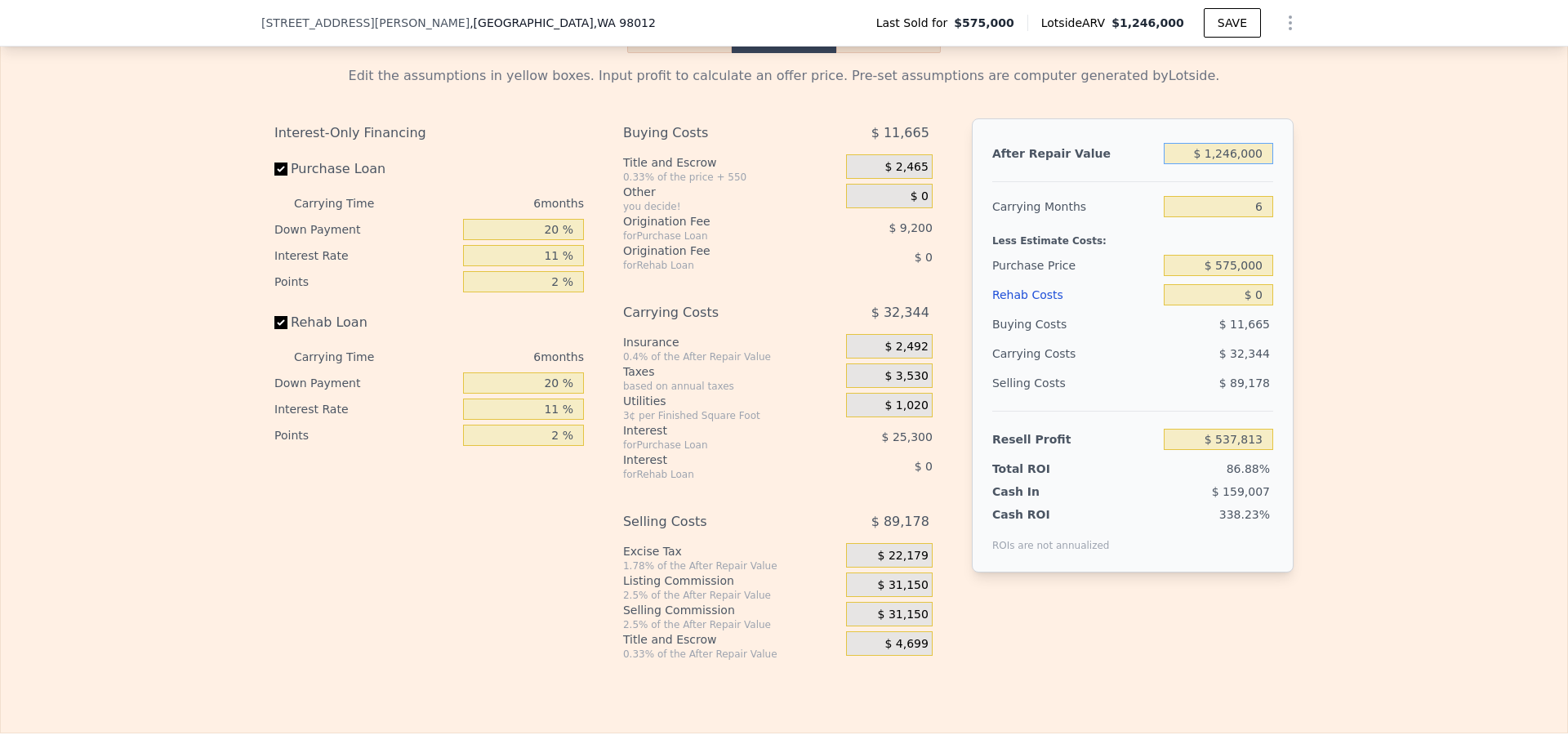
click at [1232, 164] on input "$ 1,246,000" at bounding box center [1218, 154] width 110 height 22
click at [1227, 164] on input "$ 1,246,000" at bounding box center [1218, 154] width 110 height 22
drag, startPoint x: 1224, startPoint y: 174, endPoint x: 1233, endPoint y: 174, distance: 9.0
click at [1233, 164] on input "$ 1,246,000" at bounding box center [1218, 154] width 110 height 22
type input "$ 1,250,000"
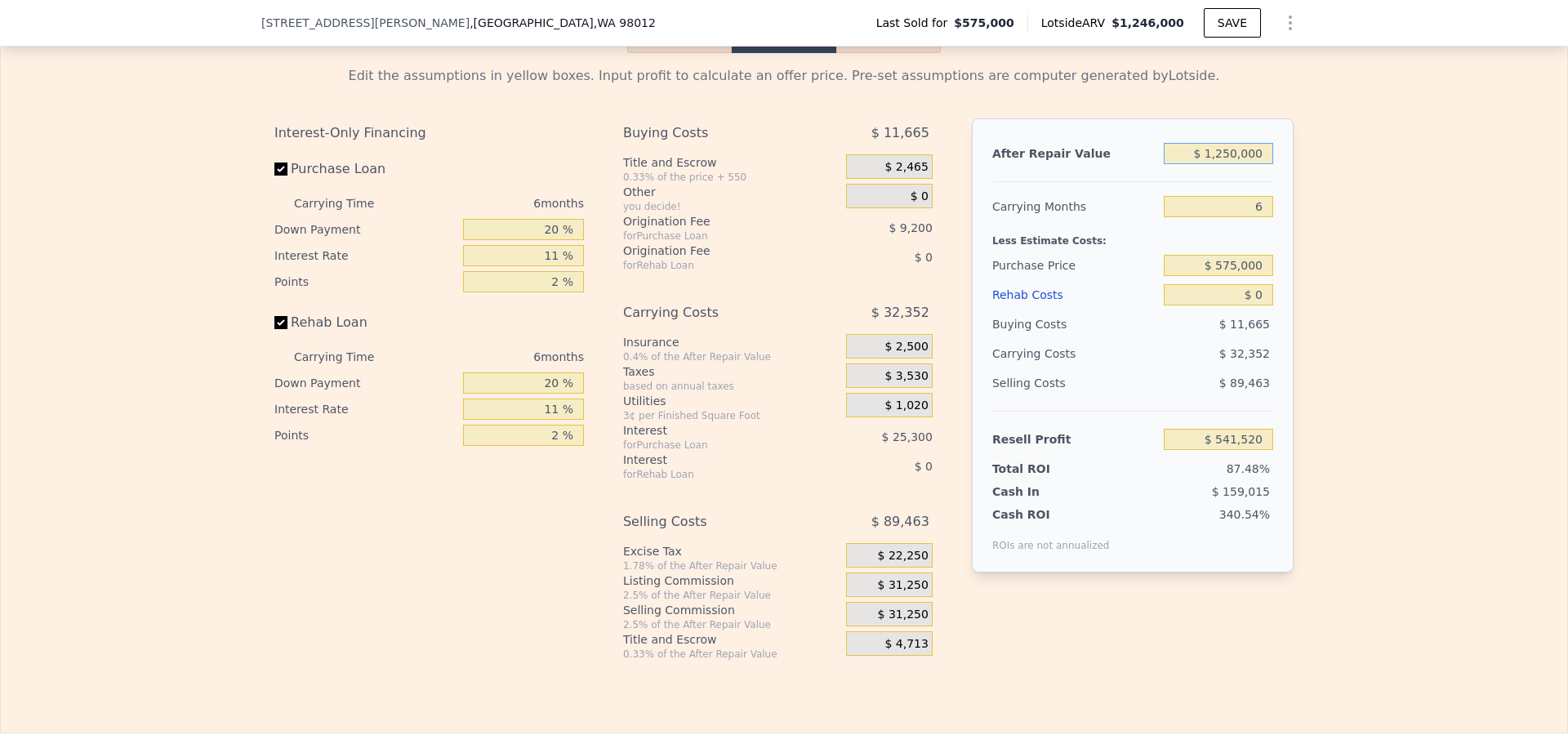
type input "$ 541,520"
type input "$ 1,250,000"
click at [1364, 164] on div "Edit the assumptions in yellow boxes. Input profit to calculate an offer price.…" at bounding box center [784, 357] width 1566 height 608
drag, startPoint x: 1258, startPoint y: 233, endPoint x: 1251, endPoint y: 232, distance: 7.1
click at [1252, 218] on input "6" at bounding box center [1218, 207] width 110 height 22
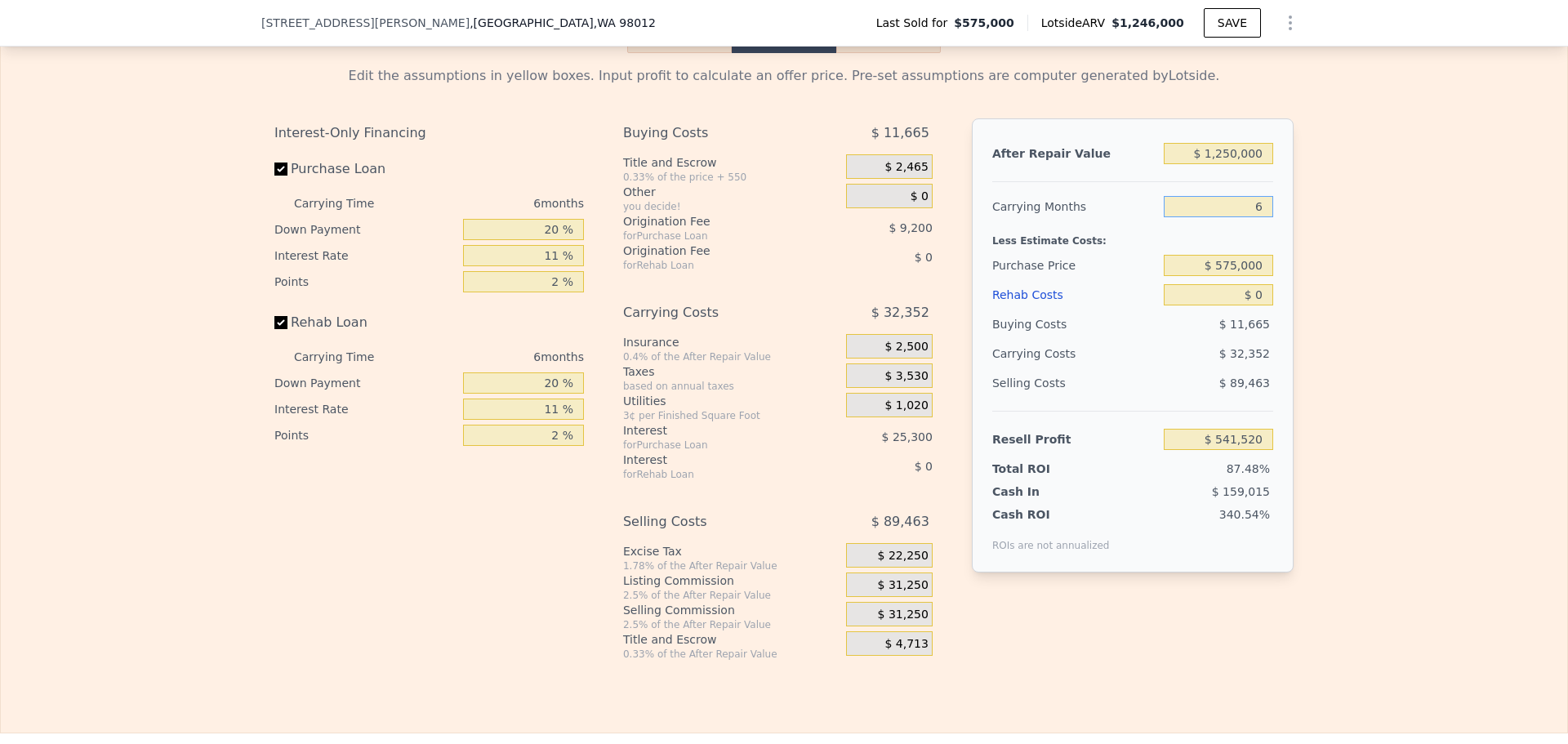
type input "4"
type input "$ 552,304"
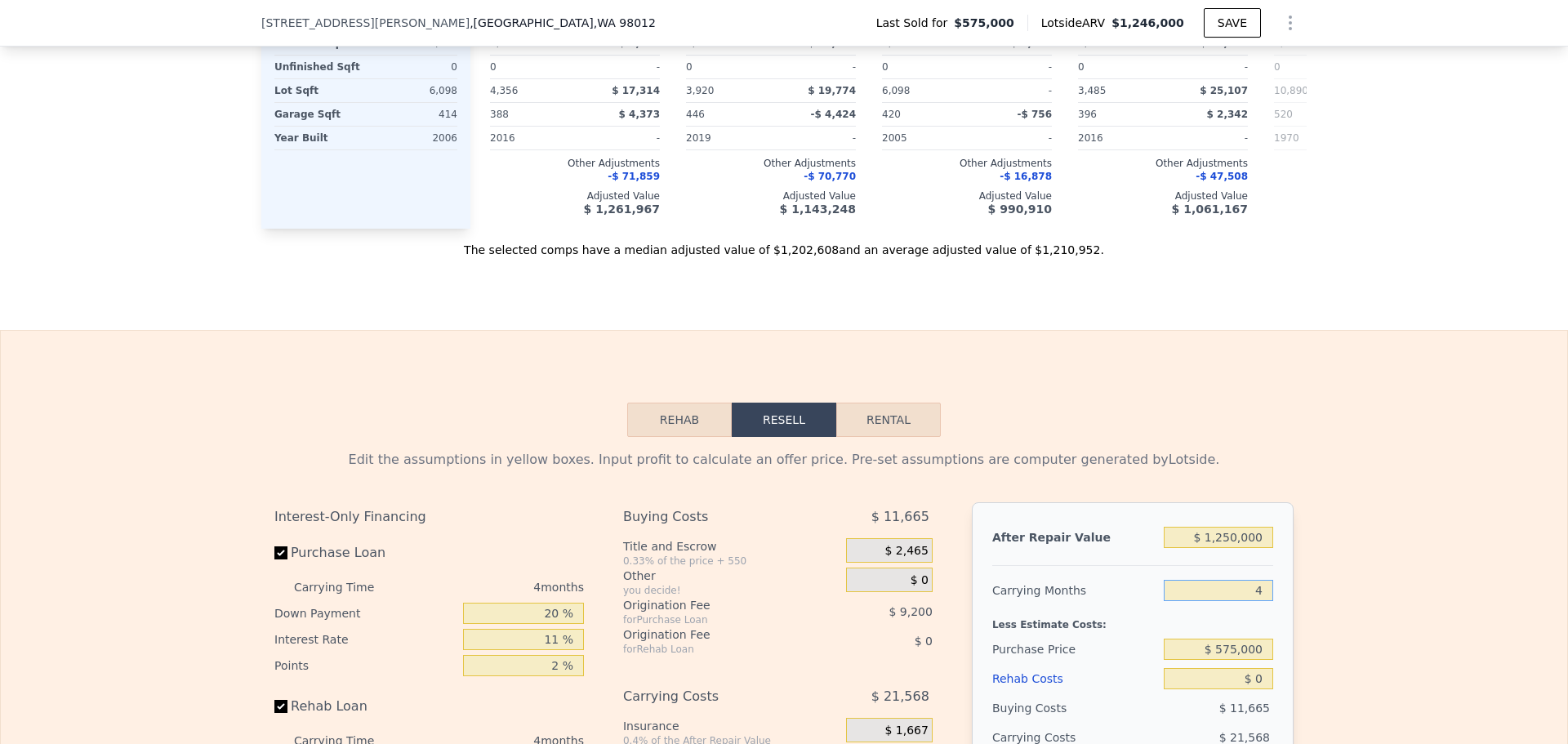
scroll to position [2450, 0]
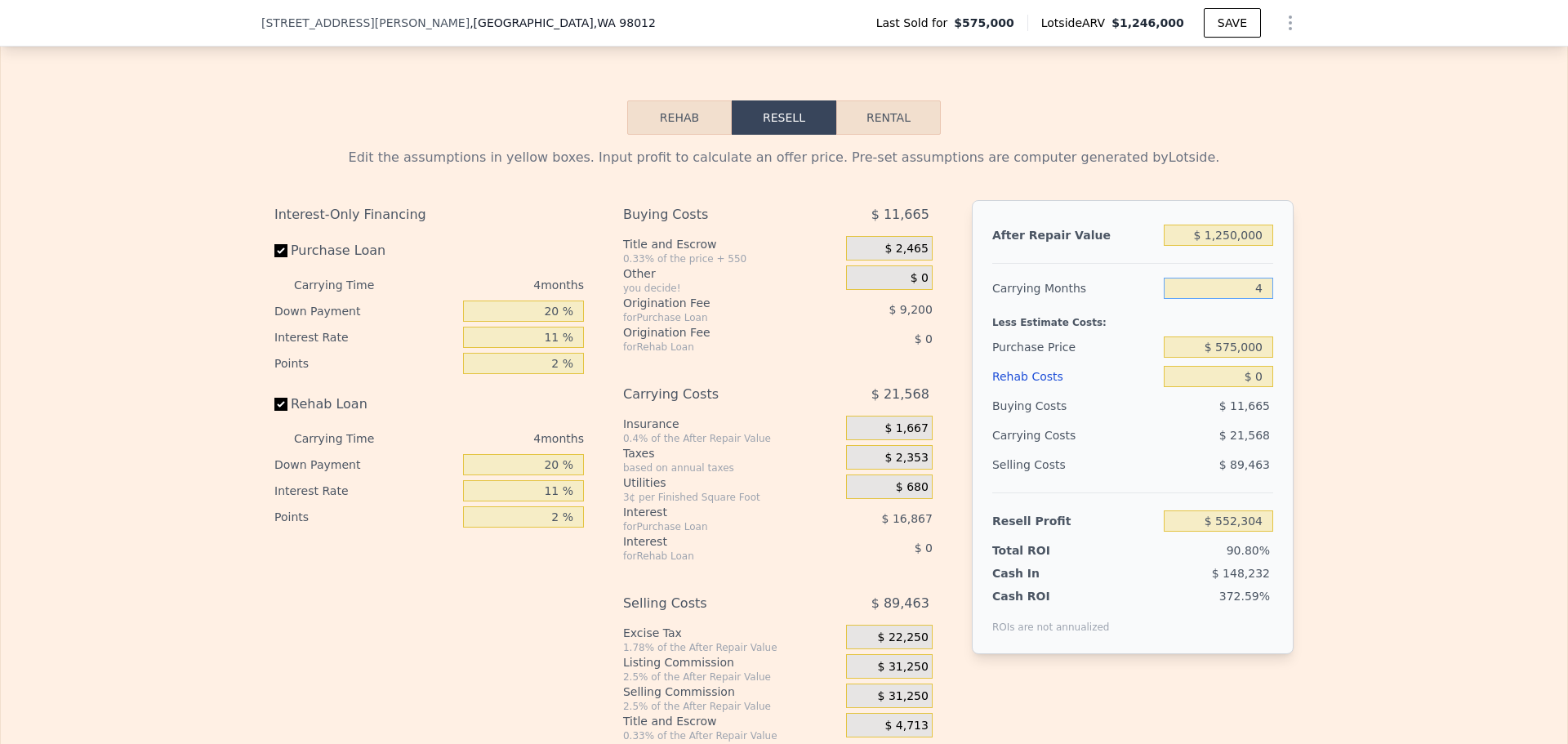
type input "4"
click at [1259, 387] on input "$ 0" at bounding box center [1218, 377] width 110 height 22
type input "$ 30,000"
type input "$ 520,944"
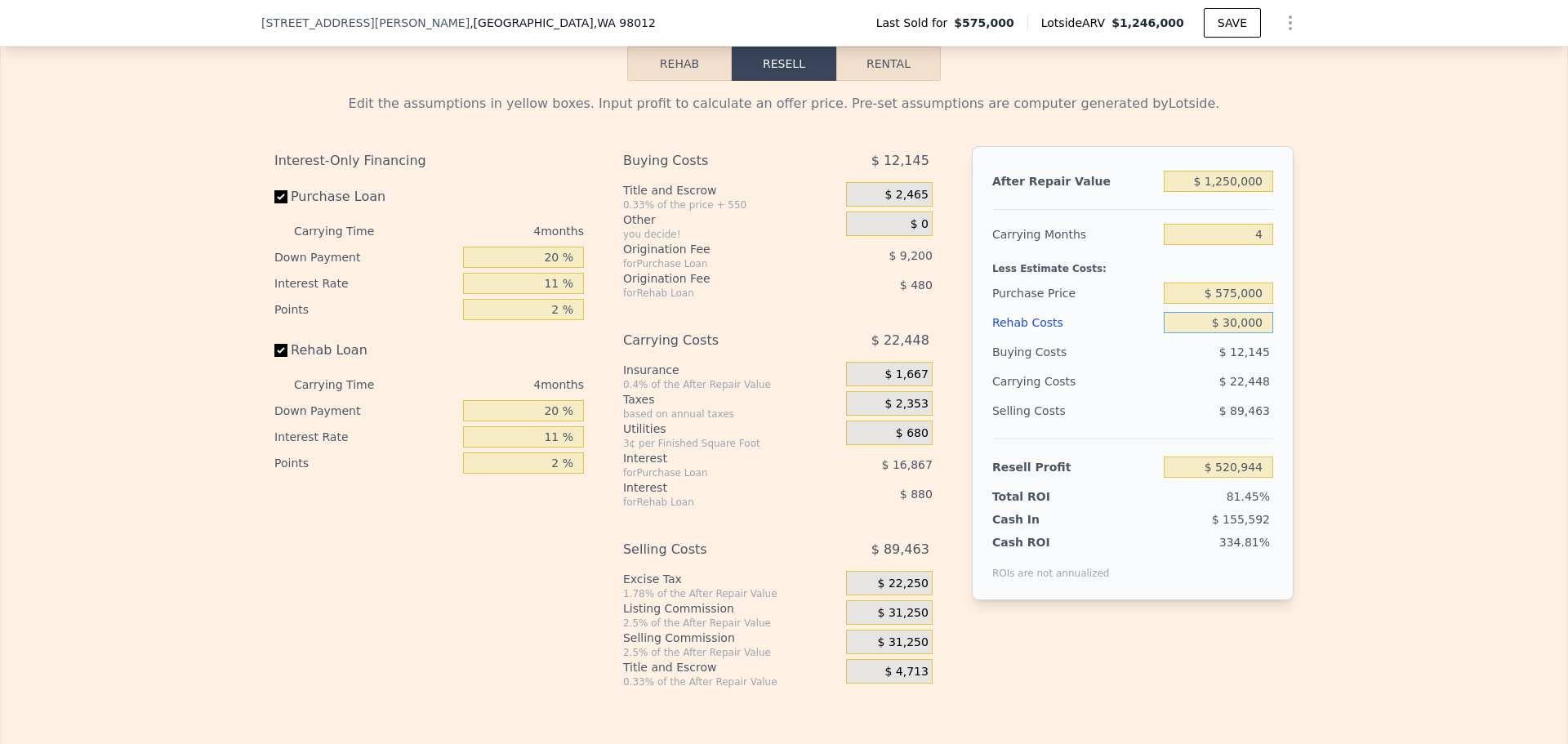
scroll to position [2613, 0]
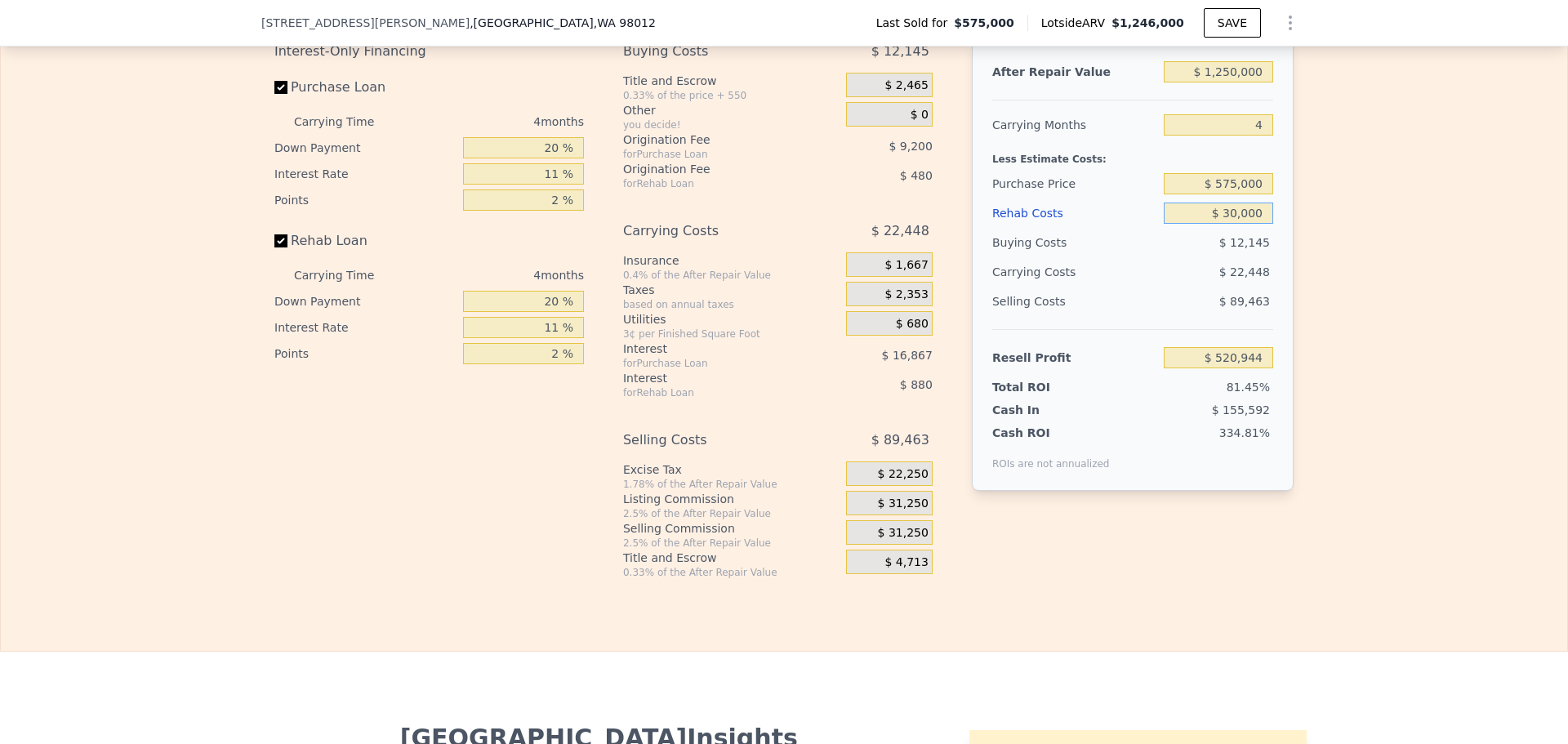
type input "$ 30,000"
click at [546, 159] on input "20 %" at bounding box center [524, 148] width 121 height 22
type input "10 %"
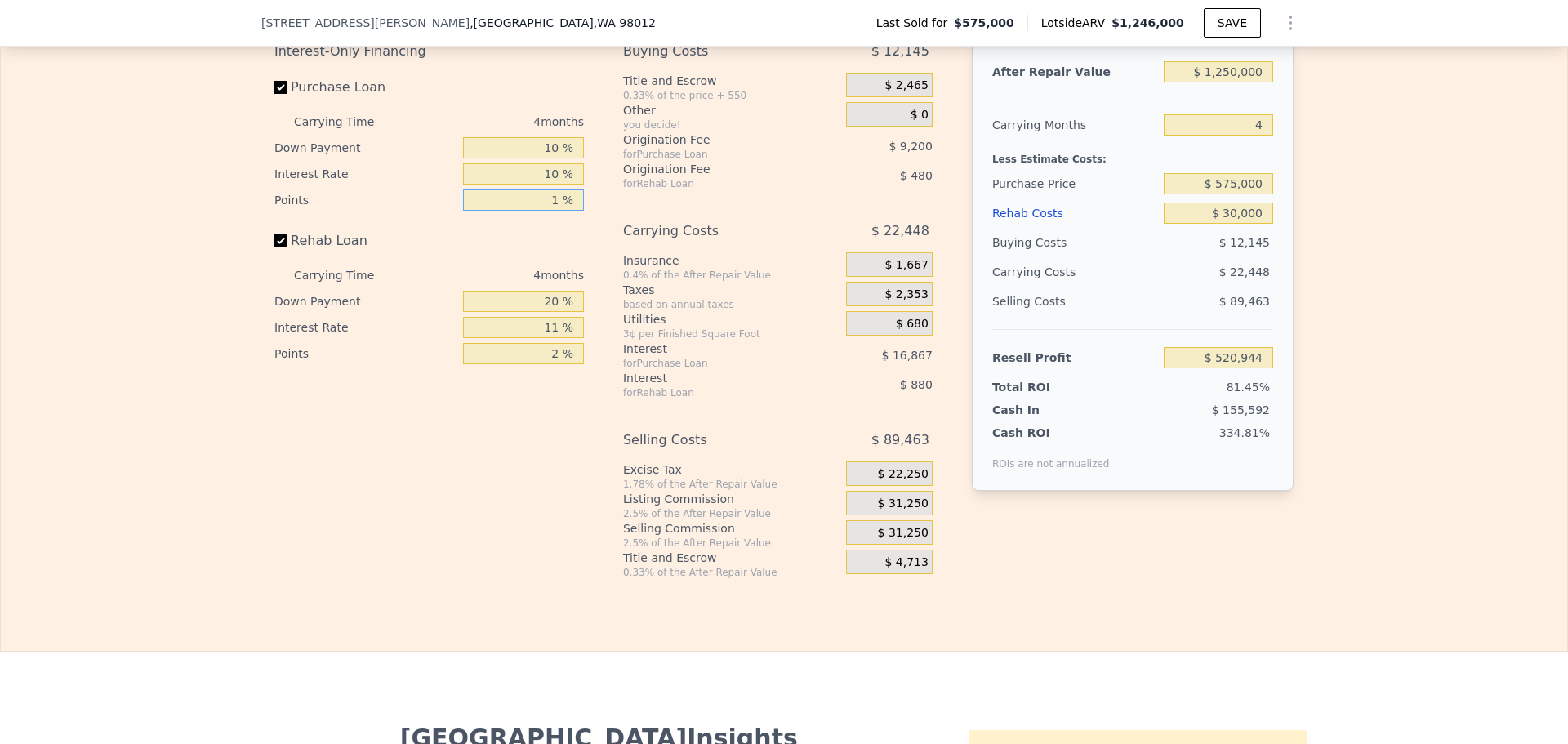
type input "1 %"
type input "$ 524,585"
type input "10 %"
type input "1 %"
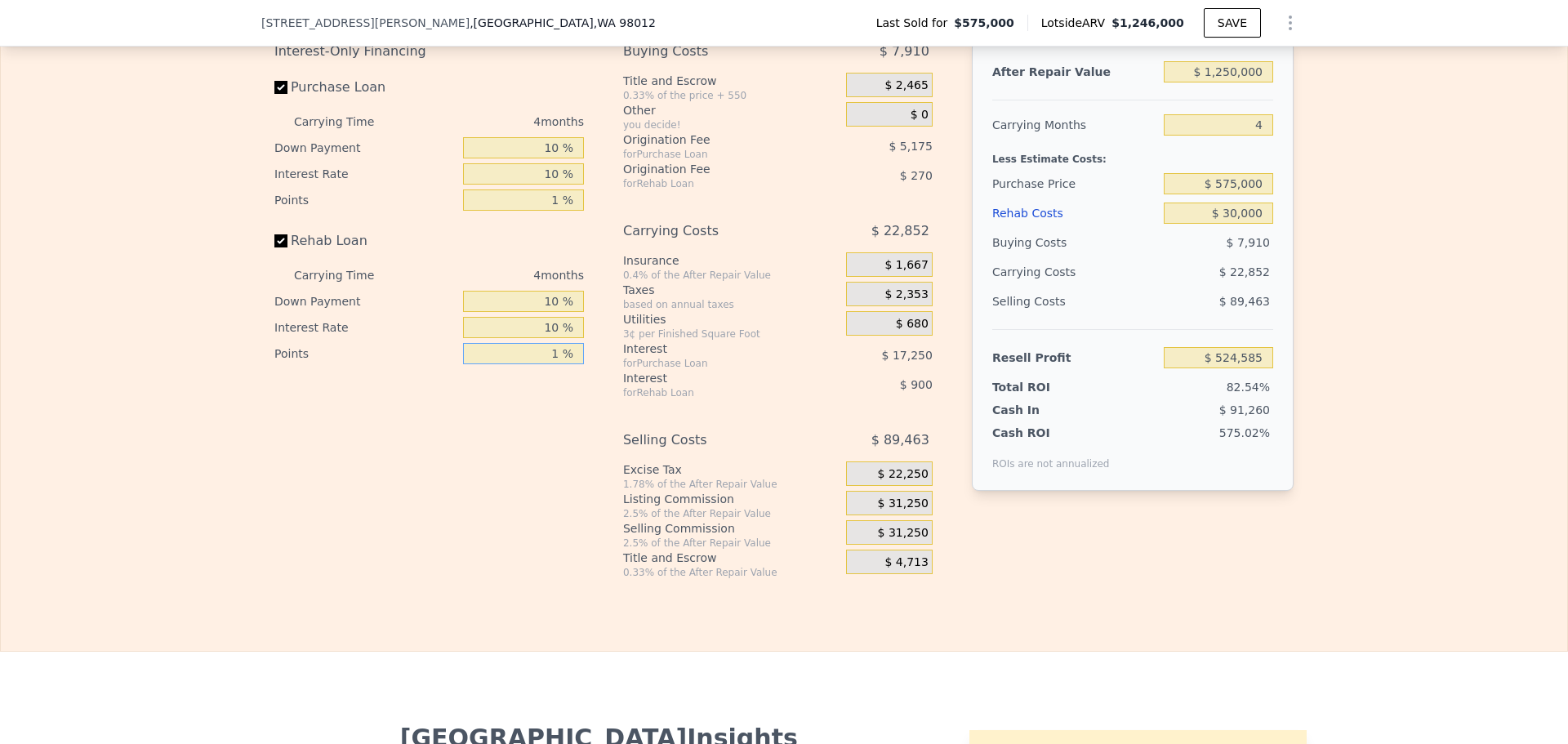
type input "$ 524,775"
type input "1 %"
click at [906, 512] on span "$ 31,250" at bounding box center [903, 504] width 51 height 15
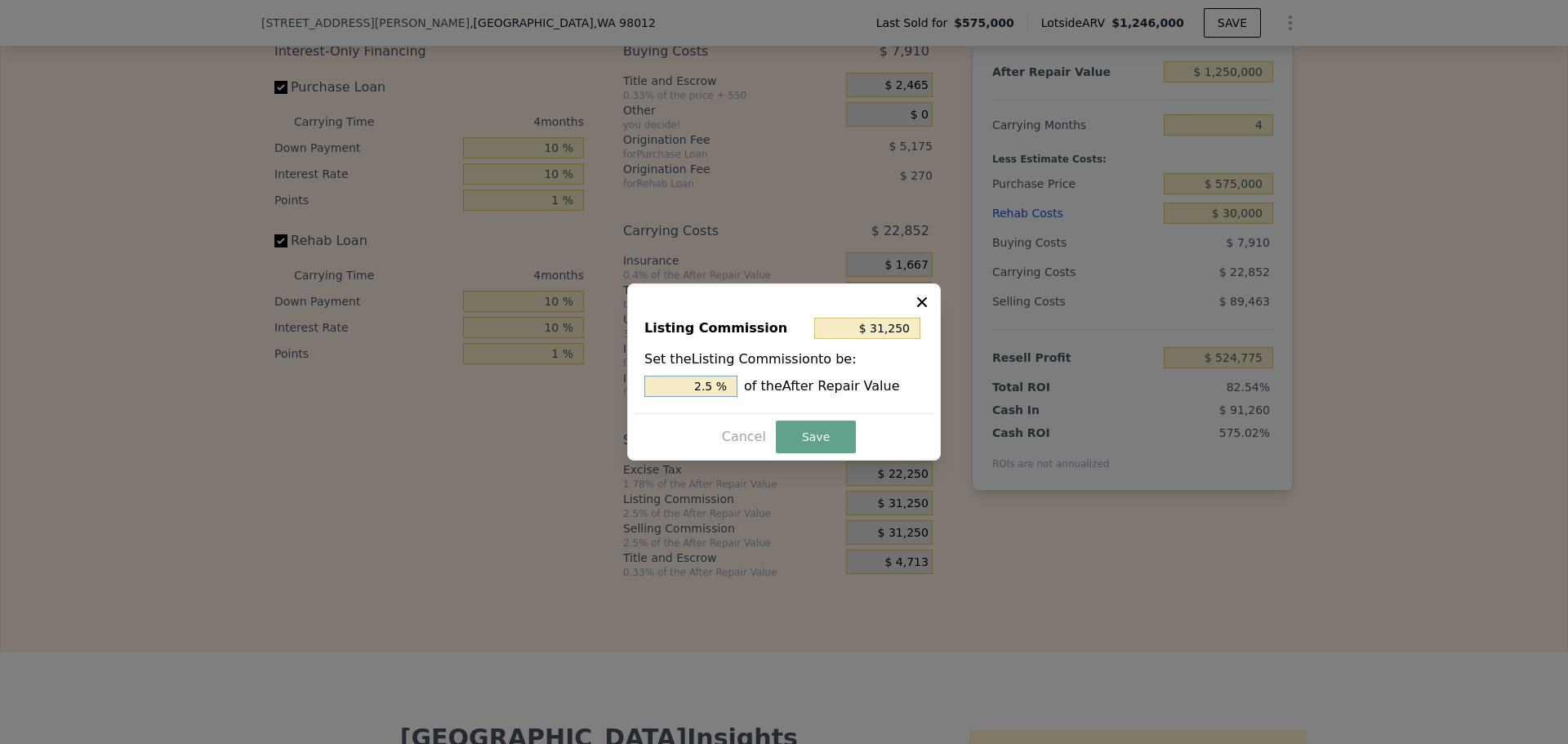
drag, startPoint x: 707, startPoint y: 388, endPoint x: 719, endPoint y: 385, distance: 12.4
click at [719, 385] on input "2.5 %" at bounding box center [691, 386] width 93 height 22
type input "$ 25,000"
type input "2 %"
click at [797, 428] on button "Save" at bounding box center [816, 436] width 80 height 32
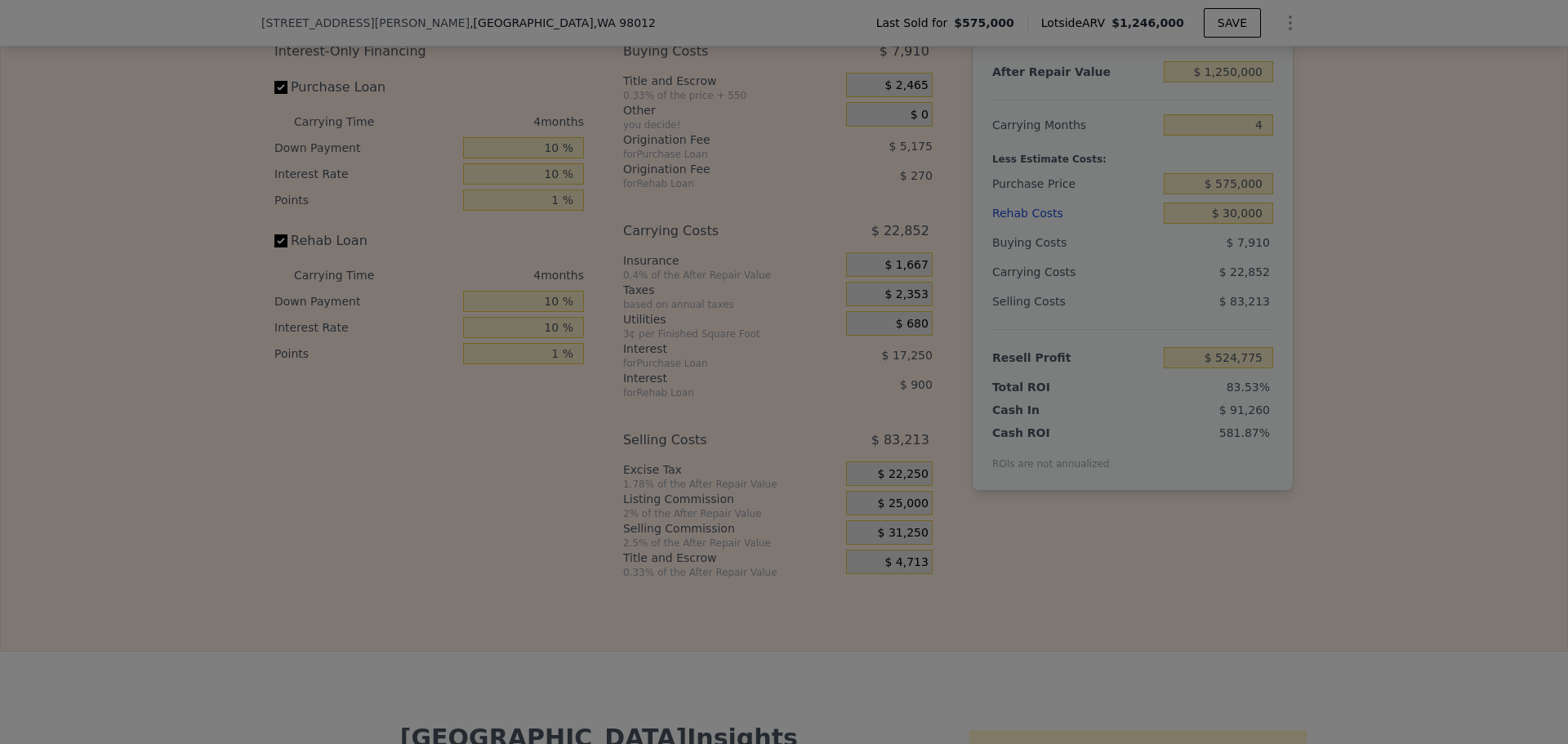
type input "$ 531,025"
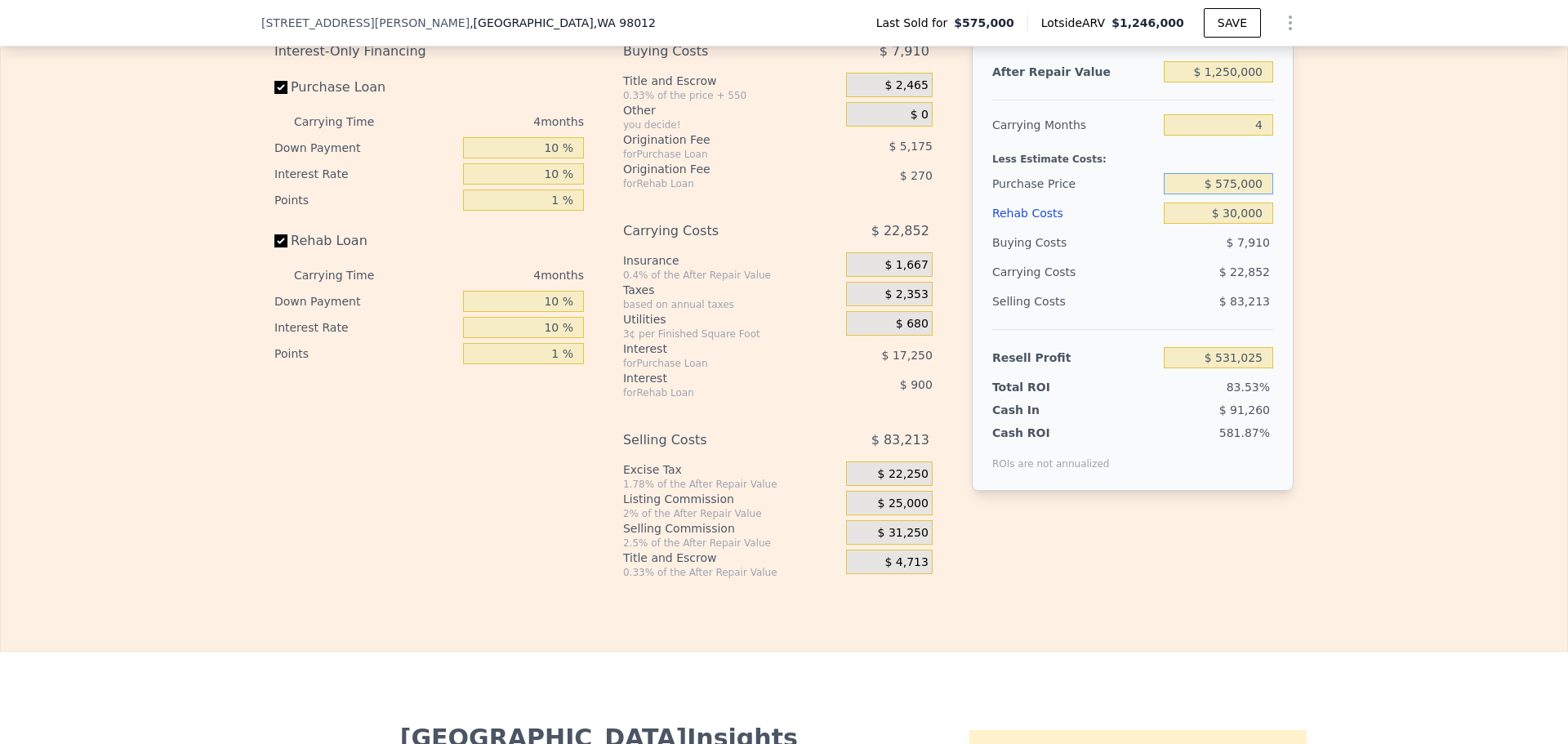
click at [1244, 194] on input "$ 575,000" at bounding box center [1218, 184] width 110 height 22
type input "$ 950,000"
click at [1366, 281] on div "Edit the assumptions in yellow boxes. Input profit to calculate an offer price.…" at bounding box center [784, 276] width 1566 height 608
type input "$ 140,153"
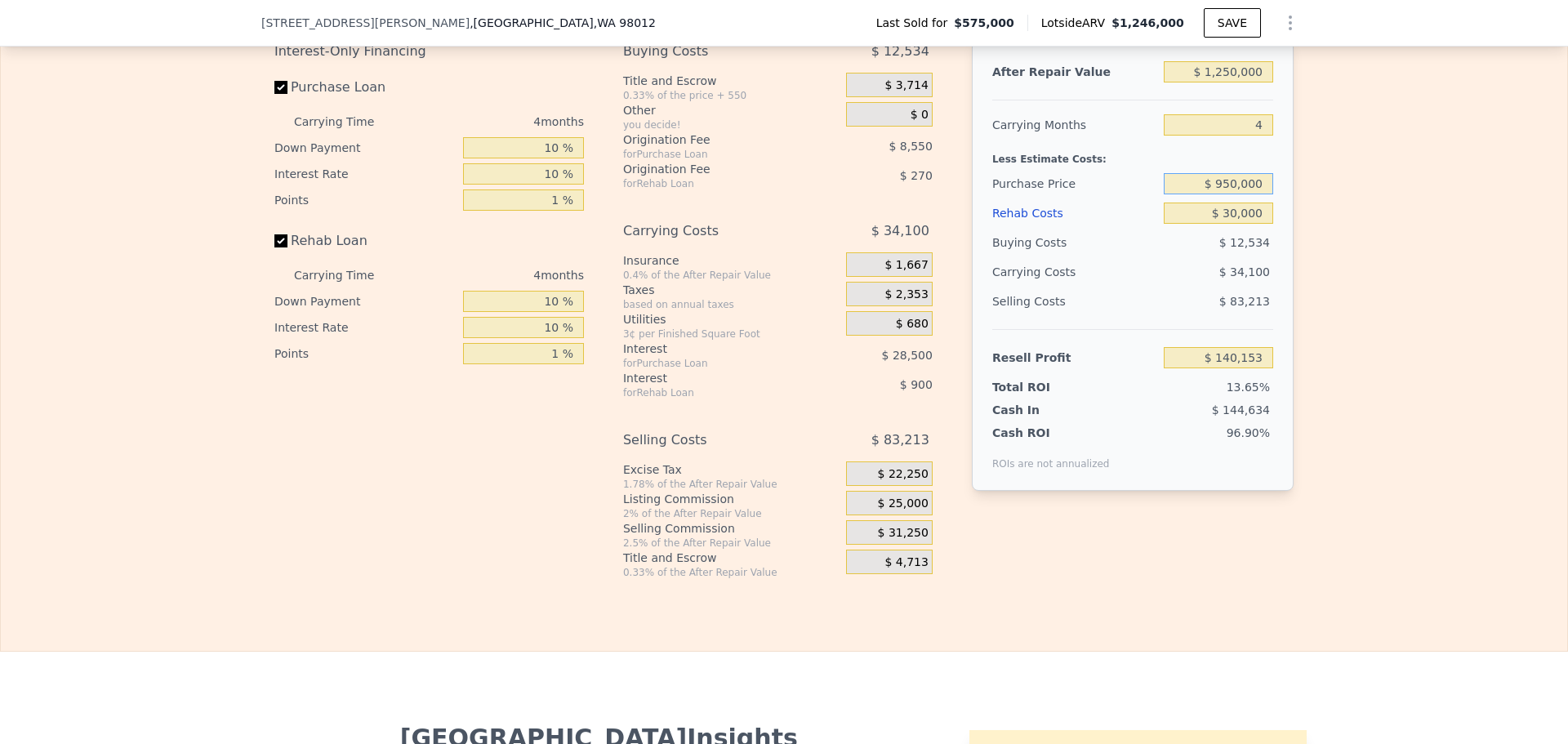
click at [1229, 194] on input "$ 950,000" at bounding box center [1218, 184] width 110 height 22
type input "$ 900,000"
click at [1360, 198] on div "Edit the assumptions in yellow boxes. Input profit to calculate an offer price.…" at bounding box center [784, 276] width 1566 height 608
type input "$ 192,270"
drag, startPoint x: 1228, startPoint y: 234, endPoint x: 1237, endPoint y: 232, distance: 9.2
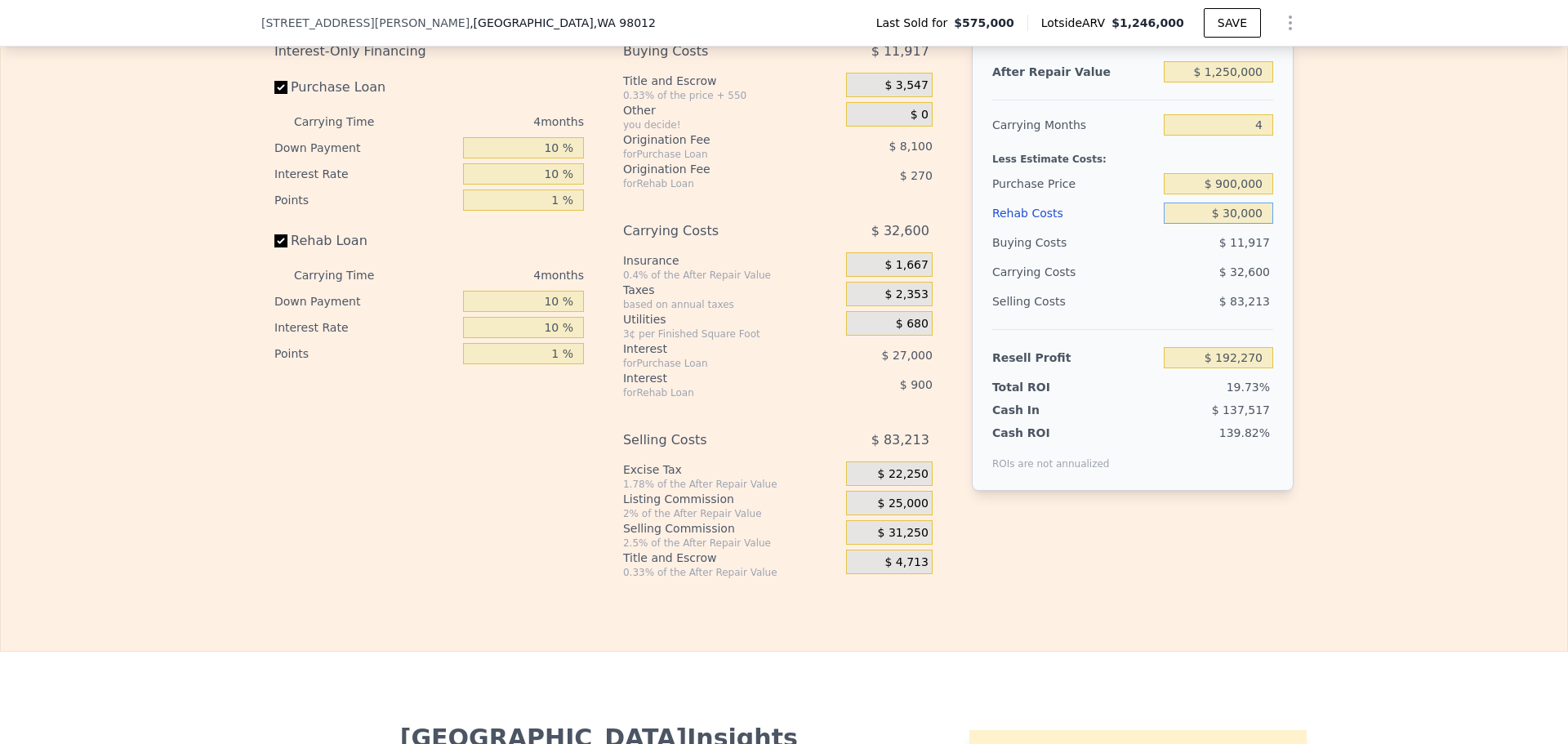
click at [1235, 223] on input "$ 30,000" at bounding box center [1218, 213] width 110 height 22
type input "$ 90,000"
type input "$ 129,930"
type input "$ 90,000"
click at [1340, 226] on div "Edit the assumptions in yellow boxes. Input profit to calculate an offer price.…" at bounding box center [784, 276] width 1566 height 608
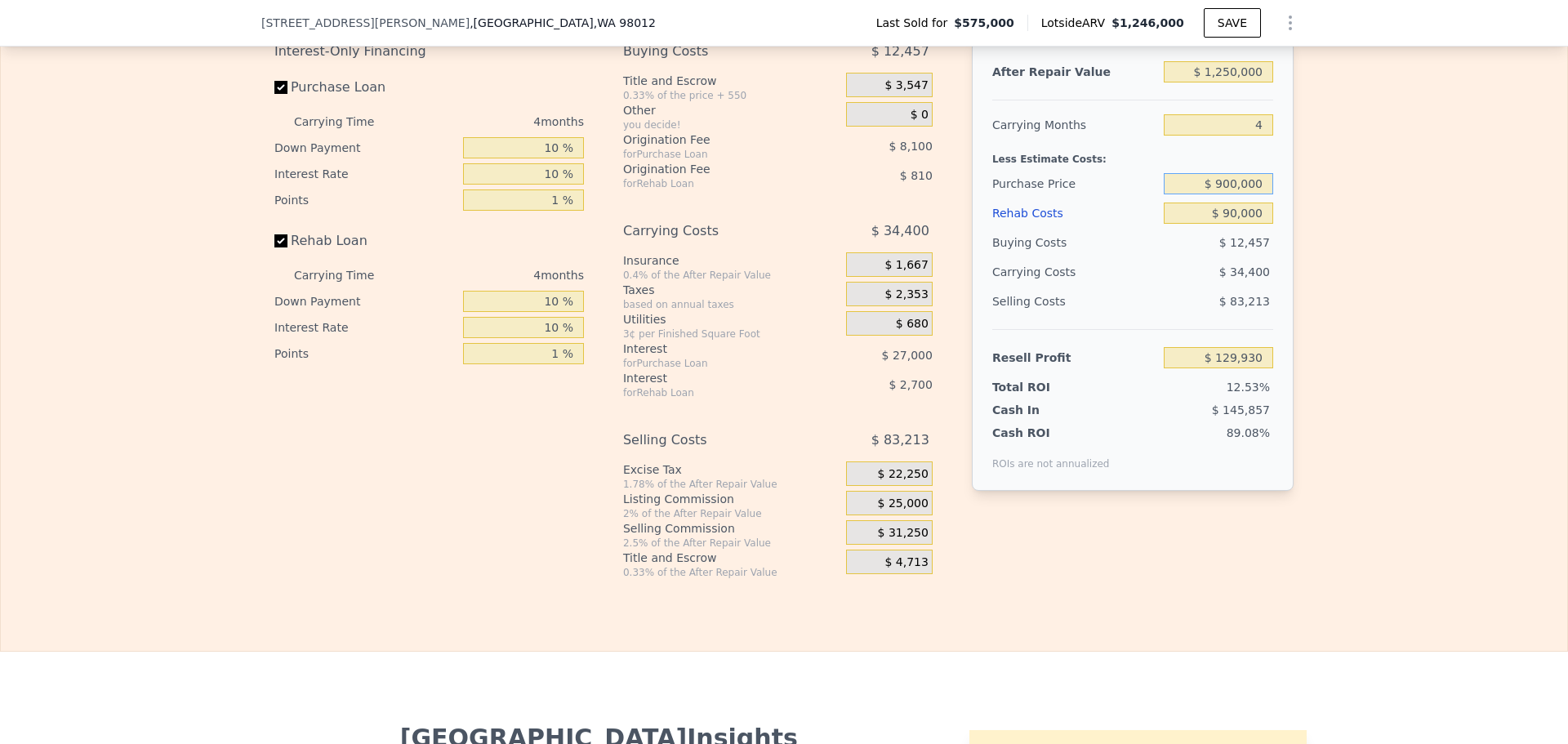
click at [1237, 194] on input "$ 900,000" at bounding box center [1218, 184] width 110 height 22
click at [1375, 206] on div "Edit the assumptions in yellow boxes. Input profit to calculate an offer price.…" at bounding box center [784, 276] width 1566 height 608
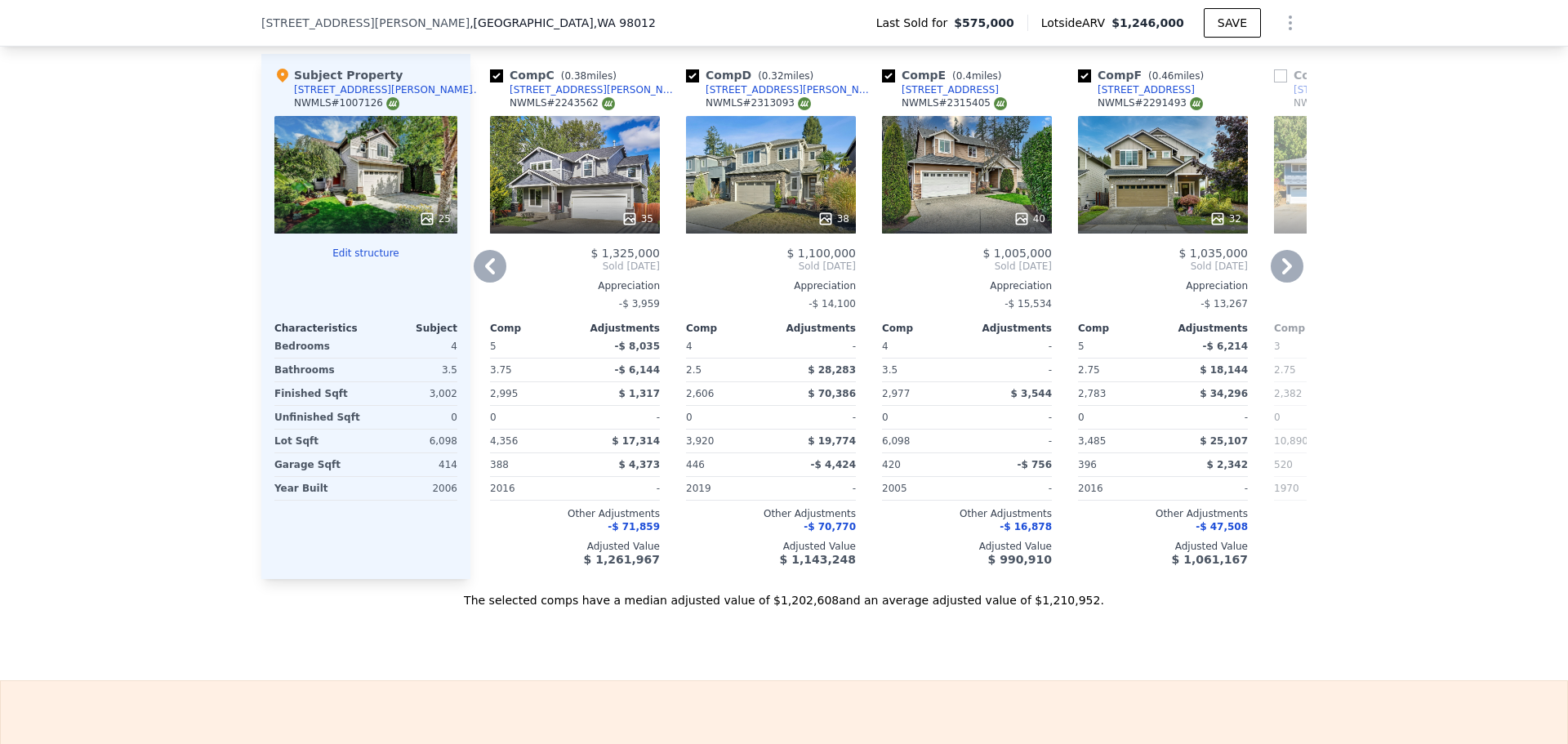
scroll to position [1715, 0]
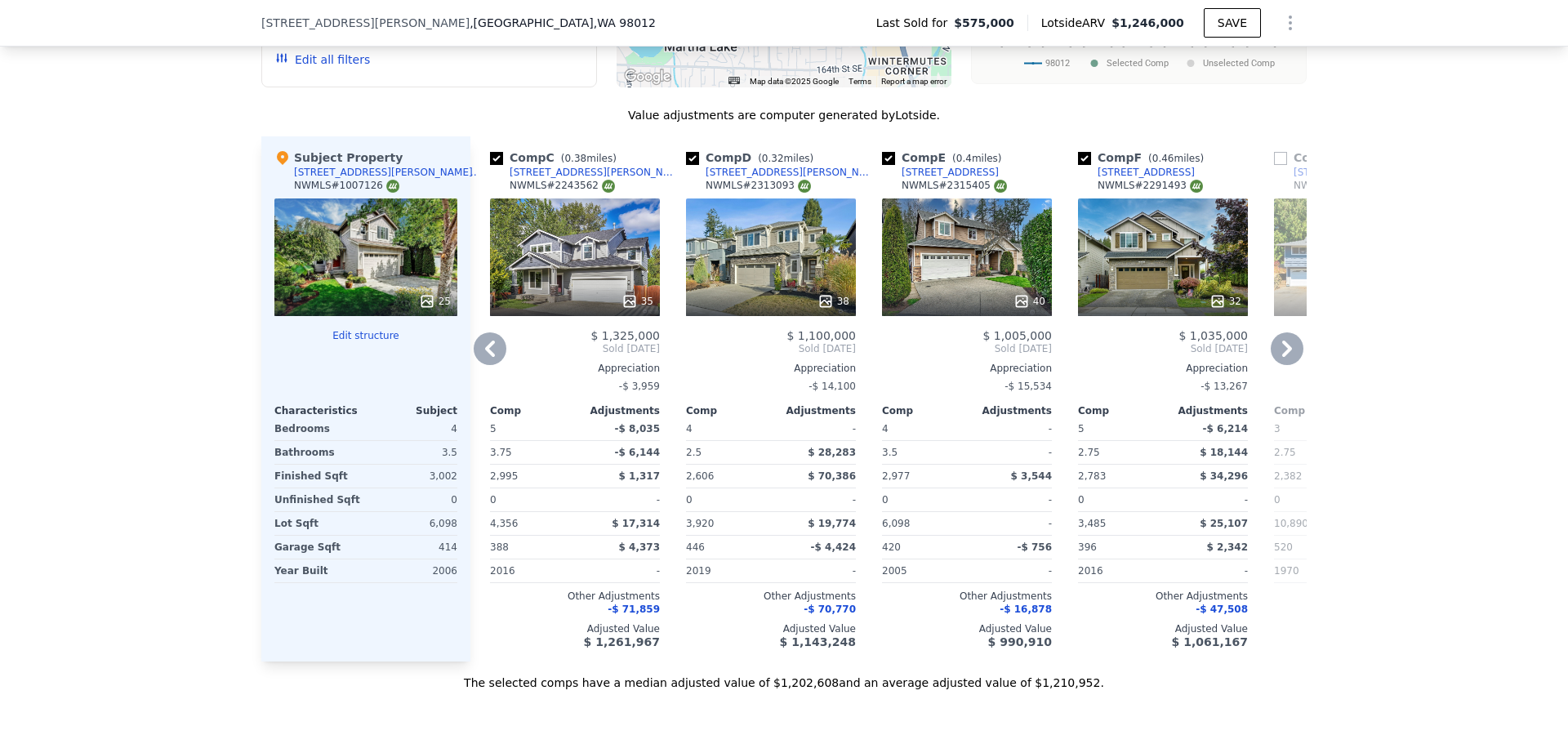
click at [1020, 306] on icon at bounding box center [1021, 301] width 11 height 11
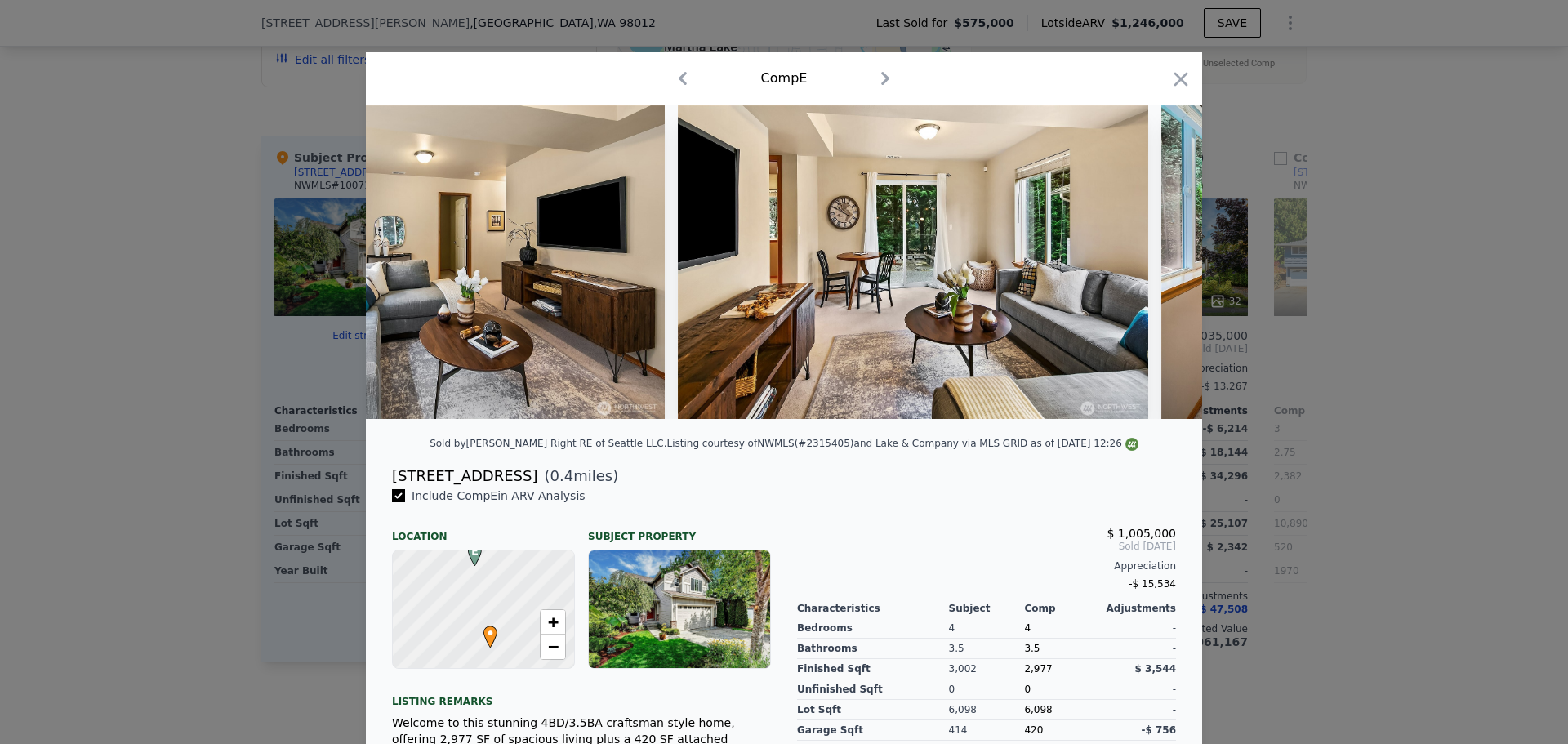
scroll to position [0, 13401]
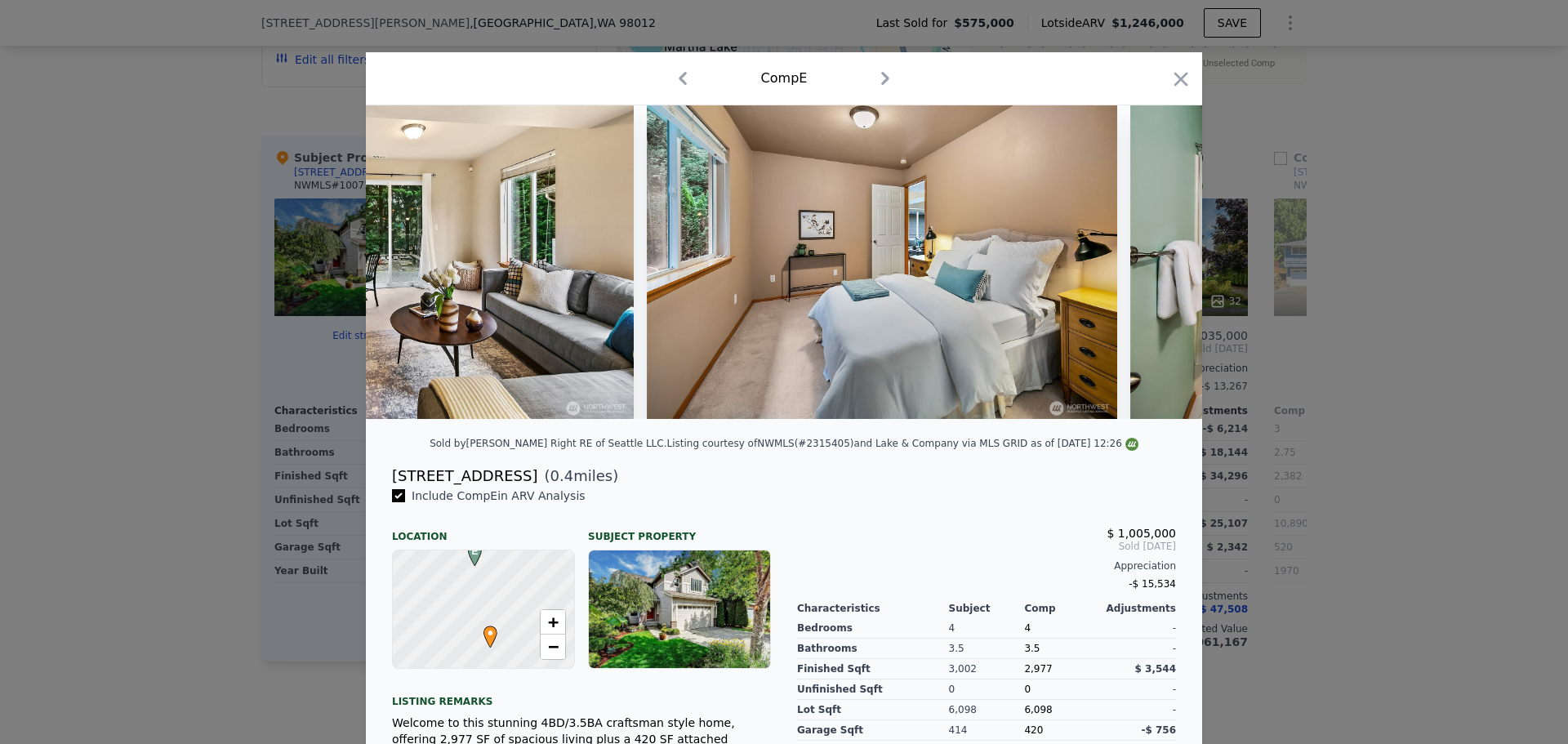
click at [1169, 76] on icon "button" at bounding box center [1181, 80] width 23 height 23
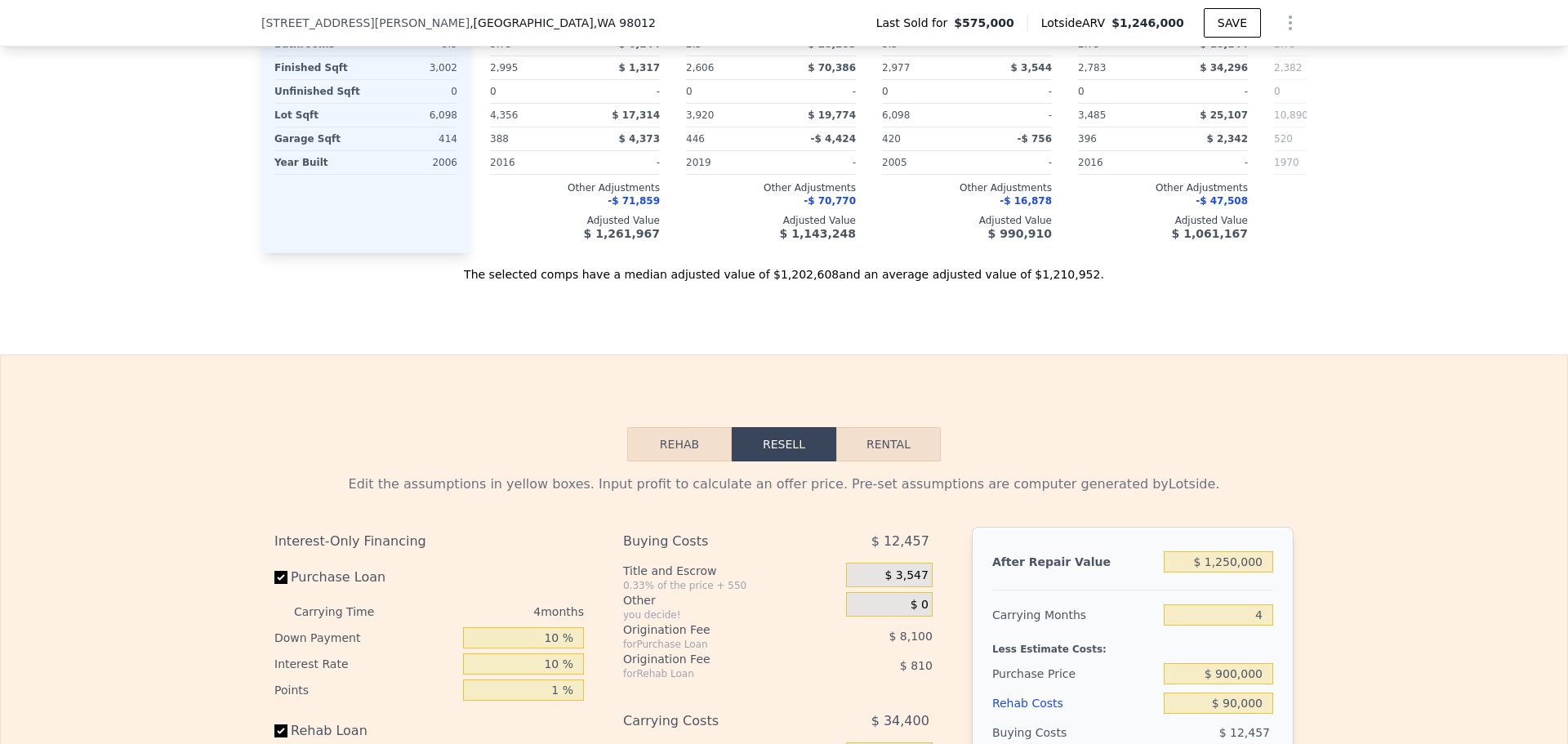
scroll to position [2531, 0]
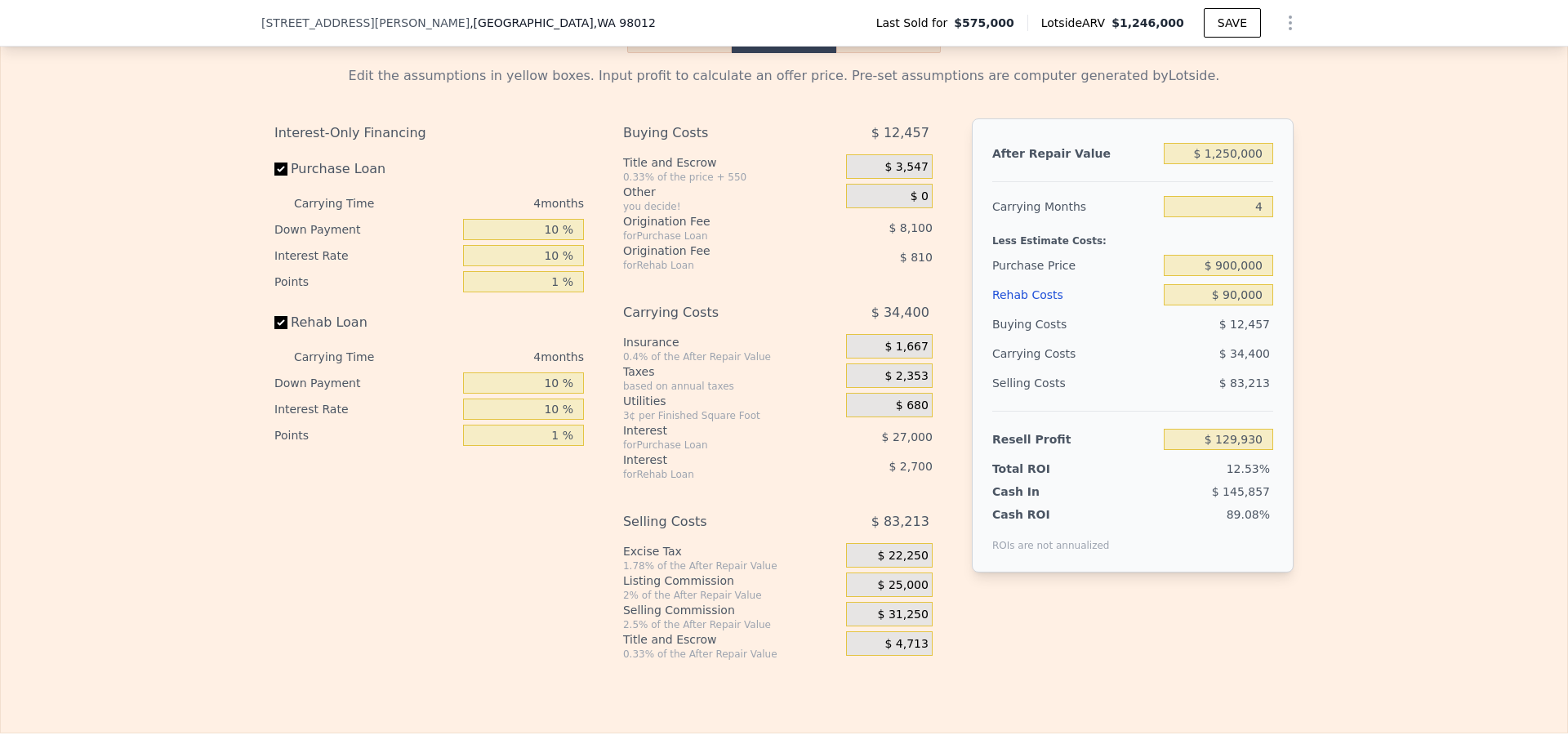
type input "$ 1,246,000"
type input "6"
type input "$ 0"
type input "$ 537,813"
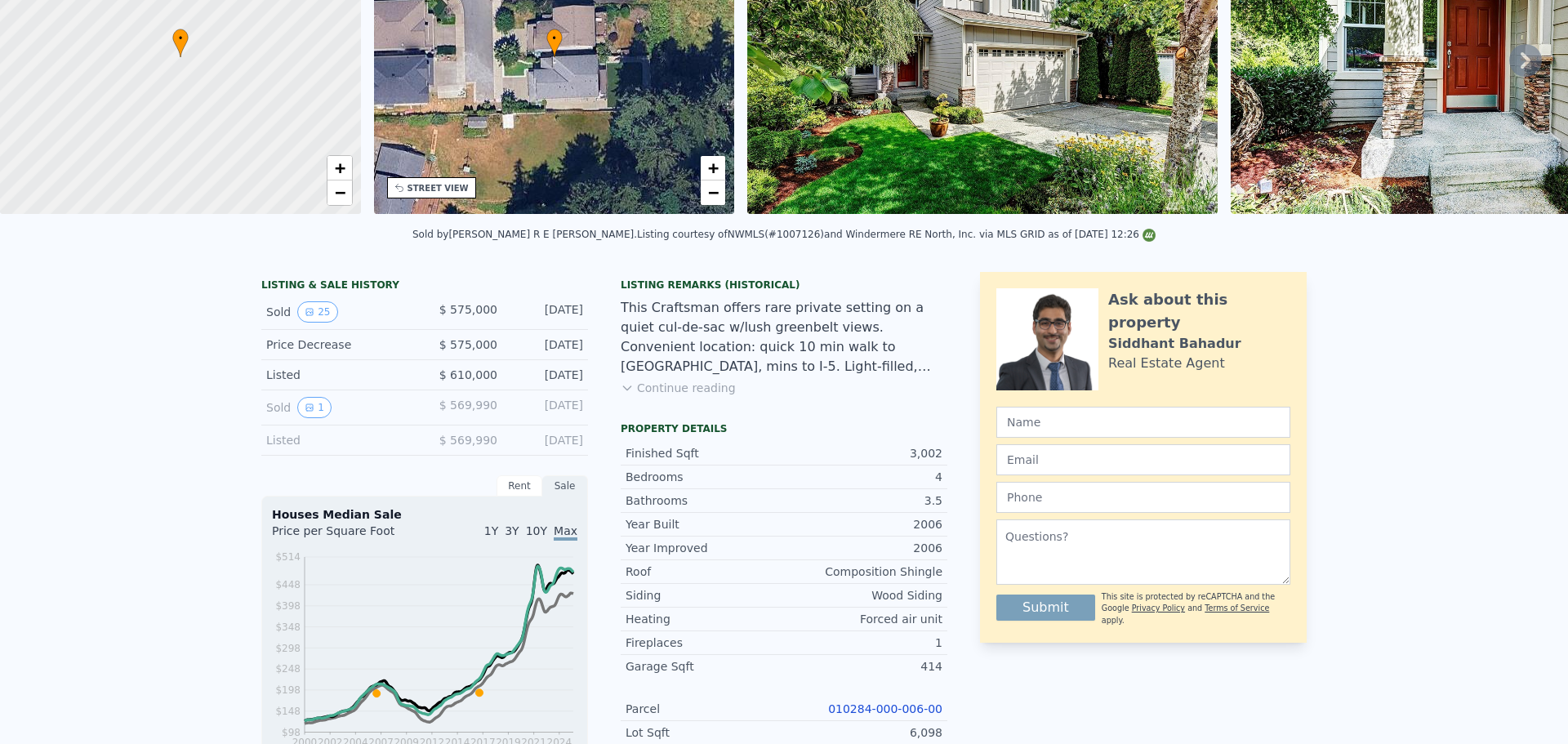
scroll to position [0, 0]
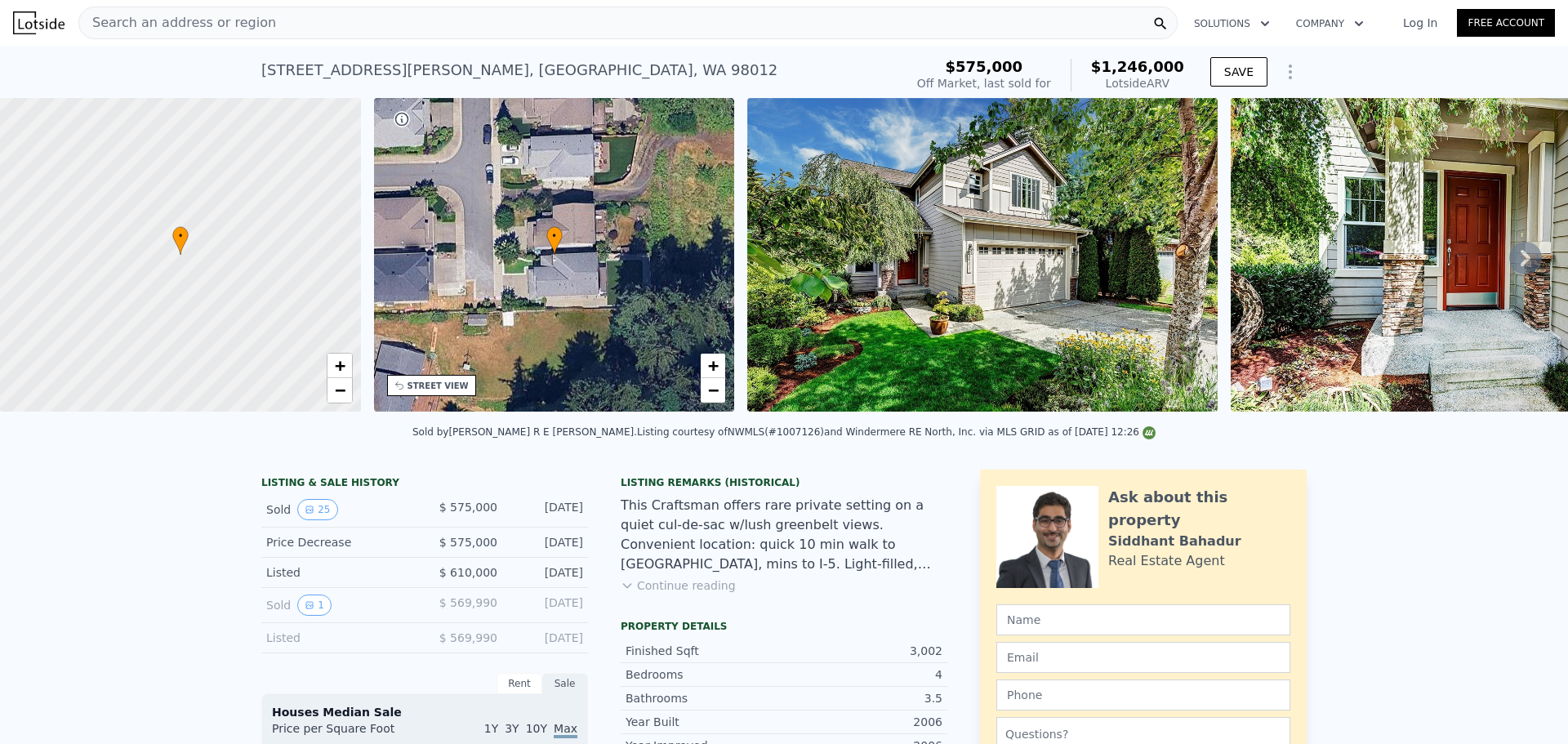
click at [249, 21] on span "Search an address or region" at bounding box center [177, 23] width 197 height 20
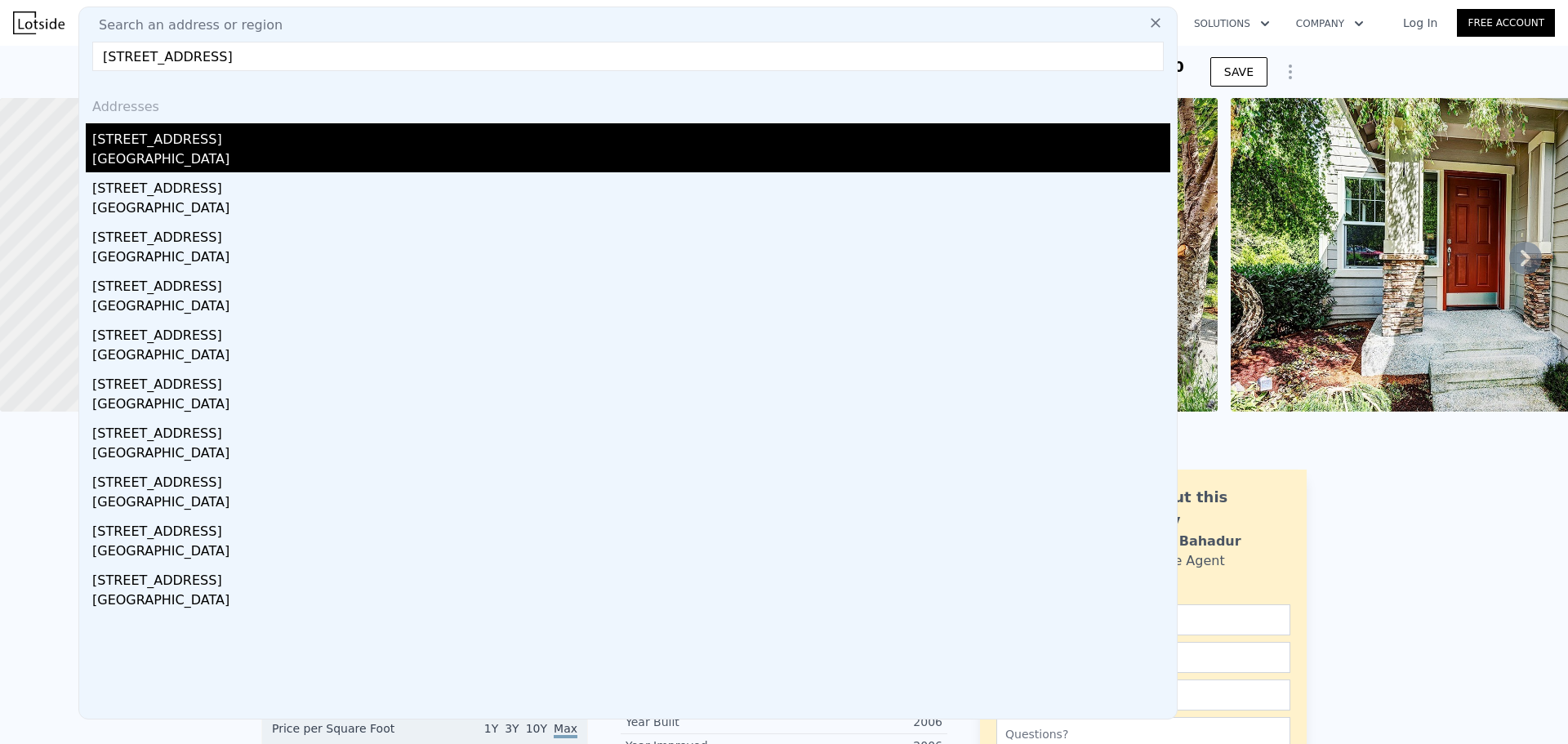
type input "18469 Rainier View Rd Se, Monroe, WA 98272"
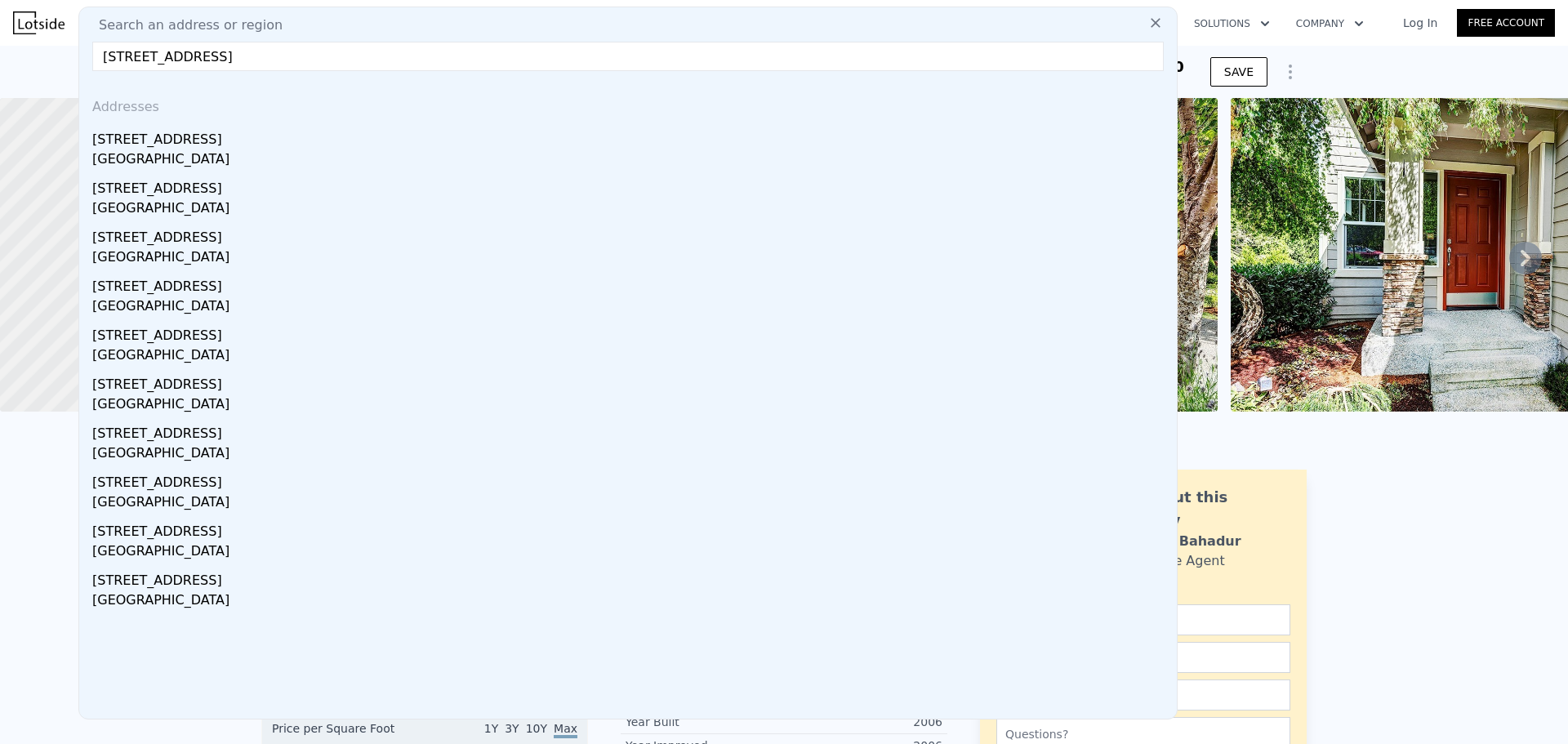
click at [234, 145] on div "18469 Rainier View Rd SE" at bounding box center [631, 135] width 1078 height 26
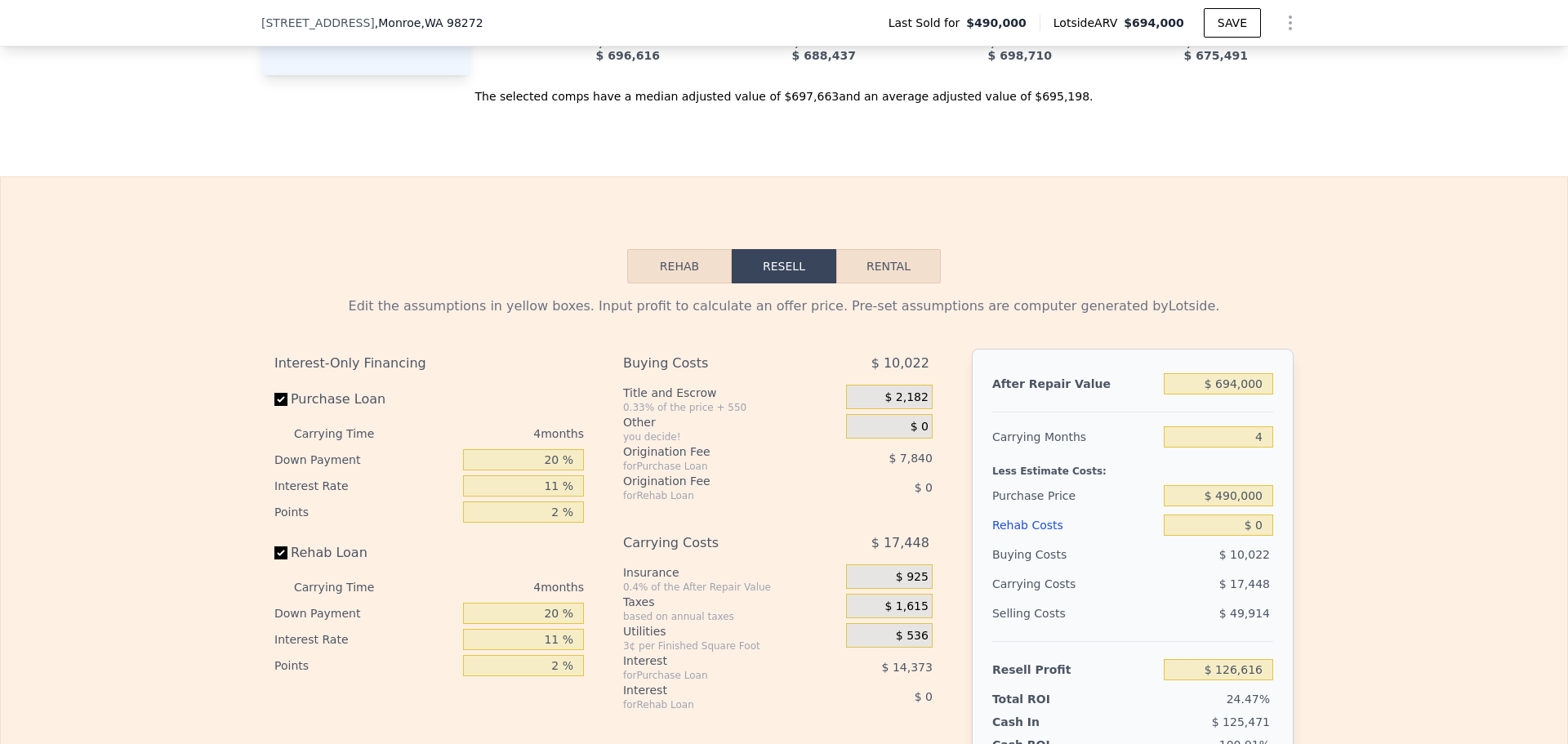
scroll to position [2525, 0]
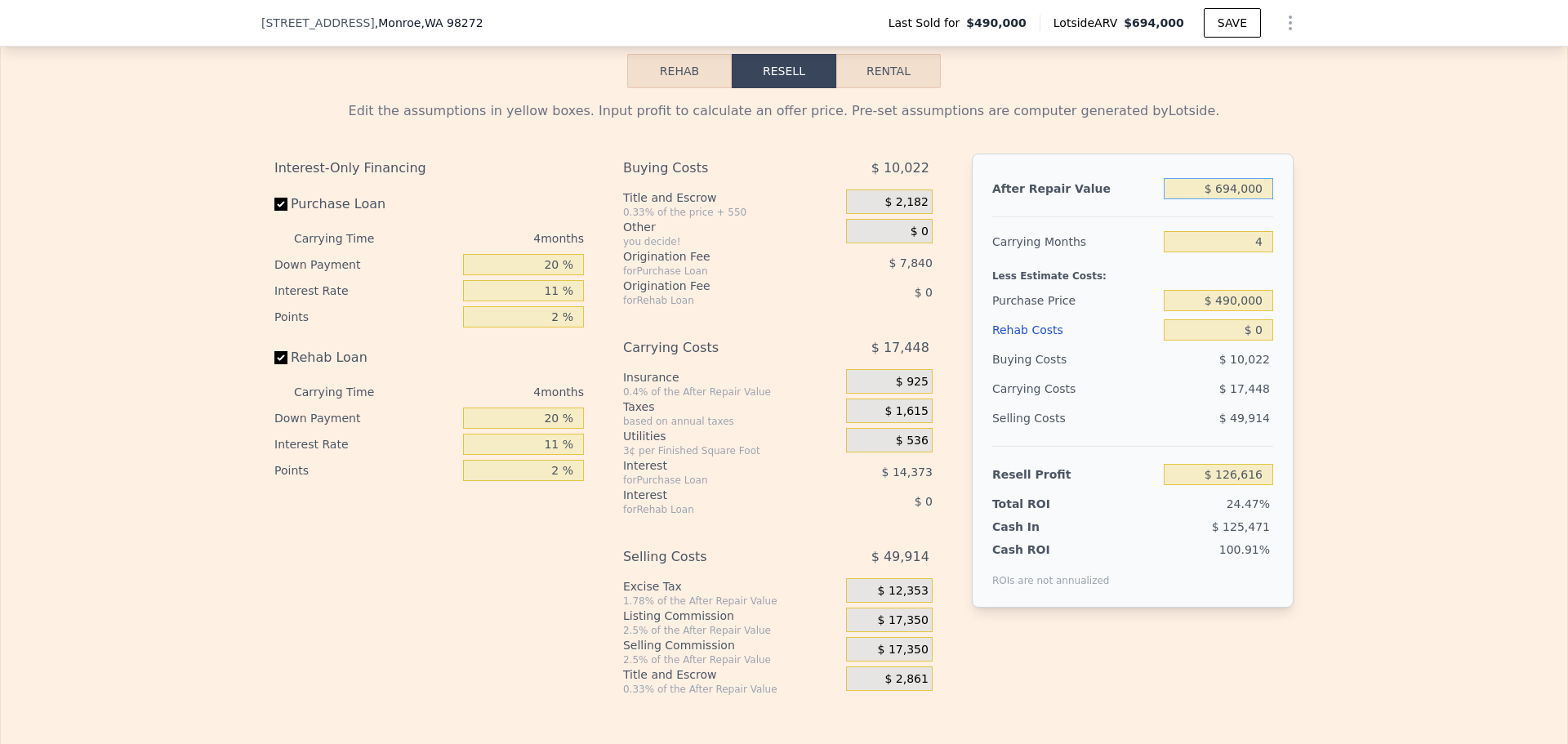
click at [1233, 199] on input "$ 694,000" at bounding box center [1218, 188] width 110 height 22
type input "$ 690,000"
type input "$ 122,905"
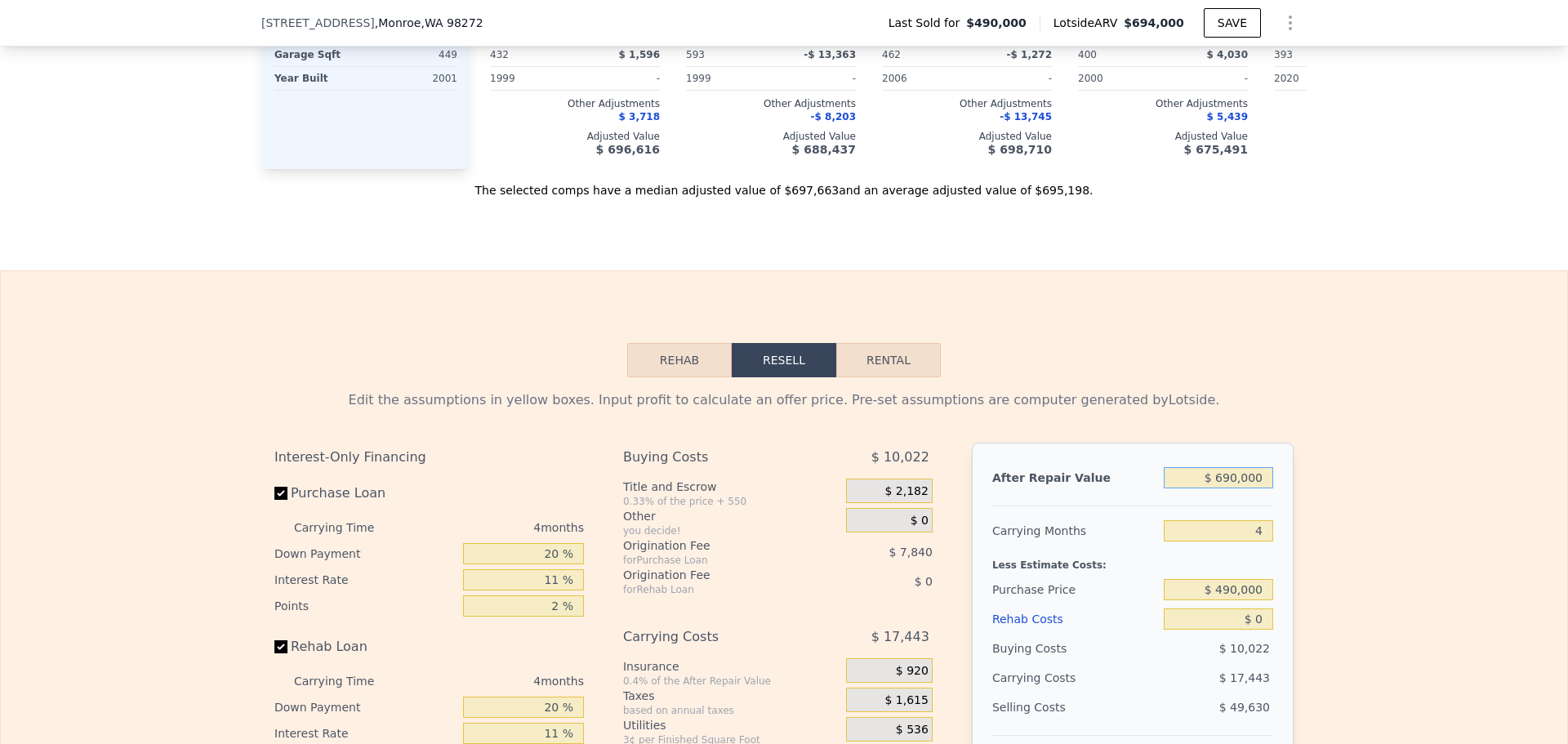
scroll to position [2444, 0]
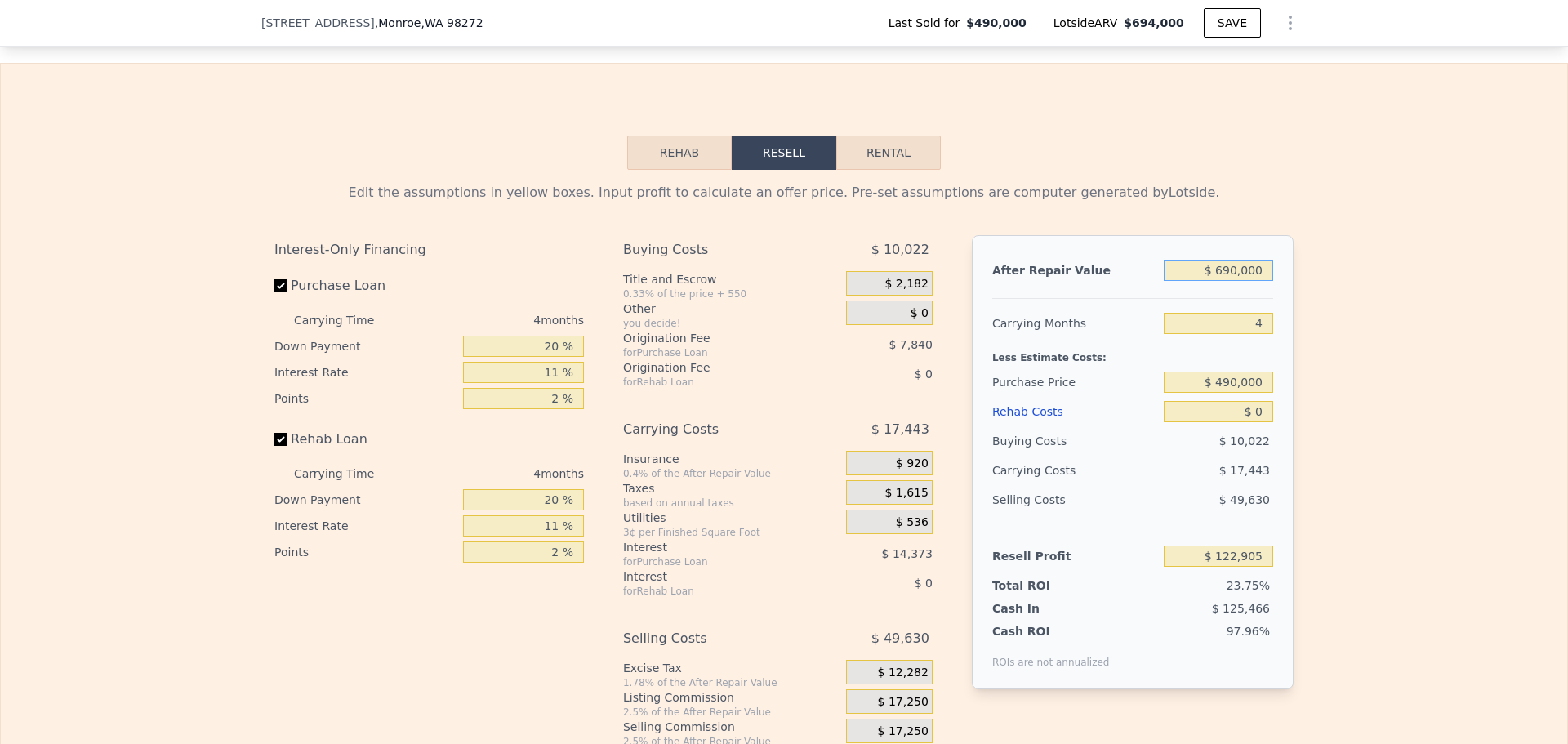
type input "$ 690,000"
drag, startPoint x: 1255, startPoint y: 438, endPoint x: 1243, endPoint y: 433, distance: 13.0
click at [1243, 422] on input "$ 0" at bounding box center [1218, 412] width 110 height 22
type input "$ 4,500"
type input "$ 118,201"
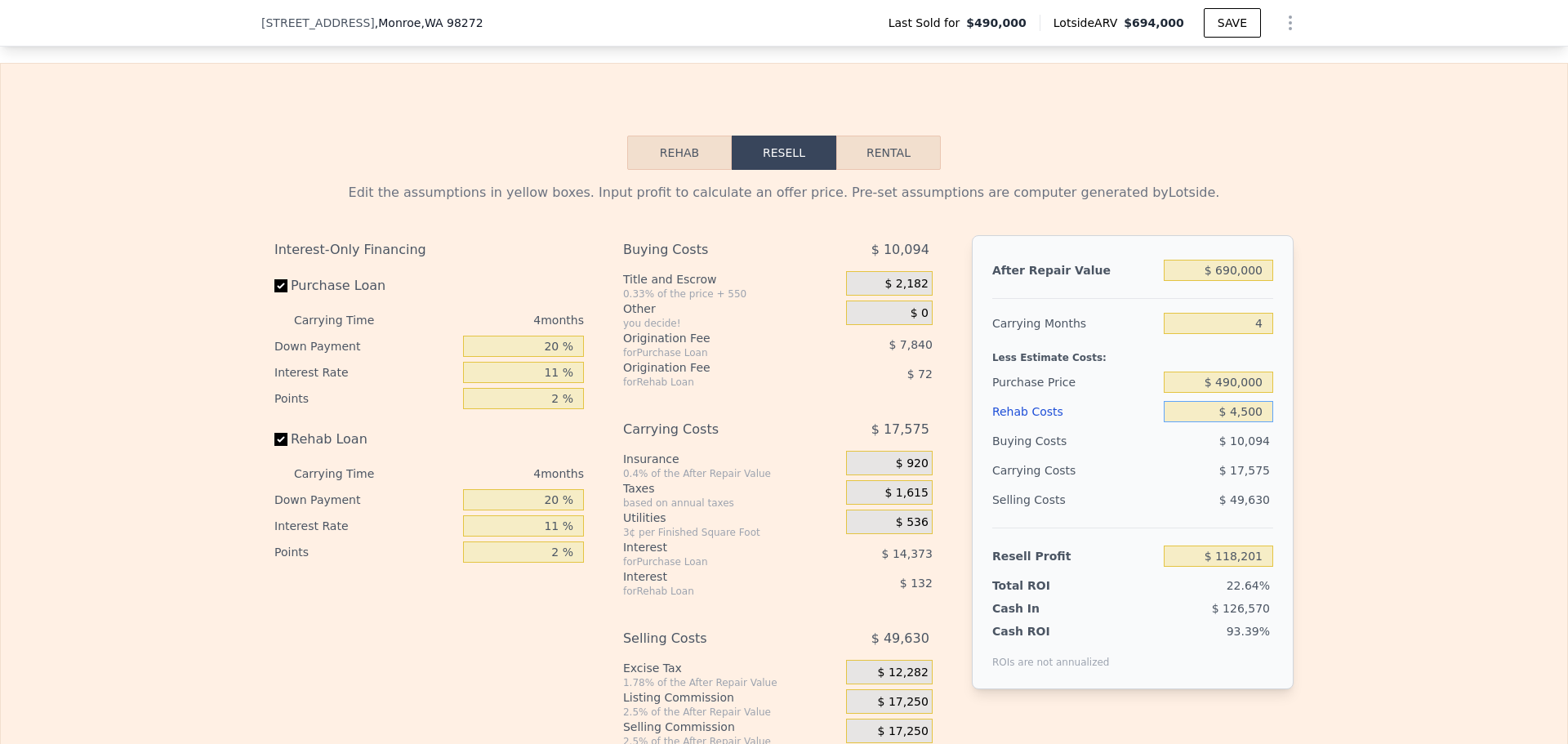
type input "$ 45,000"
type input "$ 75,865"
type input "$ 45,000"
click at [1244, 393] on input "$ 490,000" at bounding box center [1218, 382] width 110 height 22
click at [1296, 389] on div "Edit the assumptions in yellow boxes. Input profit to calculate an offer price.…" at bounding box center [784, 474] width 1046 height 608
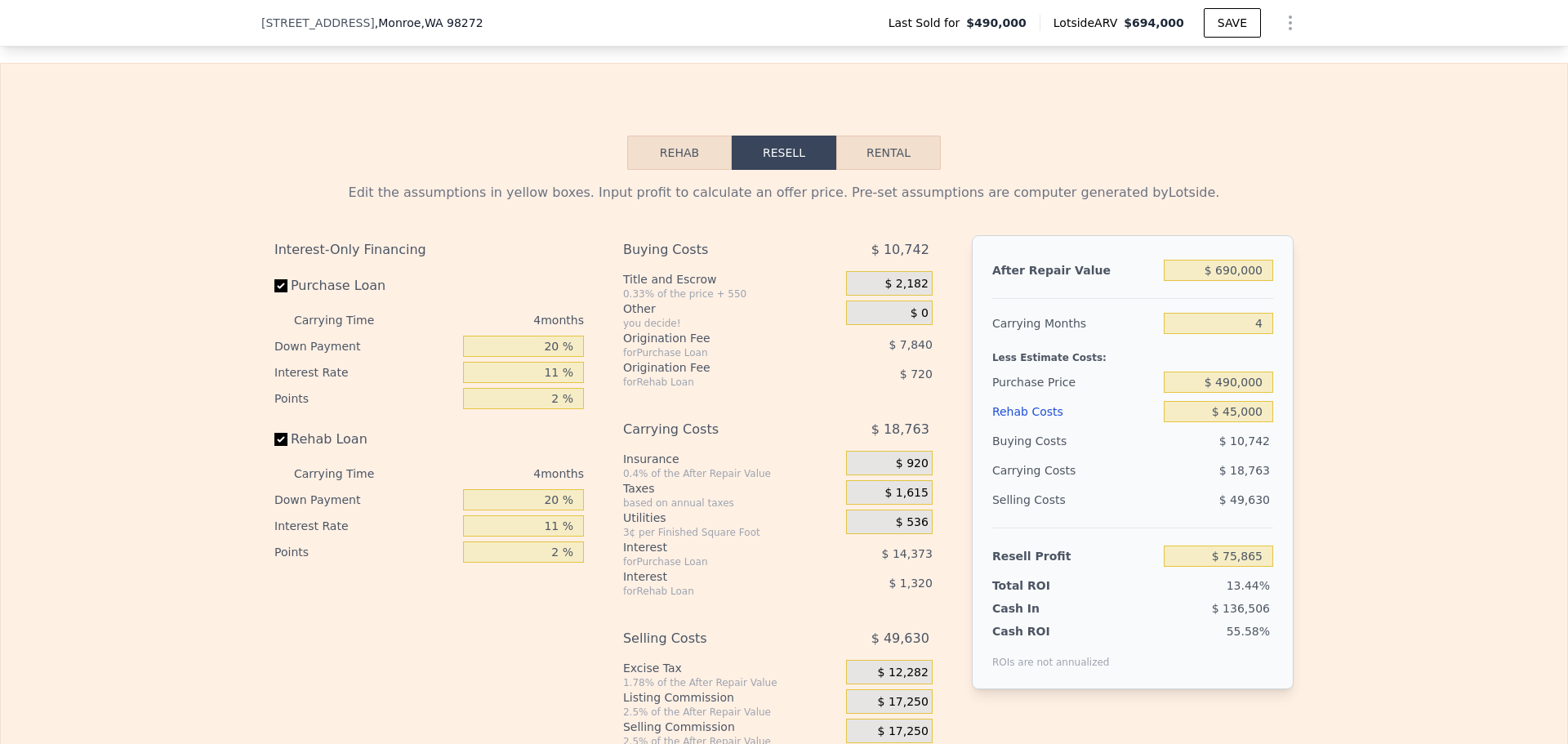
click at [1357, 356] on div "Edit the assumptions in yellow boxes. Input profit to calculate an offer price.…" at bounding box center [784, 474] width 1566 height 608
click at [547, 357] on input "20 %" at bounding box center [524, 346] width 121 height 22
type input "10 %"
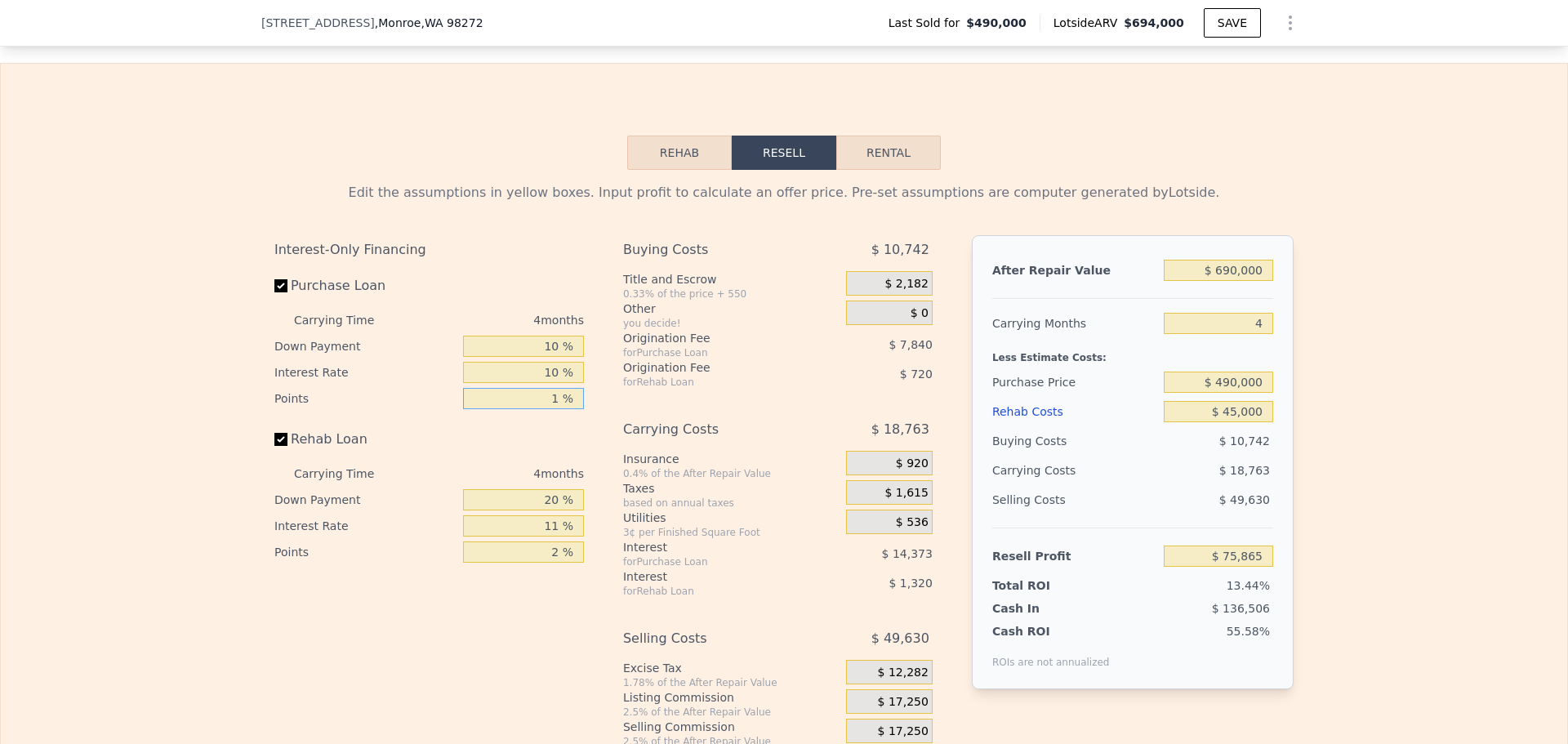
type input "1 %"
type input "10 %"
type input "$ 78,967"
type input "10 %"
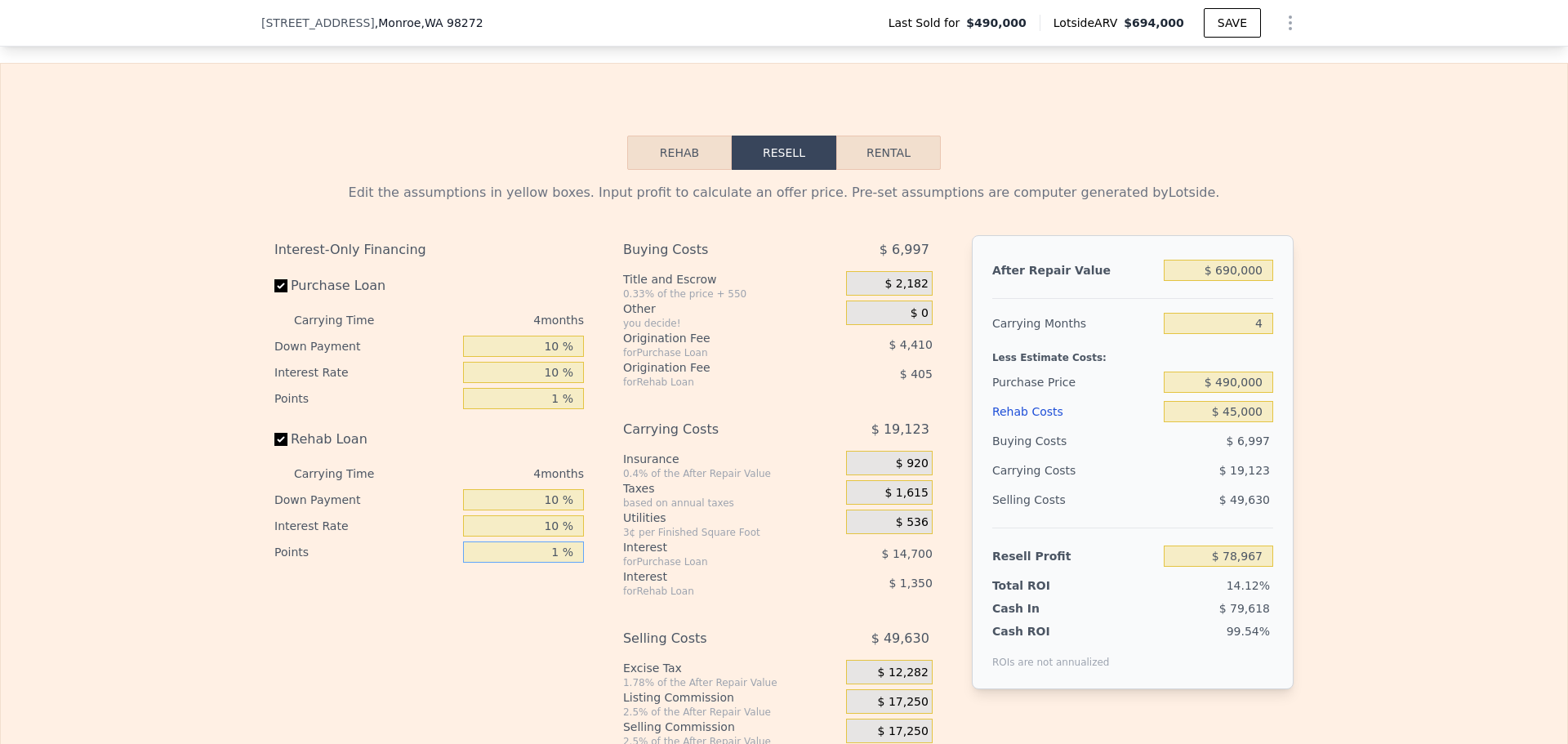
type input "1 %"
type input "$ 79,250"
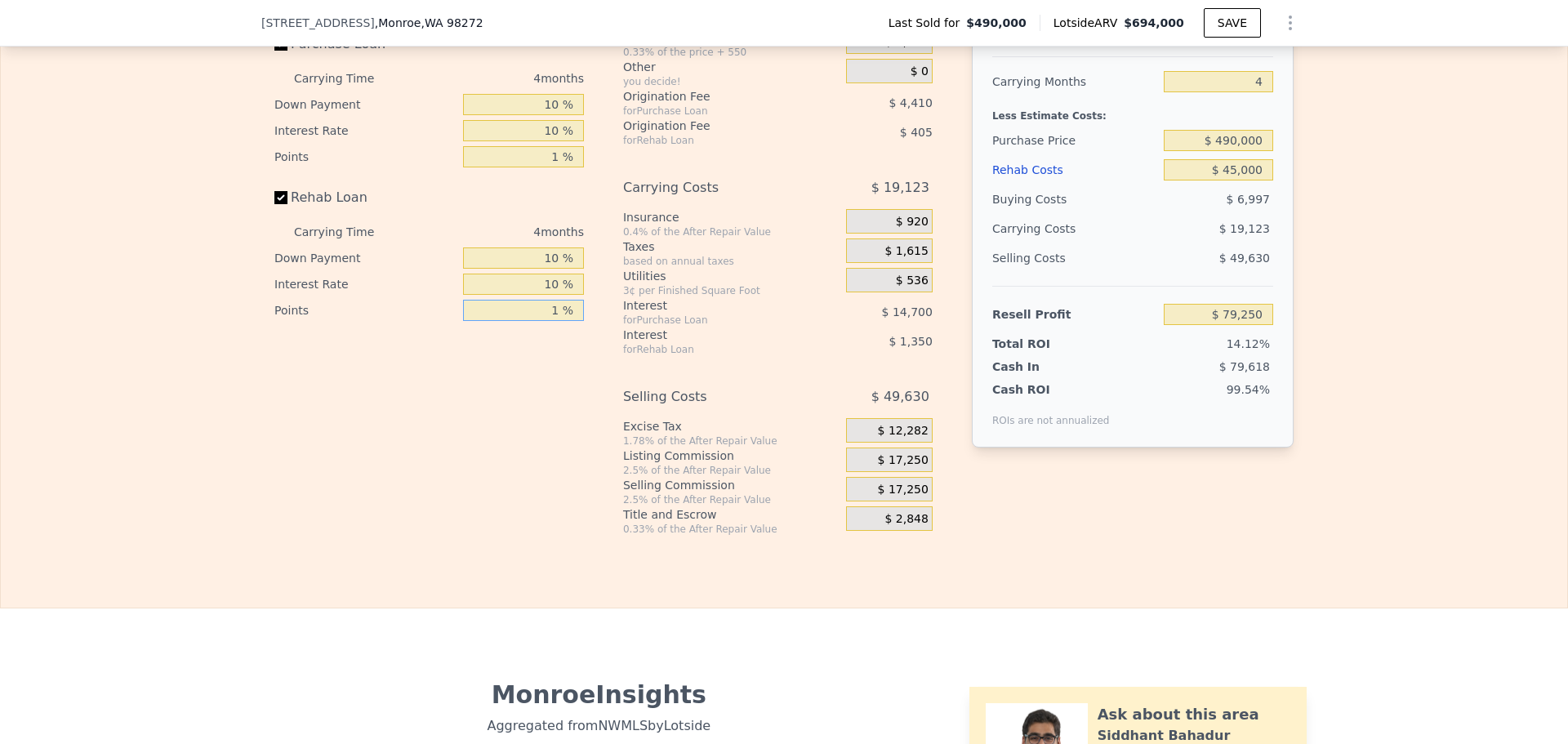
scroll to position [2689, 0]
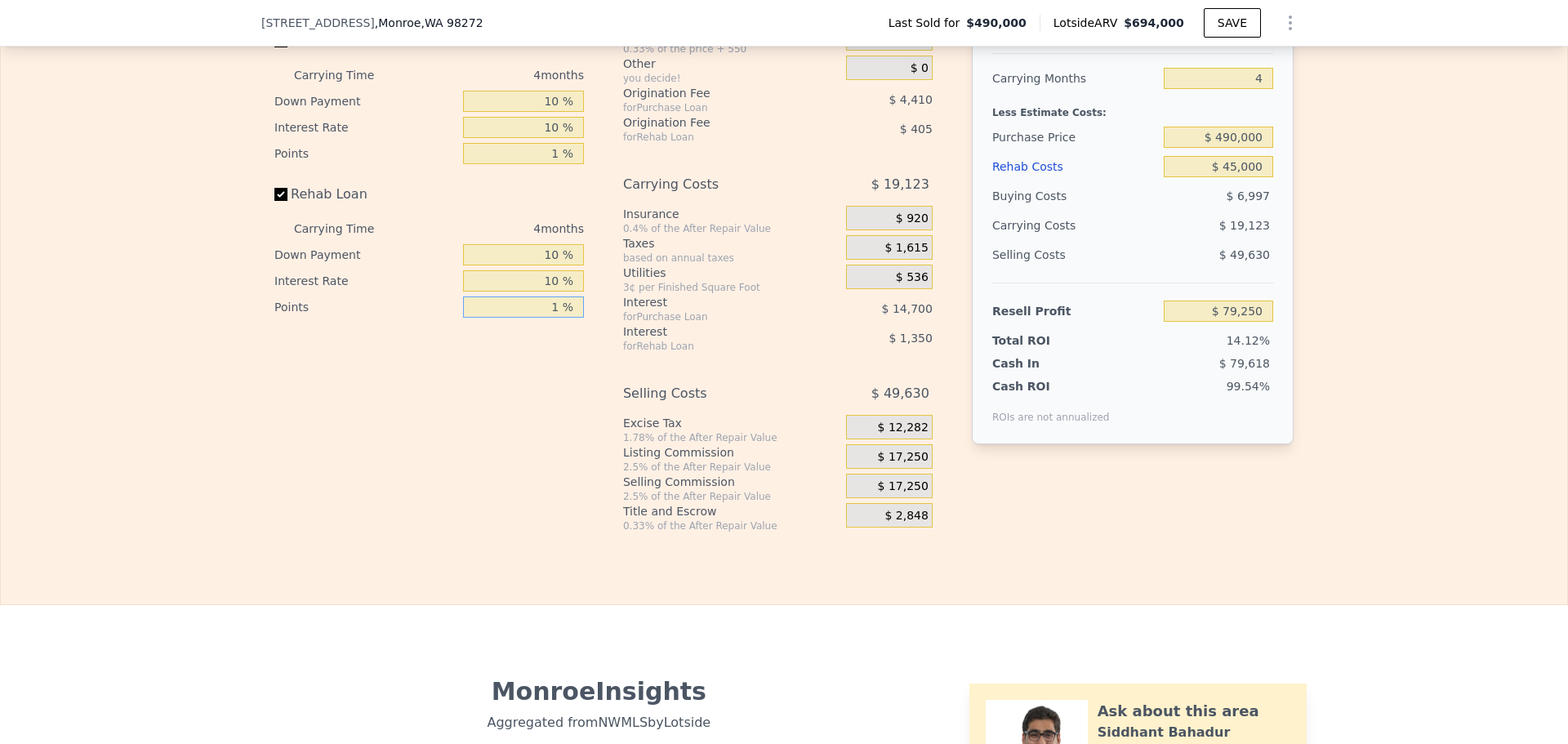
type input "1 %"
click at [905, 465] on span "$ 17,250" at bounding box center [903, 458] width 51 height 15
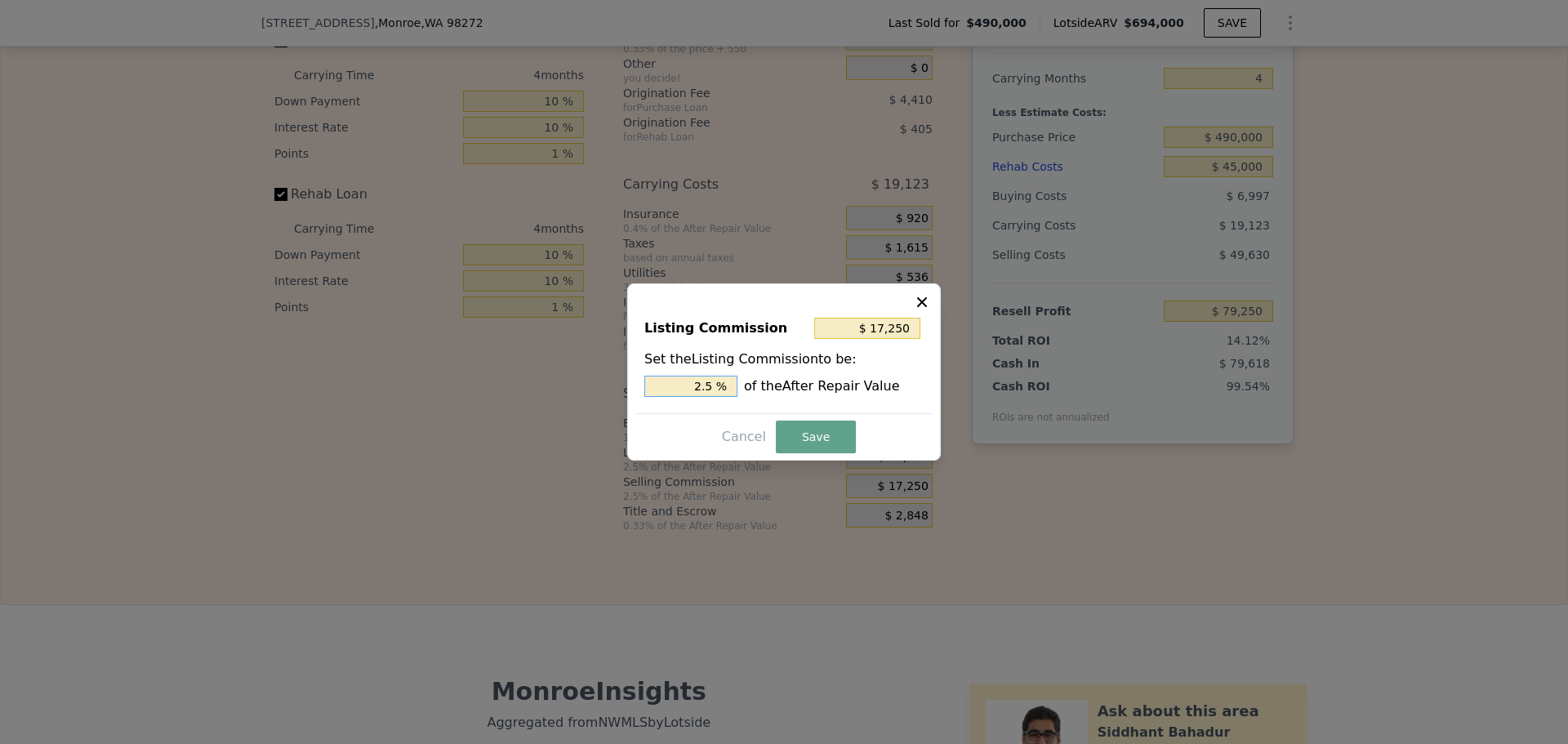
drag, startPoint x: 704, startPoint y: 384, endPoint x: 716, endPoint y: 385, distance: 12.0
click at [712, 386] on input "2.5 %" at bounding box center [691, 386] width 93 height 22
type input "$ 13,800"
type input "2 %"
click at [791, 426] on button "Save" at bounding box center [816, 436] width 80 height 32
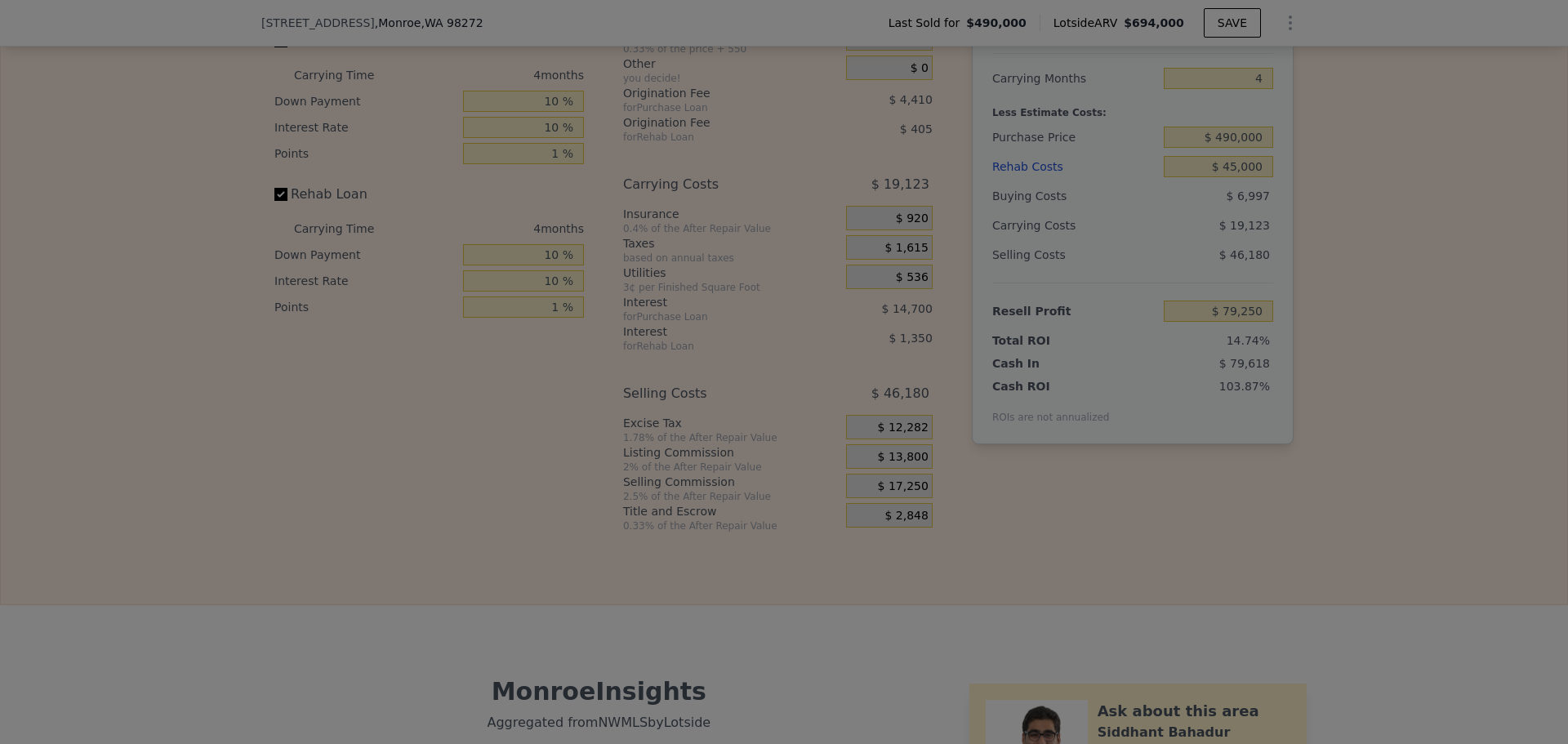
type input "$ 82,700"
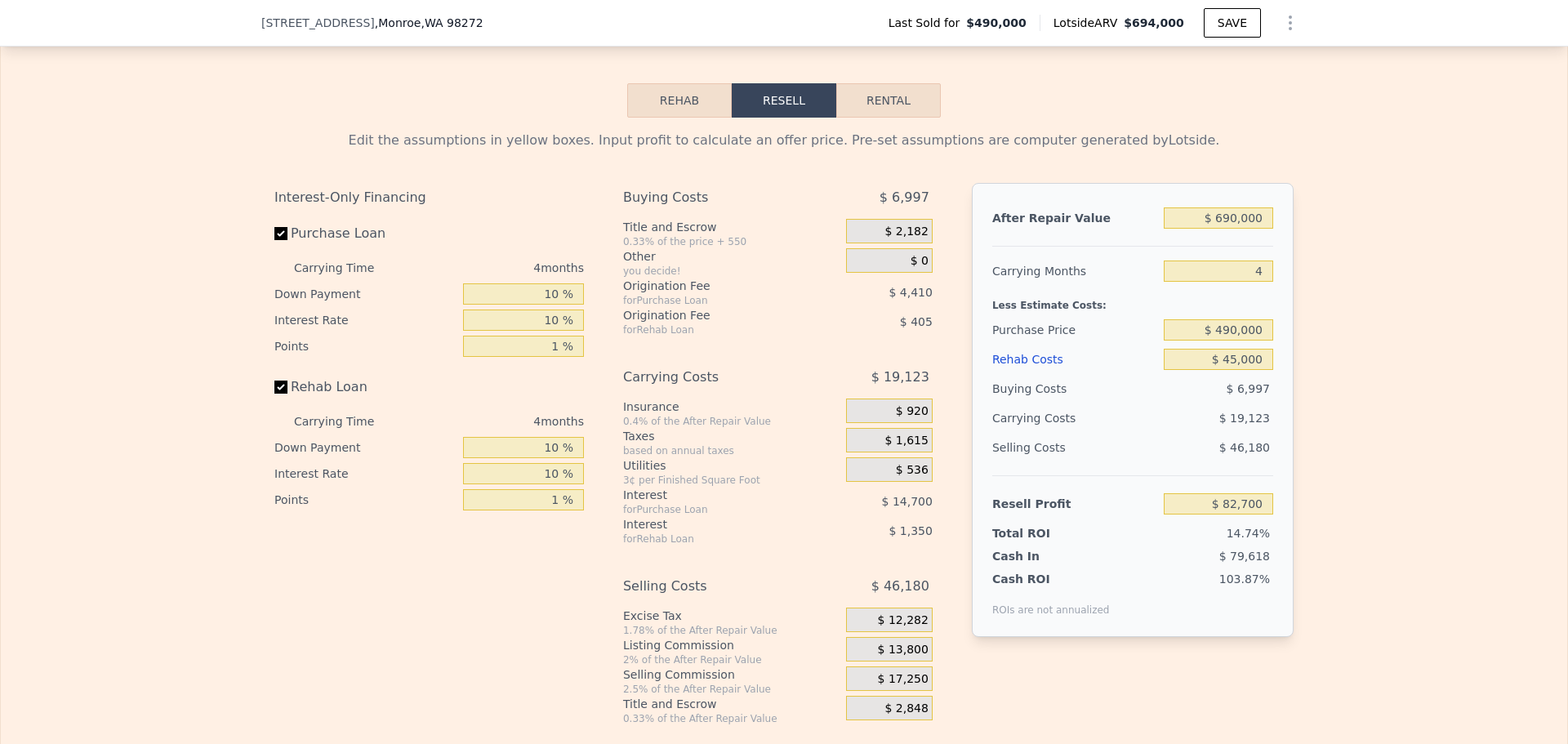
scroll to position [2525, 0]
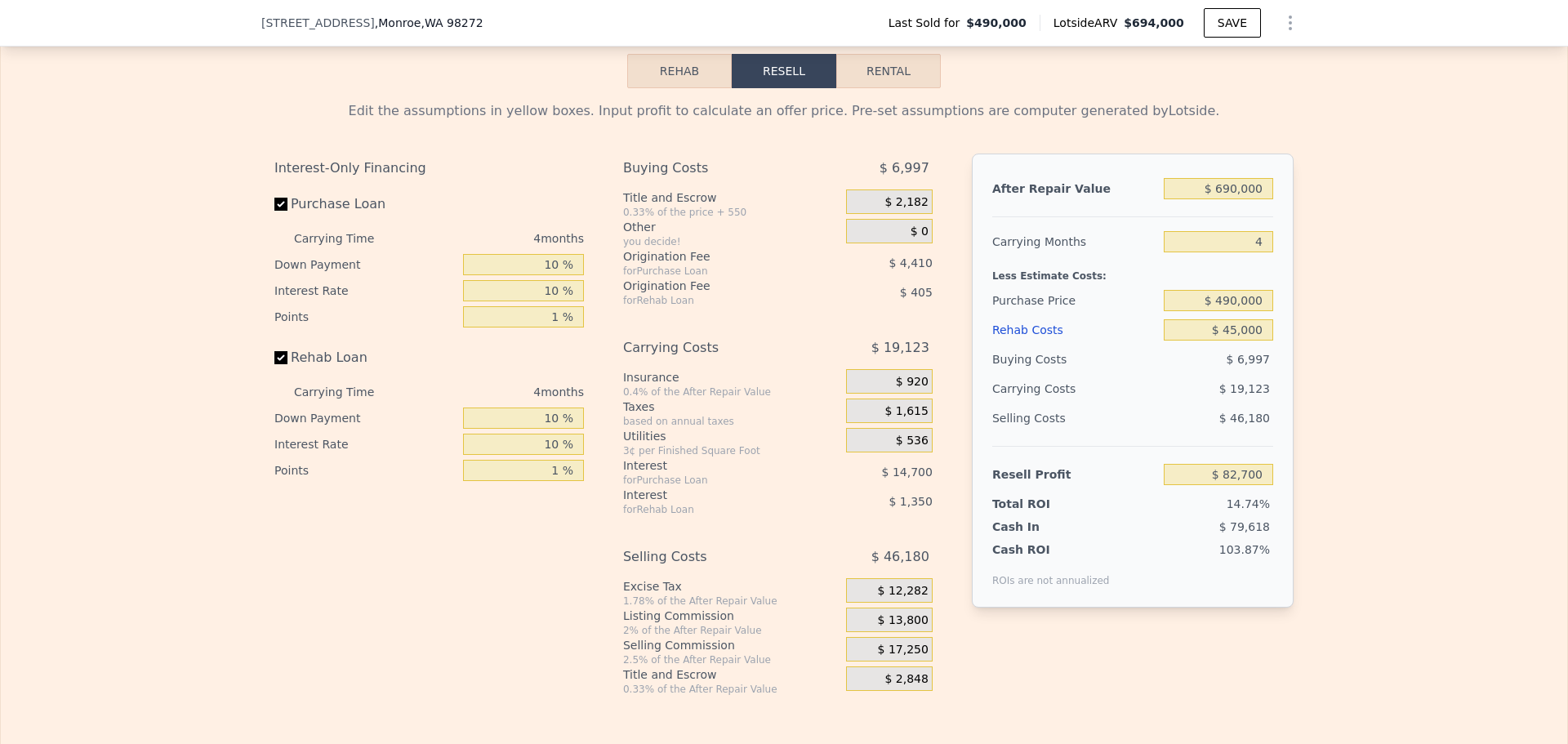
type input "$ 694,000"
type input "$ 0"
type input "$ 126,616"
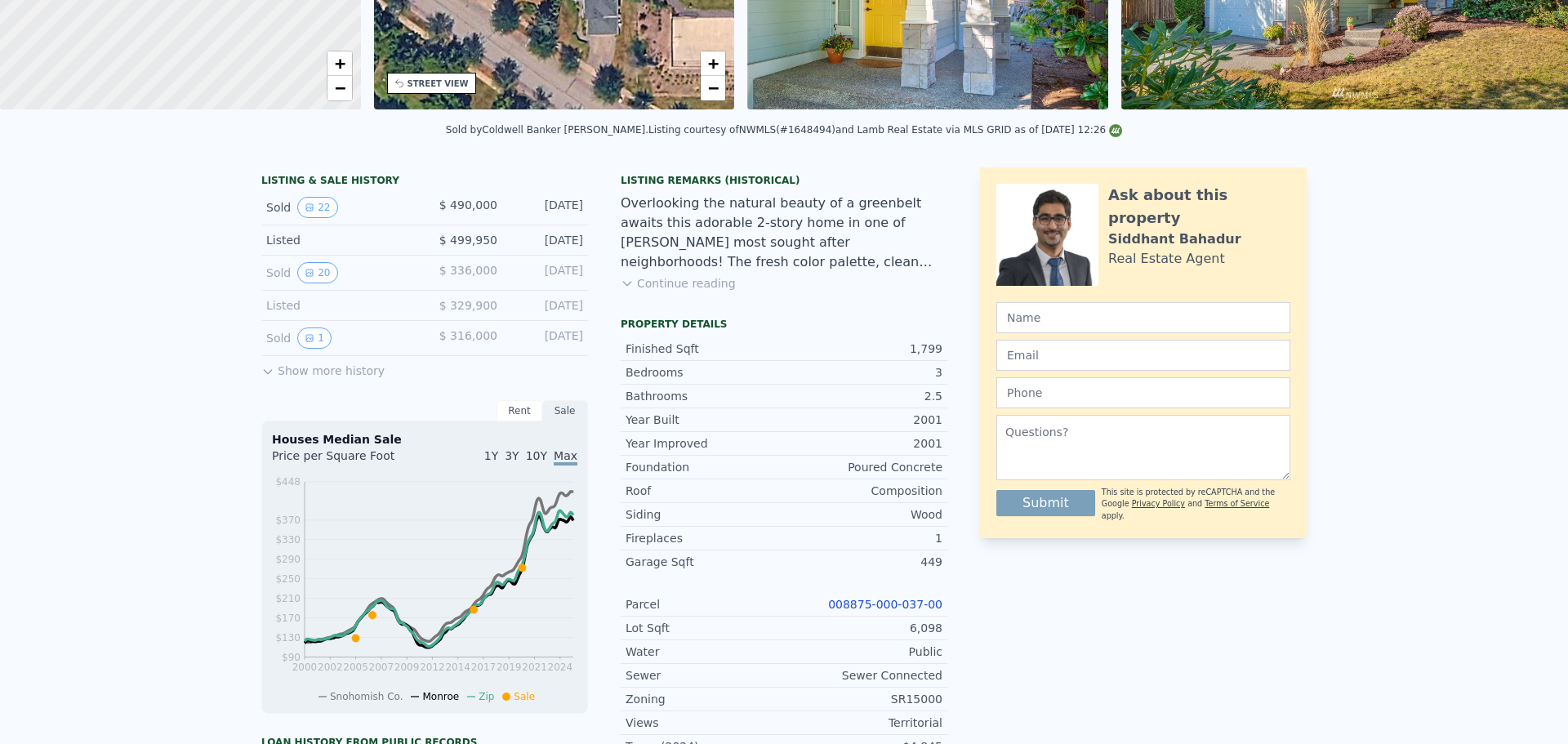
scroll to position [0, 0]
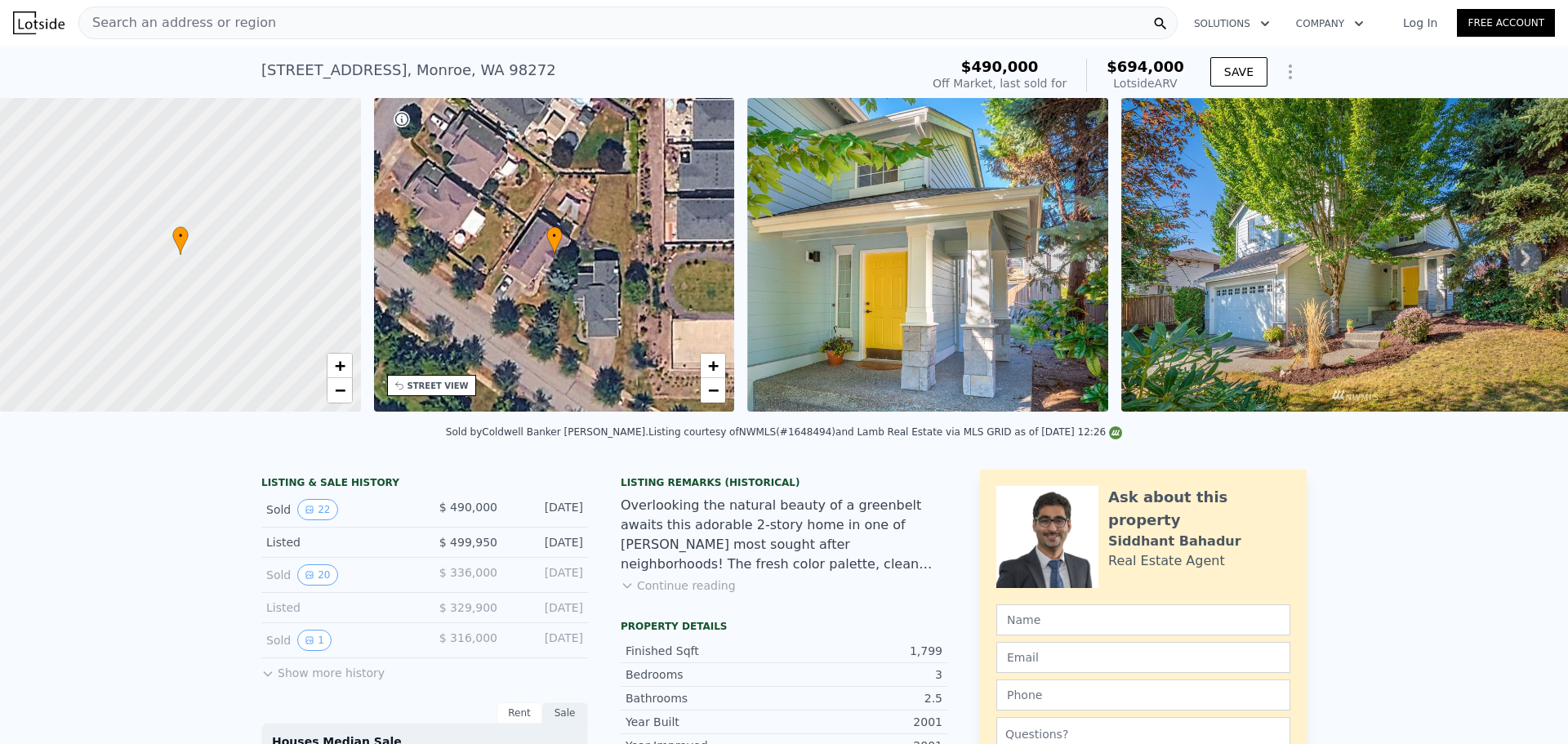
click at [168, 28] on span "Search an address or region" at bounding box center [177, 23] width 197 height 20
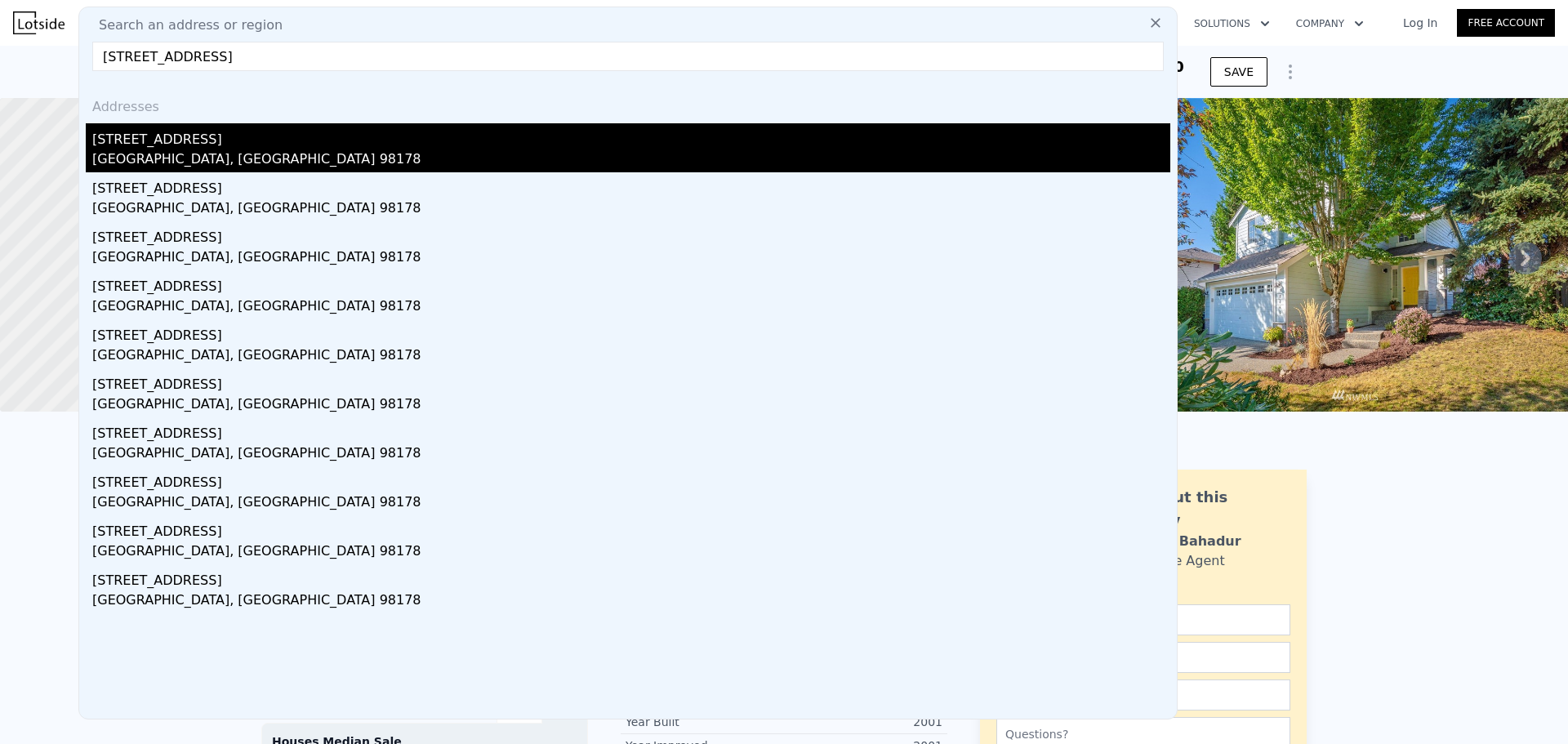
type input "11014 Cornell Avenue S, Seattle, WA 98178"
click at [207, 145] on div "11014 Cornell Ave S" at bounding box center [631, 135] width 1078 height 26
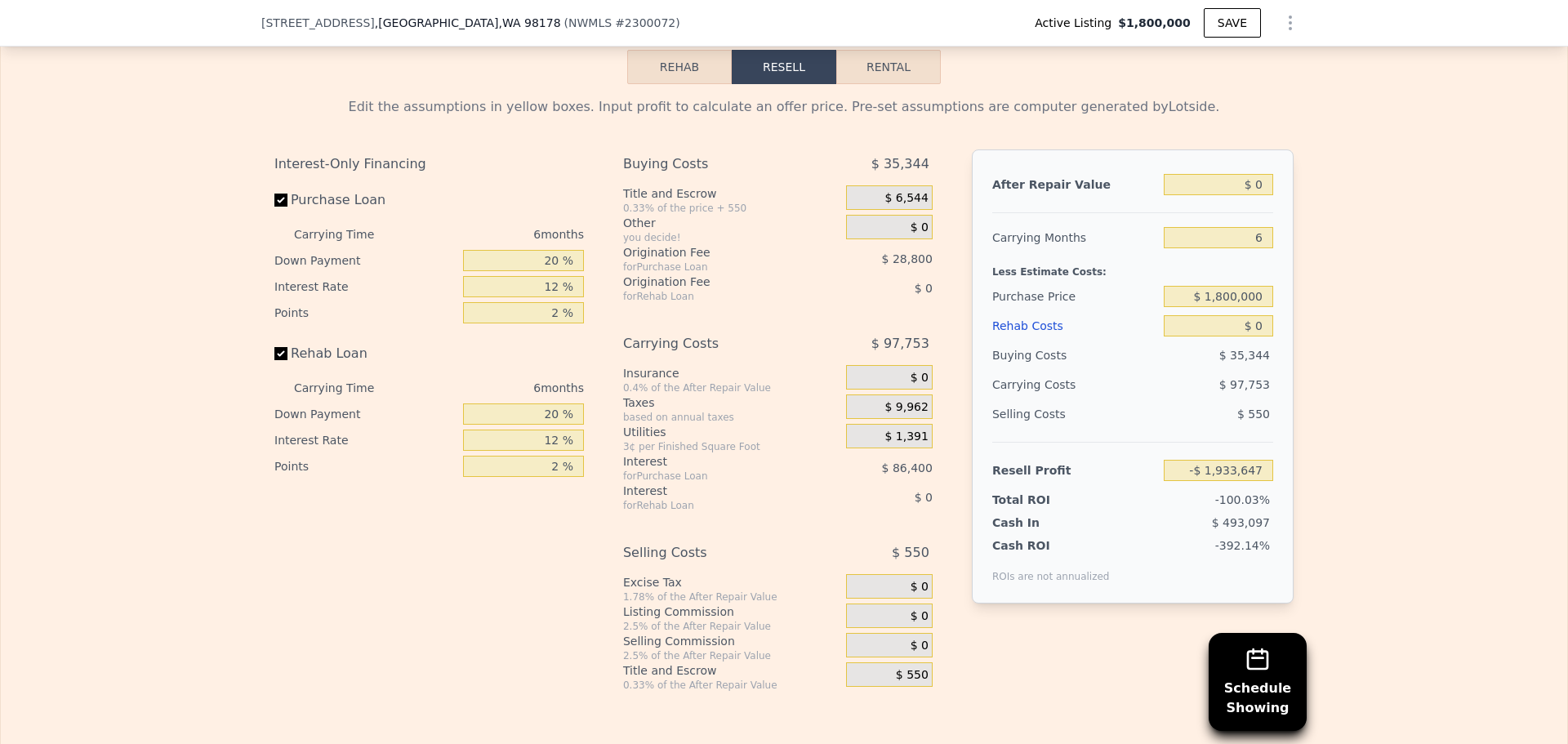
scroll to position [2525, 0]
